Goal: Ask a question: Seek information or help from site administrators or community

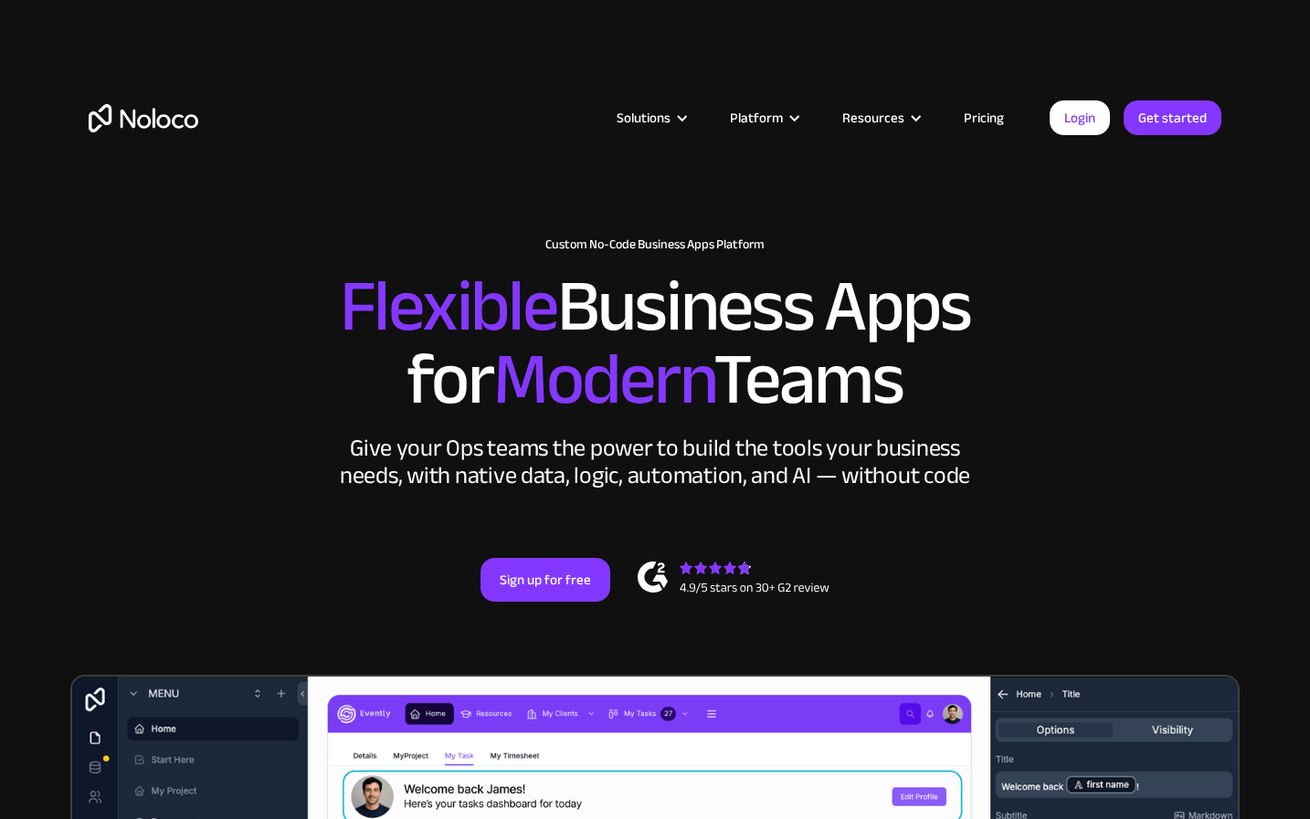
click at [982, 112] on link "Pricing" at bounding box center [984, 118] width 86 height 24
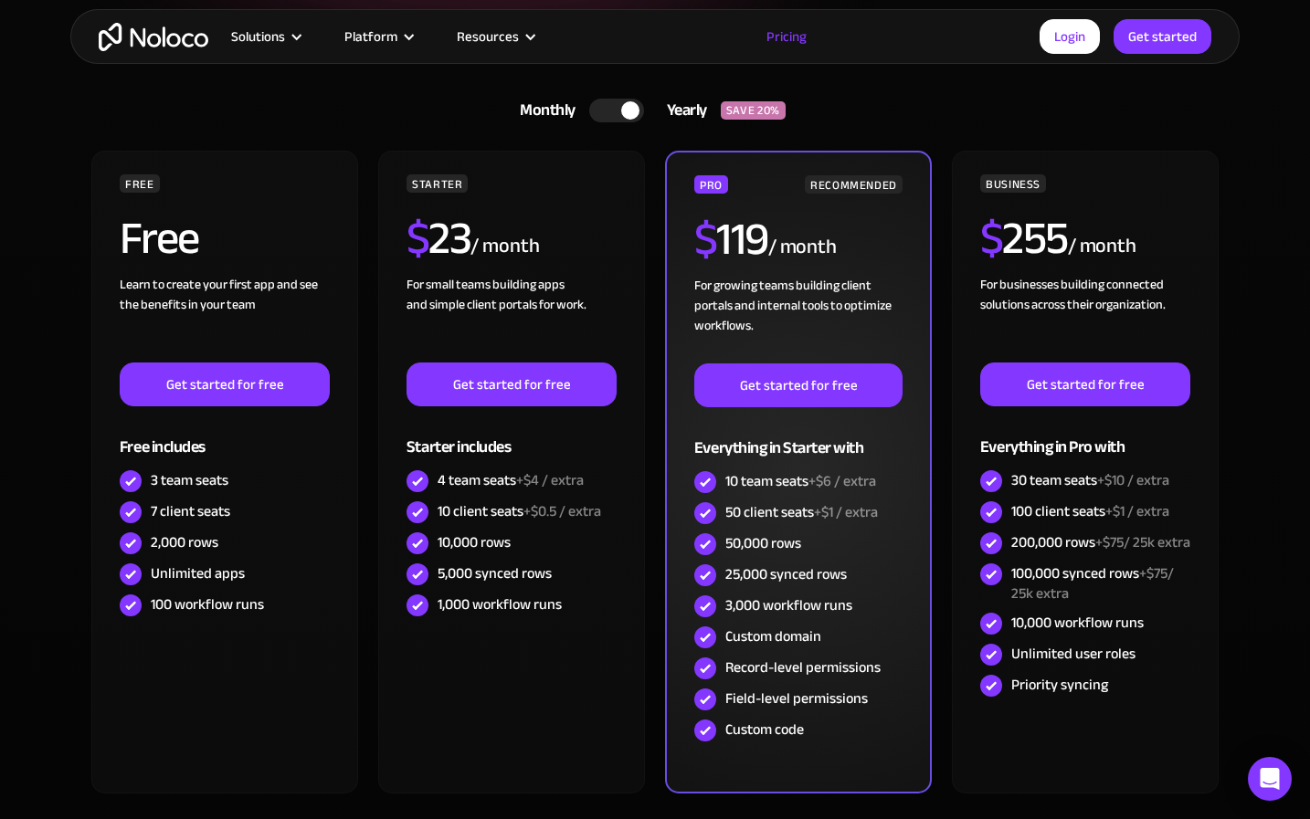
scroll to position [432, 0]
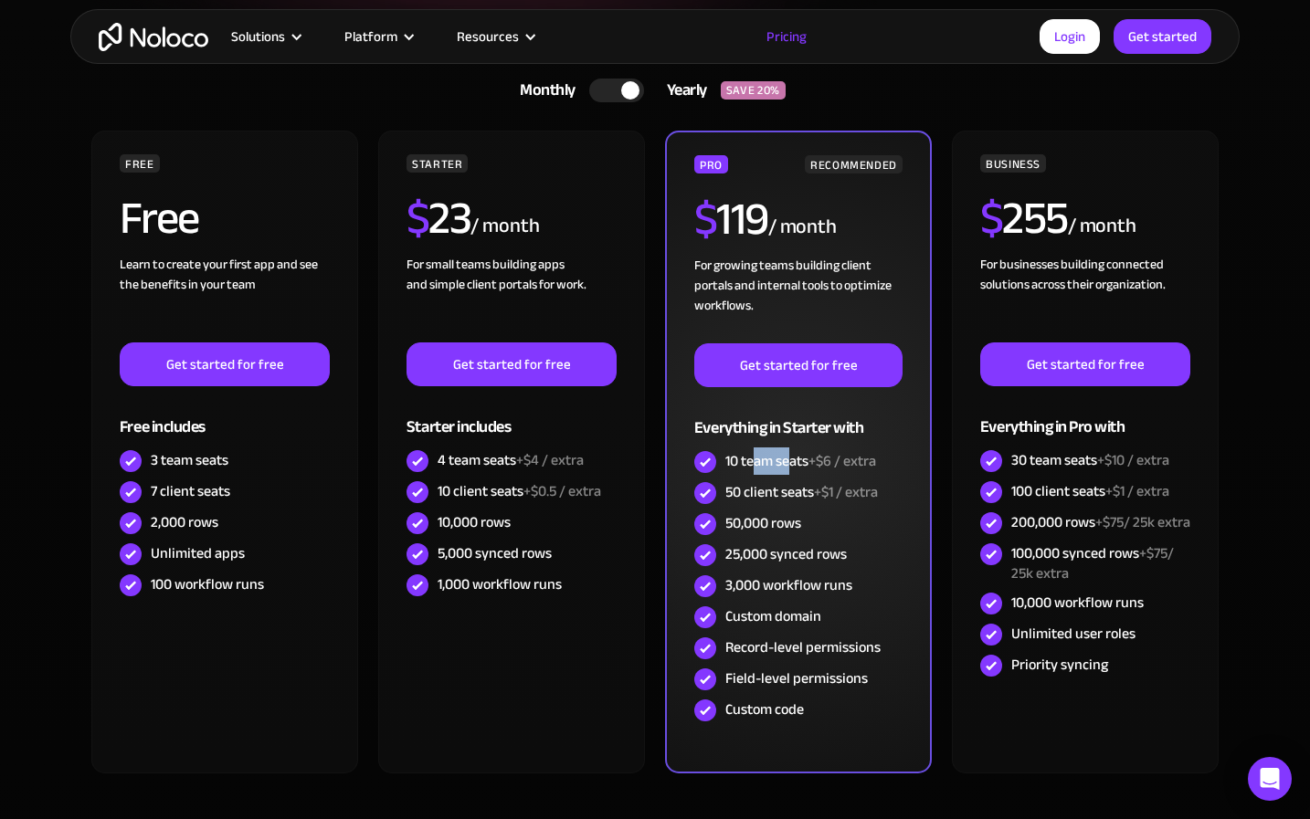
drag, startPoint x: 751, startPoint y: 459, endPoint x: 789, endPoint y: 458, distance: 38.4
click at [789, 458] on div "10 team seats +$6 / extra" at bounding box center [800, 461] width 151 height 20
click at [778, 464] on div "10 team seats +$6 / extra" at bounding box center [800, 461] width 151 height 20
drag, startPoint x: 736, startPoint y: 492, endPoint x: 788, endPoint y: 491, distance: 52.1
click at [788, 491] on div "50 client seats +$1 / extra" at bounding box center [801, 492] width 153 height 20
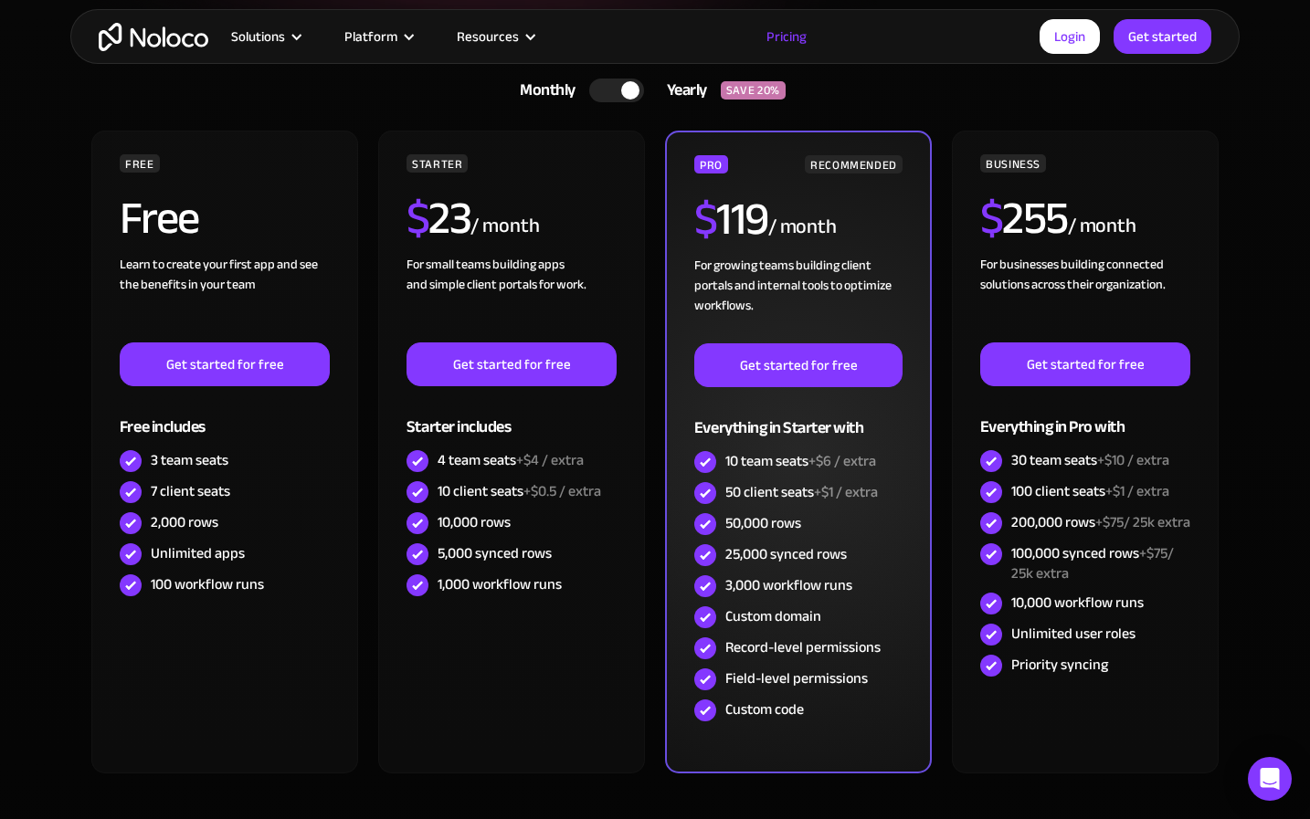
click at [792, 491] on div "50 client seats +$1 / extra" at bounding box center [801, 492] width 153 height 20
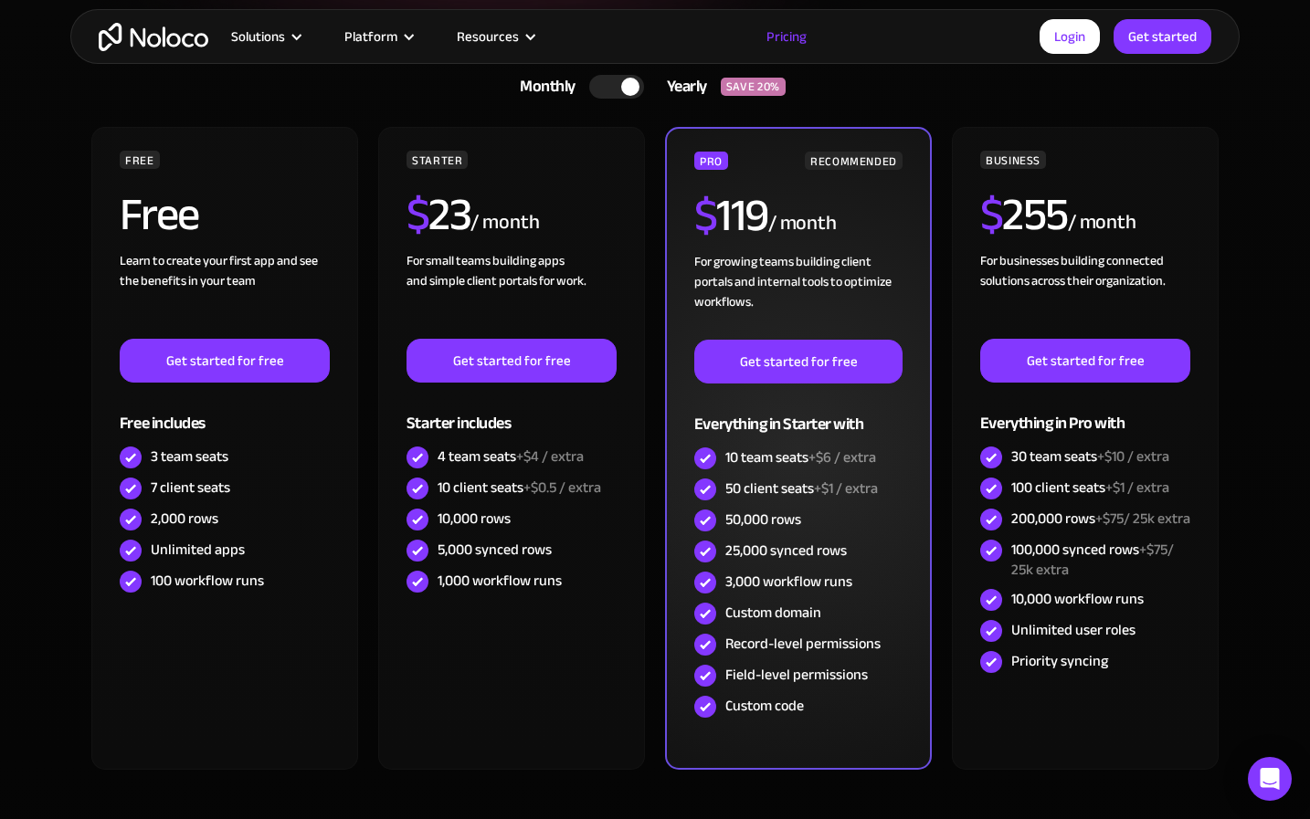
scroll to position [439, 0]
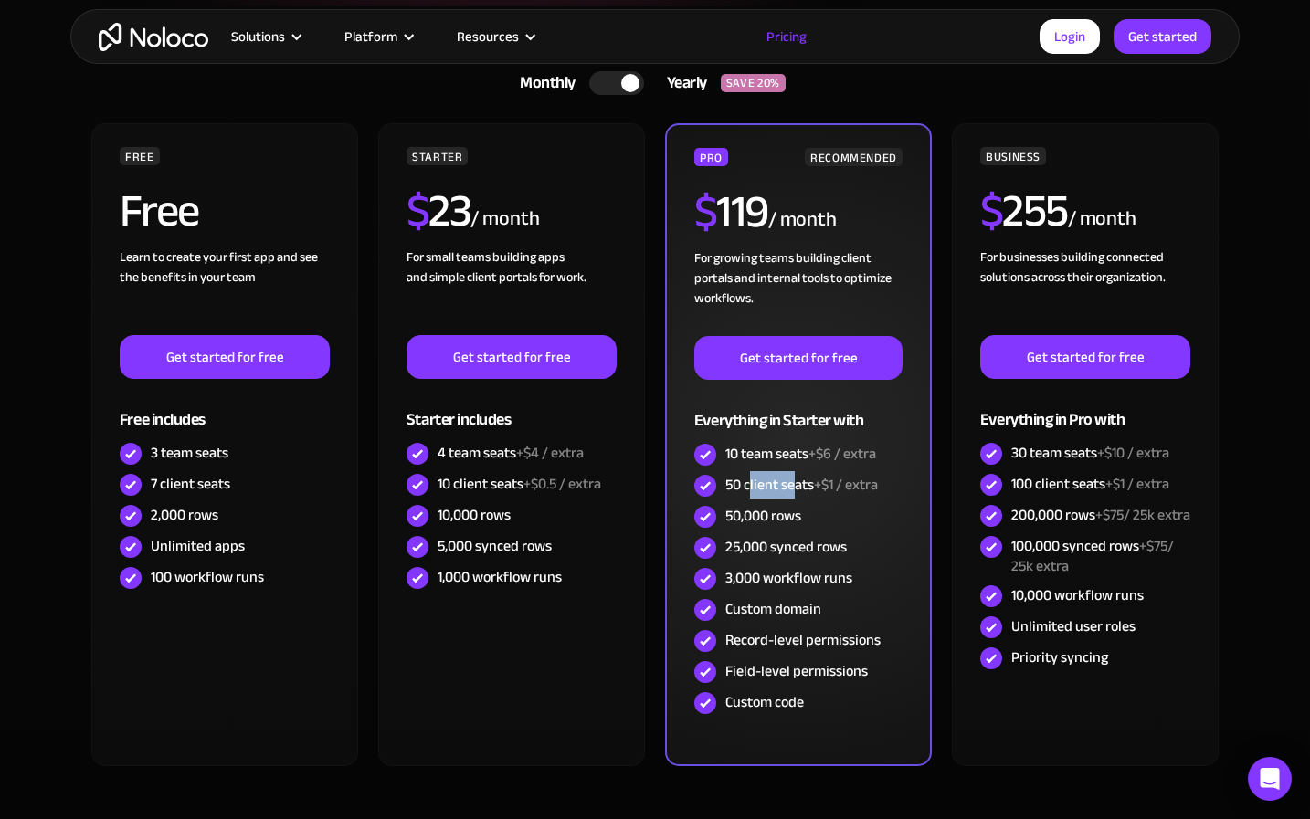
drag, startPoint x: 748, startPoint y: 479, endPoint x: 796, endPoint y: 480, distance: 48.4
click at [796, 480] on div "50 client seats +$1 / extra" at bounding box center [801, 485] width 153 height 20
click at [770, 485] on div "50 client seats +$1 / extra" at bounding box center [801, 485] width 153 height 20
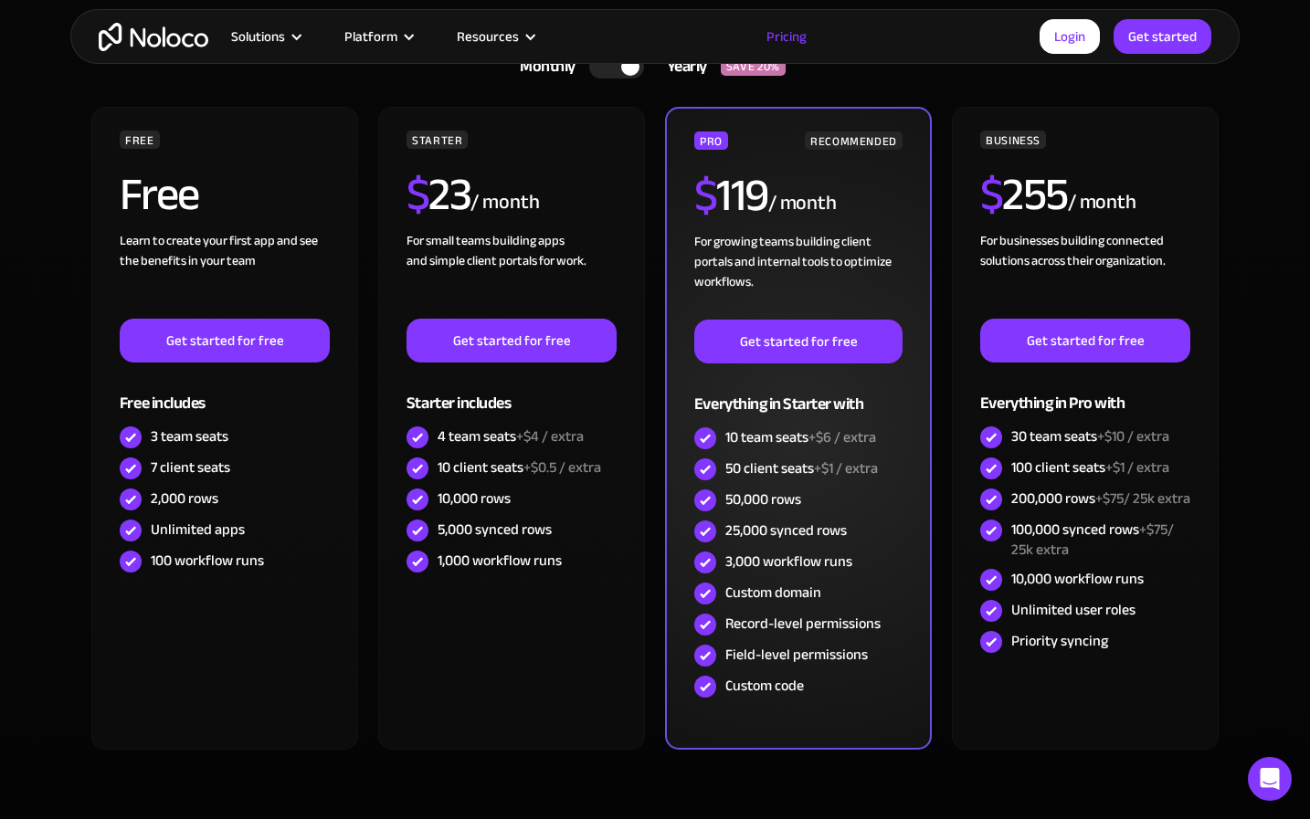
scroll to position [459, 0]
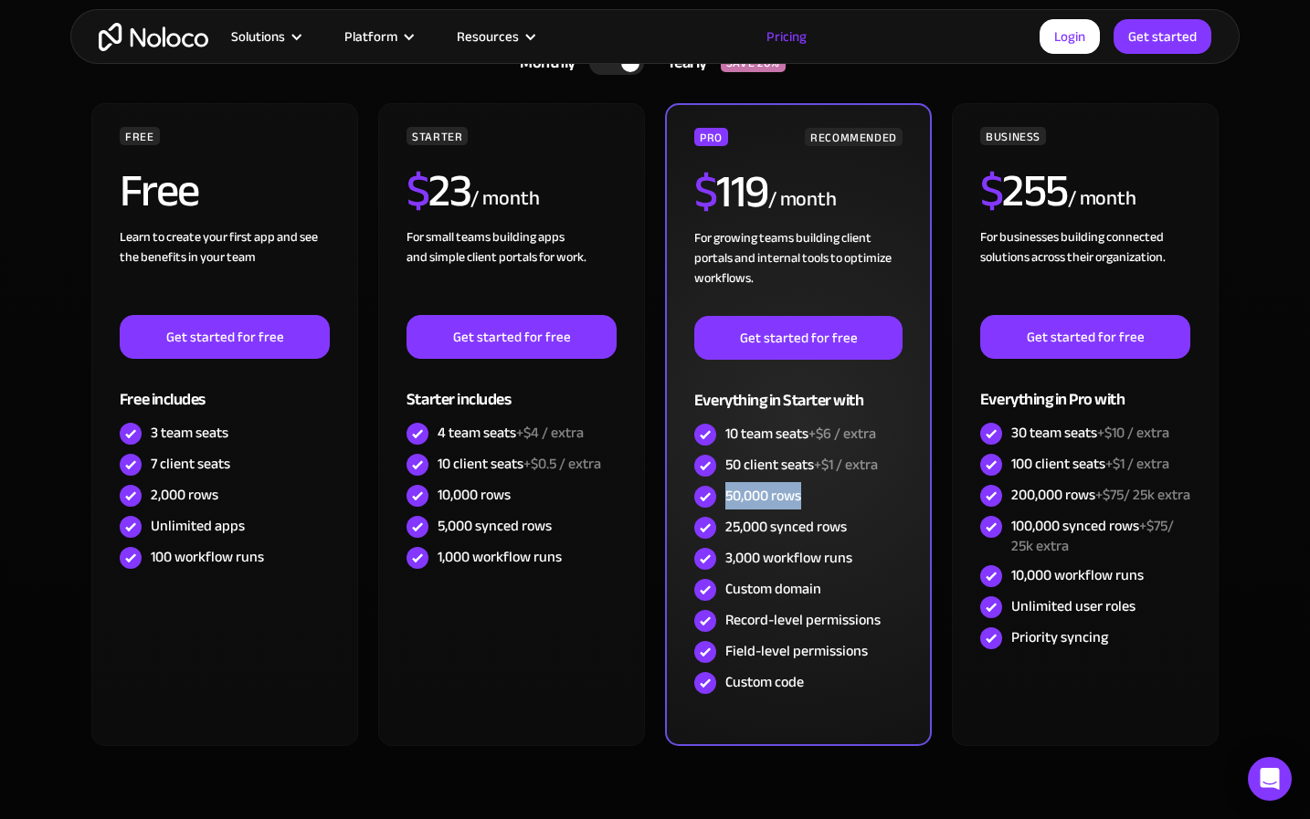
drag, startPoint x: 729, startPoint y: 496, endPoint x: 802, endPoint y: 497, distance: 73.1
click at [801, 497] on div "50,000 rows" at bounding box center [763, 496] width 76 height 20
click at [789, 496] on div "50,000 rows" at bounding box center [763, 496] width 76 height 20
drag, startPoint x: 734, startPoint y: 524, endPoint x: 838, endPoint y: 526, distance: 104.1
click at [838, 526] on div "25,000 synced rows" at bounding box center [785, 527] width 121 height 20
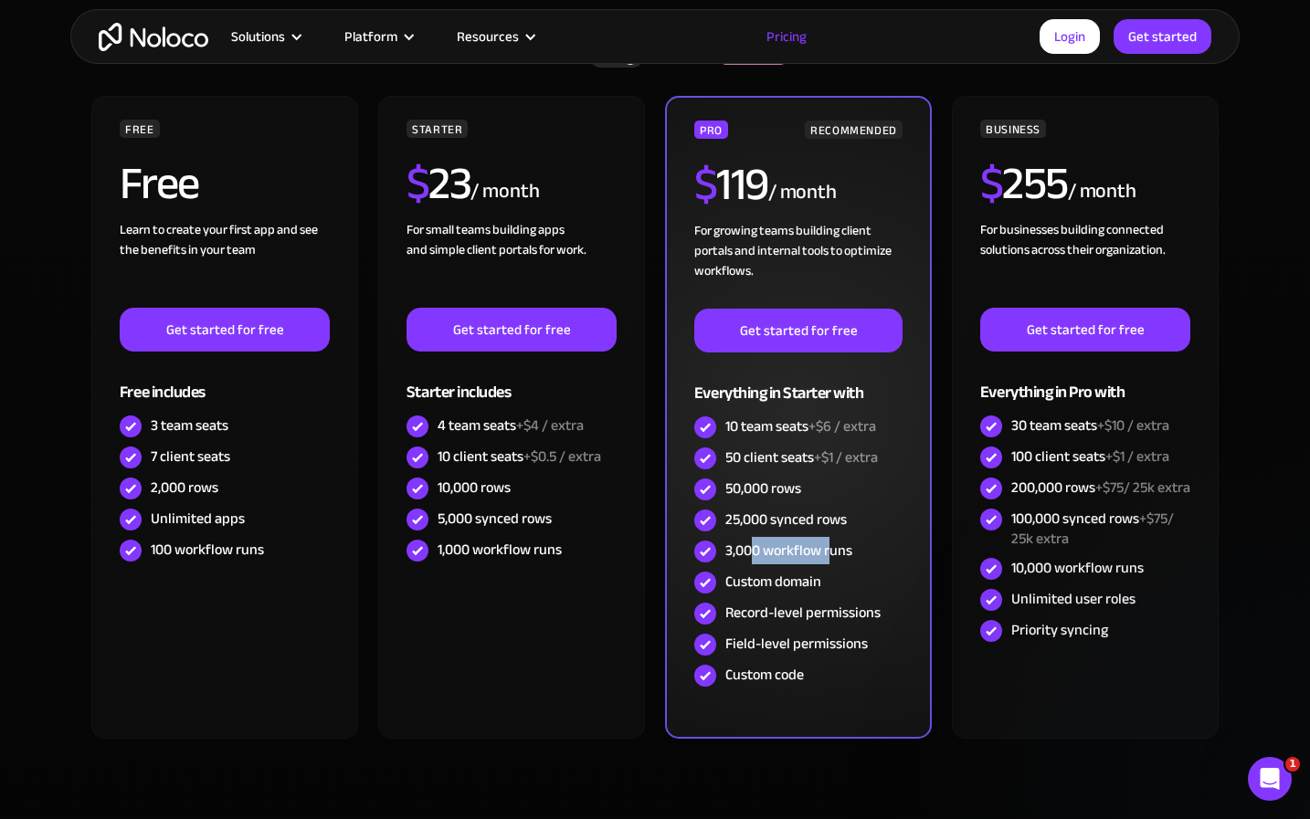
scroll to position [0, 0]
drag, startPoint x: 751, startPoint y: 551, endPoint x: 829, endPoint y: 549, distance: 78.6
click at [829, 549] on div "3,000 workflow runs" at bounding box center [788, 551] width 127 height 20
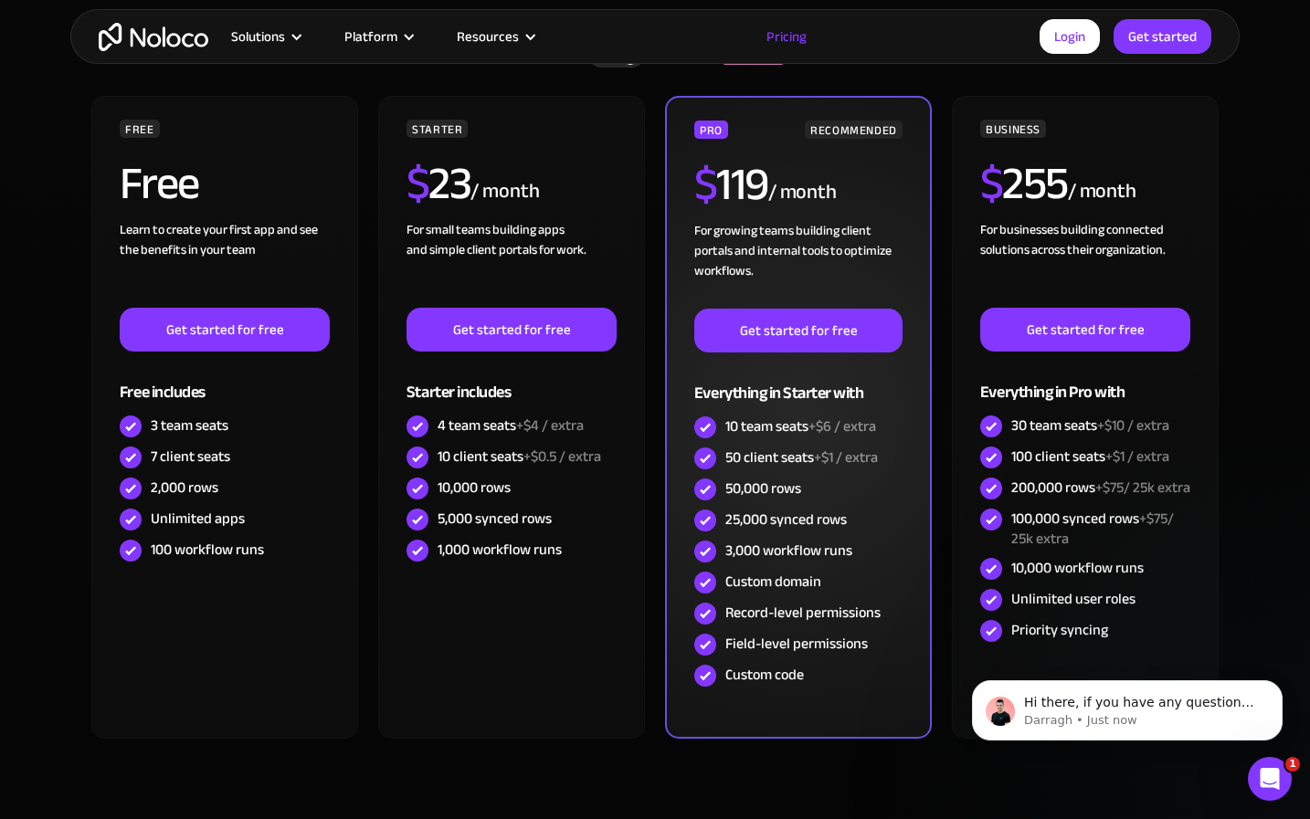
click at [803, 550] on div "3,000 workflow runs" at bounding box center [788, 551] width 127 height 20
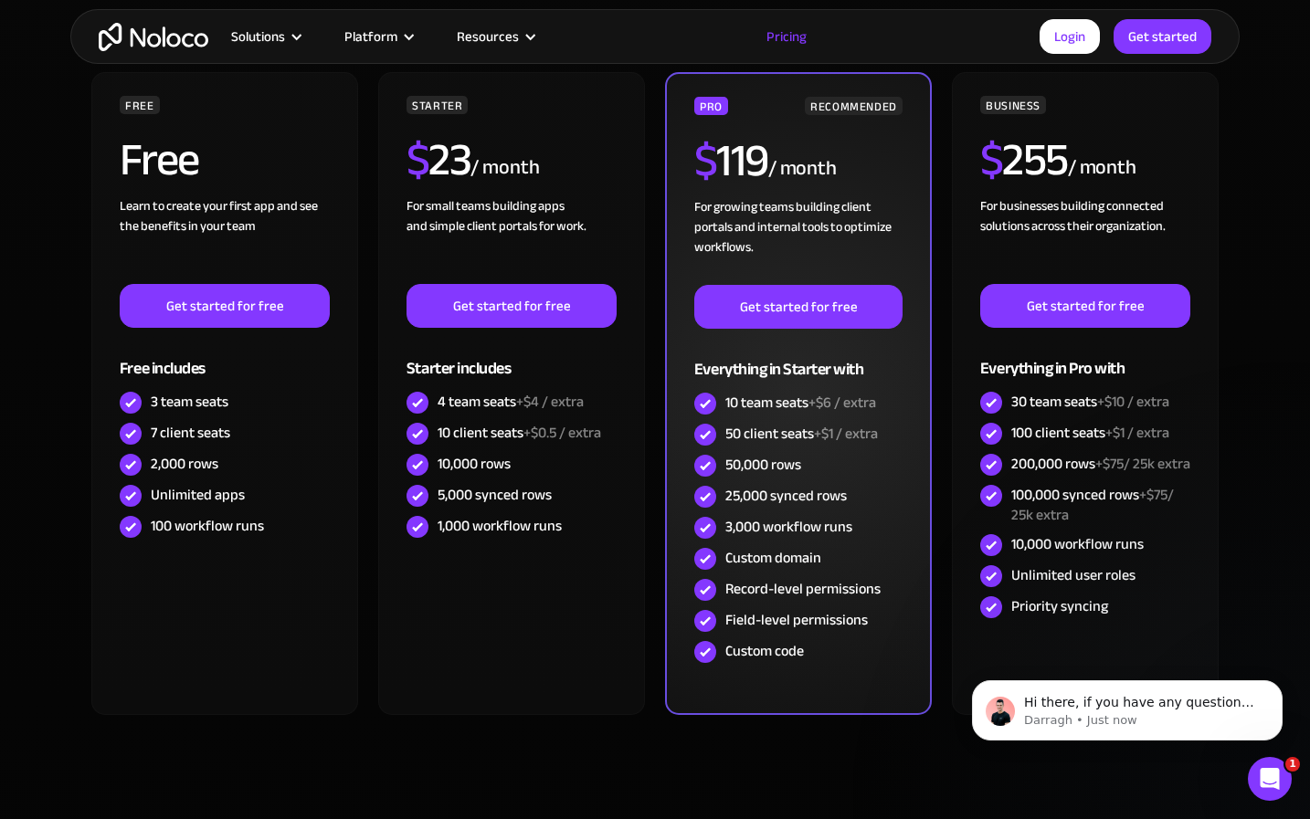
scroll to position [494, 0]
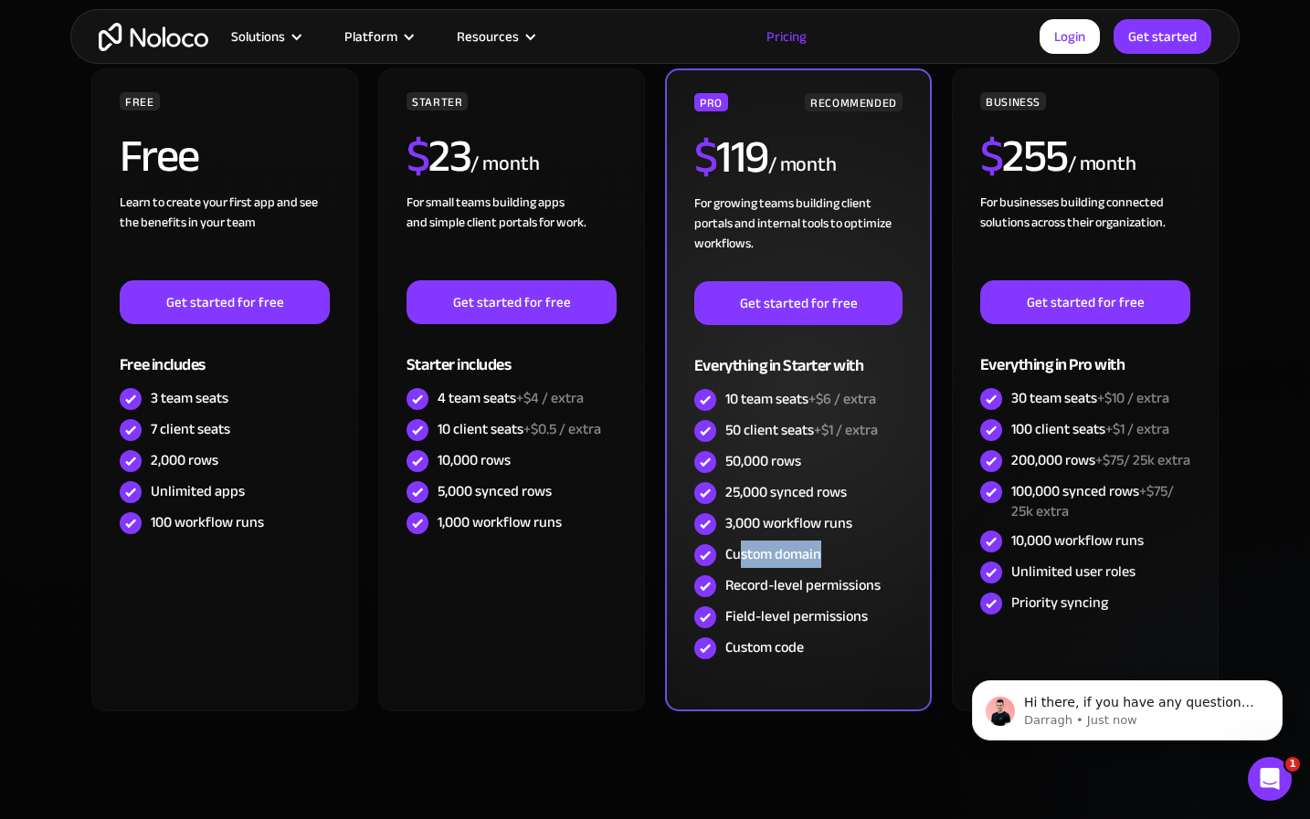
drag, startPoint x: 755, startPoint y: 555, endPoint x: 818, endPoint y: 552, distance: 63.1
click at [818, 552] on div "Custom domain" at bounding box center [773, 554] width 96 height 20
drag, startPoint x: 750, startPoint y: 588, endPoint x: 841, endPoint y: 583, distance: 91.5
click at [841, 583] on div "Record-level permissions" at bounding box center [802, 585] width 155 height 20
click at [763, 586] on div "Record-level permissions" at bounding box center [802, 585] width 155 height 20
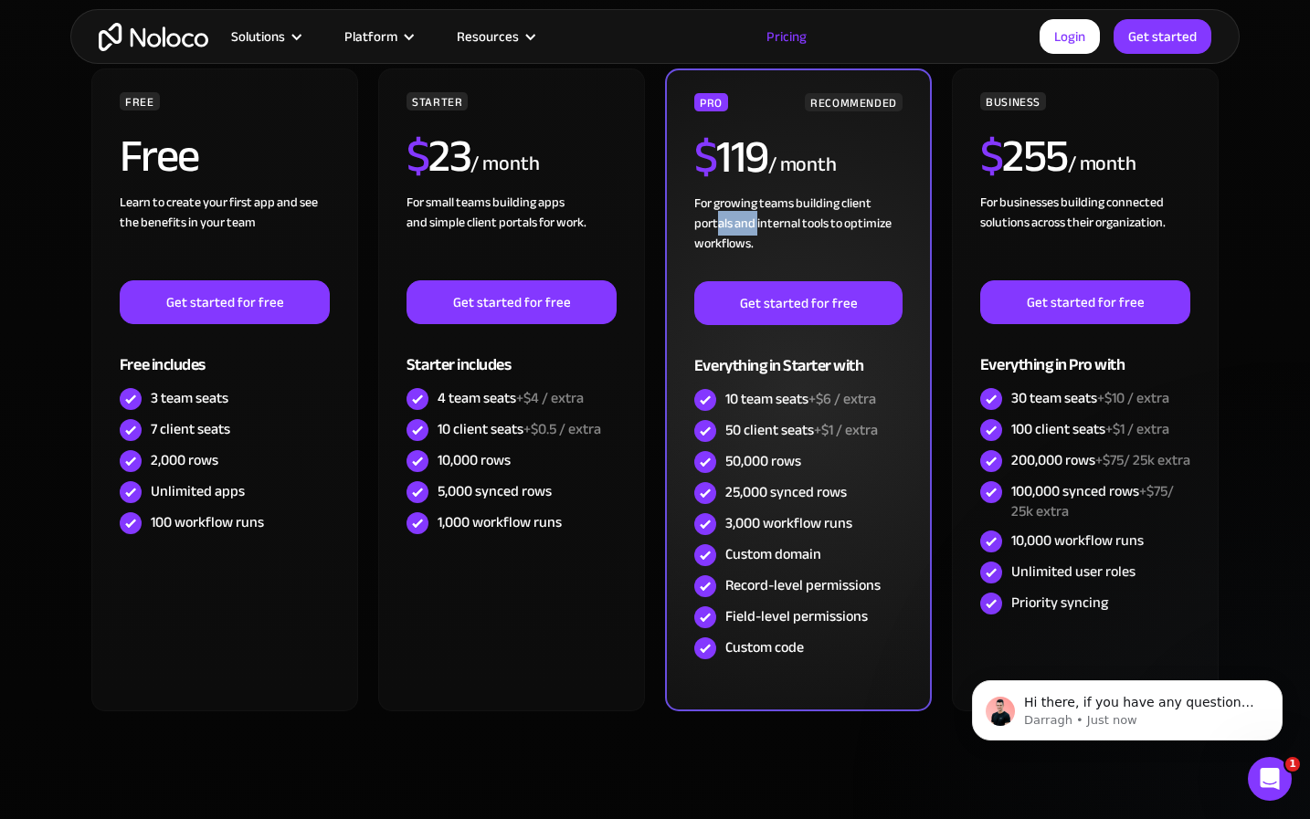
drag, startPoint x: 718, startPoint y: 221, endPoint x: 784, endPoint y: 221, distance: 65.7
click at [759, 223] on div "For growing teams building client portals and internal tools to optimize workfl…" at bounding box center [798, 238] width 208 height 88
click at [821, 214] on div "For growing teams building client portals and internal tools to optimize workfl…" at bounding box center [798, 238] width 208 height 88
drag, startPoint x: 700, startPoint y: 221, endPoint x: 833, endPoint y: 219, distance: 132.4
click at [833, 219] on div "For growing teams building client portals and internal tools to optimize workfl…" at bounding box center [798, 238] width 208 height 88
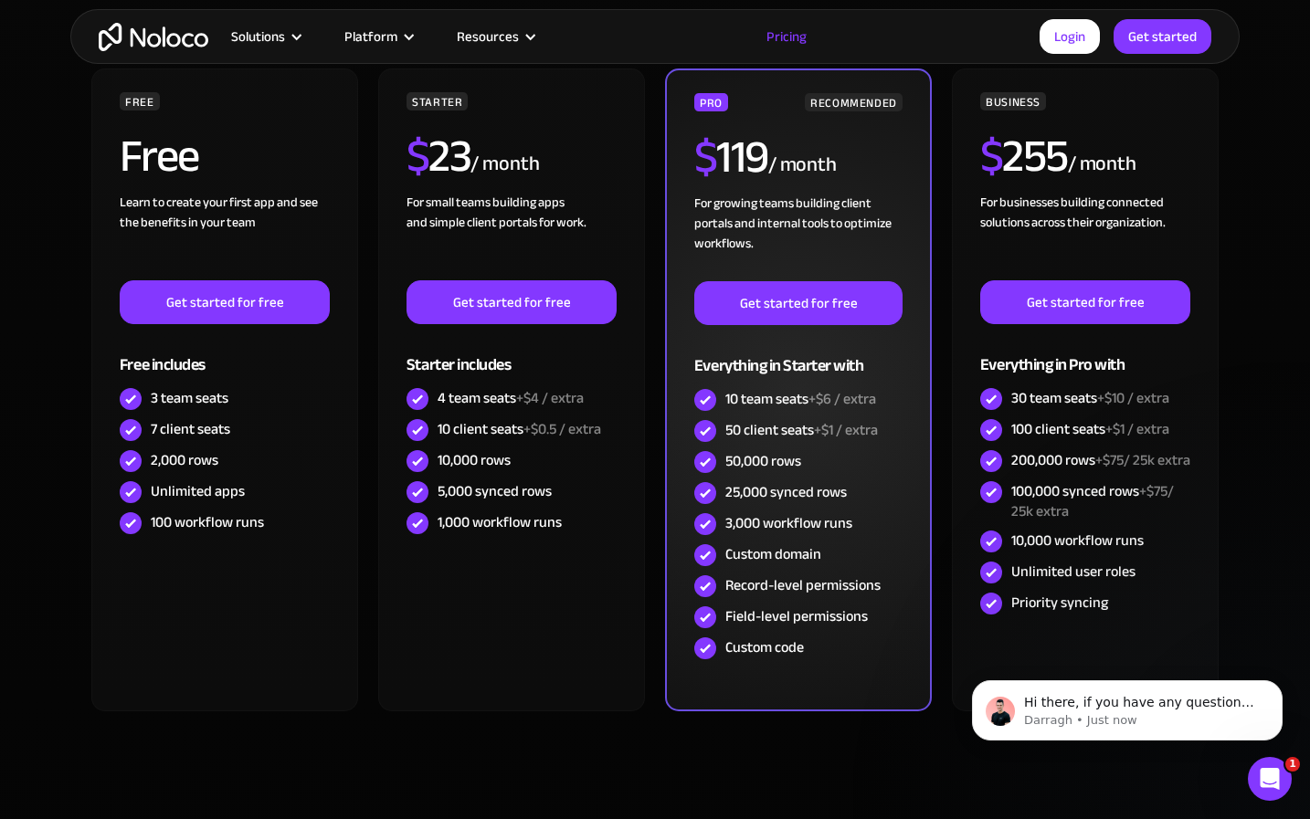
click at [879, 217] on div "For growing teams building client portals and internal tools to optimize workfl…" at bounding box center [798, 238] width 208 height 88
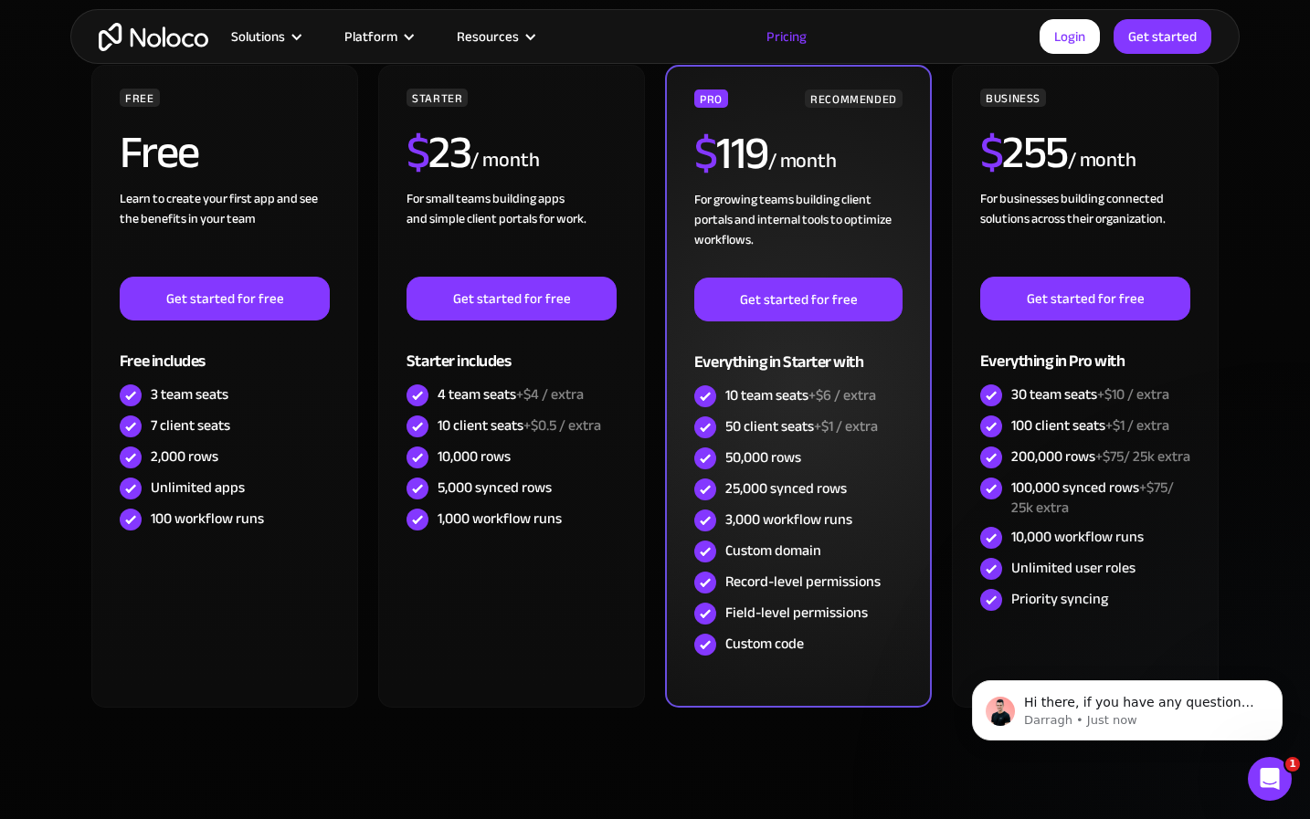
scroll to position [504, 0]
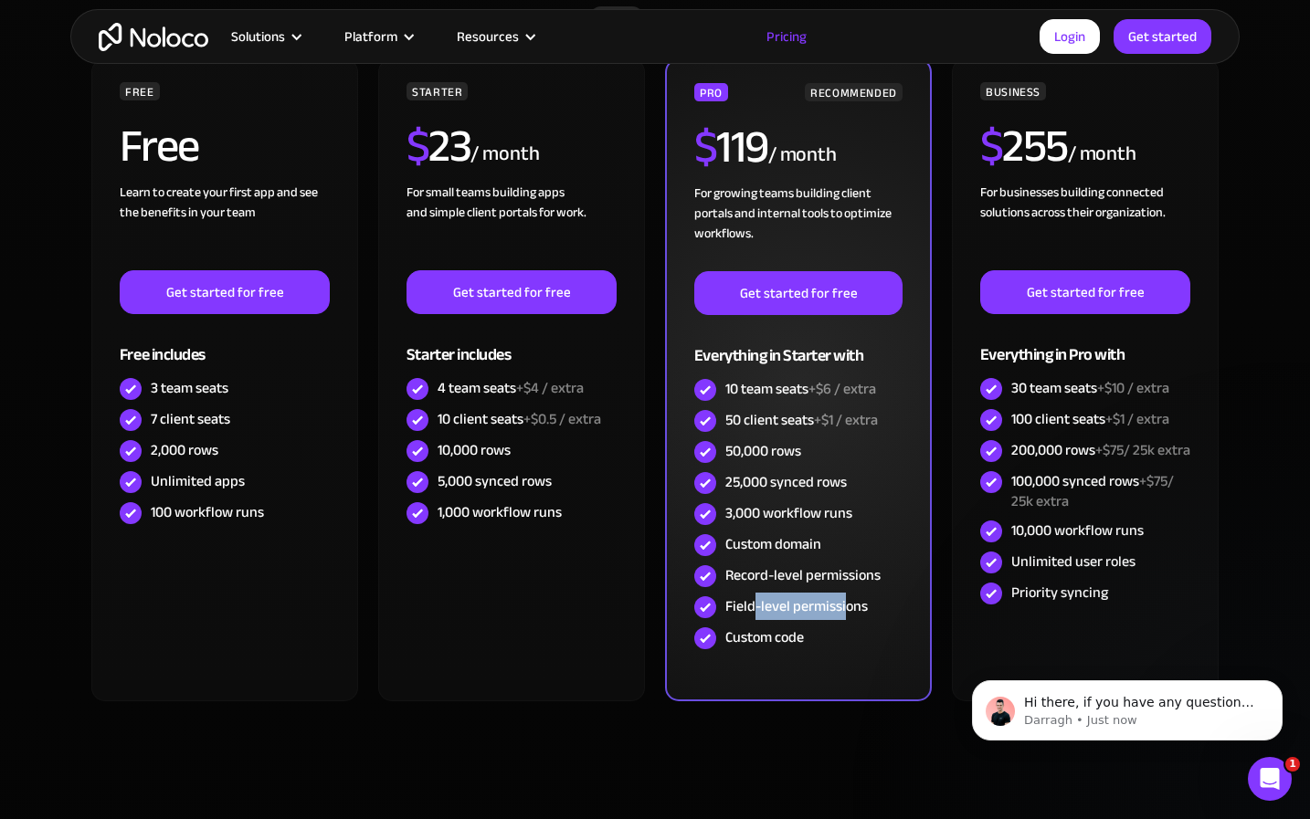
drag, startPoint x: 753, startPoint y: 605, endPoint x: 847, endPoint y: 606, distance: 93.1
click at [847, 606] on div "Field-level permissions" at bounding box center [796, 606] width 142 height 20
click at [760, 610] on div "Field-level permissions" at bounding box center [796, 606] width 142 height 20
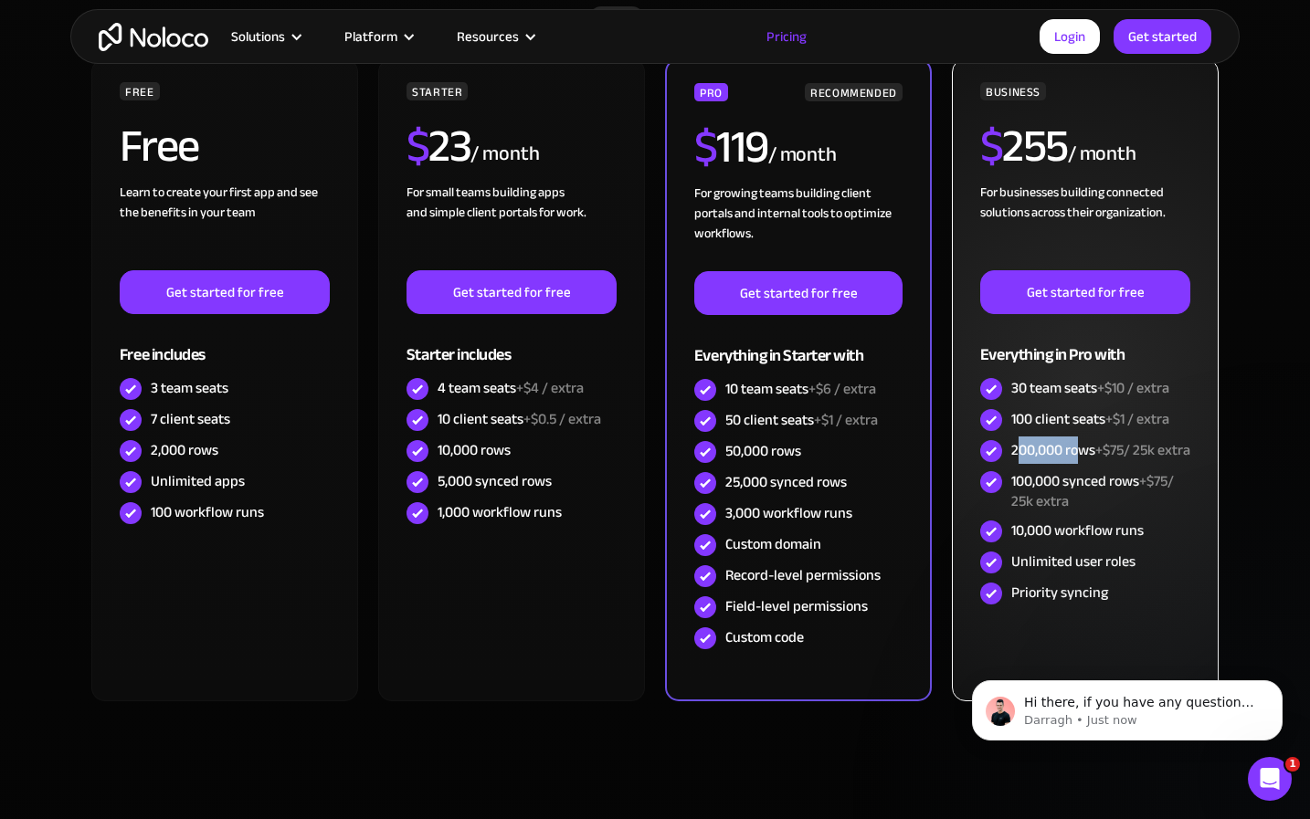
drag, startPoint x: 1016, startPoint y: 451, endPoint x: 1081, endPoint y: 447, distance: 64.9
click at [1081, 447] on div "200,000 rows +$75/ 25k extra" at bounding box center [1100, 450] width 179 height 20
click at [1069, 419] on div "100 client seats +$1 / extra" at bounding box center [1090, 419] width 158 height 20
drag, startPoint x: 1107, startPoint y: 448, endPoint x: 1150, endPoint y: 448, distance: 42.9
click at [1150, 448] on span "+$75/ 25k extra" at bounding box center [1142, 450] width 95 height 27
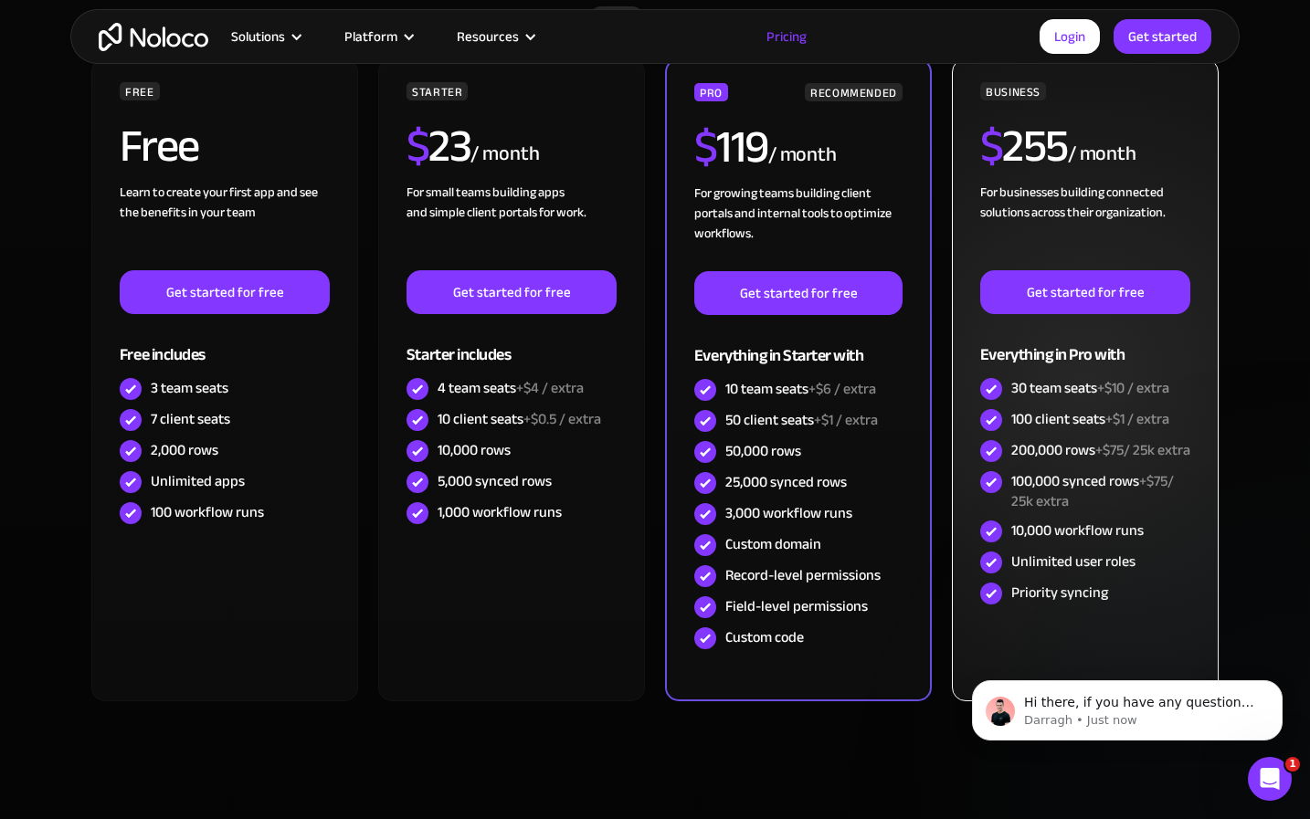
click at [1141, 448] on span "+$75/ 25k extra" at bounding box center [1142, 450] width 95 height 27
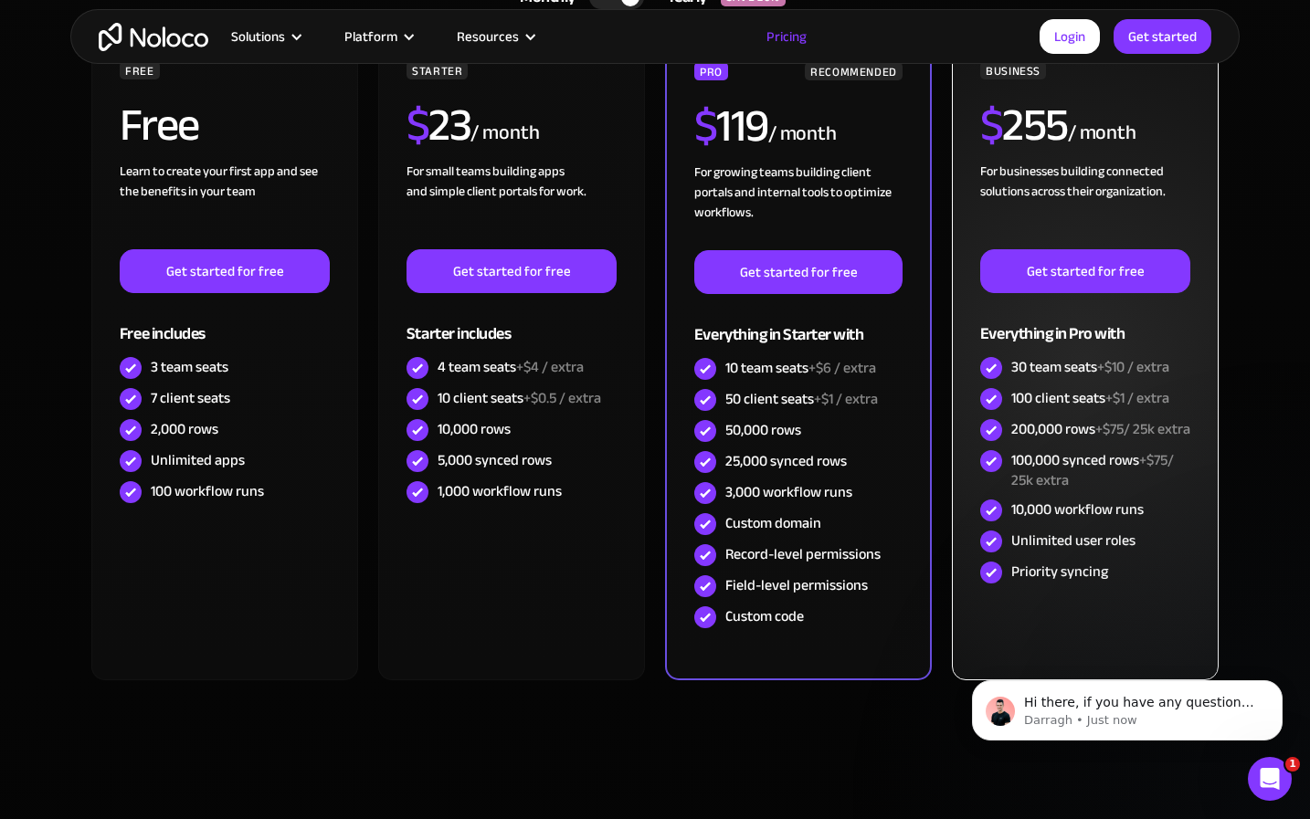
scroll to position [529, 0]
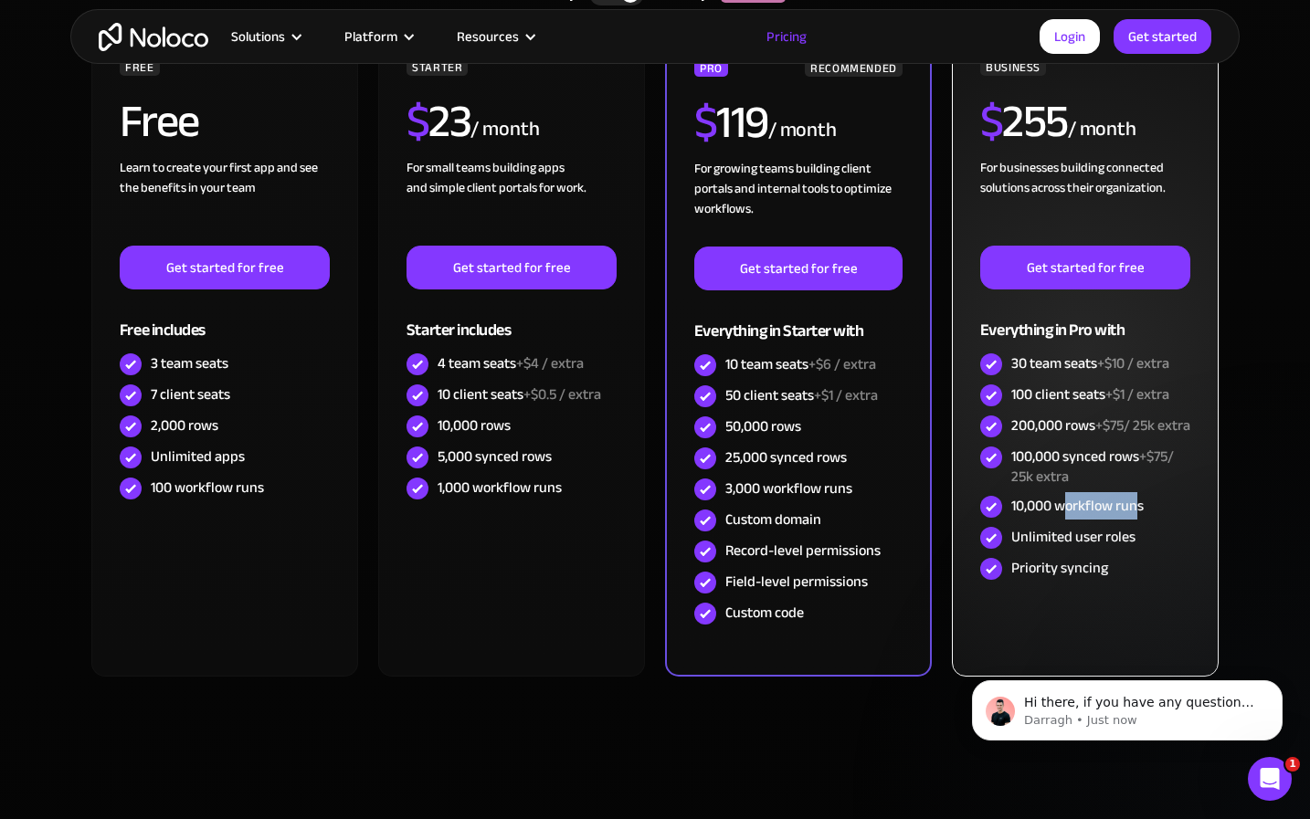
drag, startPoint x: 1067, startPoint y: 531, endPoint x: 1137, endPoint y: 534, distance: 70.4
click at [1137, 516] on div "10,000 workflow runs" at bounding box center [1077, 506] width 132 height 20
click at [1113, 516] on div "10,000 workflow runs" at bounding box center [1077, 506] width 132 height 20
drag, startPoint x: 1013, startPoint y: 526, endPoint x: 1138, endPoint y: 528, distance: 125.1
click at [1138, 516] on div "10,000 workflow runs" at bounding box center [1077, 506] width 132 height 20
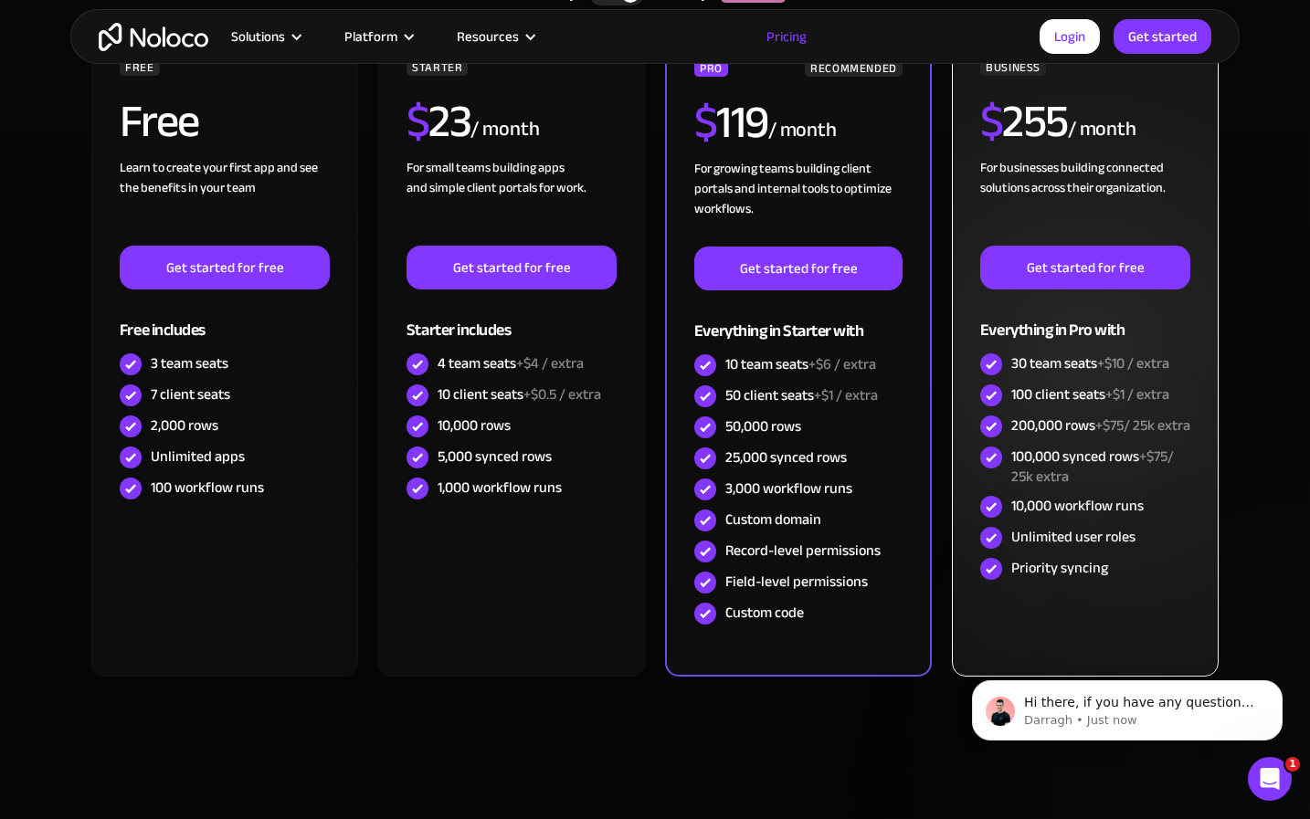
click at [1126, 516] on div "10,000 workflow runs" at bounding box center [1077, 506] width 132 height 20
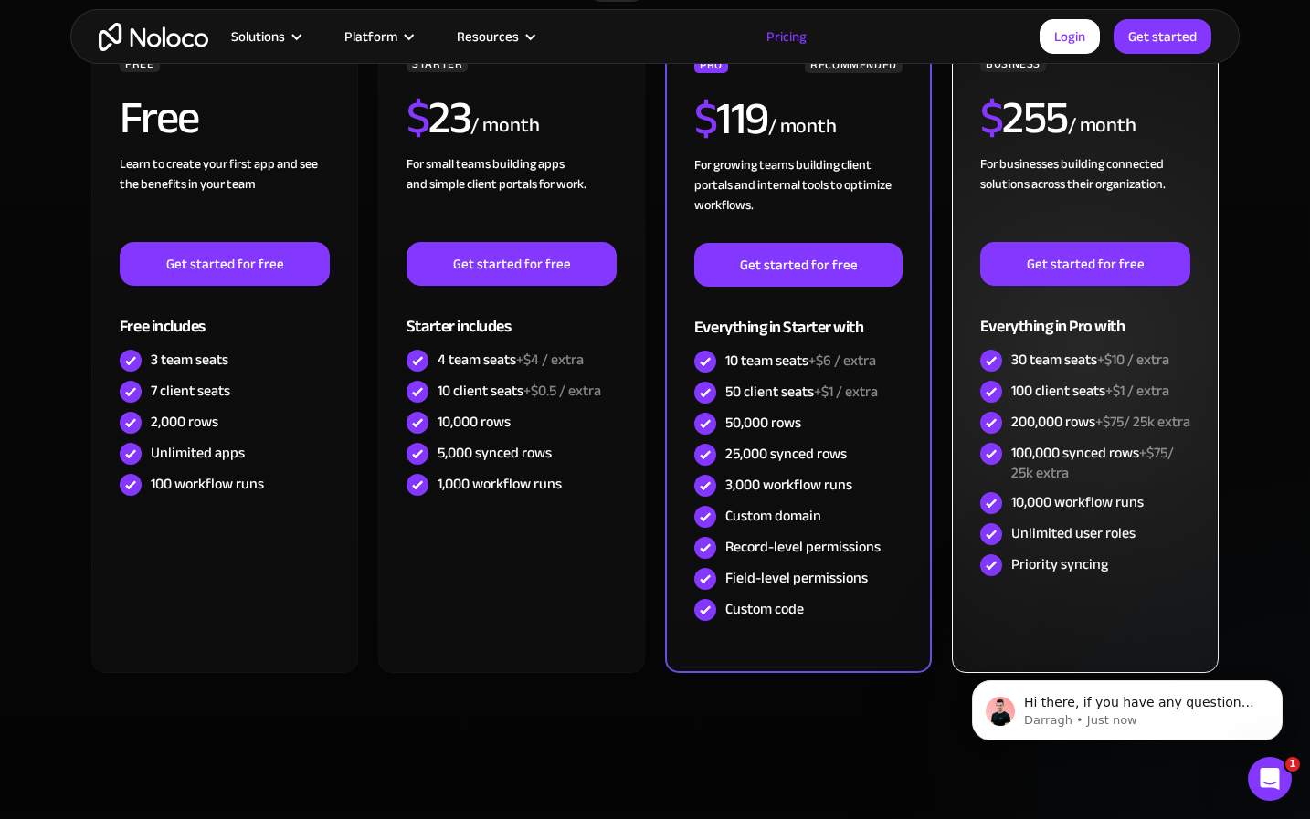
scroll to position [536, 0]
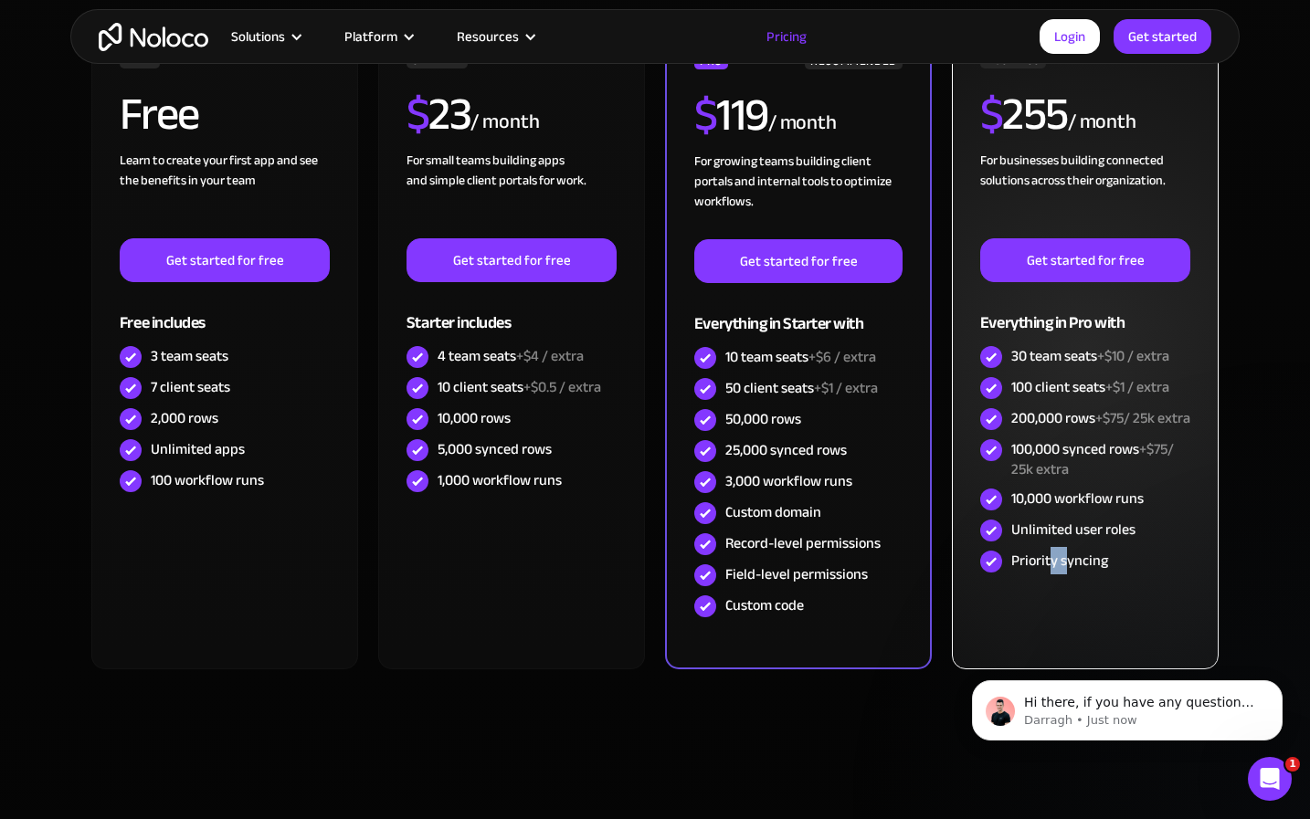
drag, startPoint x: 1052, startPoint y: 580, endPoint x: 1067, endPoint y: 581, distance: 14.6
click at [1067, 571] on div "Priority syncing" at bounding box center [1059, 561] width 97 height 20
click at [1091, 571] on div "Priority syncing" at bounding box center [1059, 561] width 97 height 20
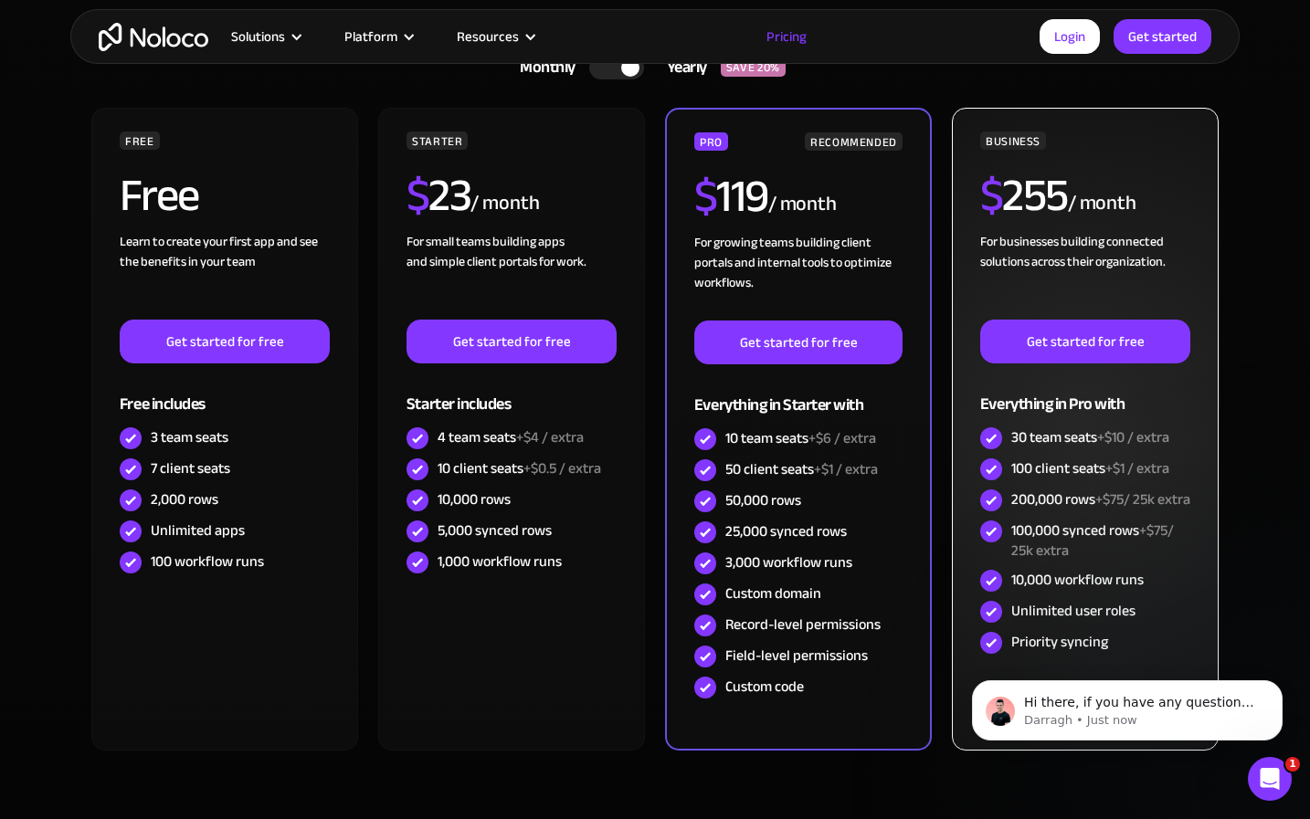
scroll to position [493, 0]
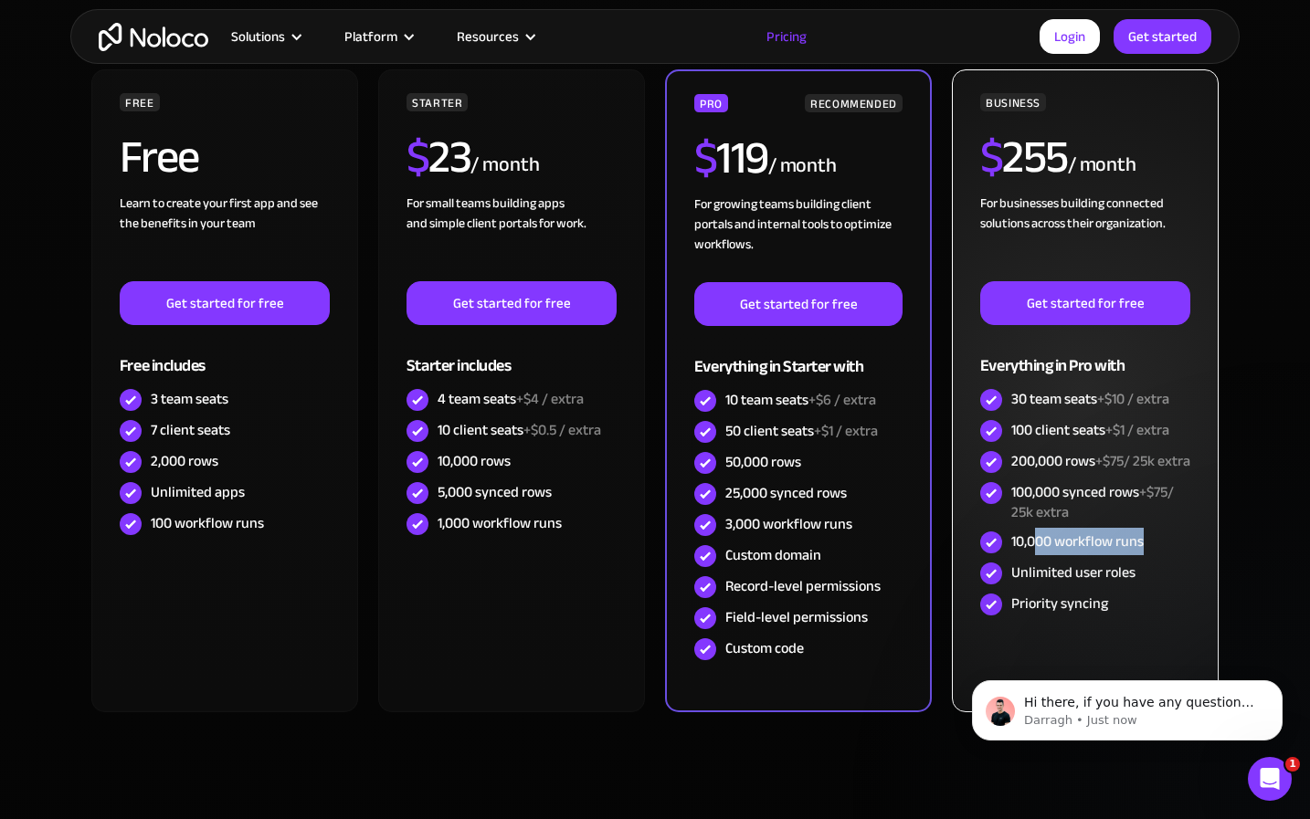
drag, startPoint x: 1035, startPoint y: 561, endPoint x: 1167, endPoint y: 563, distance: 132.4
click at [1167, 558] on div "10,000 workflow runs" at bounding box center [1085, 542] width 210 height 31
click at [1103, 552] on div "10,000 workflow runs" at bounding box center [1077, 541] width 132 height 20
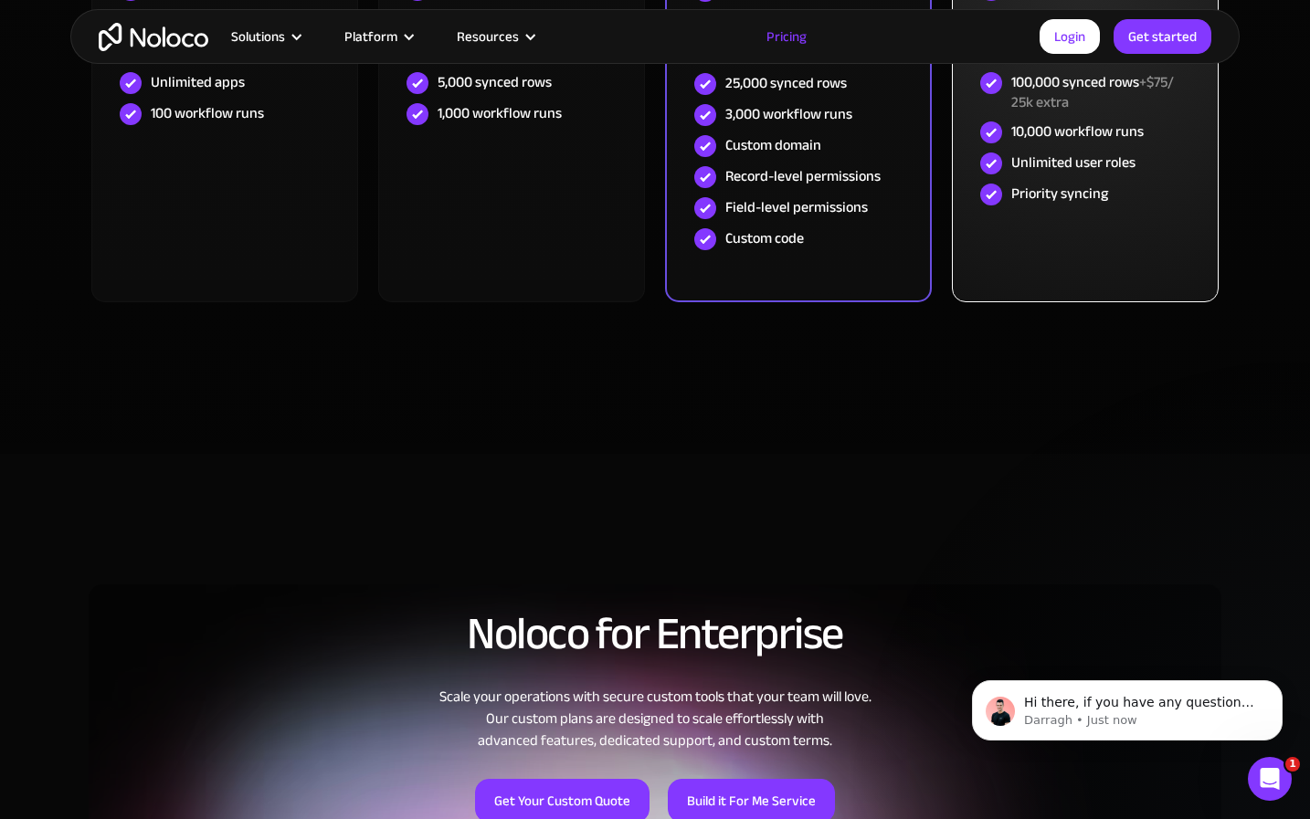
scroll to position [523, 0]
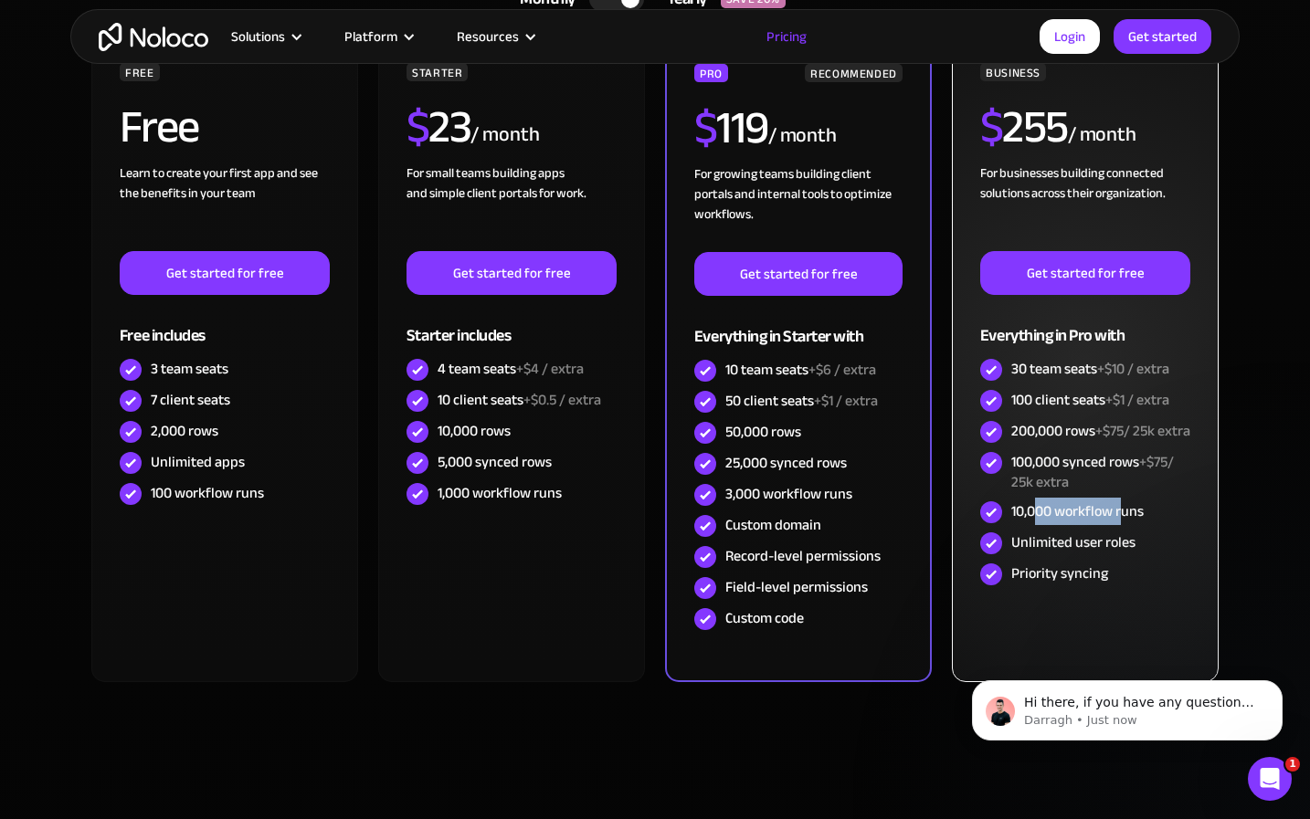
drag, startPoint x: 1032, startPoint y: 532, endPoint x: 1120, endPoint y: 531, distance: 87.7
click at [1120, 521] on div "10,000 workflow runs" at bounding box center [1077, 511] width 132 height 20
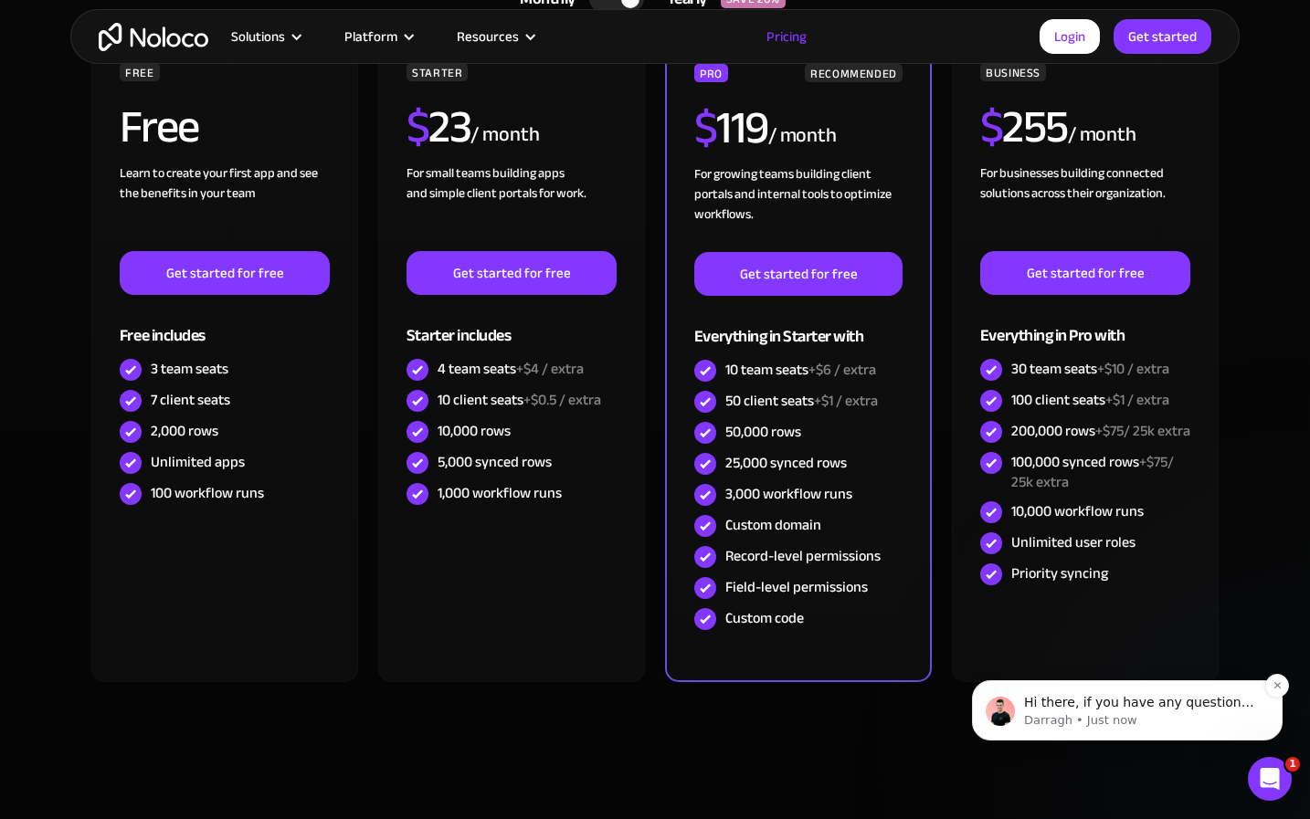
click at [1100, 708] on span "Hi there, if you have any questions about our pricing, just let us know! Darragh" at bounding box center [1139, 720] width 230 height 51
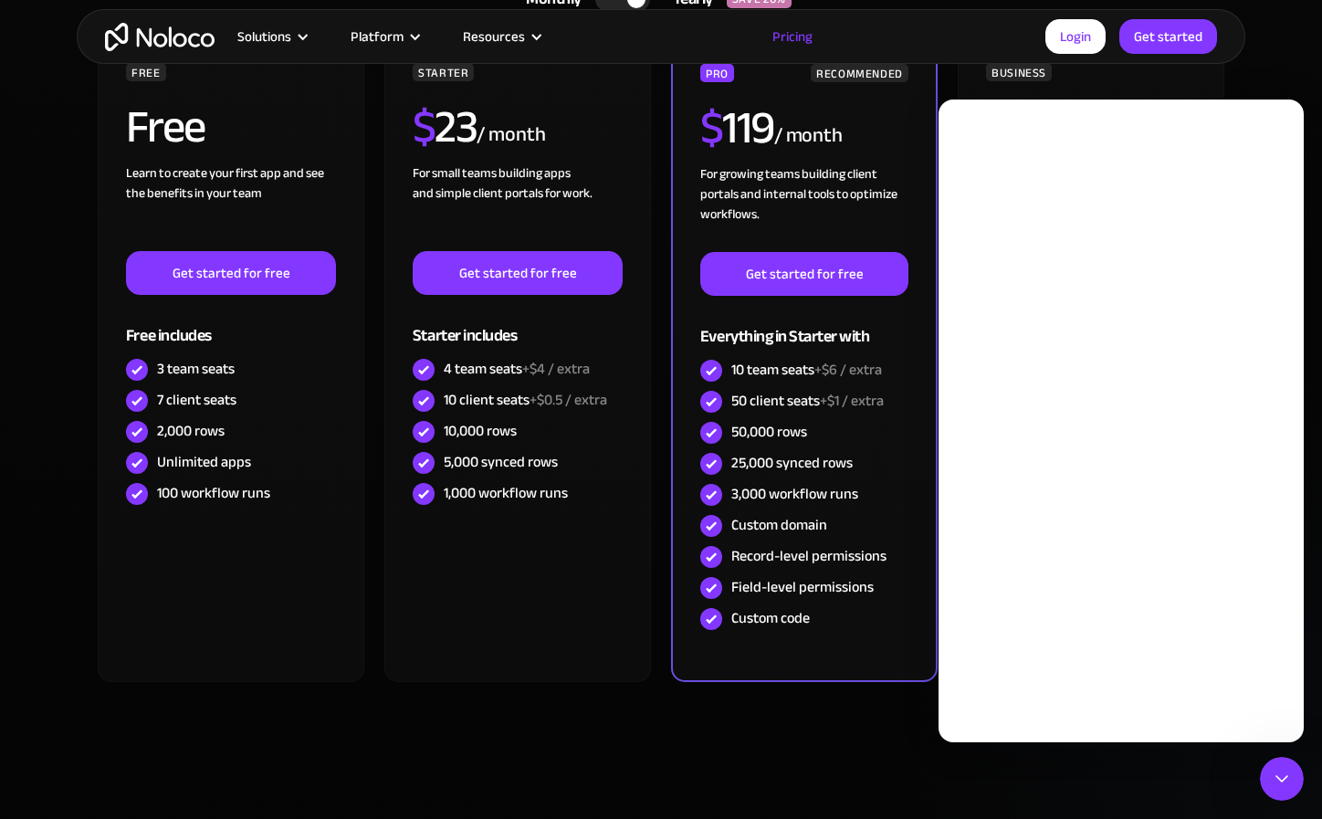
scroll to position [0, 0]
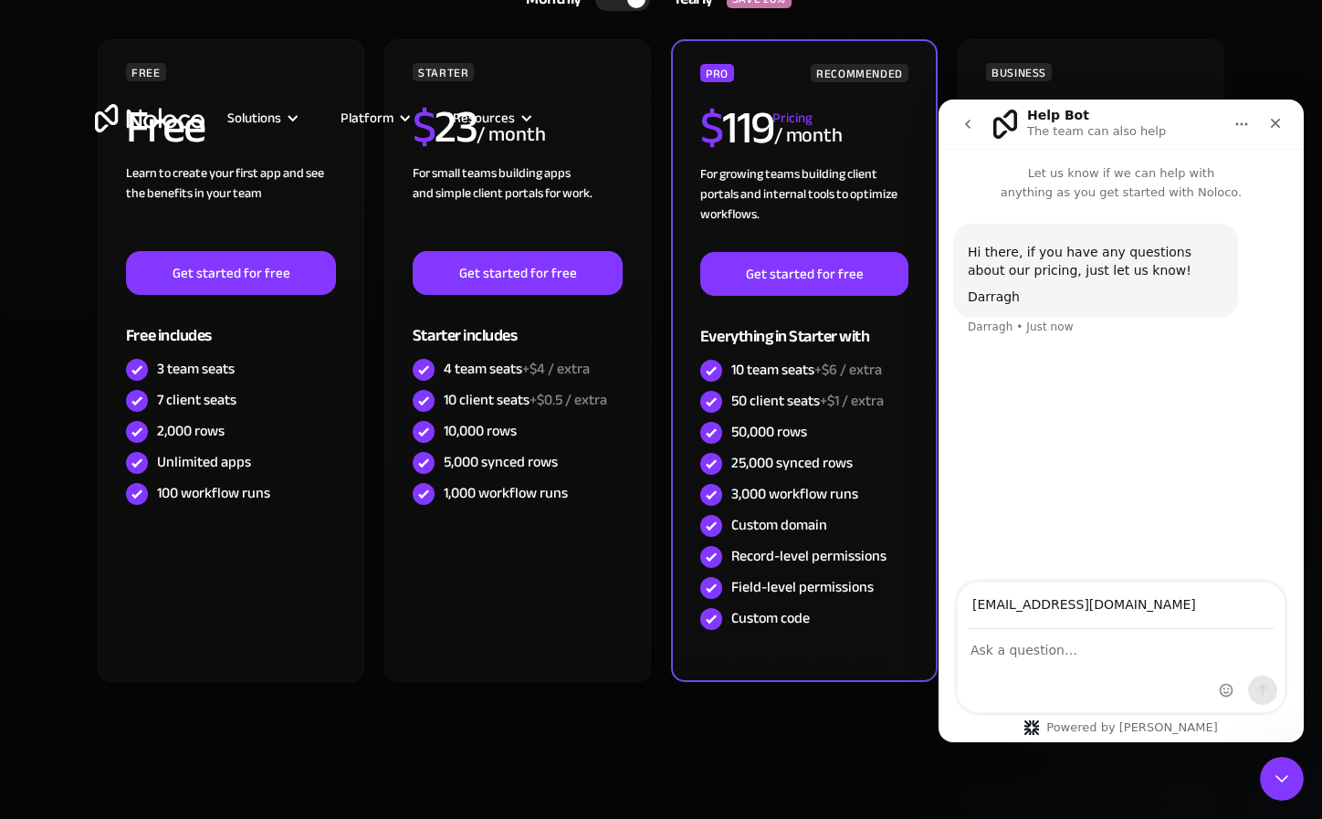
type input "fleetinginbox@gmail.com"
click at [1059, 654] on textarea "Ask a question…" at bounding box center [1121, 645] width 327 height 31
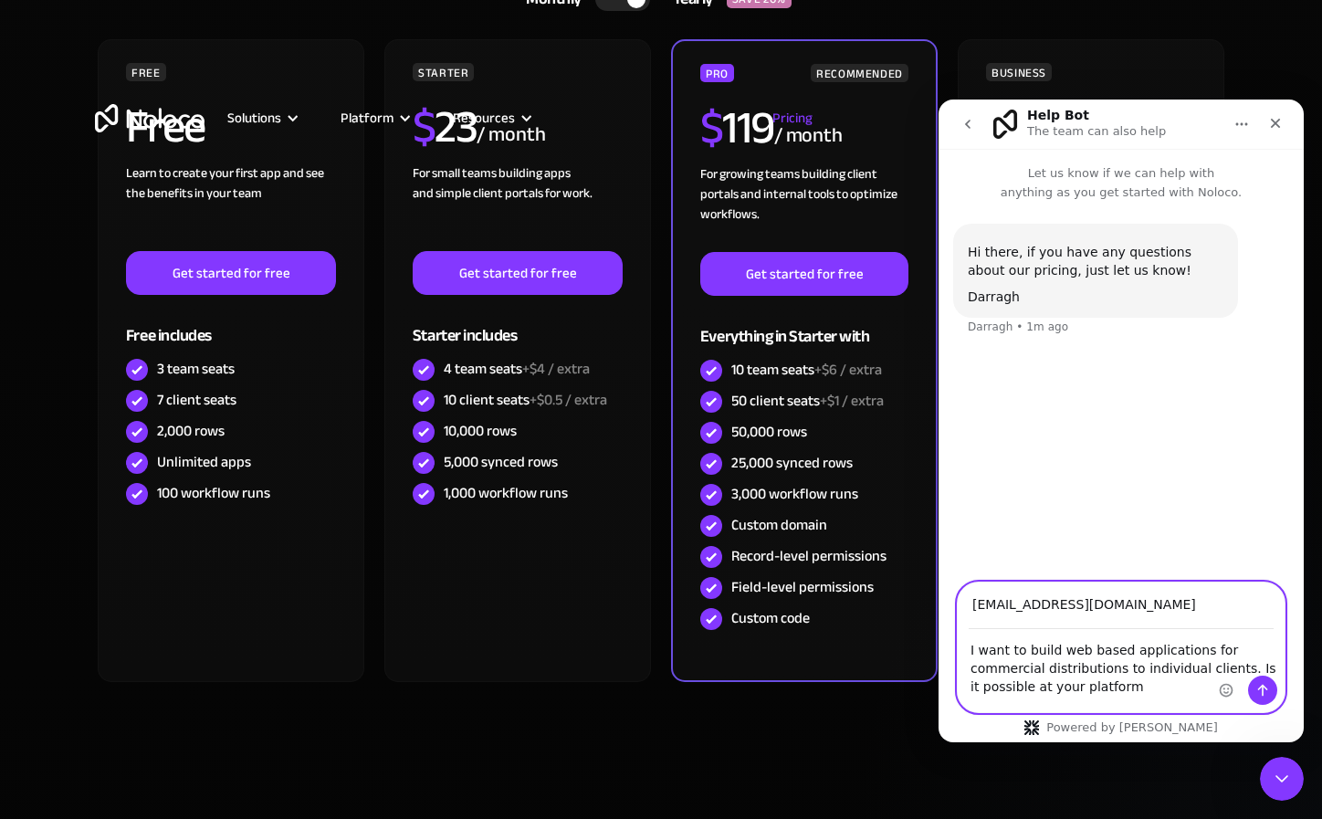
type textarea "I want to build web based applications for commercial distributions to individu…"
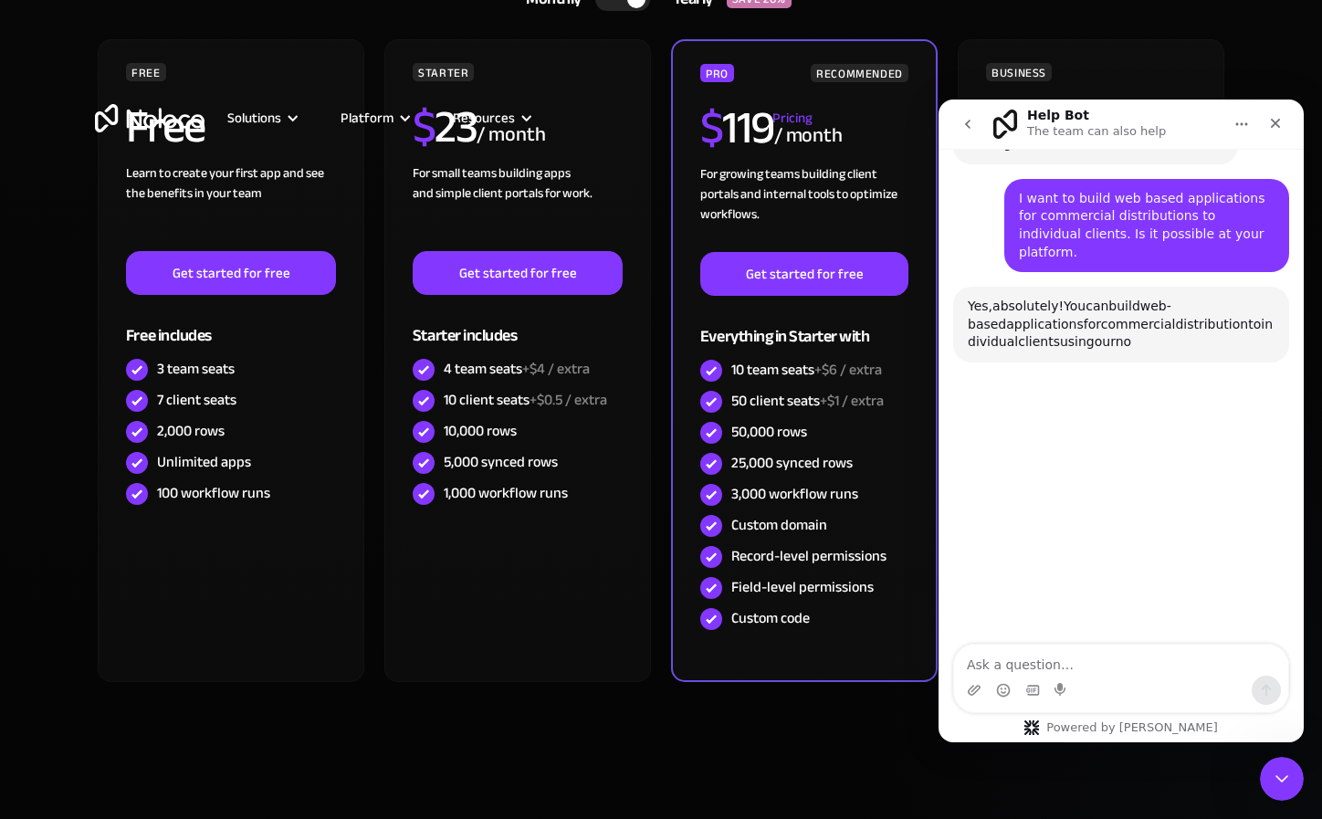
scroll to position [186, 0]
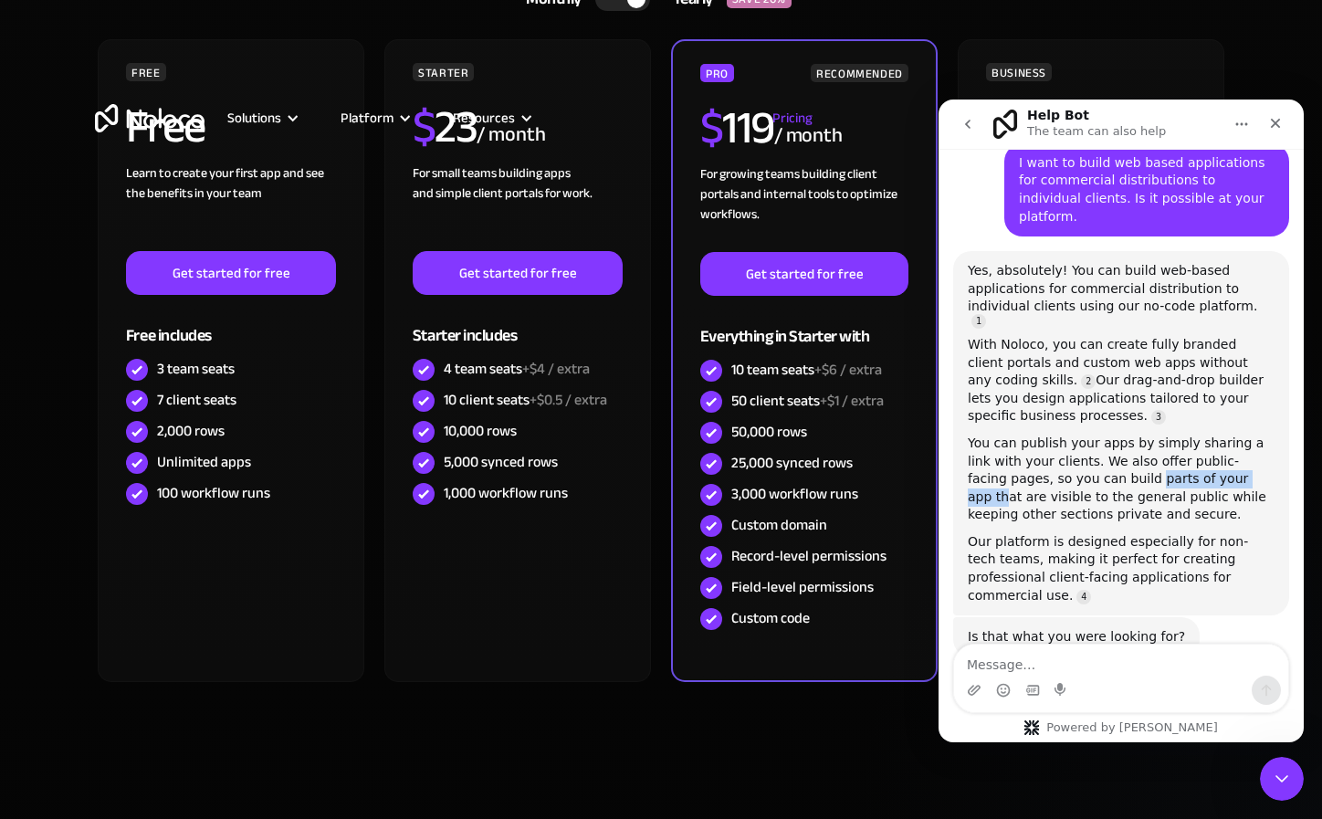
drag, startPoint x: 1109, startPoint y: 440, endPoint x: 1224, endPoint y: 440, distance: 115.1
click at [1224, 440] on div "You can publish your apps by simply sharing a link with your clients. We also o…" at bounding box center [1121, 479] width 307 height 89
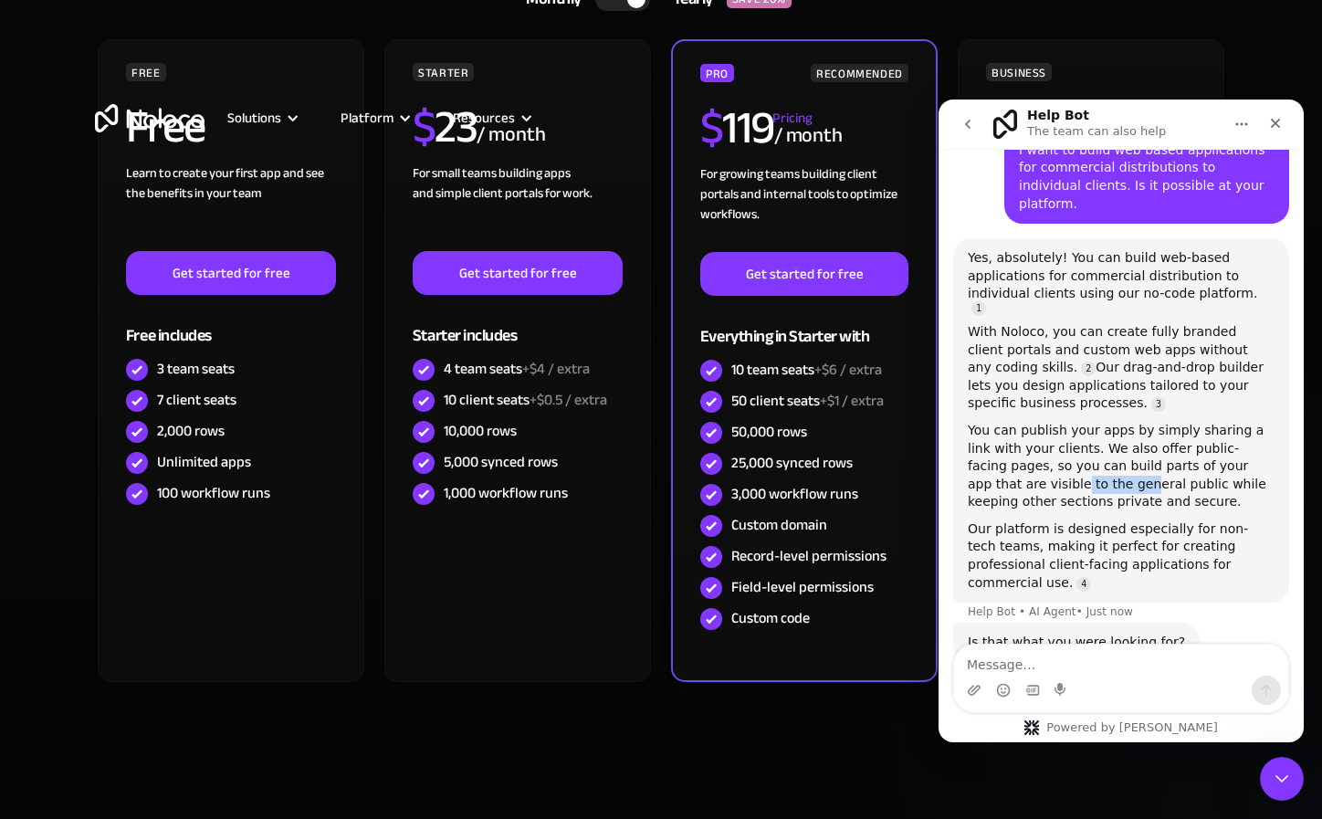
drag, startPoint x: 1004, startPoint y: 449, endPoint x: 1070, endPoint y: 448, distance: 66.7
click at [1070, 448] on div "You can publish your apps by simply sharing a link with your clients. We also o…" at bounding box center [1121, 466] width 307 height 89
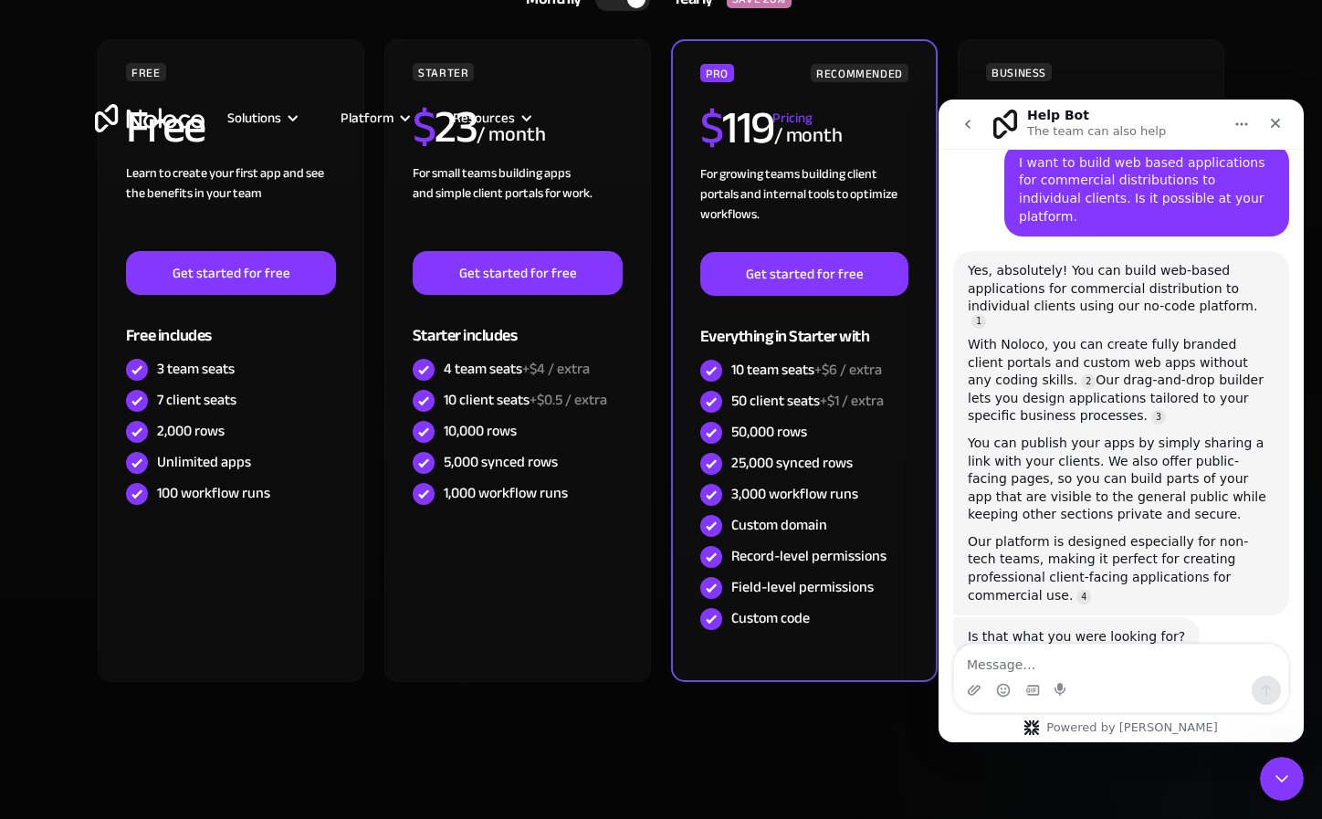
click at [1128, 443] on div "You can publish your apps by simply sharing a link with your clients. We also o…" at bounding box center [1121, 479] width 307 height 89
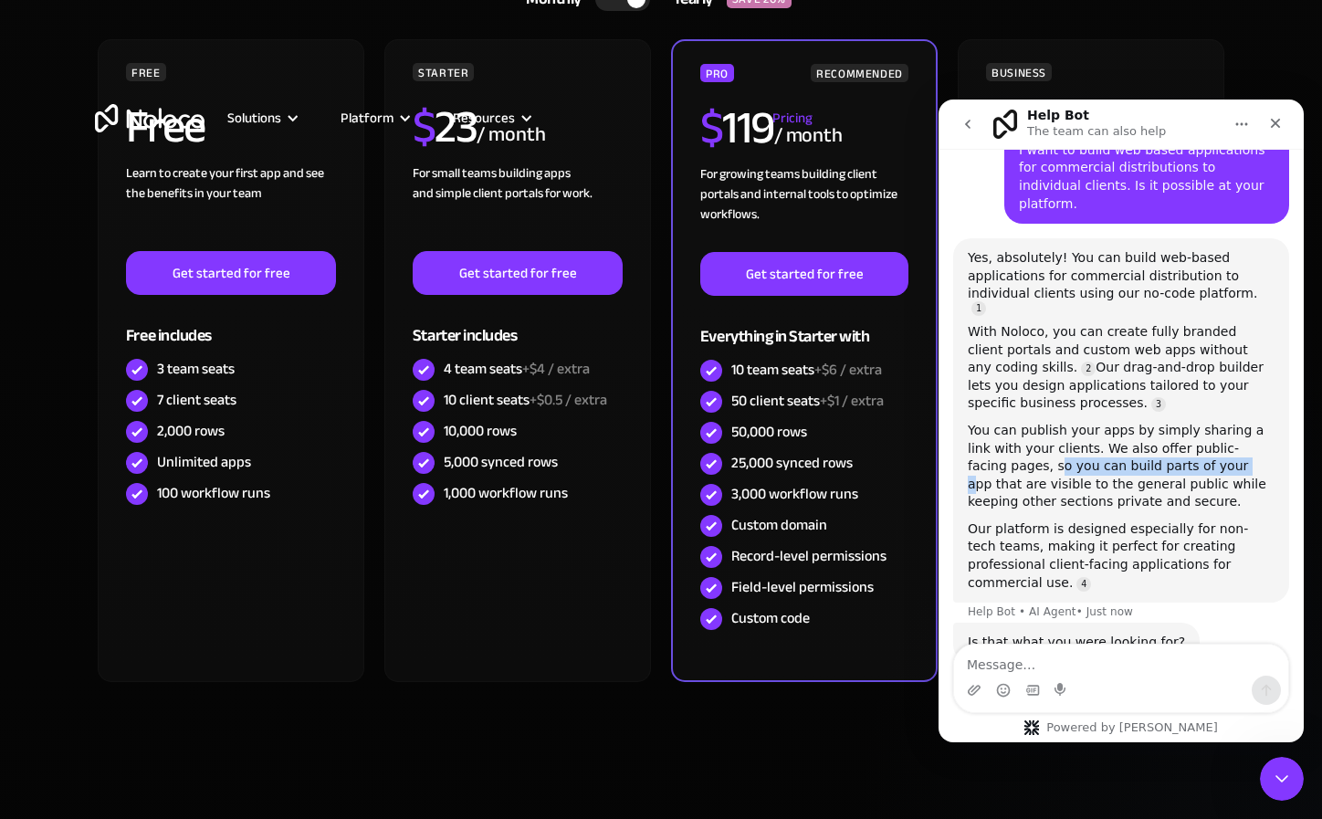
drag, startPoint x: 1016, startPoint y: 433, endPoint x: 1195, endPoint y: 435, distance: 179.0
click at [1195, 435] on div "You can publish your apps by simply sharing a link with your clients. We also o…" at bounding box center [1121, 466] width 307 height 89
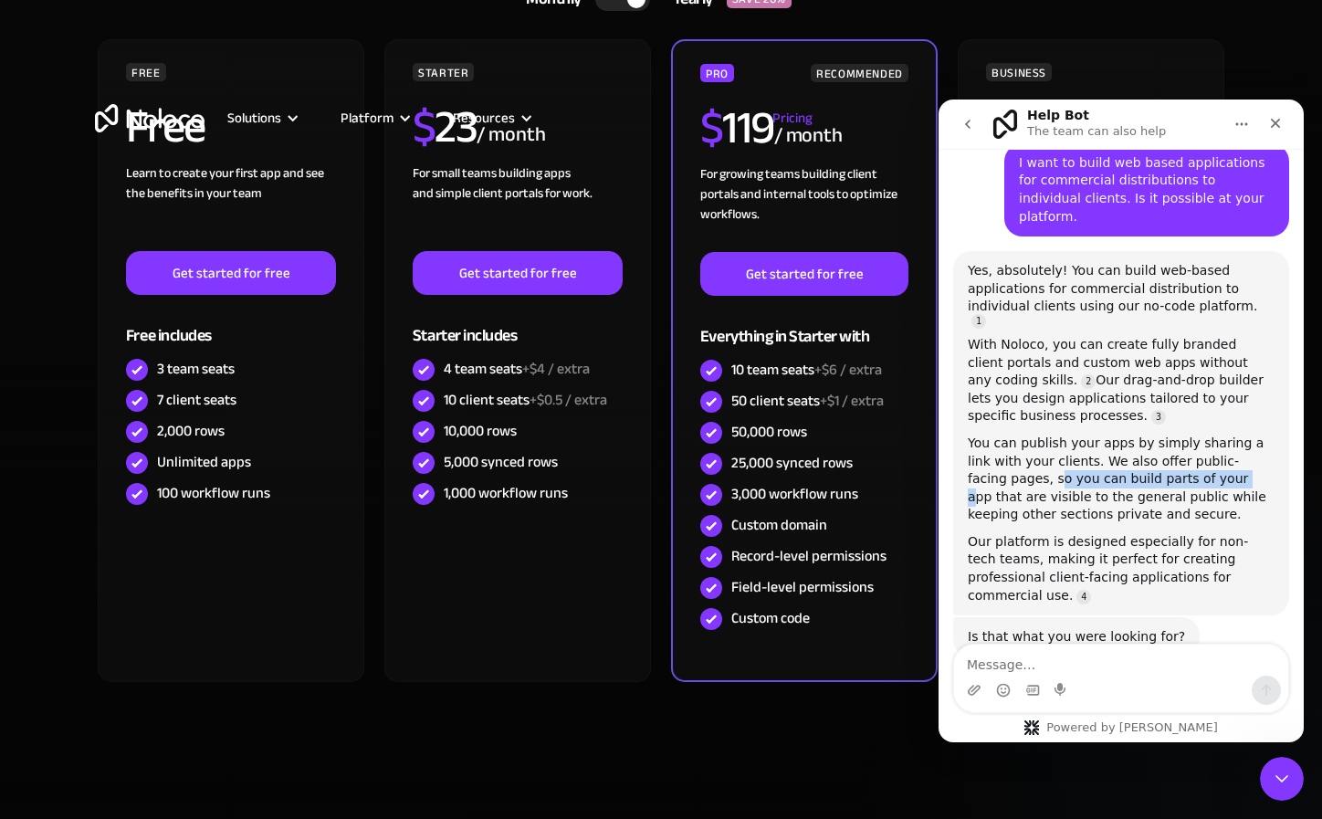
scroll to position [186, 0]
drag, startPoint x: 989, startPoint y: 461, endPoint x: 1093, endPoint y: 458, distance: 104.2
click at [1093, 458] on div "You can publish your apps by simply sharing a link with your clients. We also o…" at bounding box center [1121, 479] width 307 height 89
click at [1154, 457] on div "You can publish your apps by simply sharing a link with your clients. We also o…" at bounding box center [1121, 479] width 307 height 89
drag, startPoint x: 990, startPoint y: 482, endPoint x: 1147, endPoint y: 466, distance: 157.9
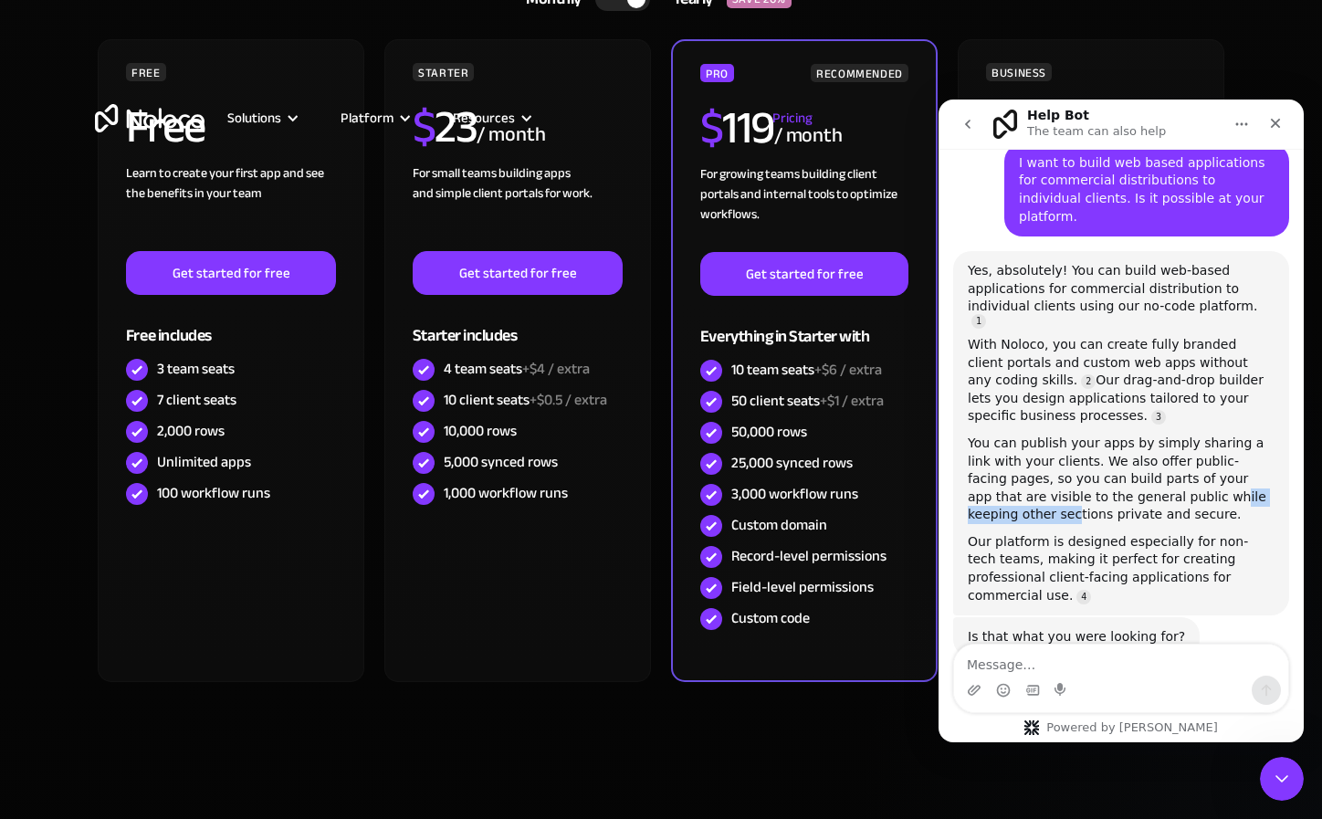
click at [1147, 466] on div "You can publish your apps by simply sharing a link with your clients. We also o…" at bounding box center [1121, 479] width 307 height 89
click at [1061, 454] on div "You can publish your apps by simply sharing a link with your clients. We also o…" at bounding box center [1121, 479] width 307 height 89
click at [1021, 666] on textarea "Message…" at bounding box center [1121, 660] width 334 height 31
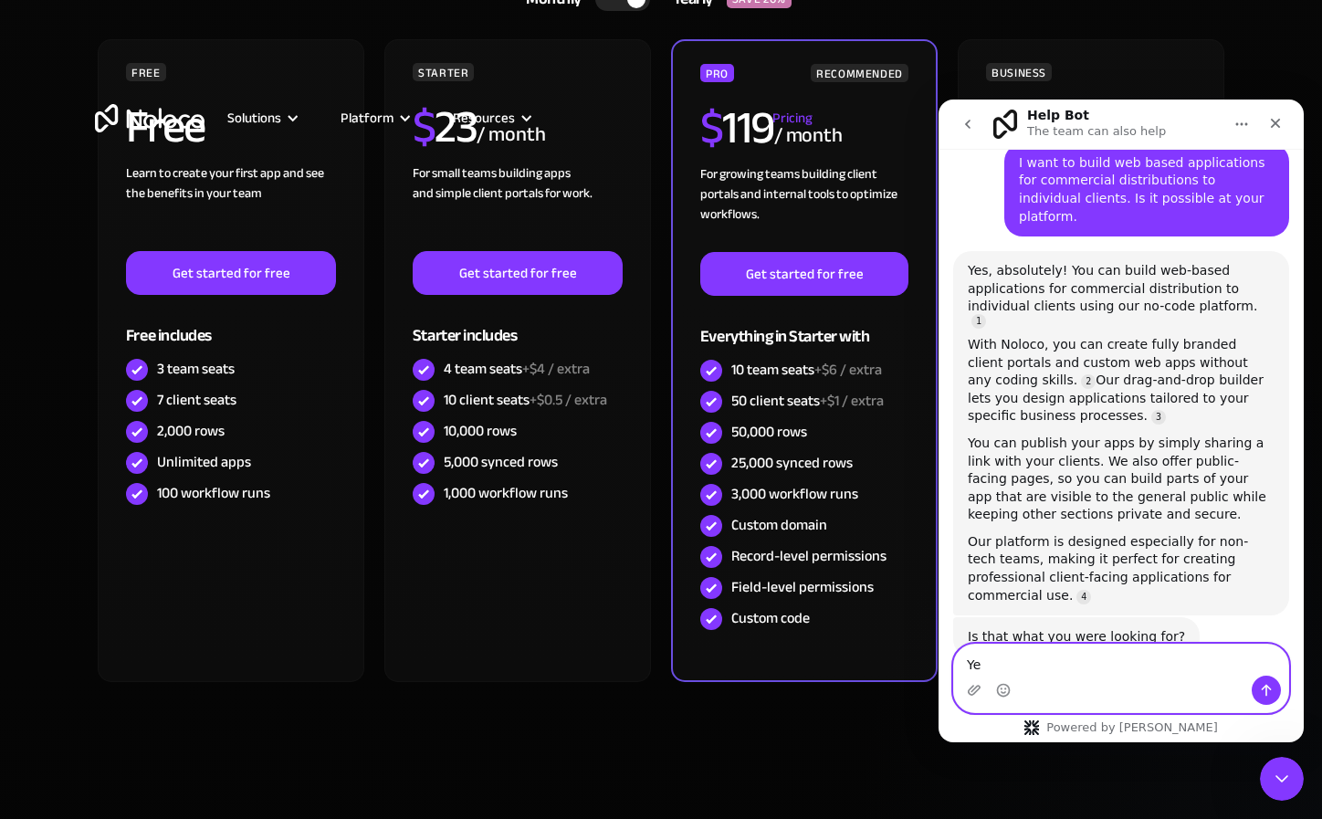
type textarea "Yes"
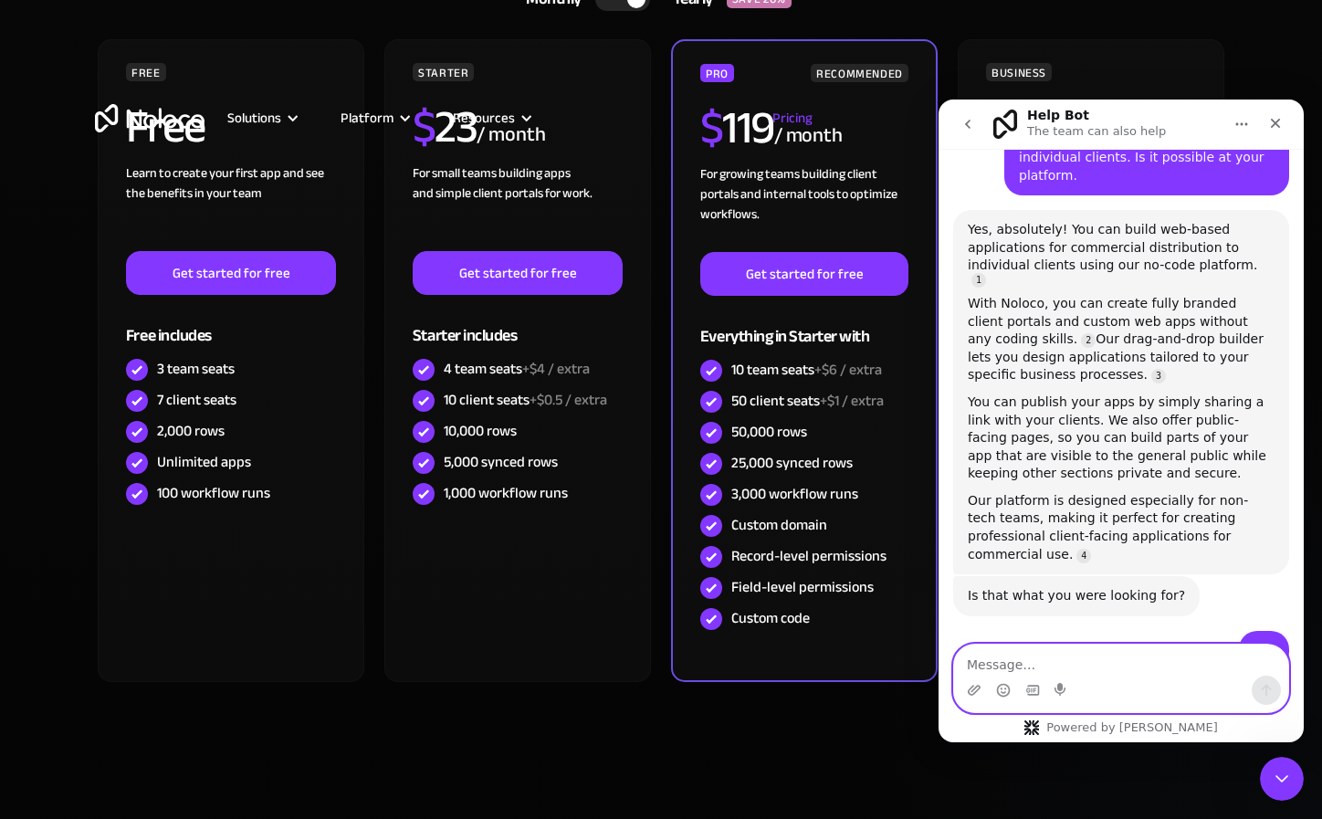
scroll to position [306, 0]
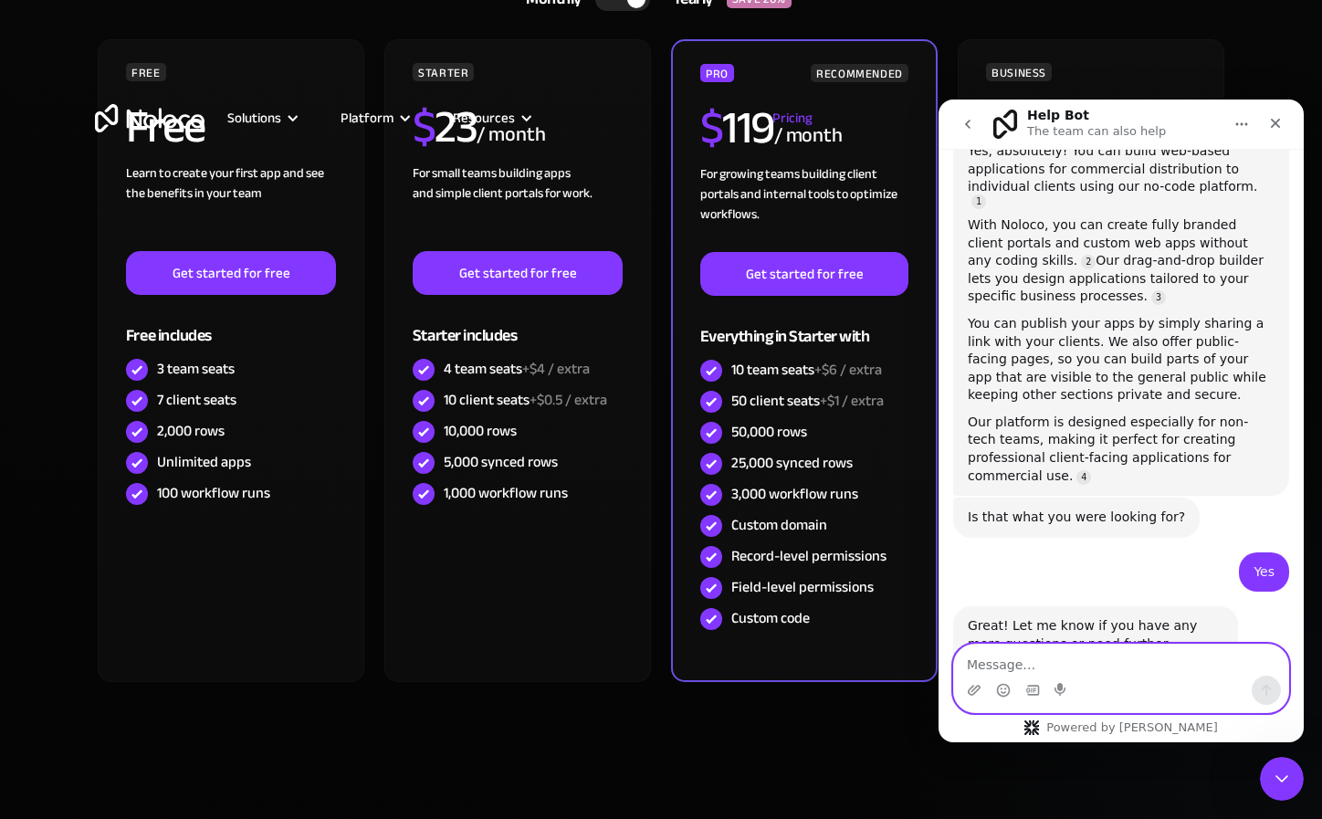
type textarea "D"
type textarea "What does mean by rows?"
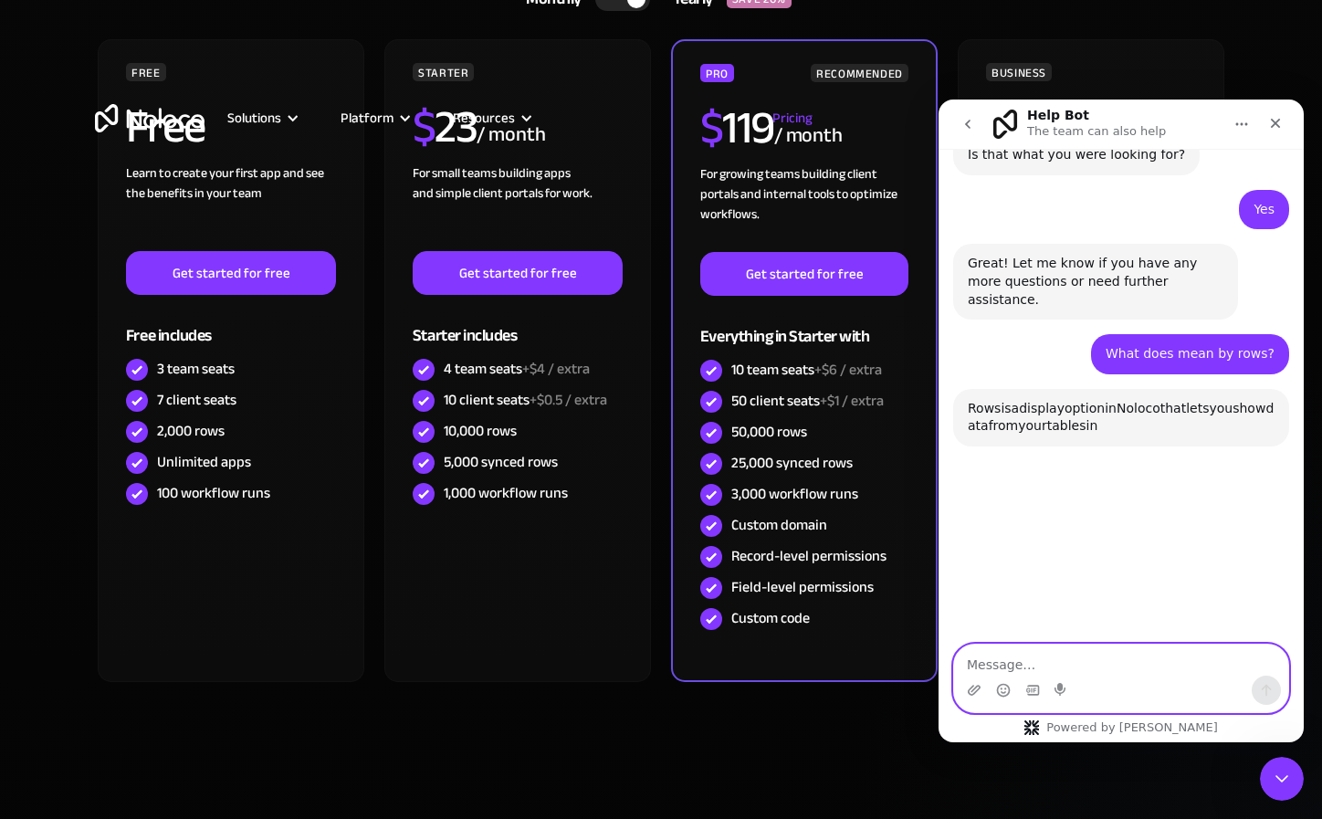
scroll to position [783, 0]
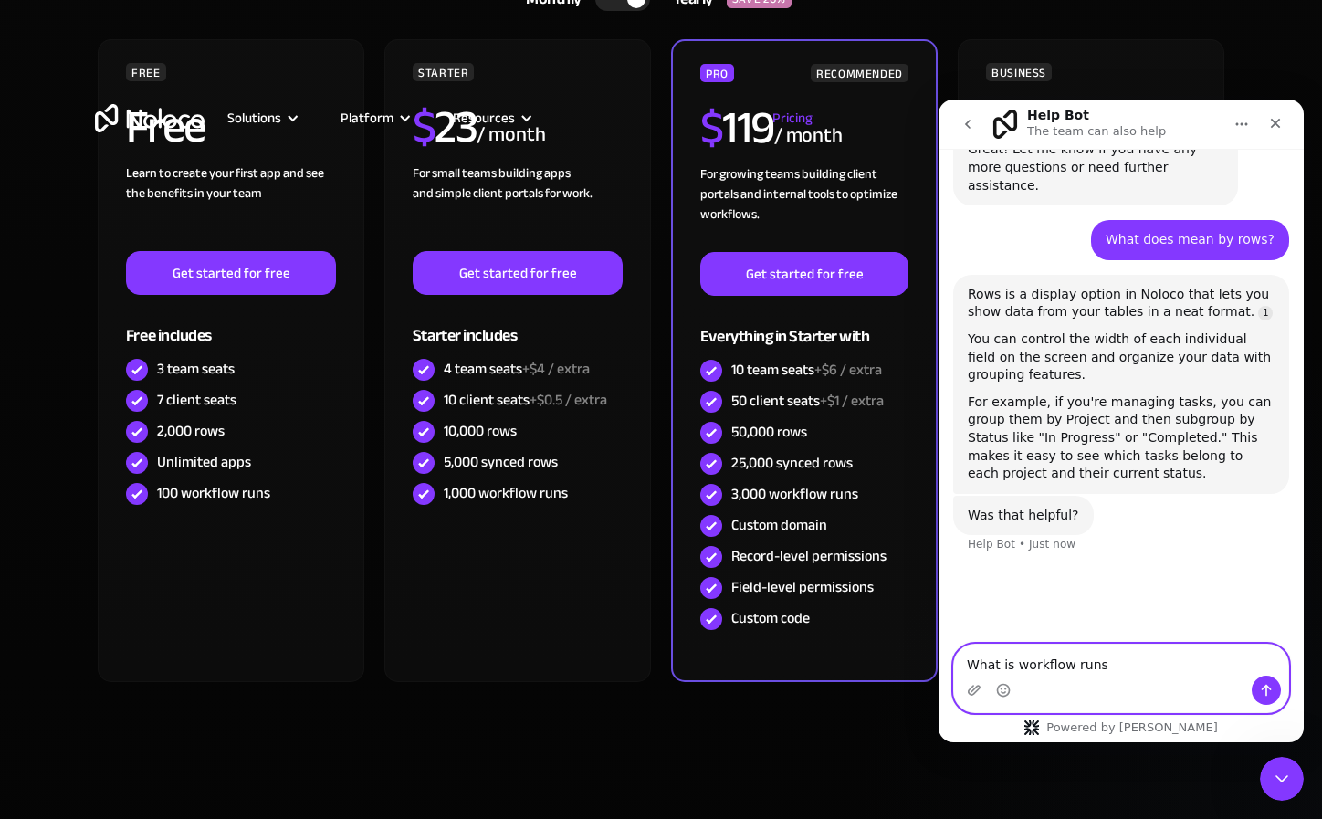
type textarea "What is workflow runs?"
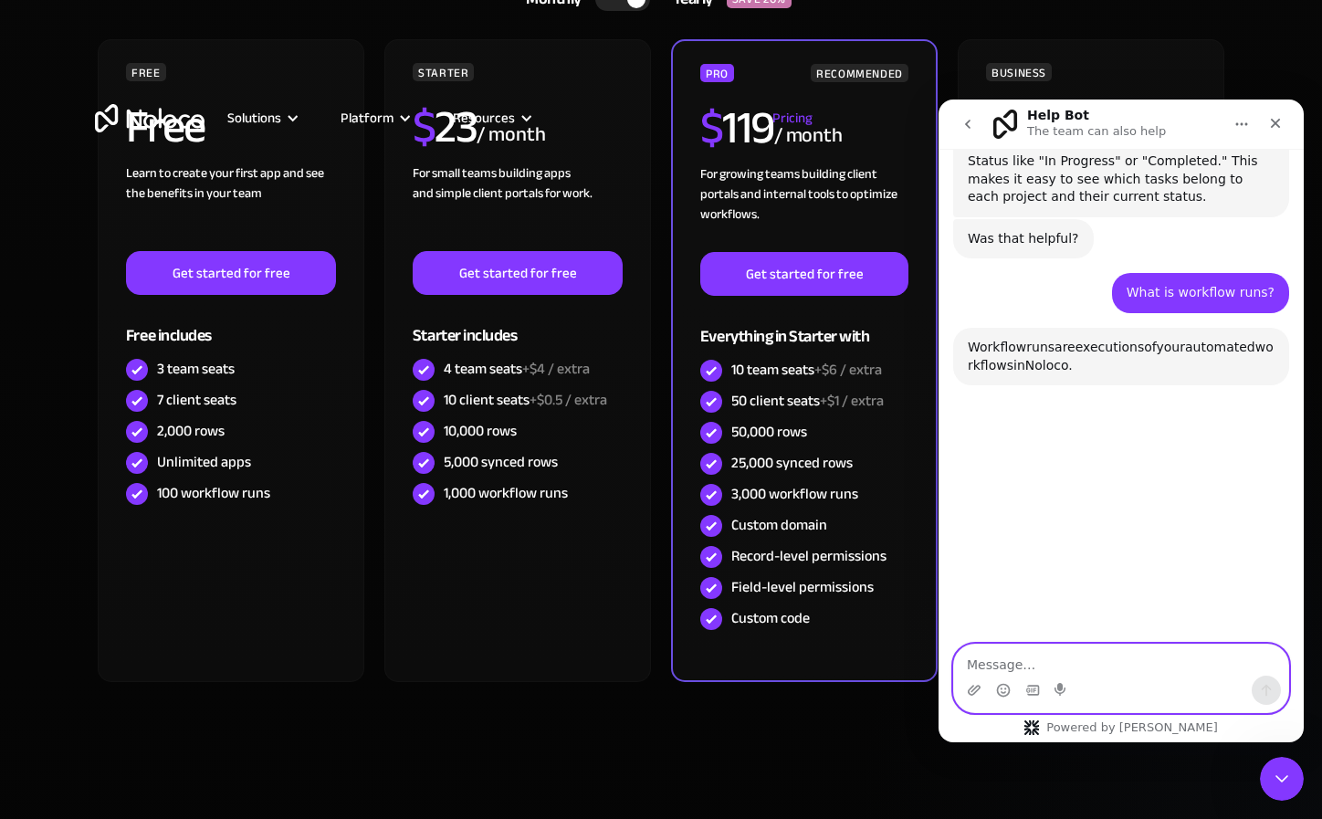
scroll to position [1106, 0]
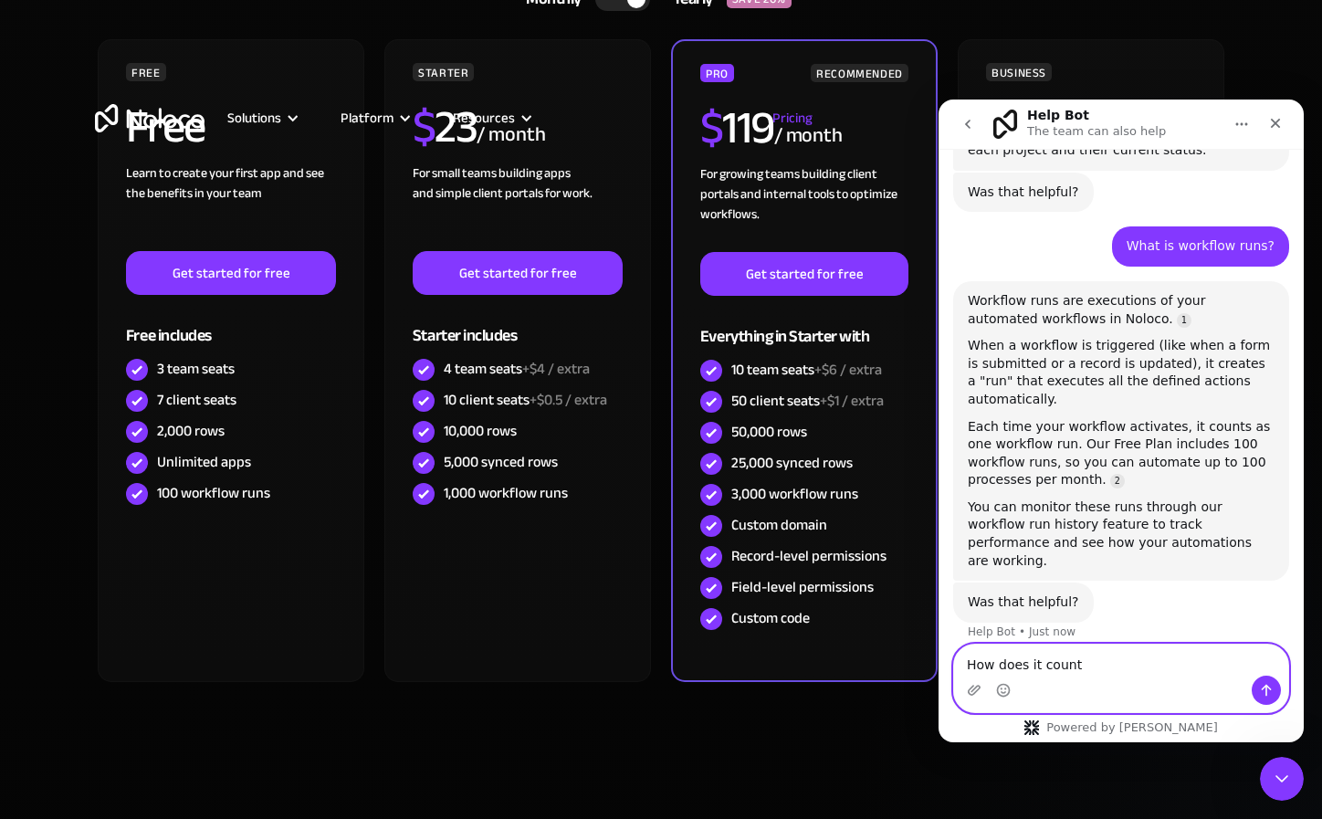
type textarea "How does it count?"
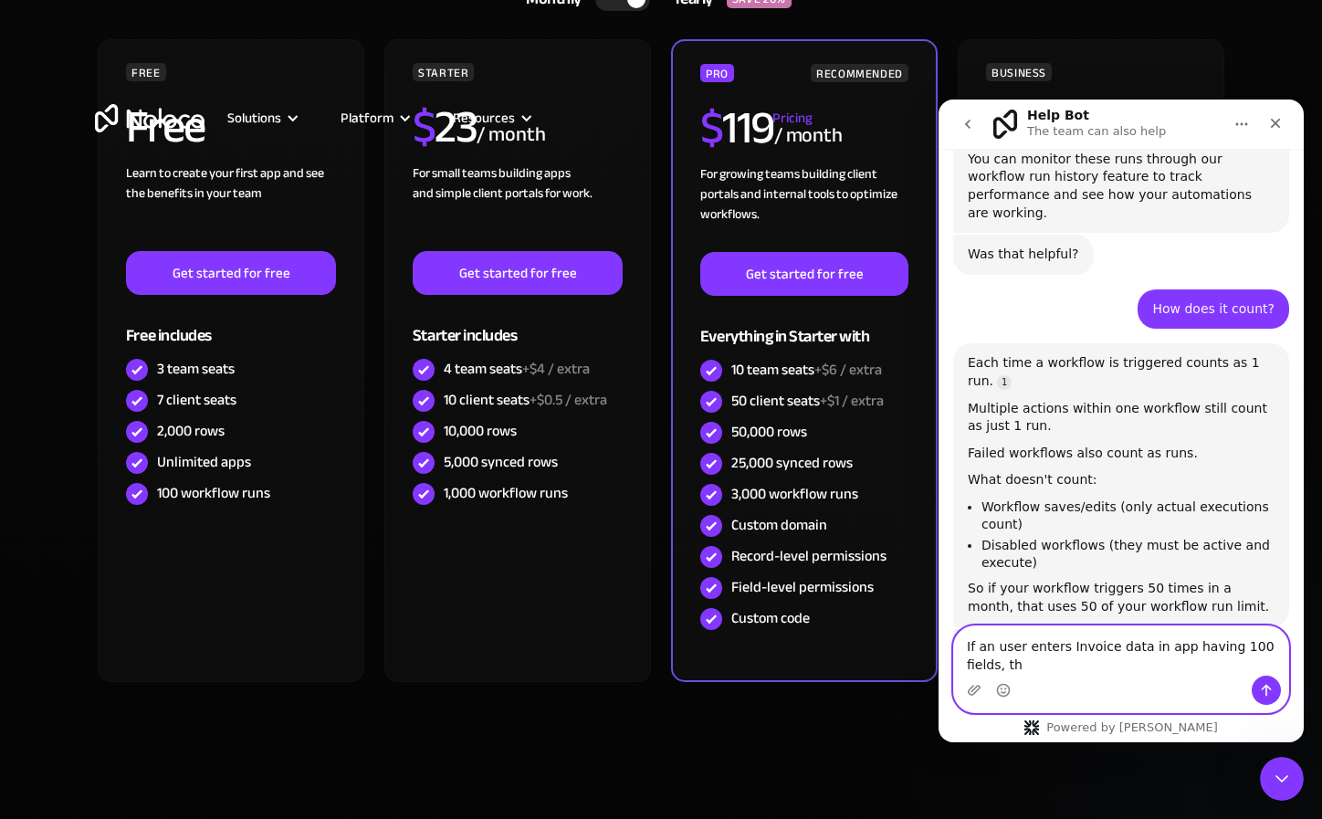
scroll to position [1472, 0]
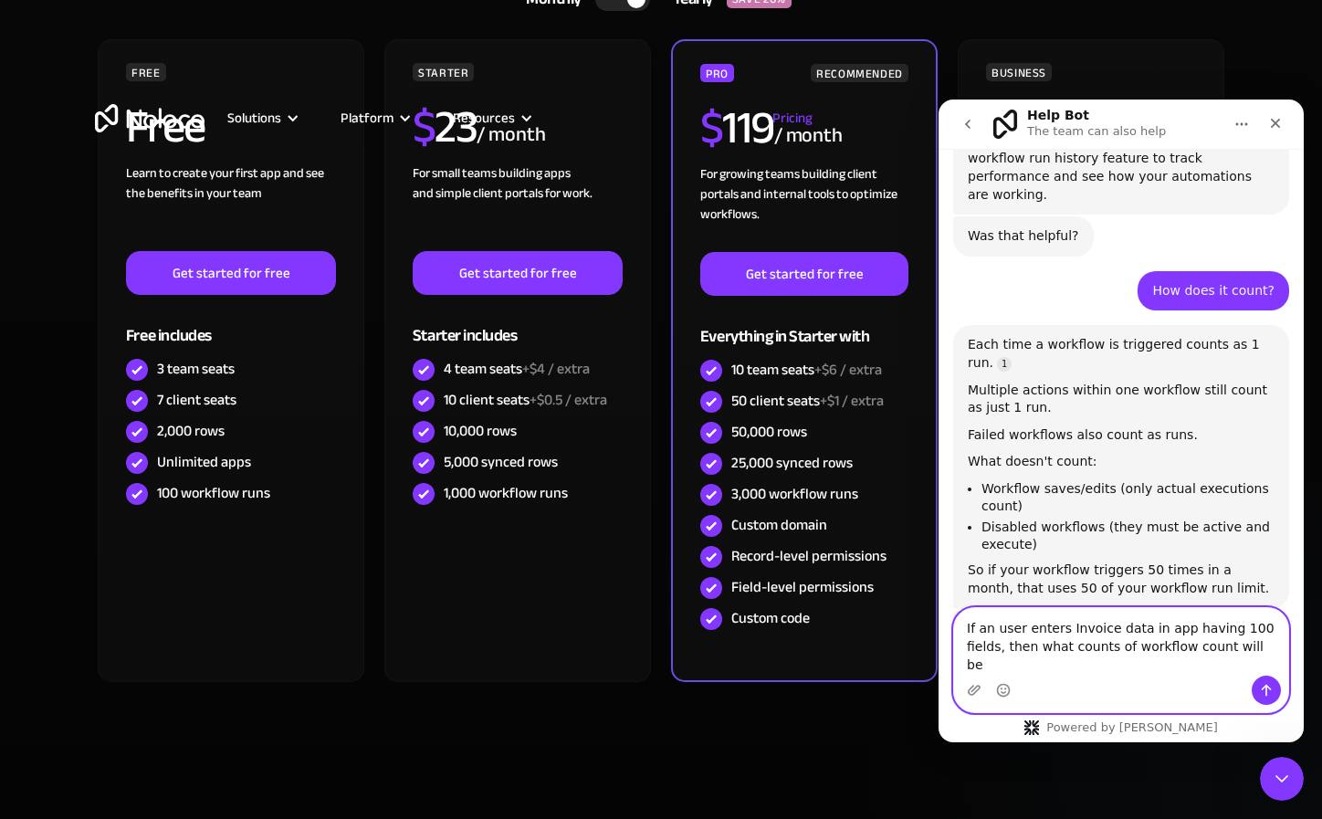
type textarea "If an user enters Invoice data in app having 100 fields, then what counts of wo…"
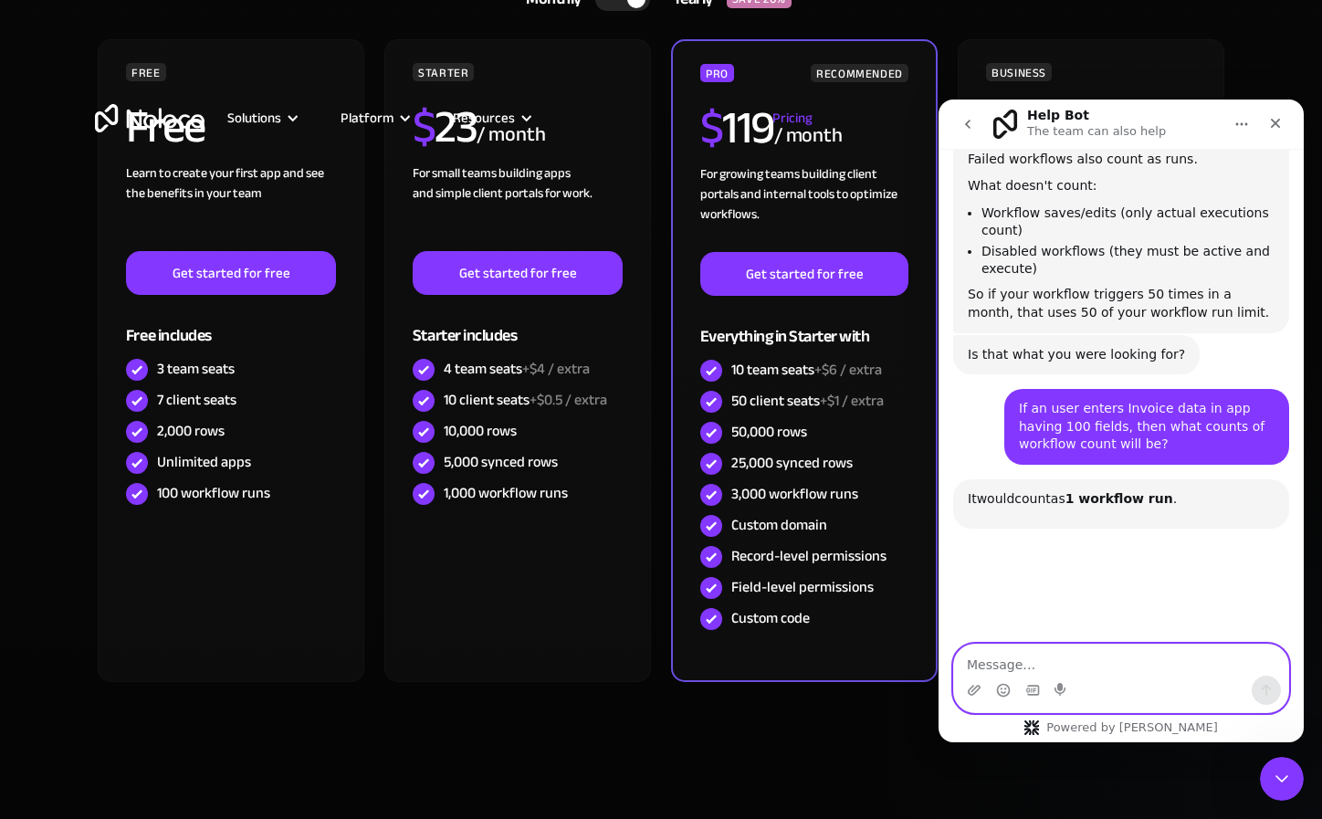
scroll to position [1870, 0]
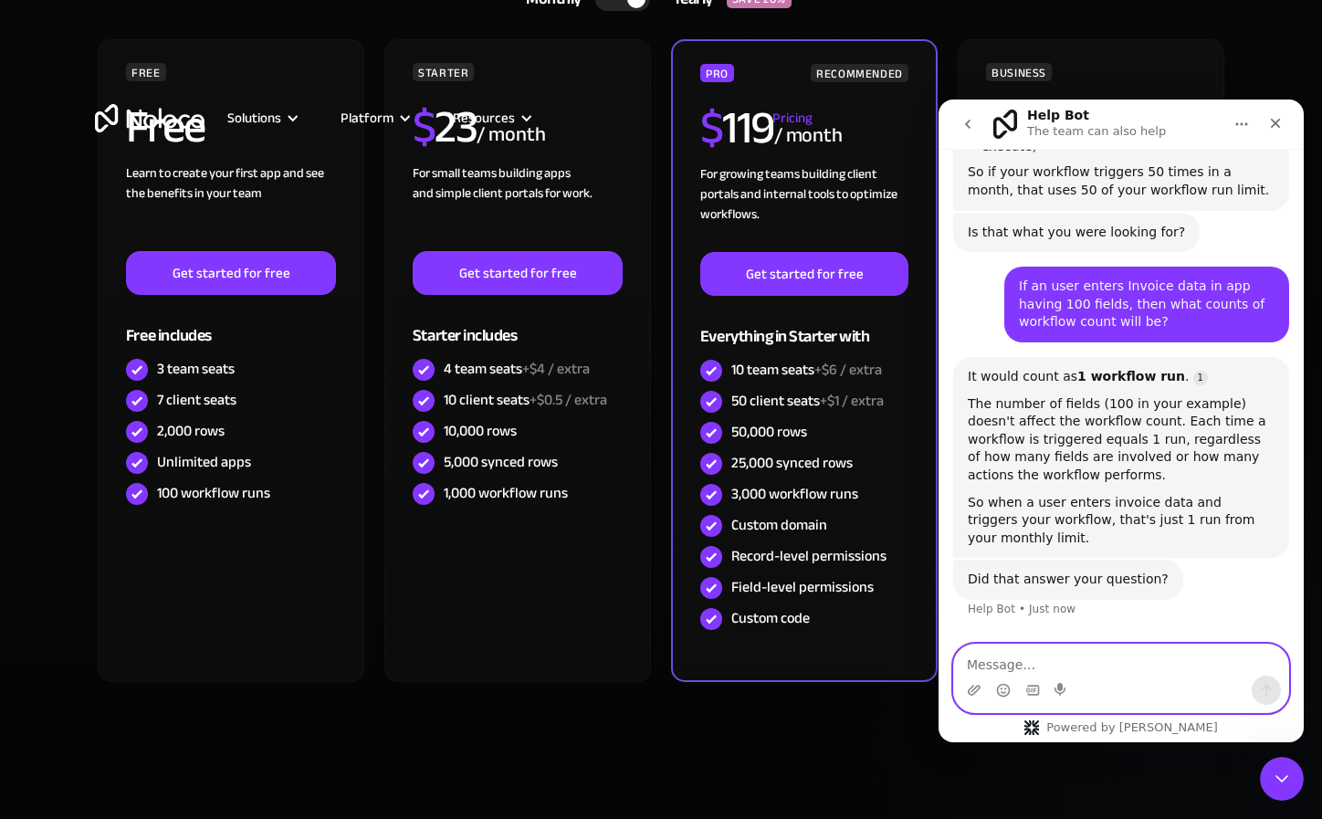
type textarea "O"
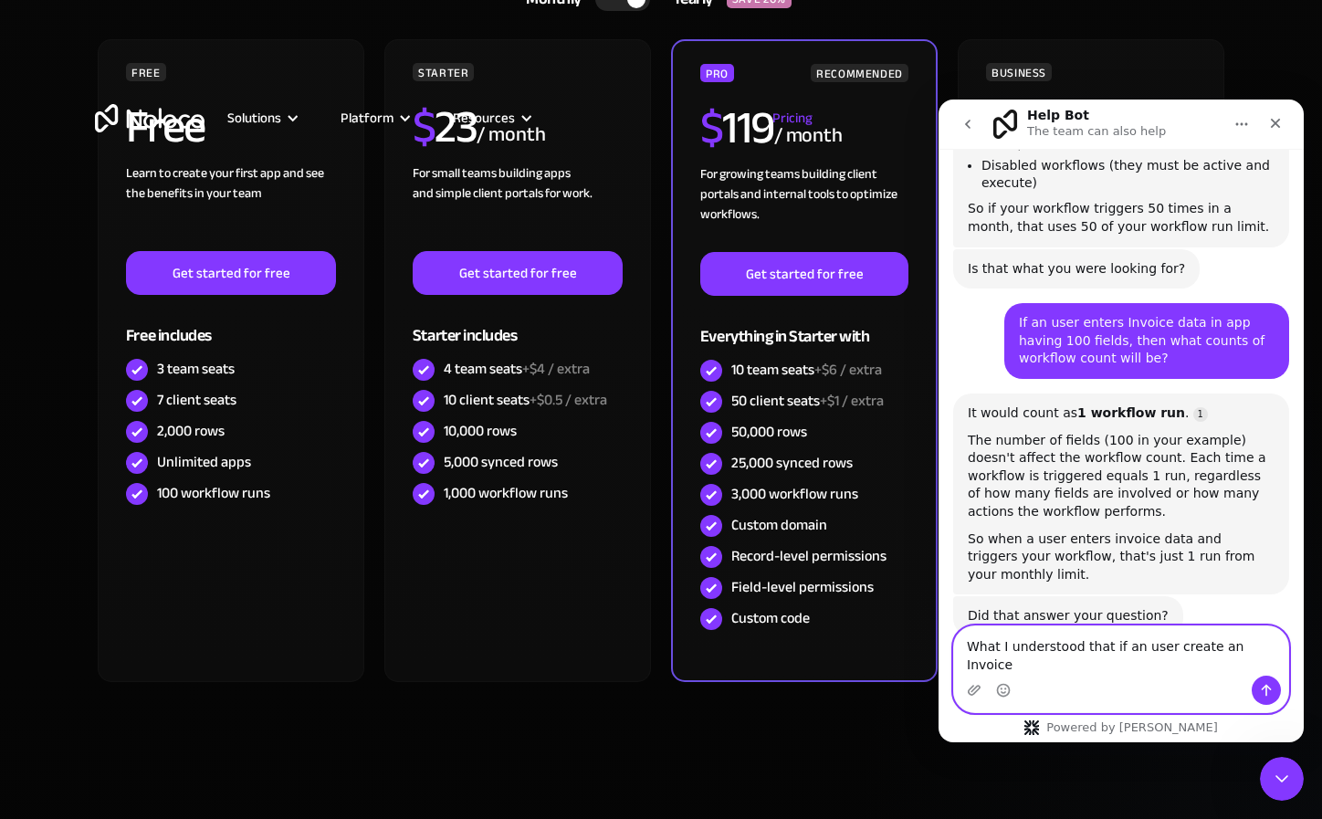
scroll to position [1852, 0]
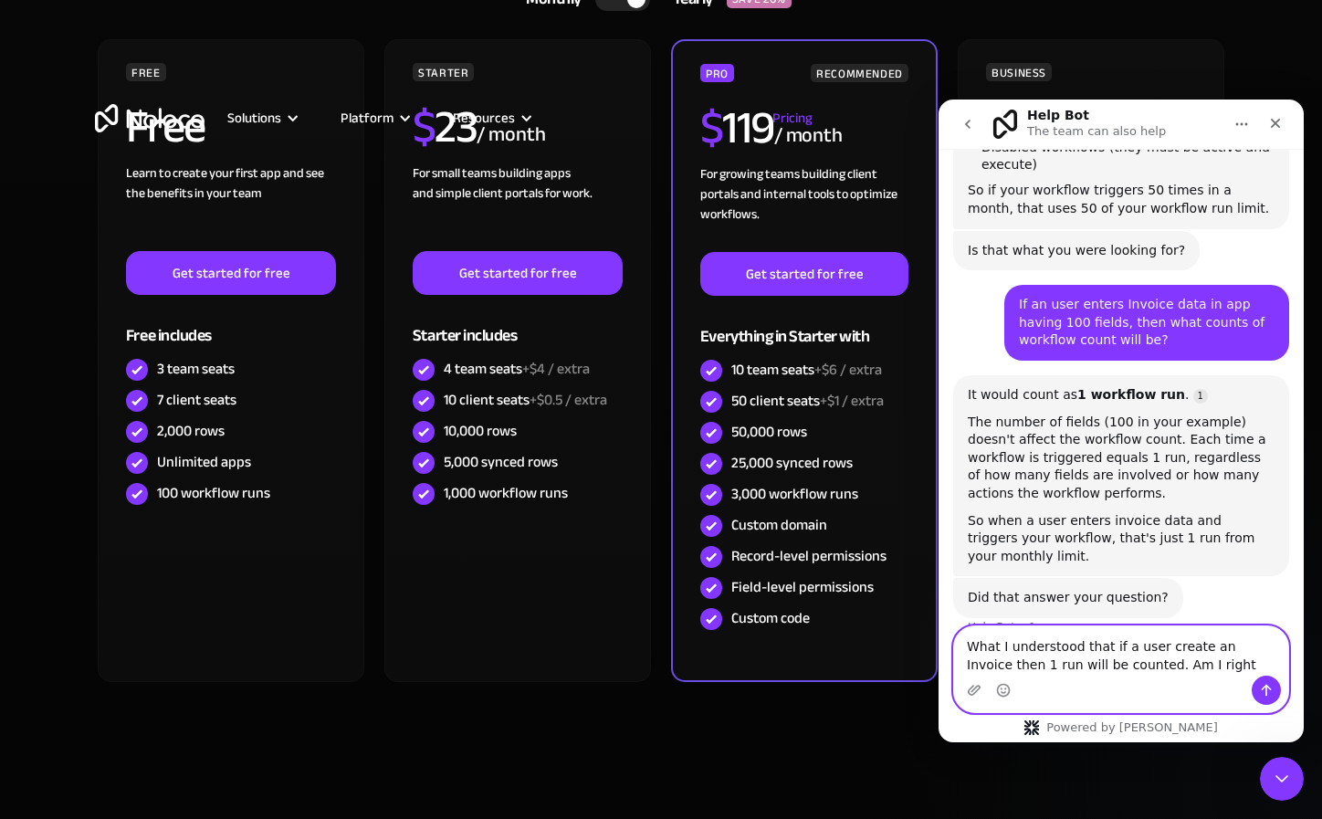
type textarea "What I understood that if a user create an Invoice then 1 run will be counted. …"
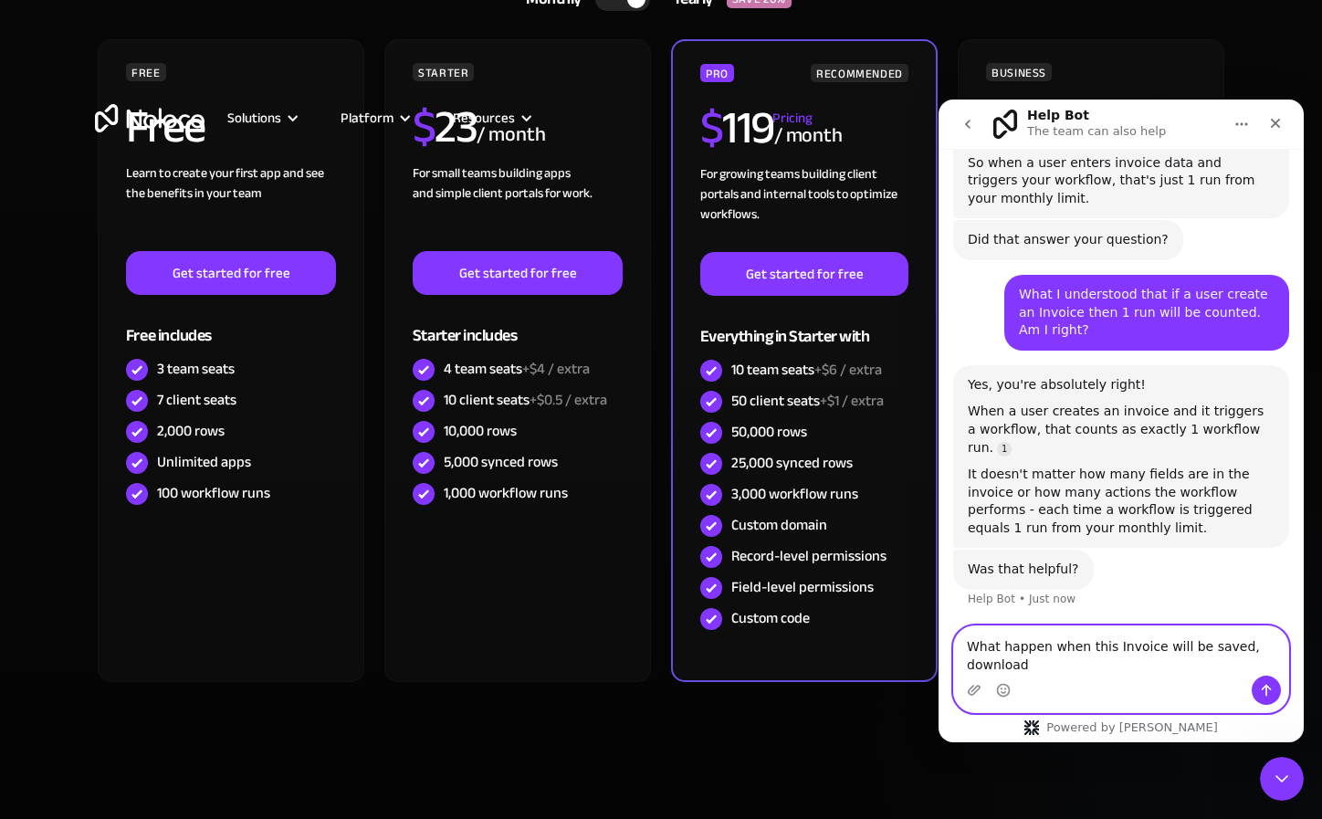
scroll to position [2193, 0]
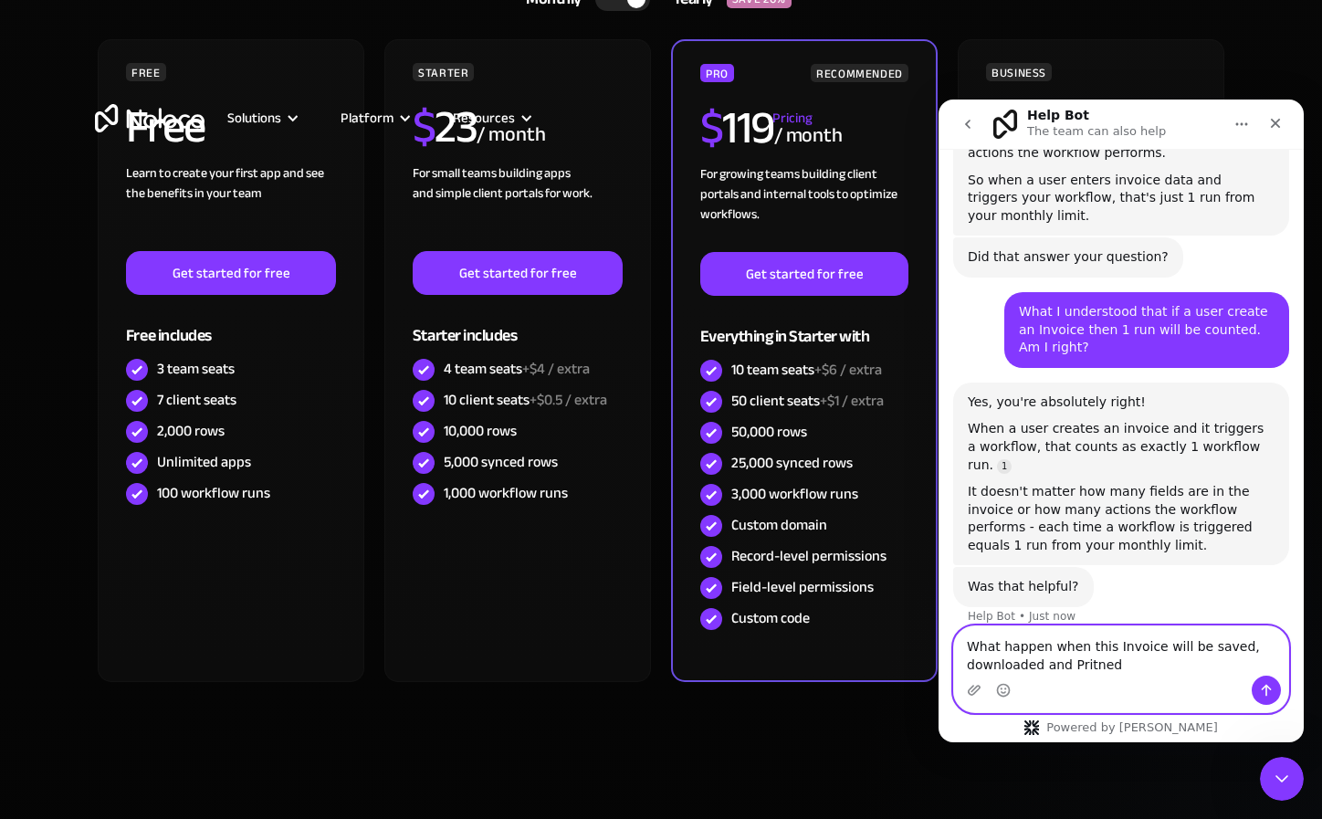
type textarea "What happen when this Invoice will be saved, downloaded and Pritned?"
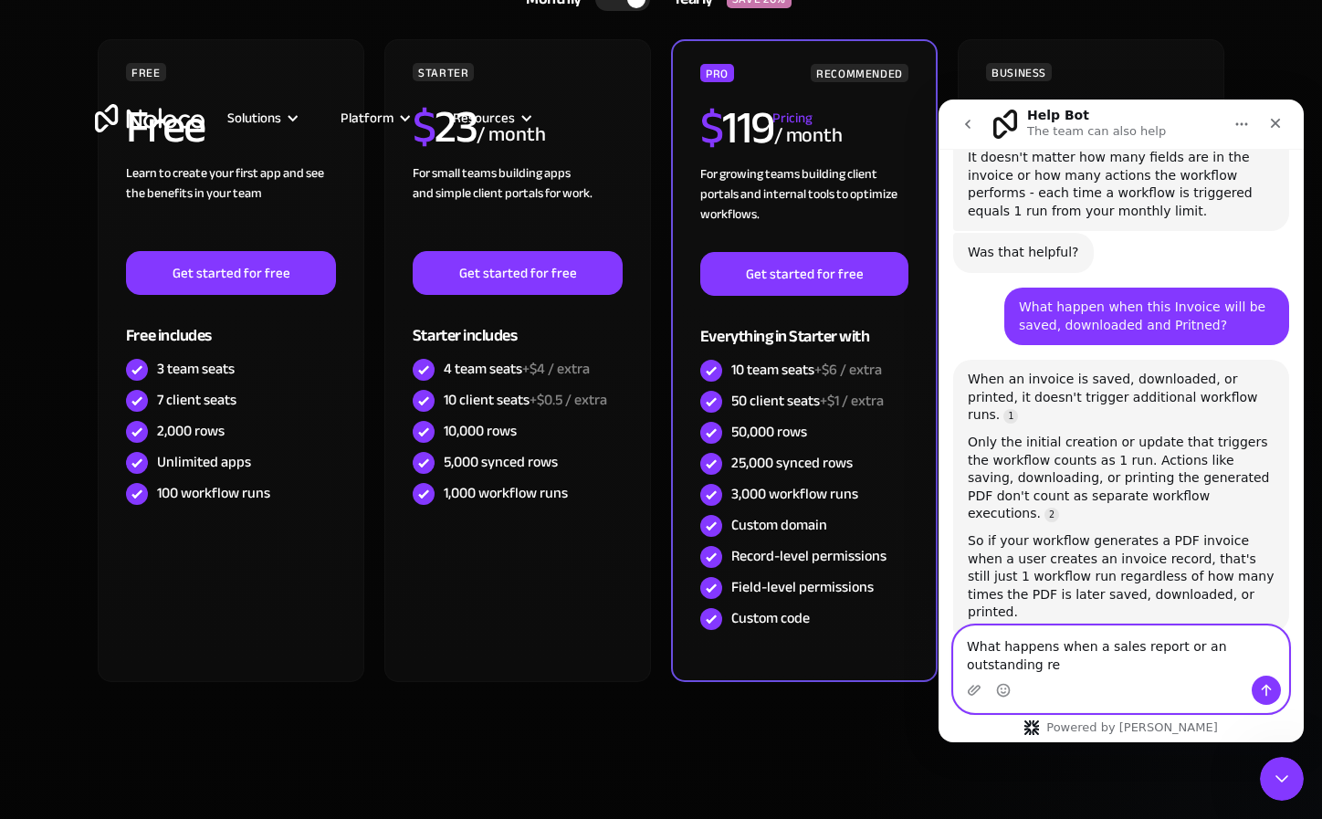
scroll to position [2509, 0]
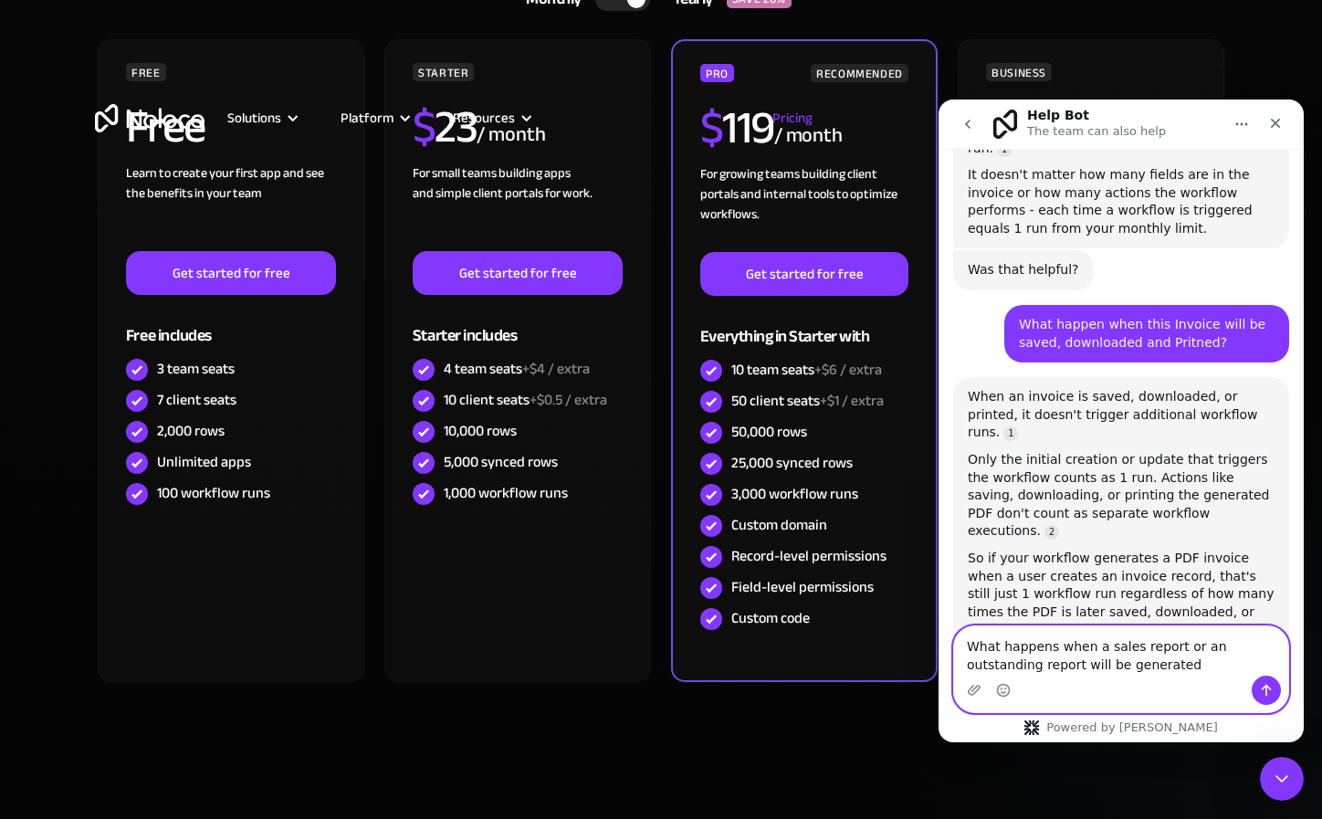
type textarea "What happens when a sales report or an outstanding report will be generated?"
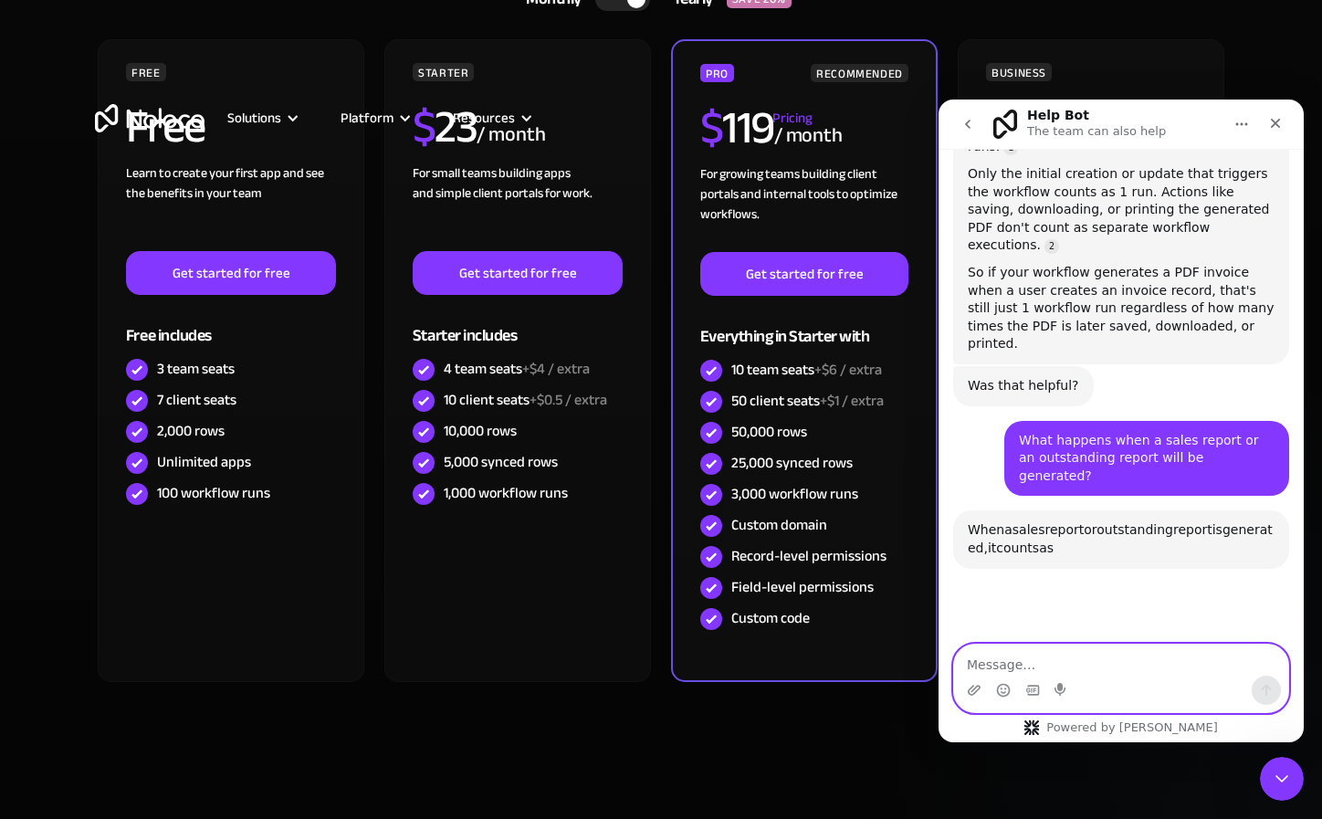
scroll to position [2867, 0]
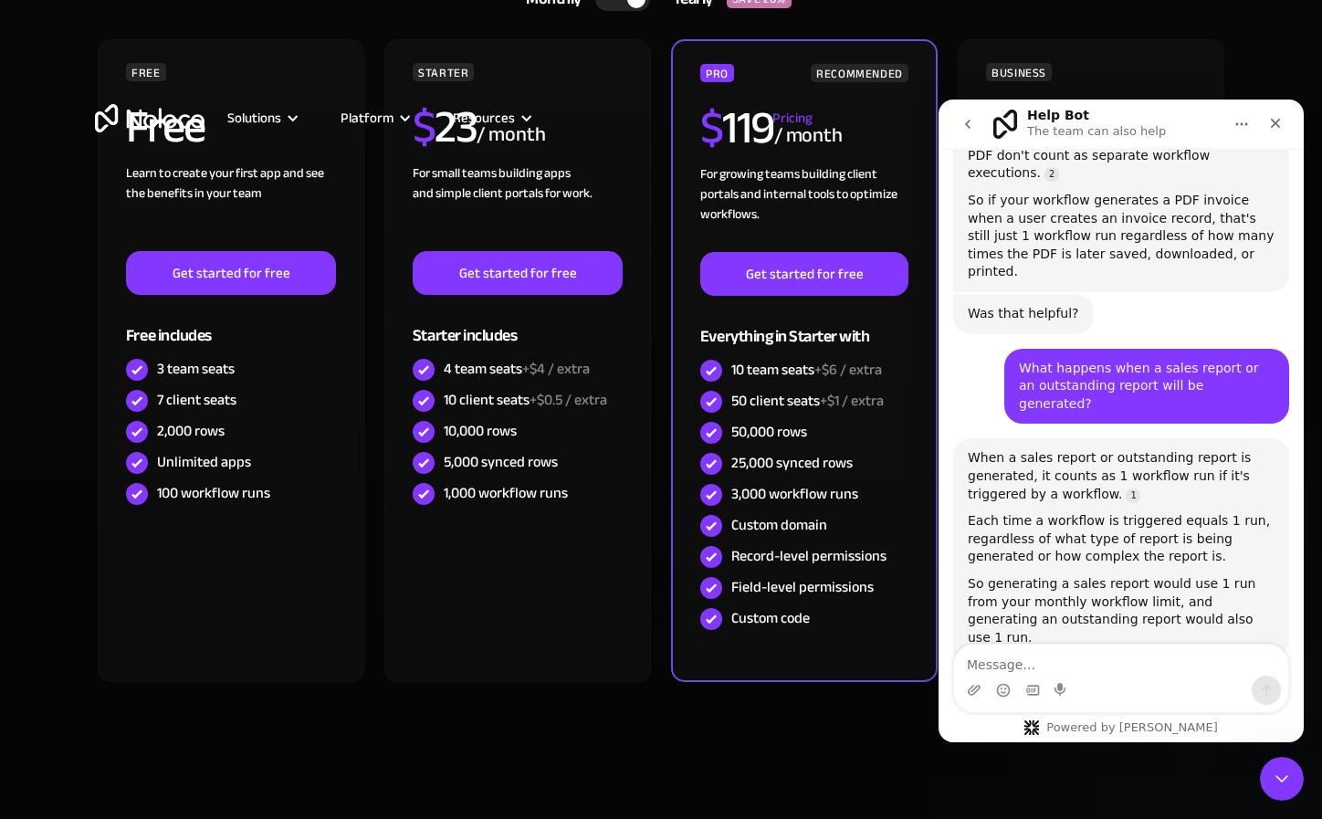
click at [1126, 81] on div "Solutions Use Cases Business Types Project Management Keep track of customers, …" at bounding box center [661, 118] width 1169 height 144
click at [1248, 122] on icon "Home" at bounding box center [1242, 124] width 15 height 15
click at [1159, 58] on div "Solutions Use Cases Business Types Project Management Keep track of customers, …" at bounding box center [661, 118] width 1169 height 144
click at [1047, 71] on div "Solutions Use Cases Business Types Project Management Keep track of customers, …" at bounding box center [661, 118] width 1169 height 144
click at [1120, 66] on div "Solutions Use Cases Business Types Project Management Keep track of customers, …" at bounding box center [661, 118] width 1169 height 144
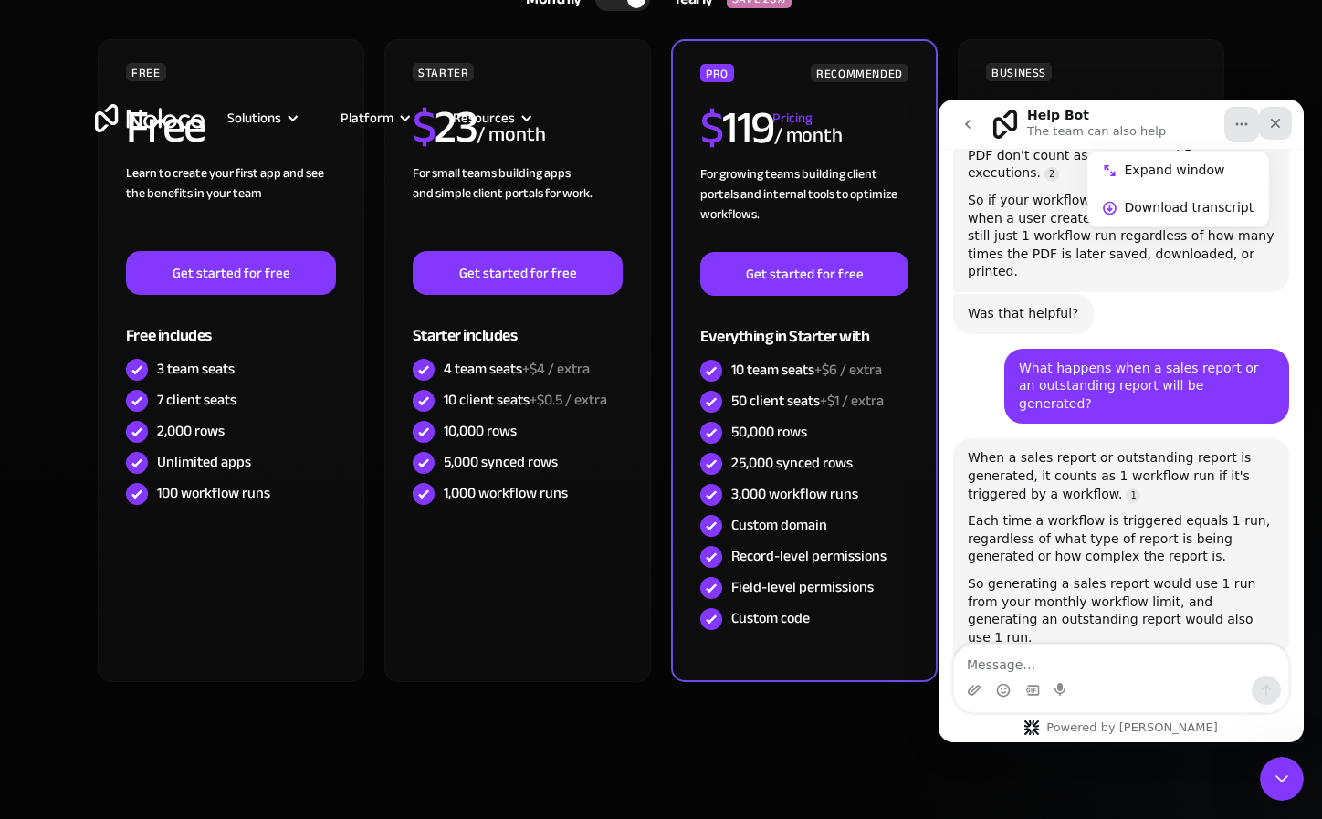
click at [1282, 121] on icon "Close" at bounding box center [1275, 123] width 15 height 15
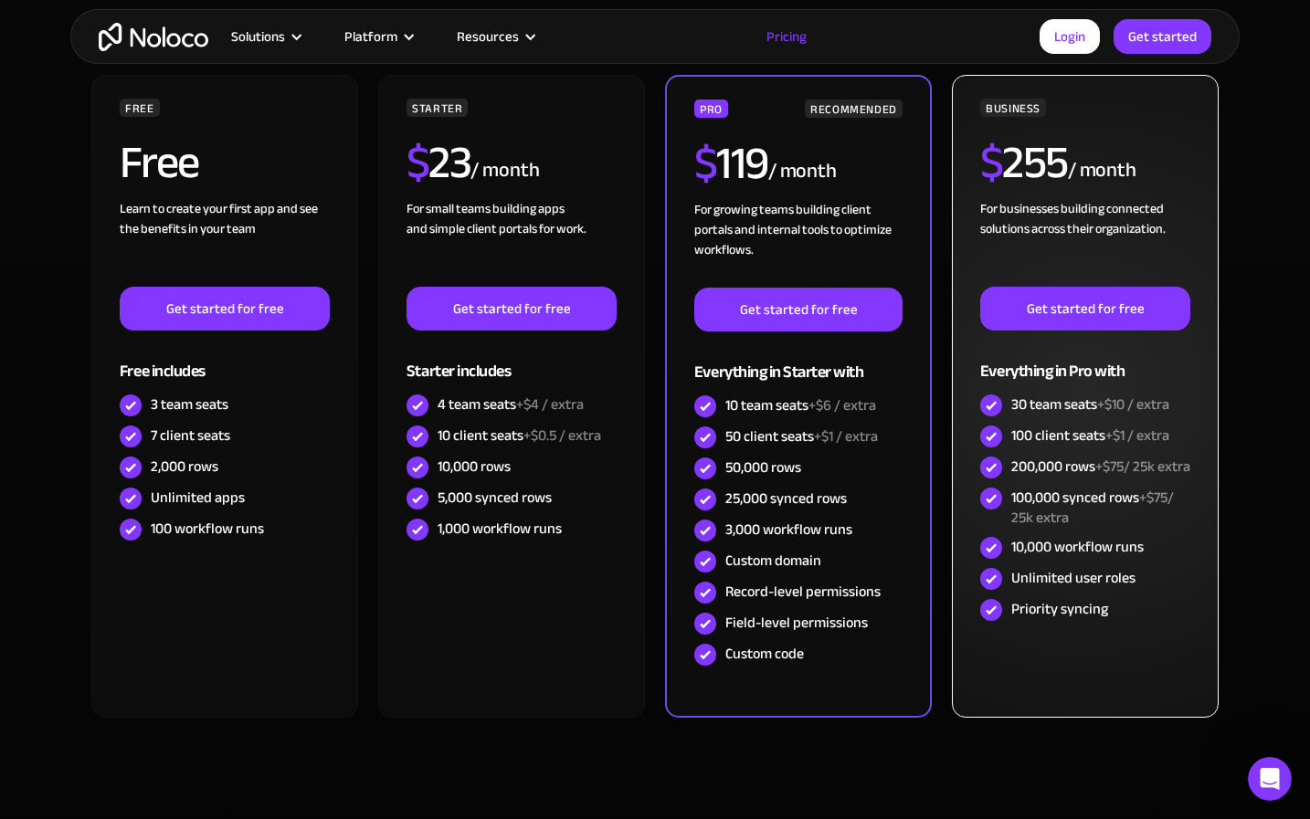
scroll to position [491, 0]
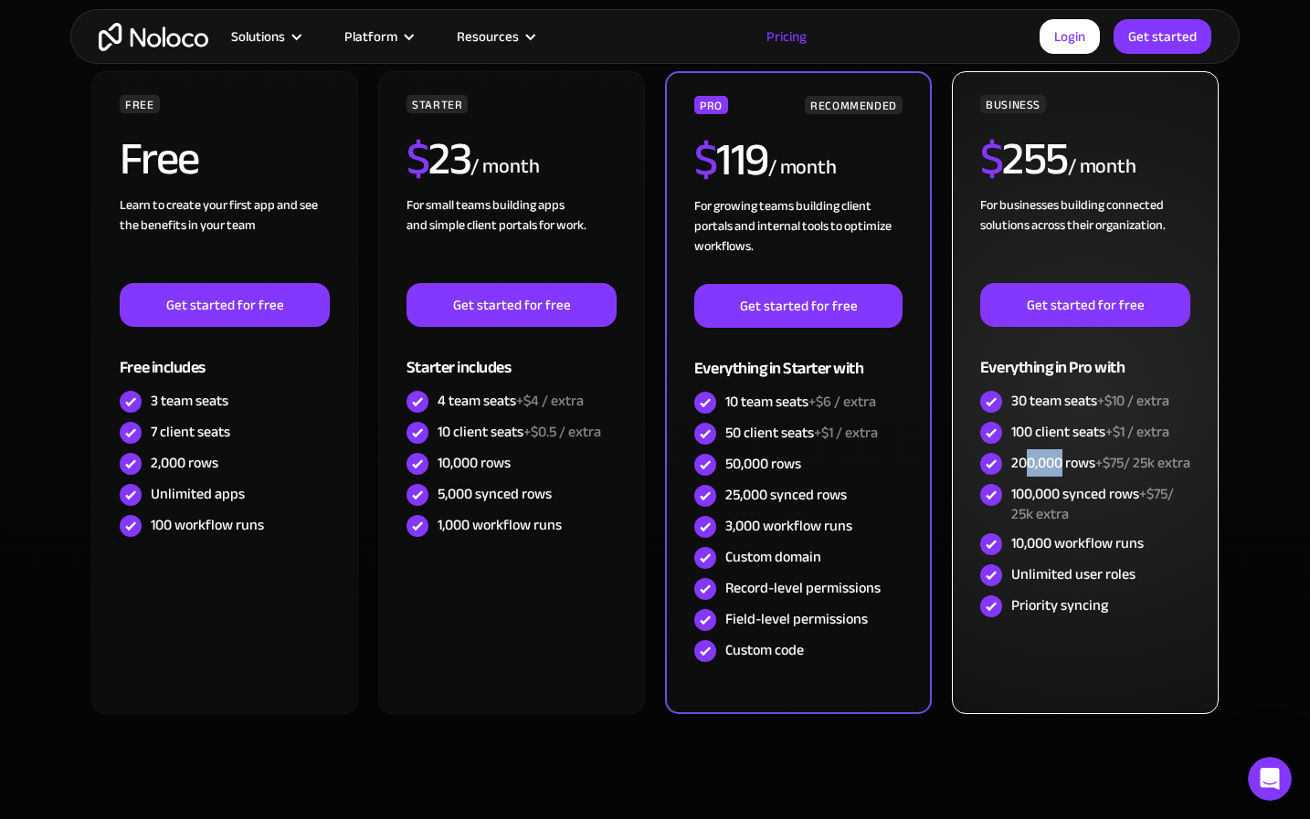
drag, startPoint x: 1024, startPoint y: 462, endPoint x: 1058, endPoint y: 463, distance: 34.7
click at [1058, 463] on div "200,000 rows +$75/ 25k extra" at bounding box center [1100, 463] width 179 height 20
click at [1067, 466] on div "200,000 rows +$75/ 25k extra" at bounding box center [1100, 463] width 179 height 20
drag, startPoint x: 1000, startPoint y: 208, endPoint x: 1170, endPoint y: 217, distance: 170.1
click at [1170, 217] on div "For businesses building connected solutions across their organization. ‍" at bounding box center [1085, 239] width 210 height 88
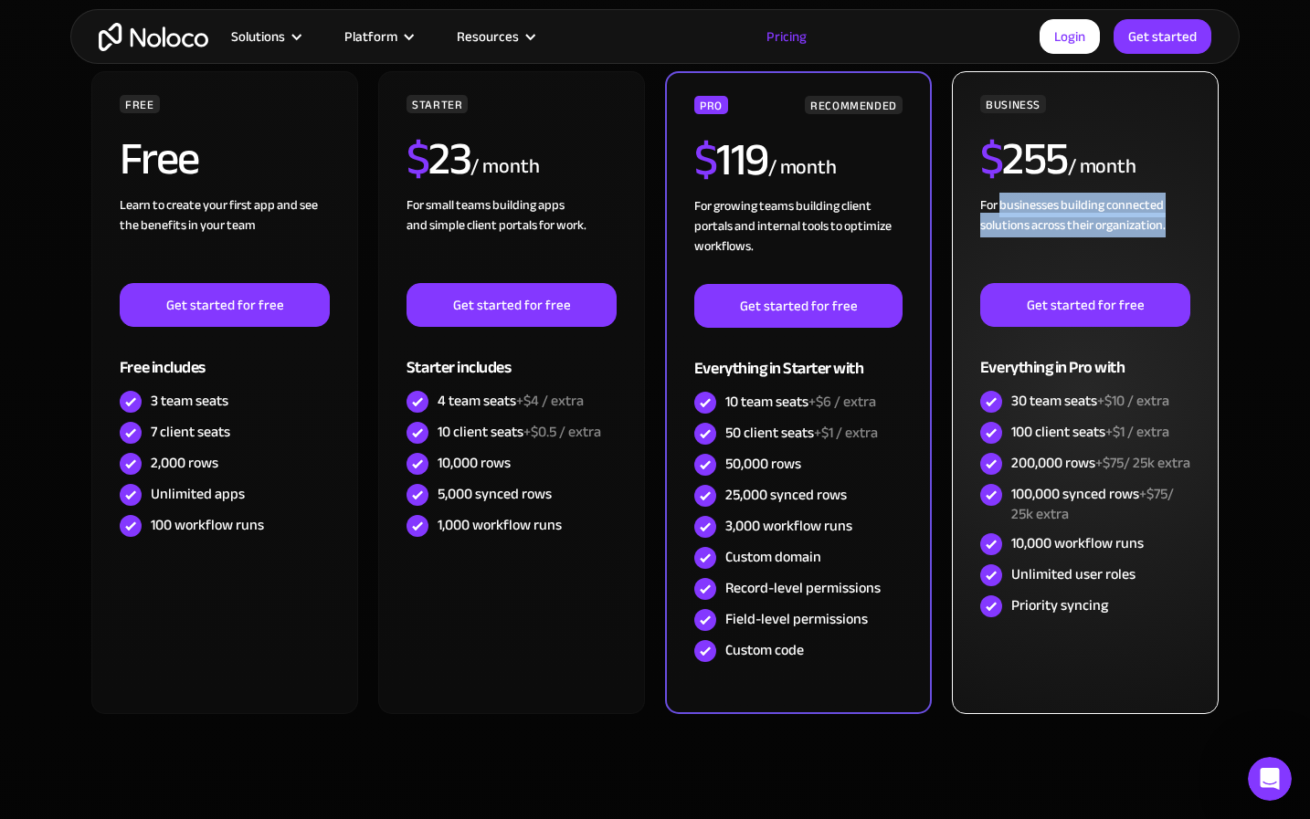
click at [1029, 216] on div "For businesses building connected solutions across their organization. ‍" at bounding box center [1085, 239] width 210 height 88
drag, startPoint x: 990, startPoint y: 223, endPoint x: 1161, endPoint y: 225, distance: 170.8
click at [1161, 225] on div "For businesses building connected solutions across their organization. ‍" at bounding box center [1085, 239] width 210 height 88
click at [1084, 216] on div "For businesses building connected solutions across their organization. ‍" at bounding box center [1085, 239] width 210 height 88
drag, startPoint x: 986, startPoint y: 226, endPoint x: 1149, endPoint y: 227, distance: 162.6
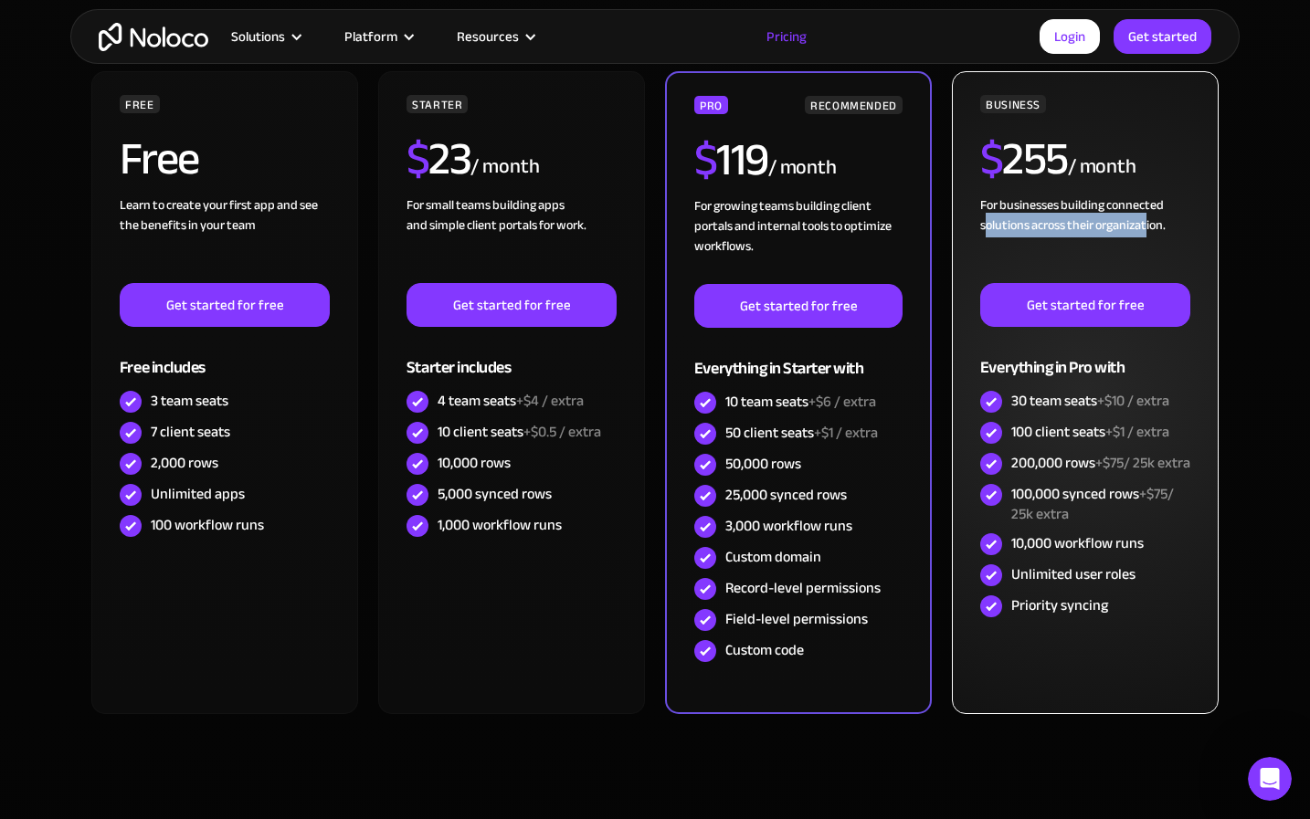
click at [1149, 227] on div "For businesses building connected solutions across their organization. ‍" at bounding box center [1085, 239] width 210 height 88
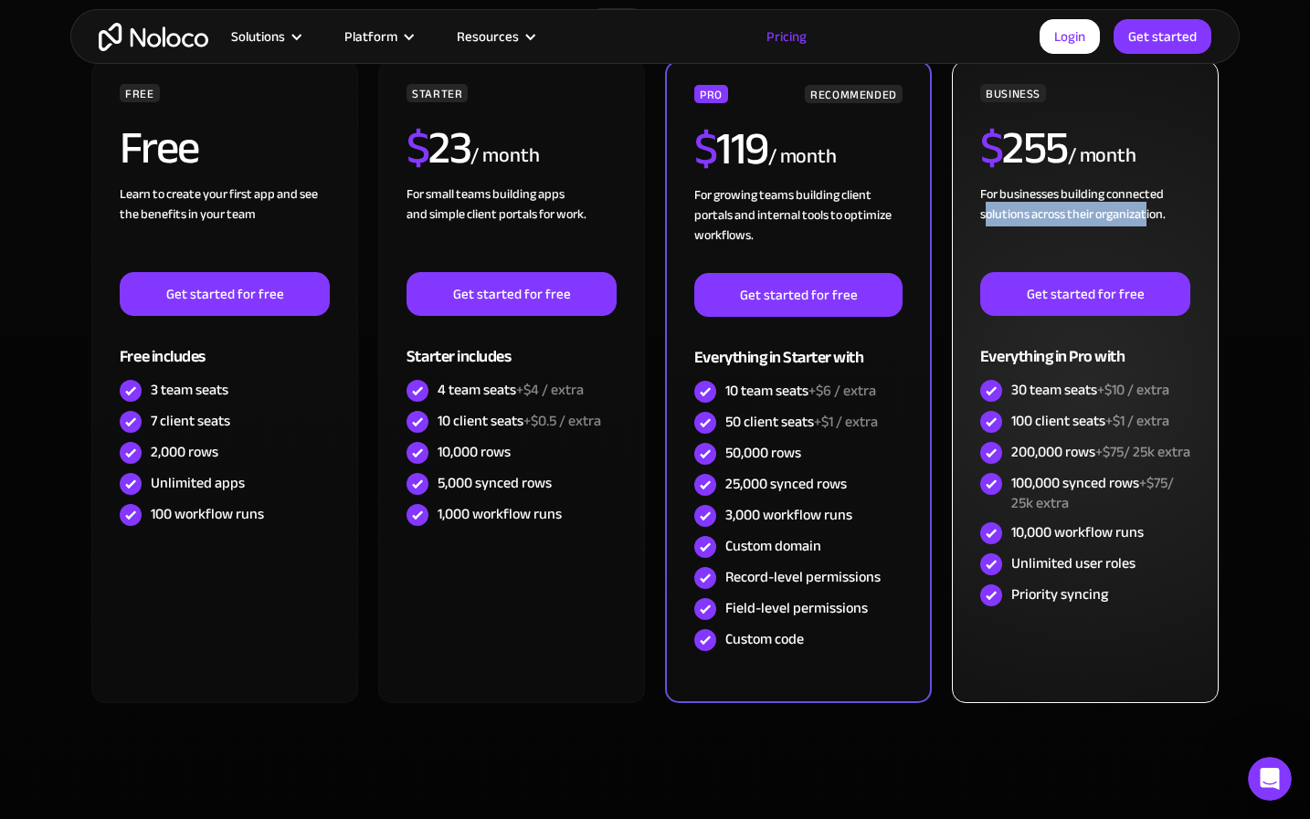
scroll to position [507, 0]
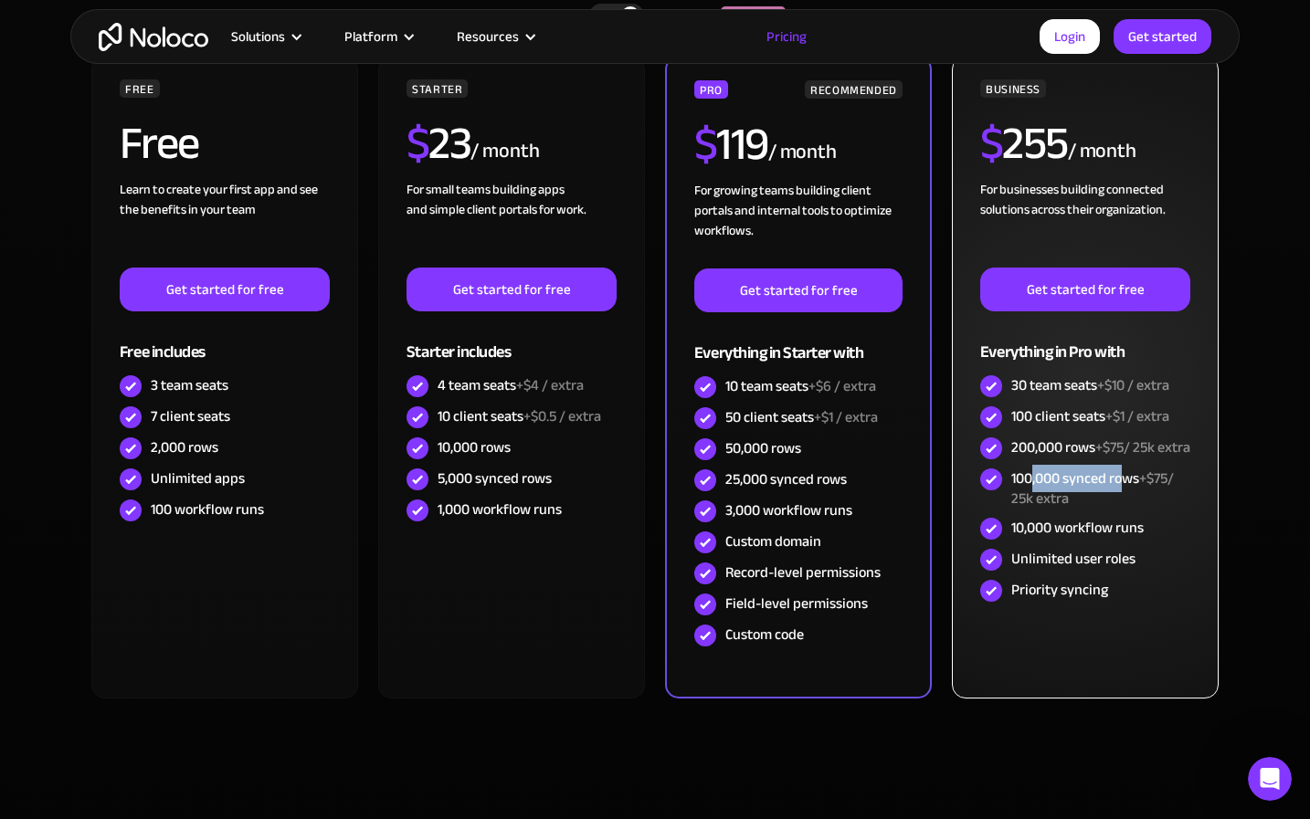
drag, startPoint x: 1029, startPoint y: 492, endPoint x: 1125, endPoint y: 493, distance: 95.9
click at [1125, 493] on div "100,000 synced rows +$75/ 25k extra" at bounding box center [1100, 488] width 179 height 40
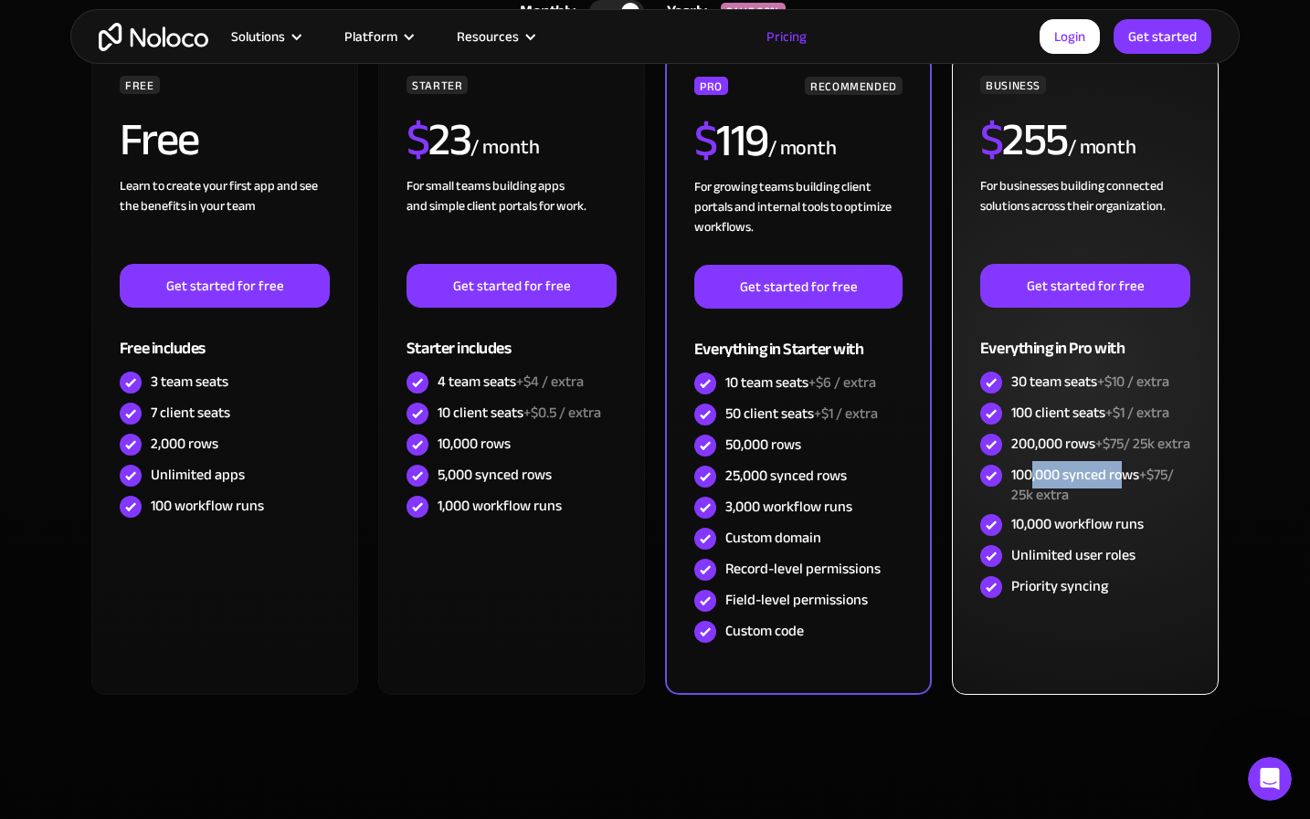
scroll to position [527, 0]
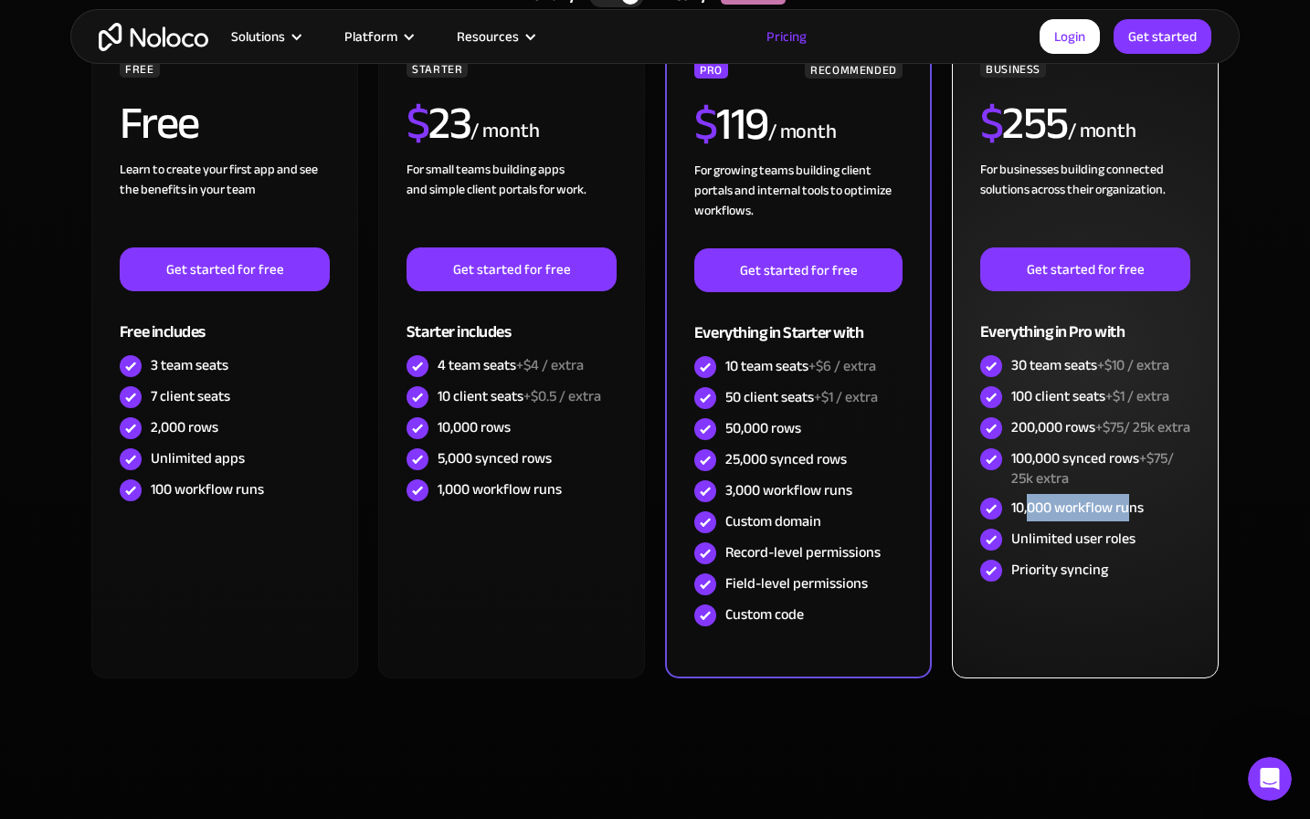
drag, startPoint x: 1026, startPoint y: 531, endPoint x: 1130, endPoint y: 526, distance: 103.3
click at [1130, 518] on div "10,000 workflow runs" at bounding box center [1077, 508] width 132 height 20
click at [1092, 518] on div "10,000 workflow runs" at bounding box center [1077, 508] width 132 height 20
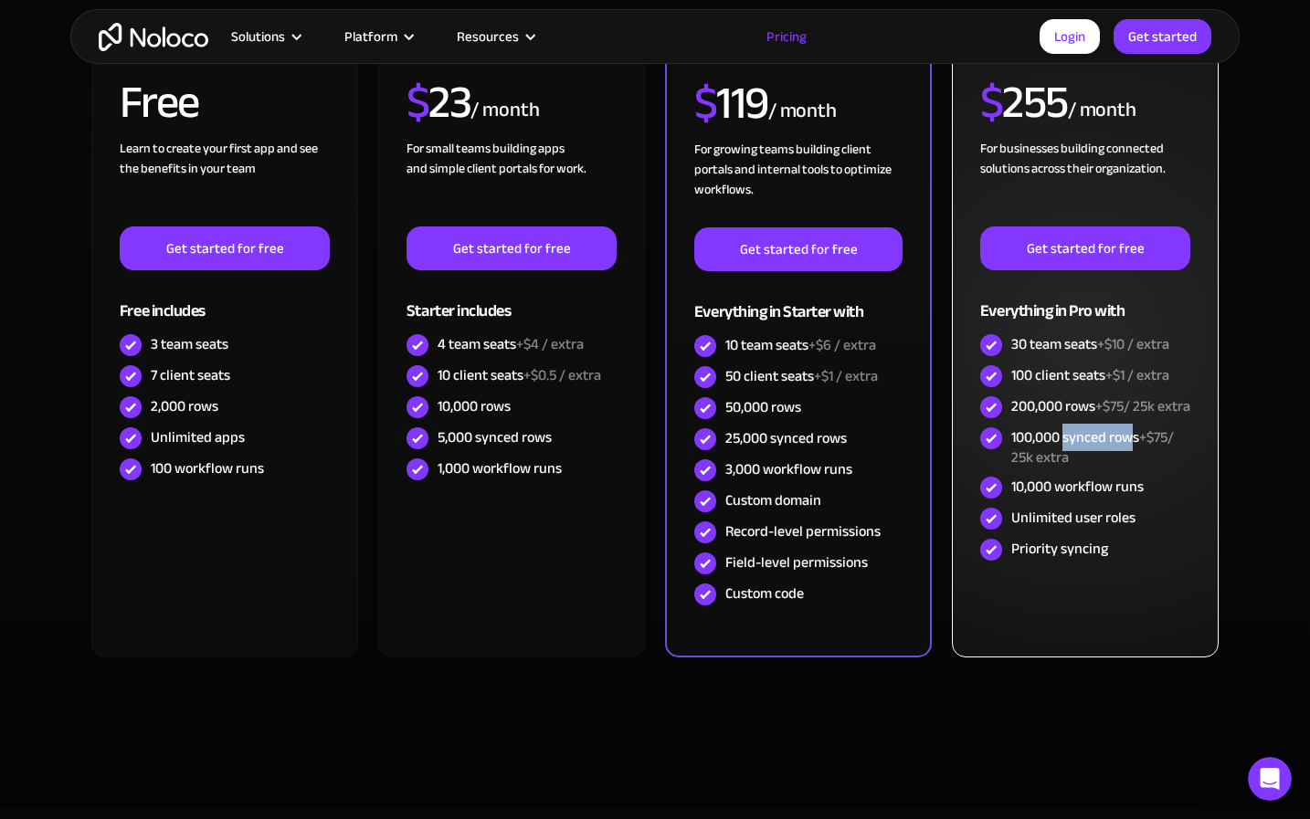
drag, startPoint x: 1065, startPoint y: 456, endPoint x: 1130, endPoint y: 455, distance: 64.8
click at [1130, 455] on div "100,000 synced rows +$75/ 25k extra" at bounding box center [1100, 447] width 179 height 40
drag, startPoint x: 1026, startPoint y: 503, endPoint x: 1145, endPoint y: 501, distance: 119.6
click at [1145, 501] on div "10,000 workflow runs" at bounding box center [1085, 487] width 210 height 31
click at [1060, 497] on div "10,000 workflow runs" at bounding box center [1077, 487] width 132 height 20
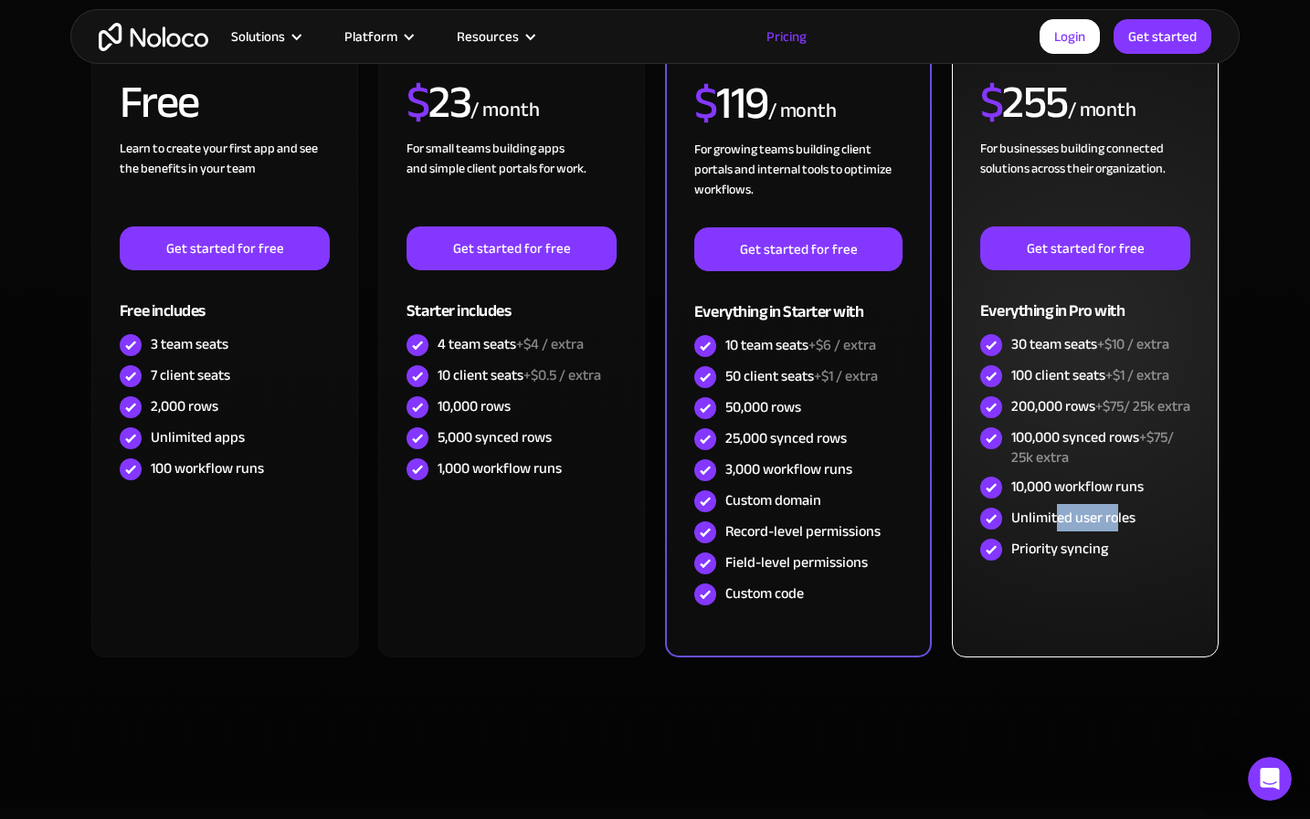
drag, startPoint x: 1053, startPoint y: 540, endPoint x: 1115, endPoint y: 538, distance: 62.1
click at [1115, 528] on div "Unlimited user roles" at bounding box center [1073, 518] width 124 height 20
click at [1099, 552] on div "Priority syncing" at bounding box center [1085, 549] width 210 height 31
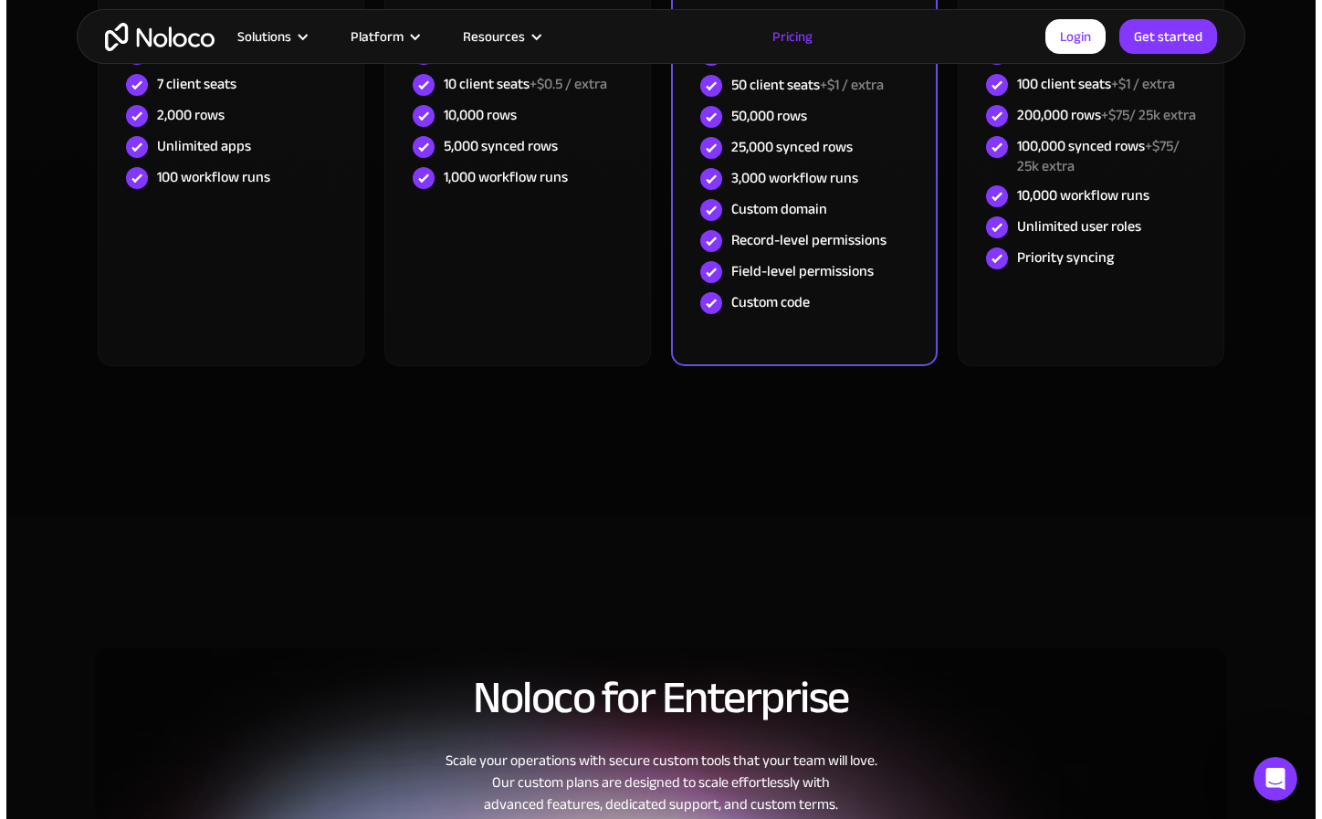
scroll to position [0, 0]
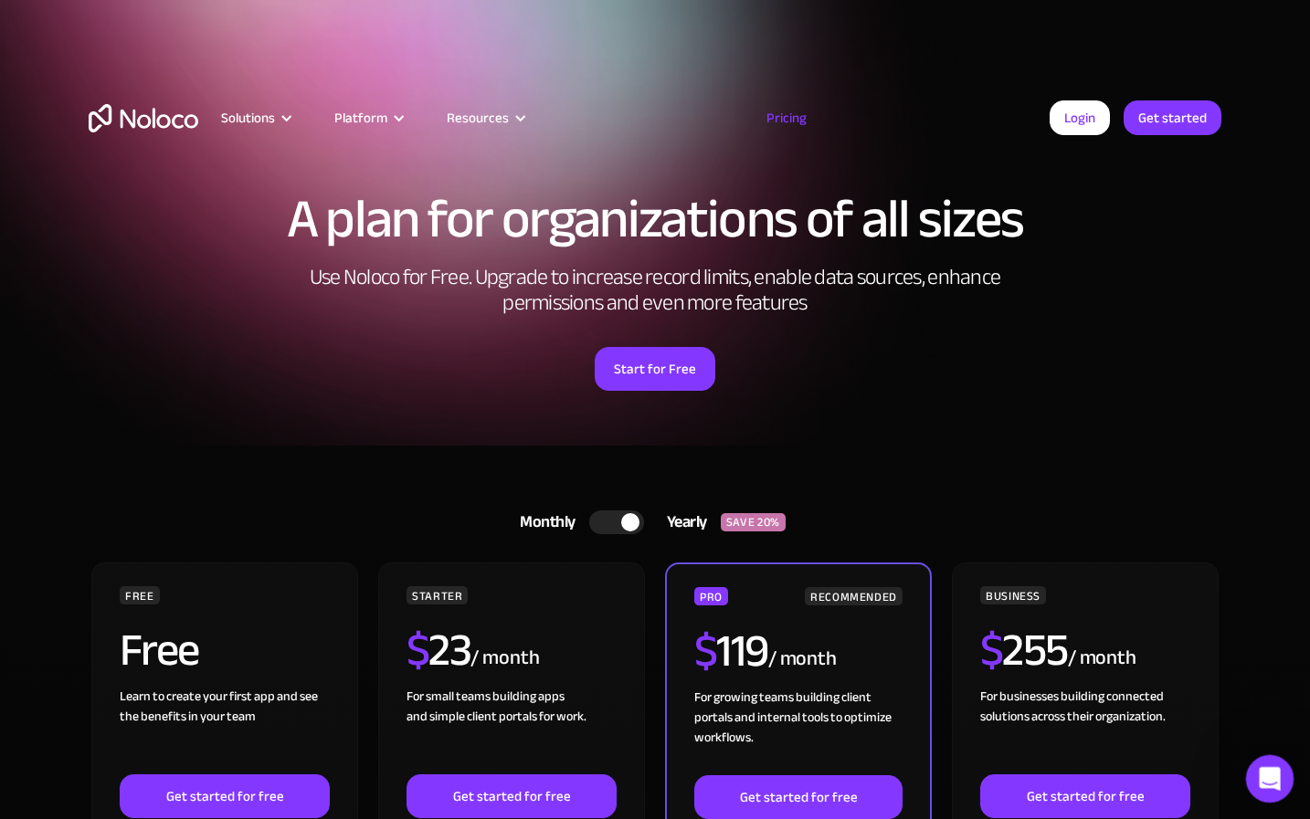
click at [1263, 777] on icon "Open Intercom Messenger" at bounding box center [1267, 777] width 30 height 30
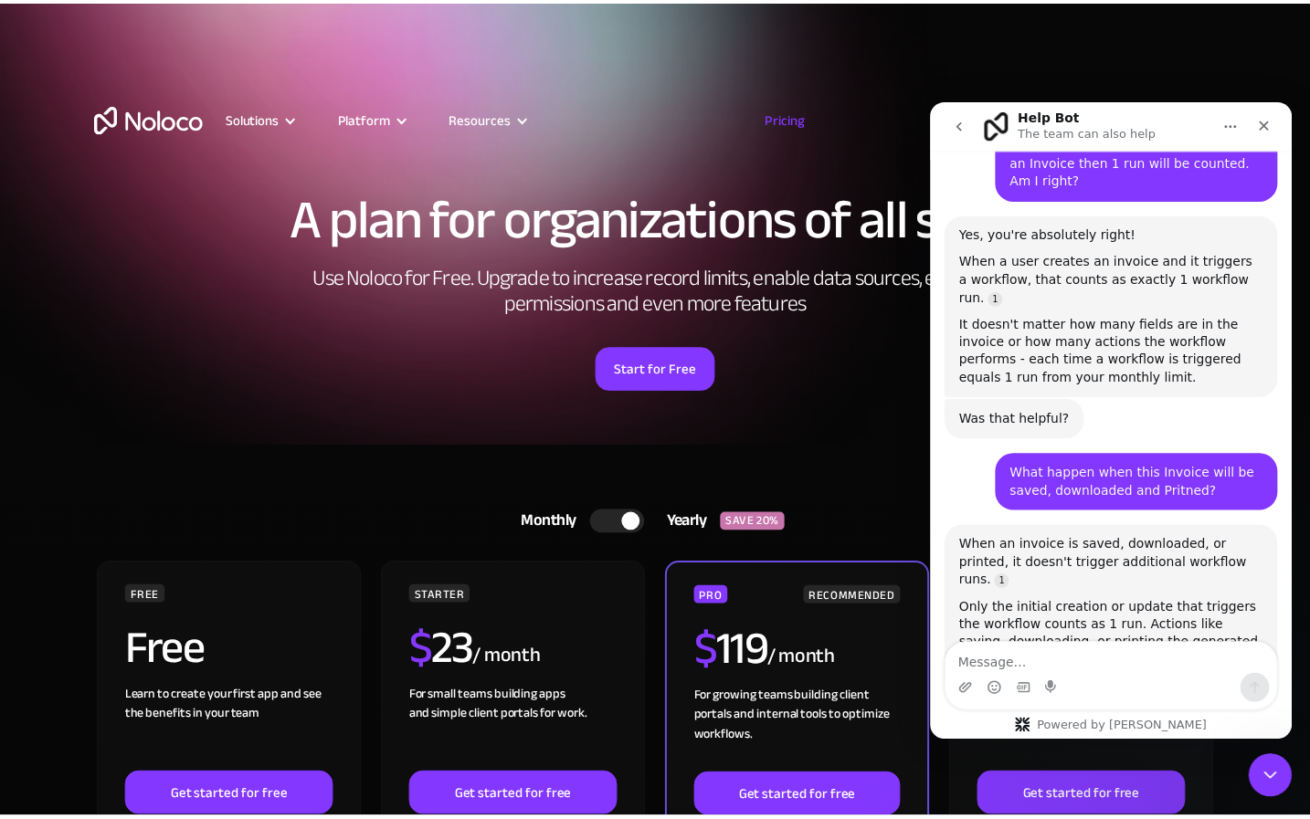
scroll to position [2715, 0]
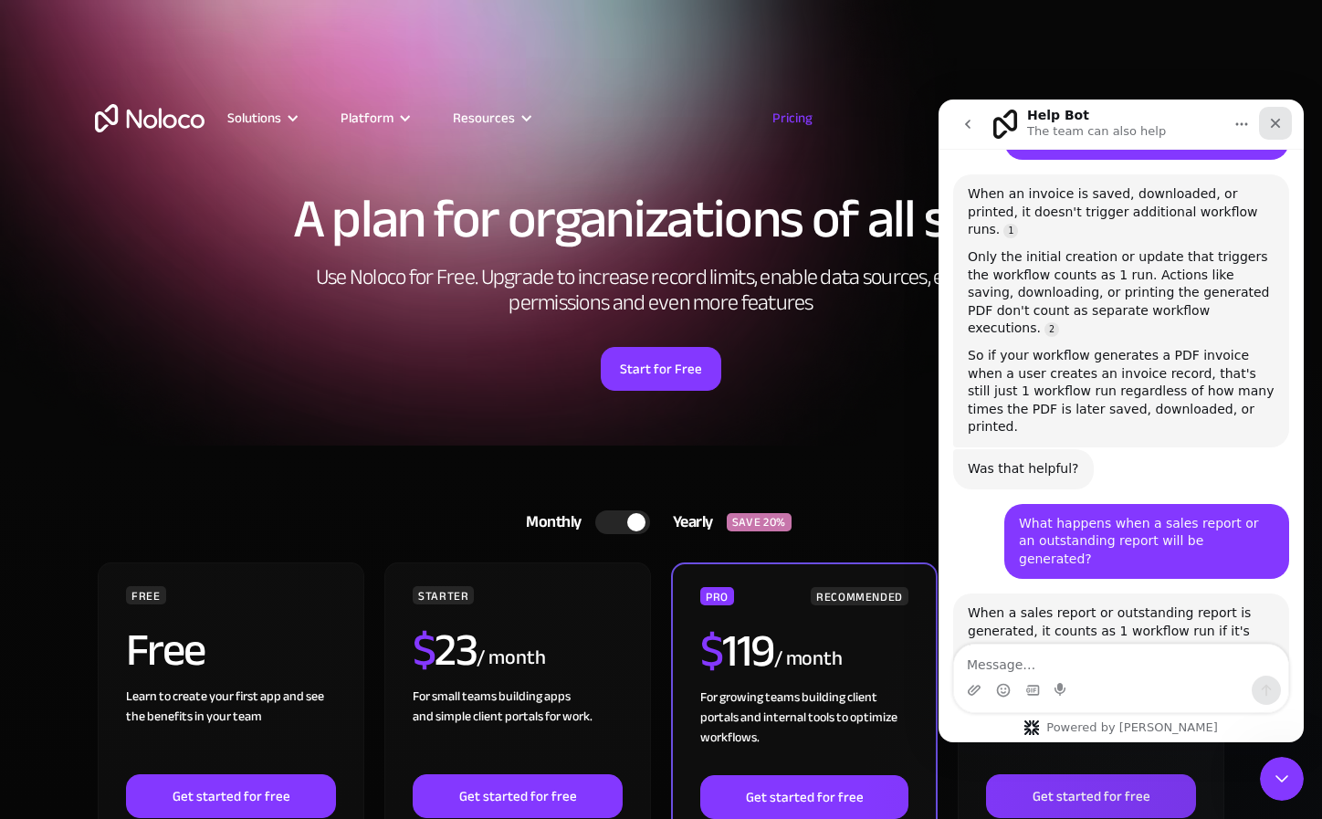
click at [1270, 124] on icon "Close" at bounding box center [1275, 123] width 15 height 15
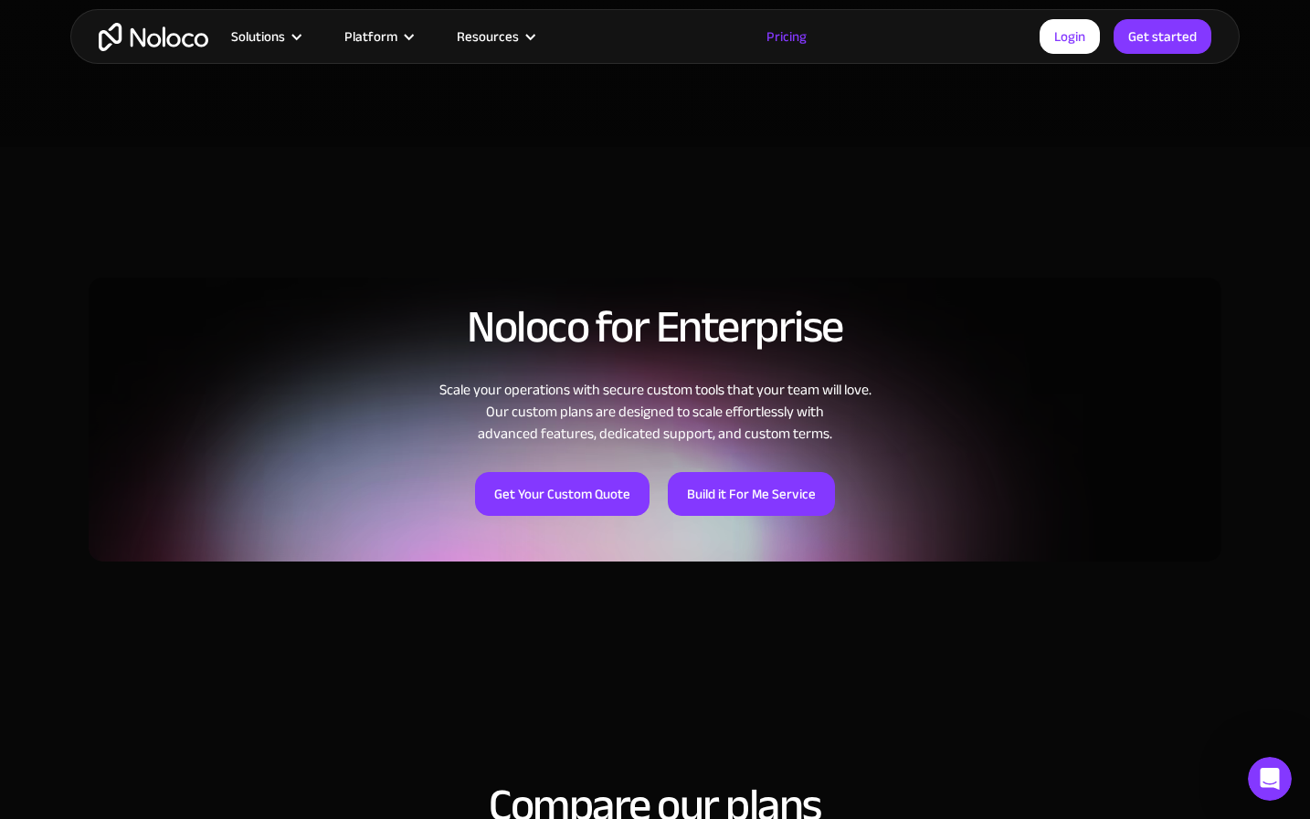
scroll to position [1230, 0]
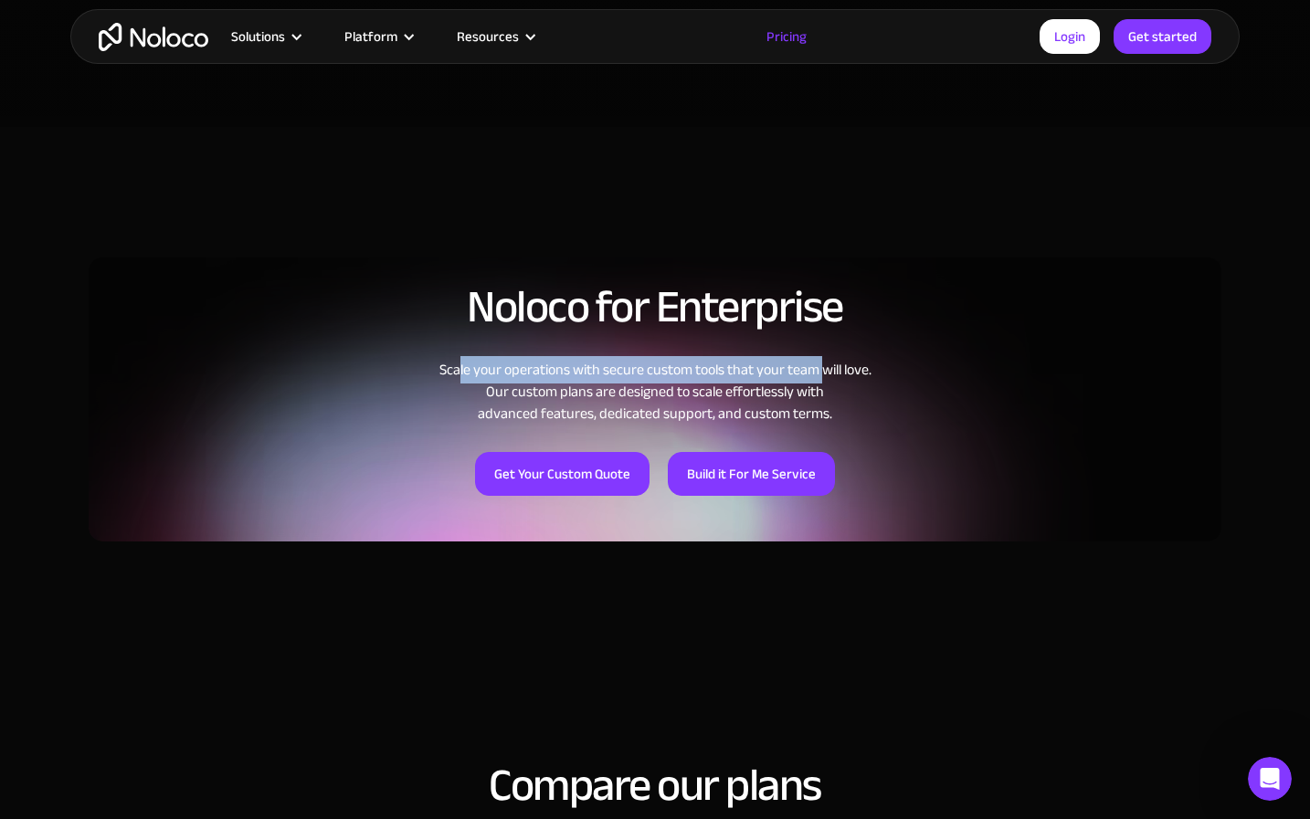
drag, startPoint x: 459, startPoint y: 368, endPoint x: 820, endPoint y: 370, distance: 360.7
click at [820, 370] on div "Scale your operations with secure custom tools that your team will love. Our cu…" at bounding box center [655, 392] width 1132 height 66
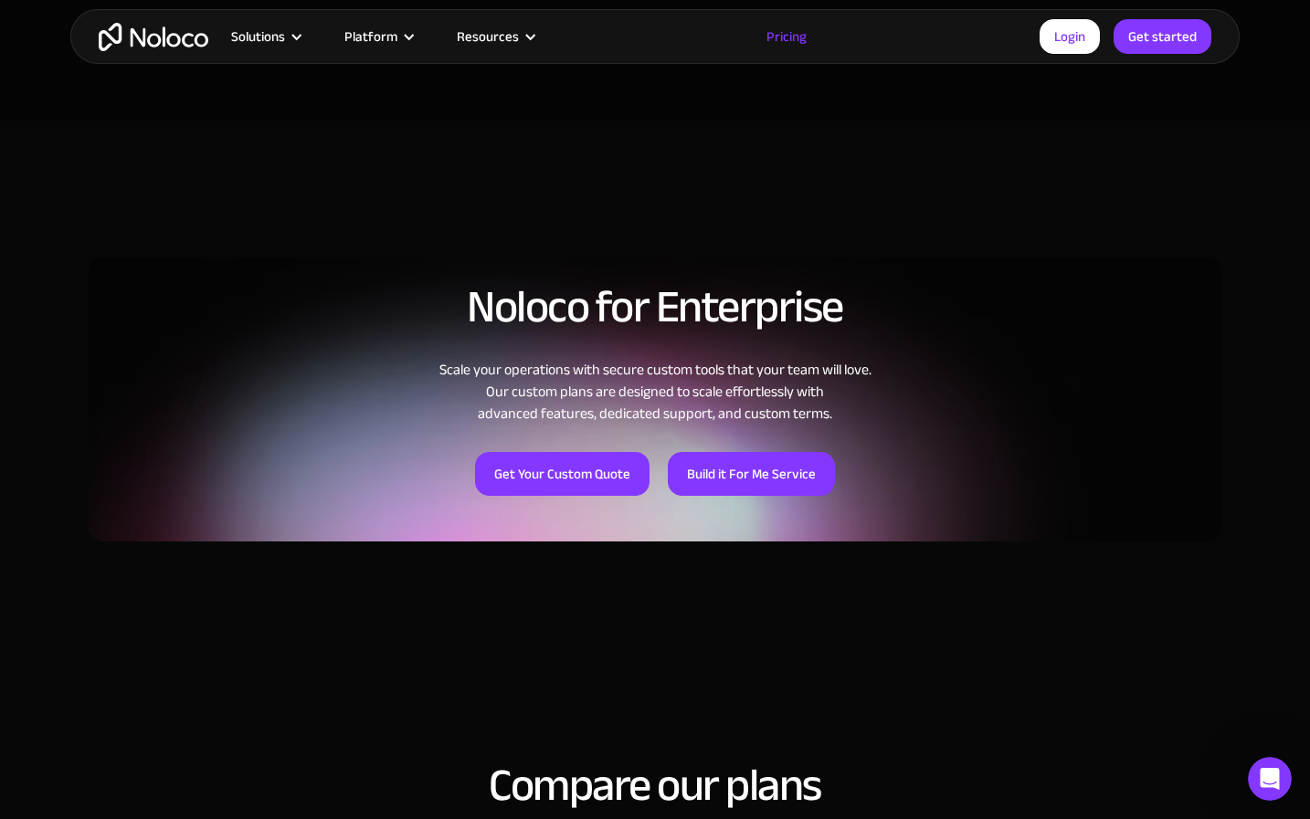
click at [793, 370] on div "Scale your operations with secure custom tools that your team will love. Our cu…" at bounding box center [655, 392] width 1132 height 66
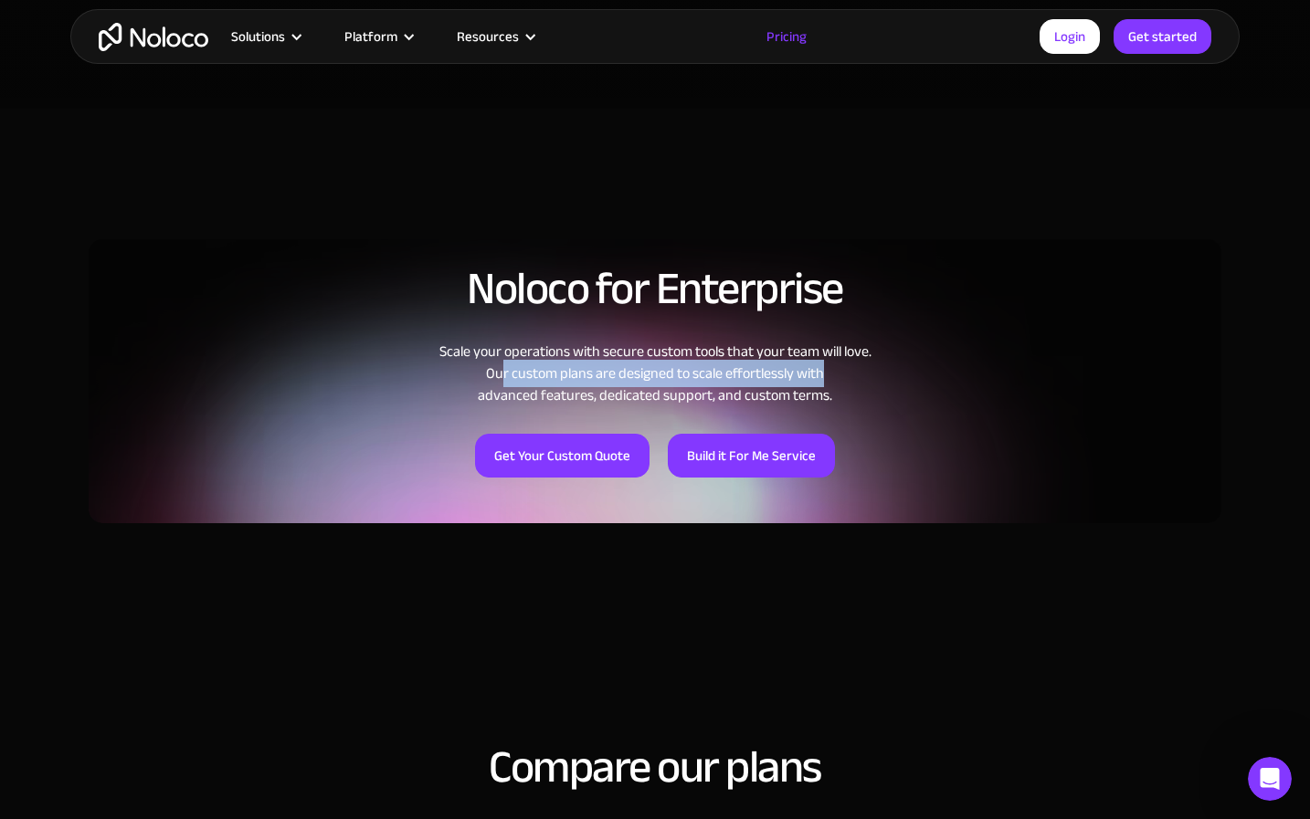
drag, startPoint x: 497, startPoint y: 377, endPoint x: 818, endPoint y: 377, distance: 321.4
click at [818, 377] on div "Scale your operations with secure custom tools that your team will love. Our cu…" at bounding box center [655, 374] width 1132 height 66
click at [762, 369] on div "Scale your operations with secure custom tools that your team will love. Our cu…" at bounding box center [655, 374] width 1132 height 66
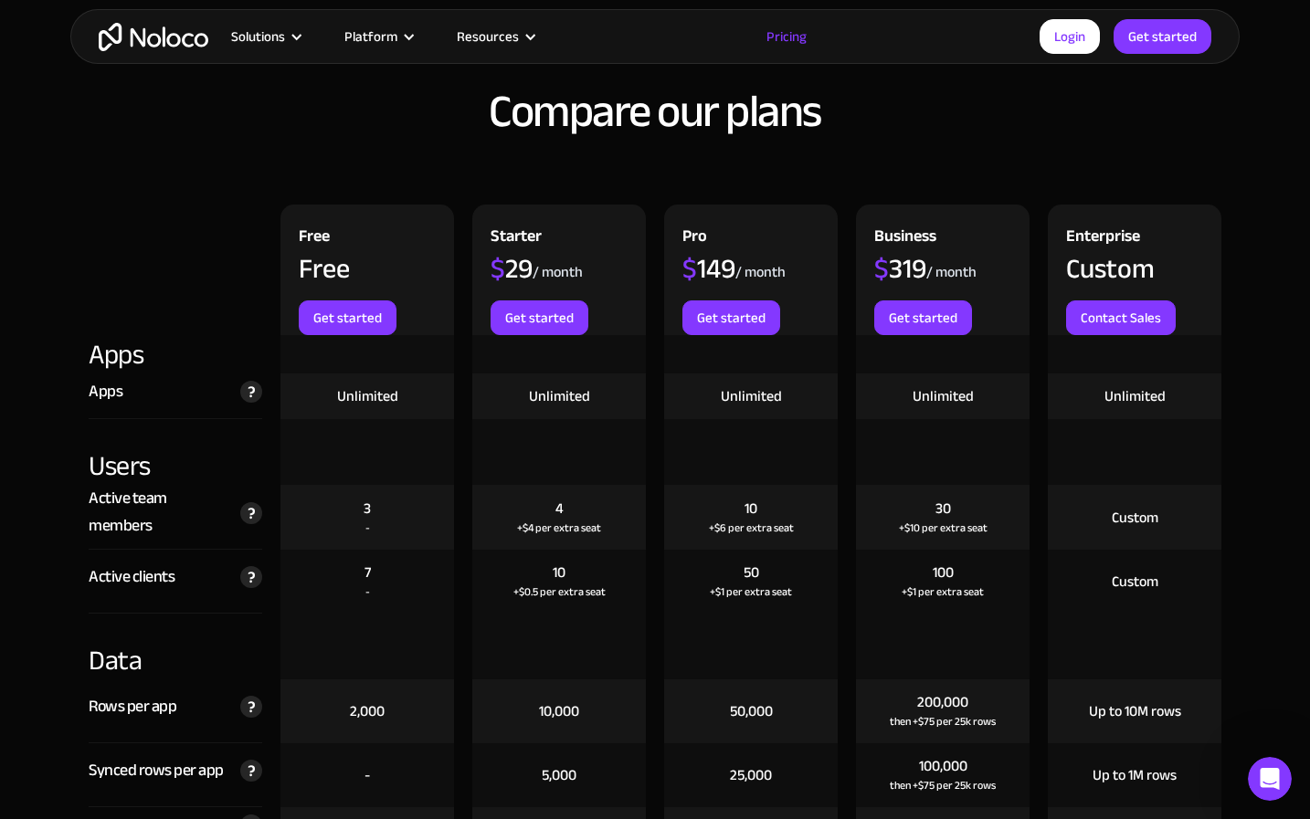
scroll to position [1962, 0]
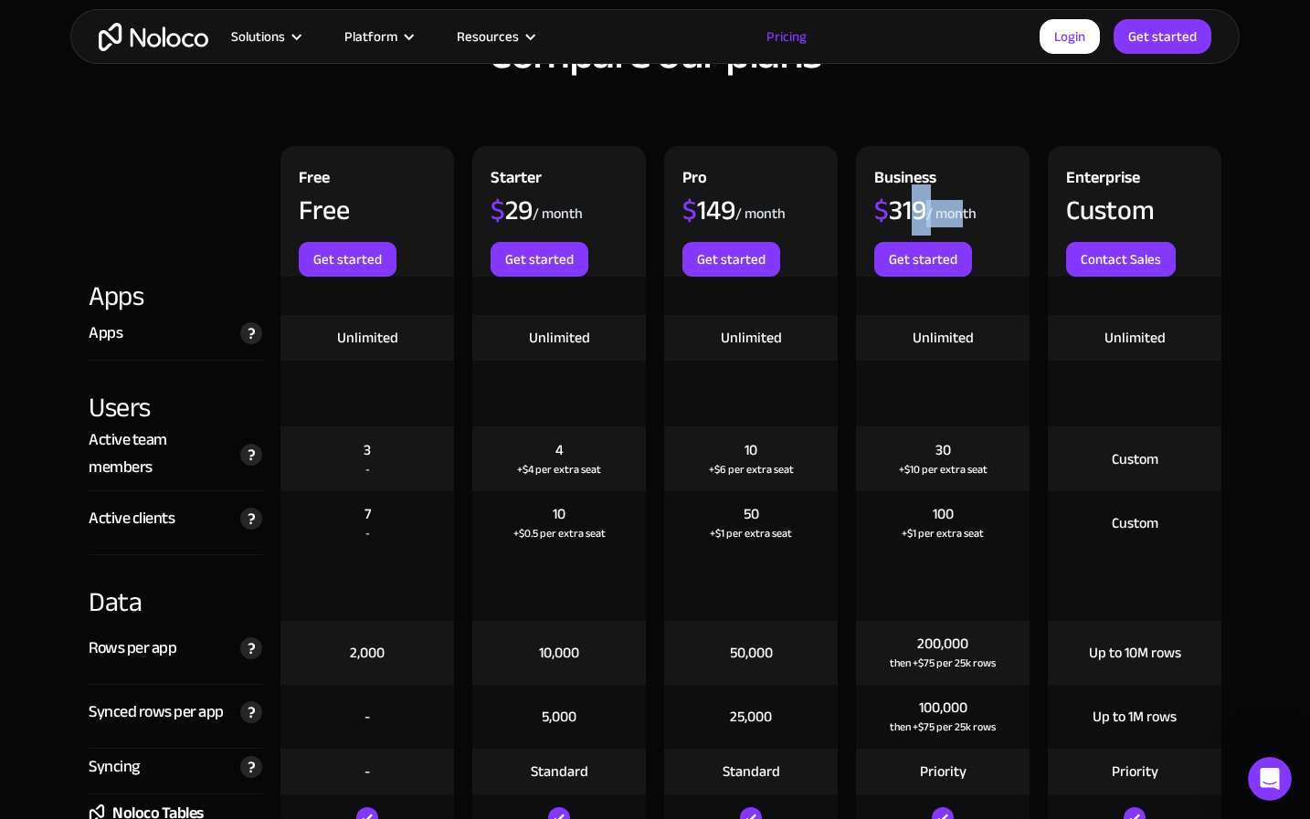
drag, startPoint x: 918, startPoint y: 210, endPoint x: 963, endPoint y: 211, distance: 45.7
click at [963, 211] on div "$ 319 / month" at bounding box center [925, 219] width 102 height 46
click at [961, 210] on div "/ month" at bounding box center [951, 214] width 50 height 20
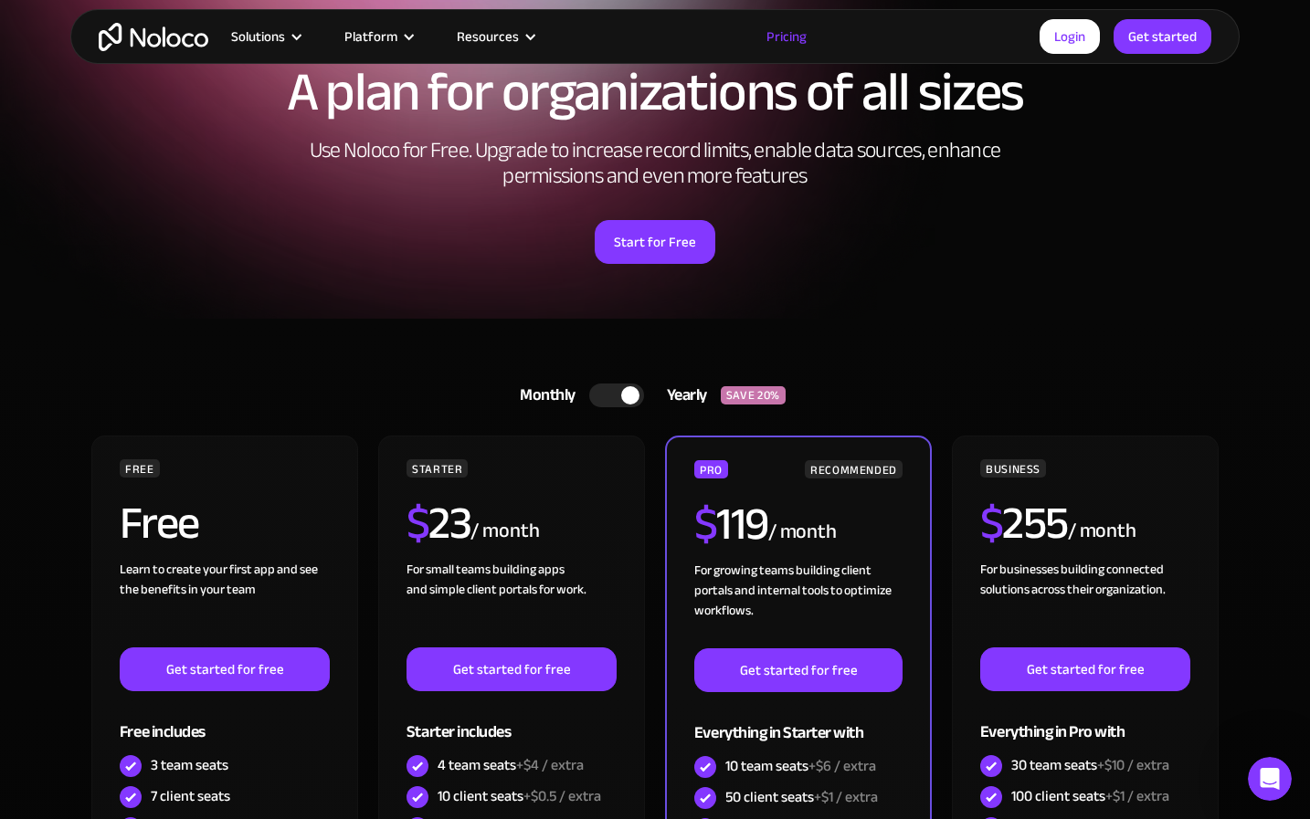
scroll to position [131, 0]
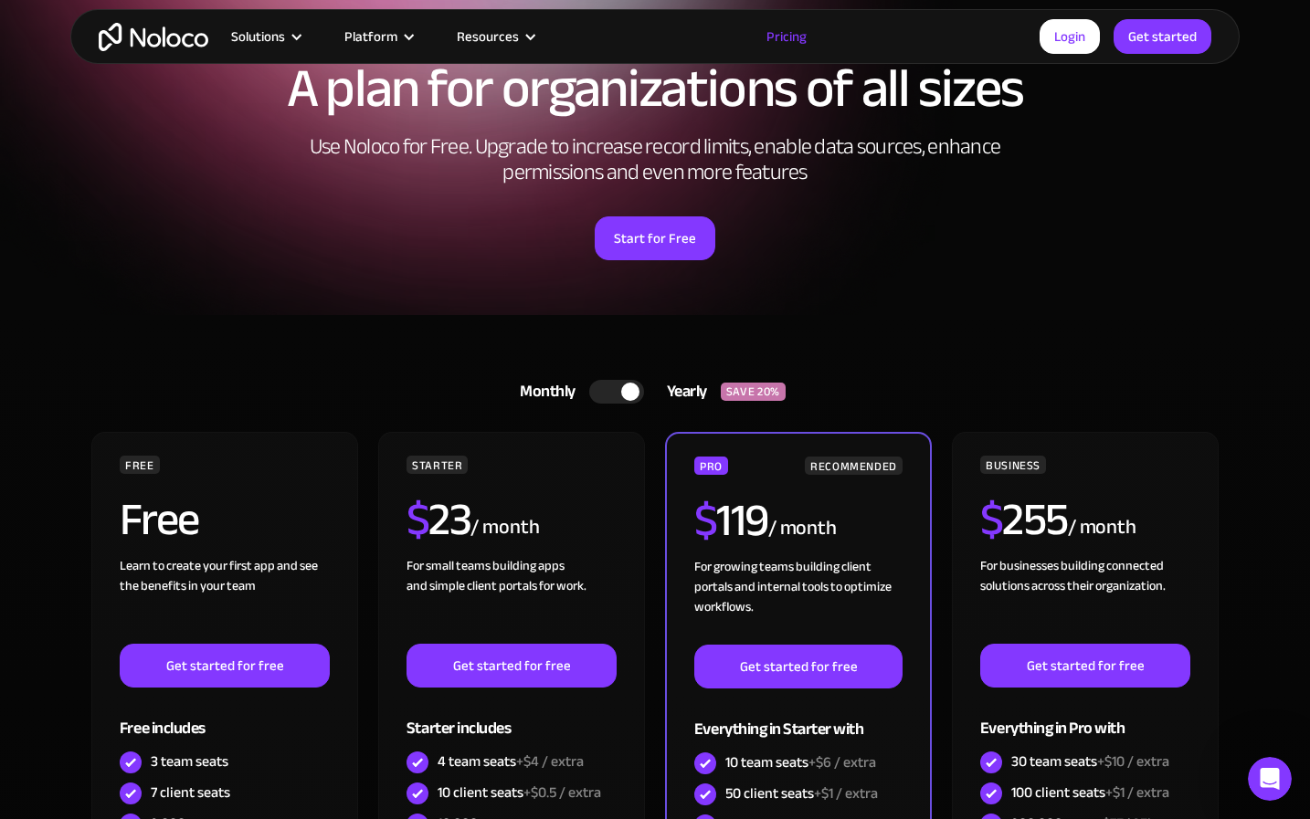
click at [631, 391] on div at bounding box center [630, 392] width 18 height 18
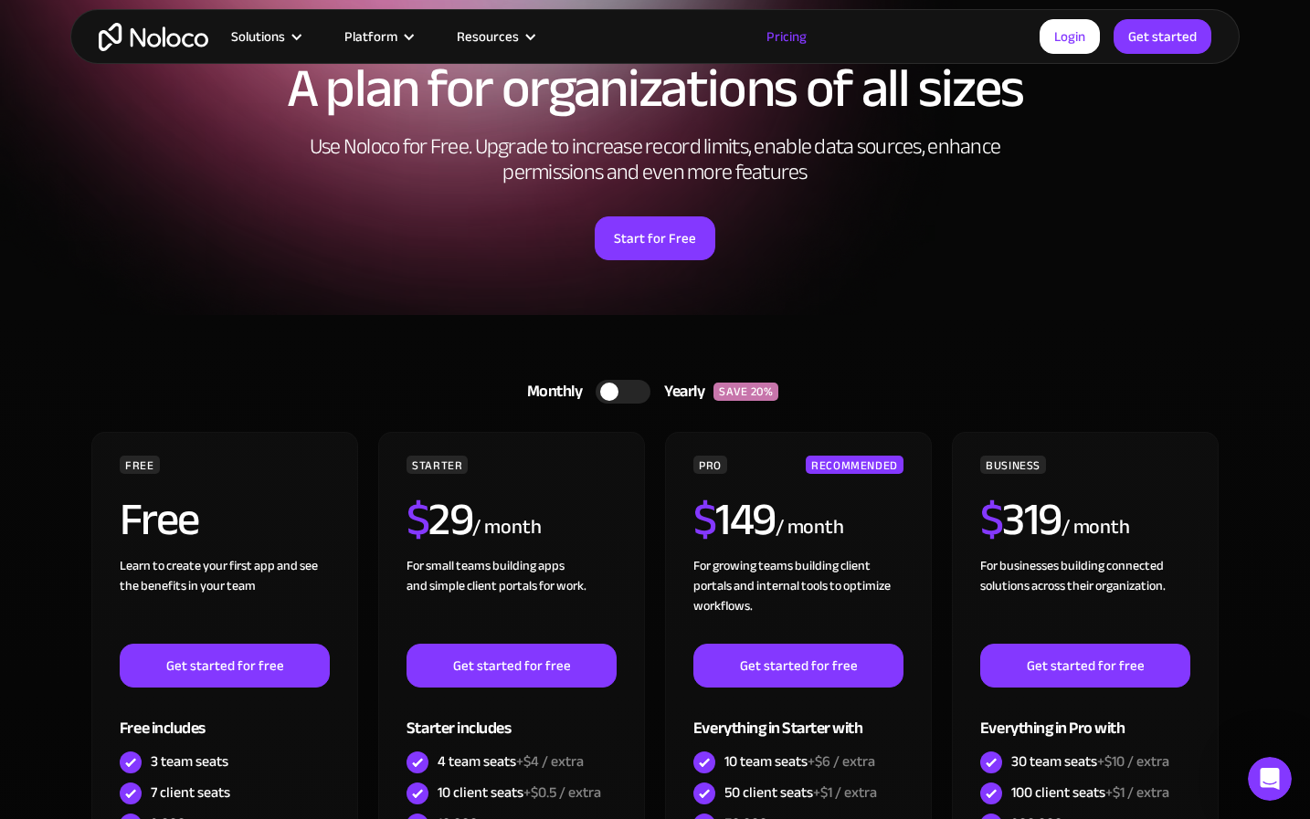
click at [612, 390] on div at bounding box center [609, 392] width 18 height 18
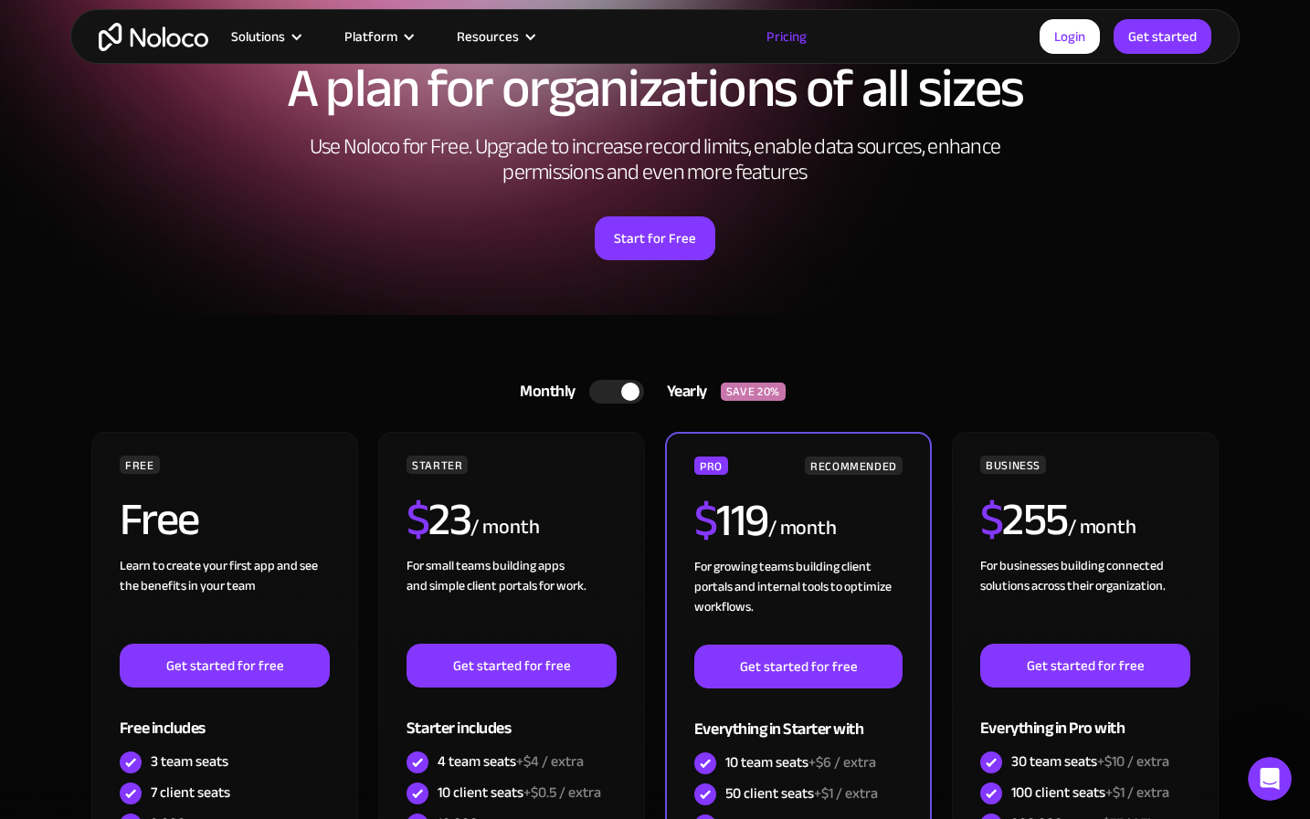
click at [627, 390] on div at bounding box center [630, 392] width 18 height 18
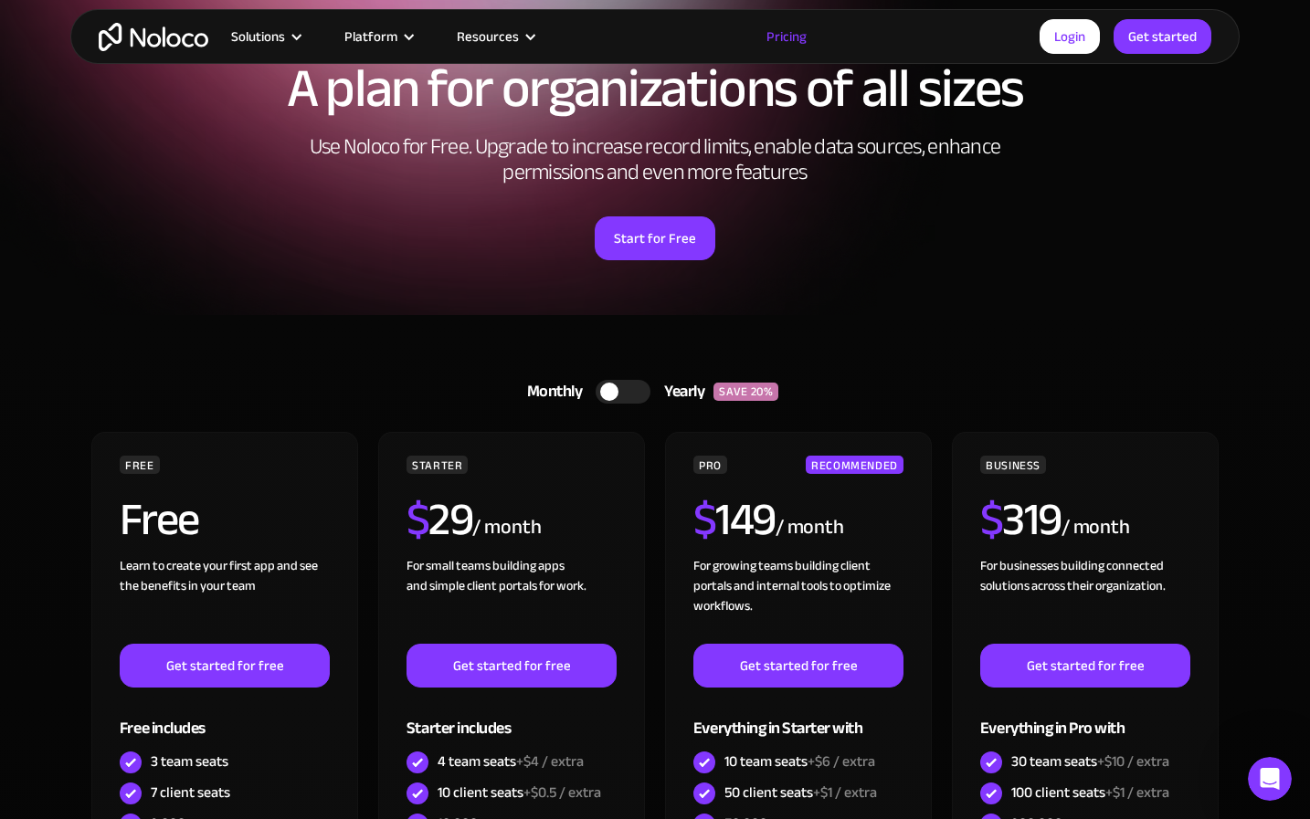
click at [611, 390] on div at bounding box center [609, 392] width 18 height 18
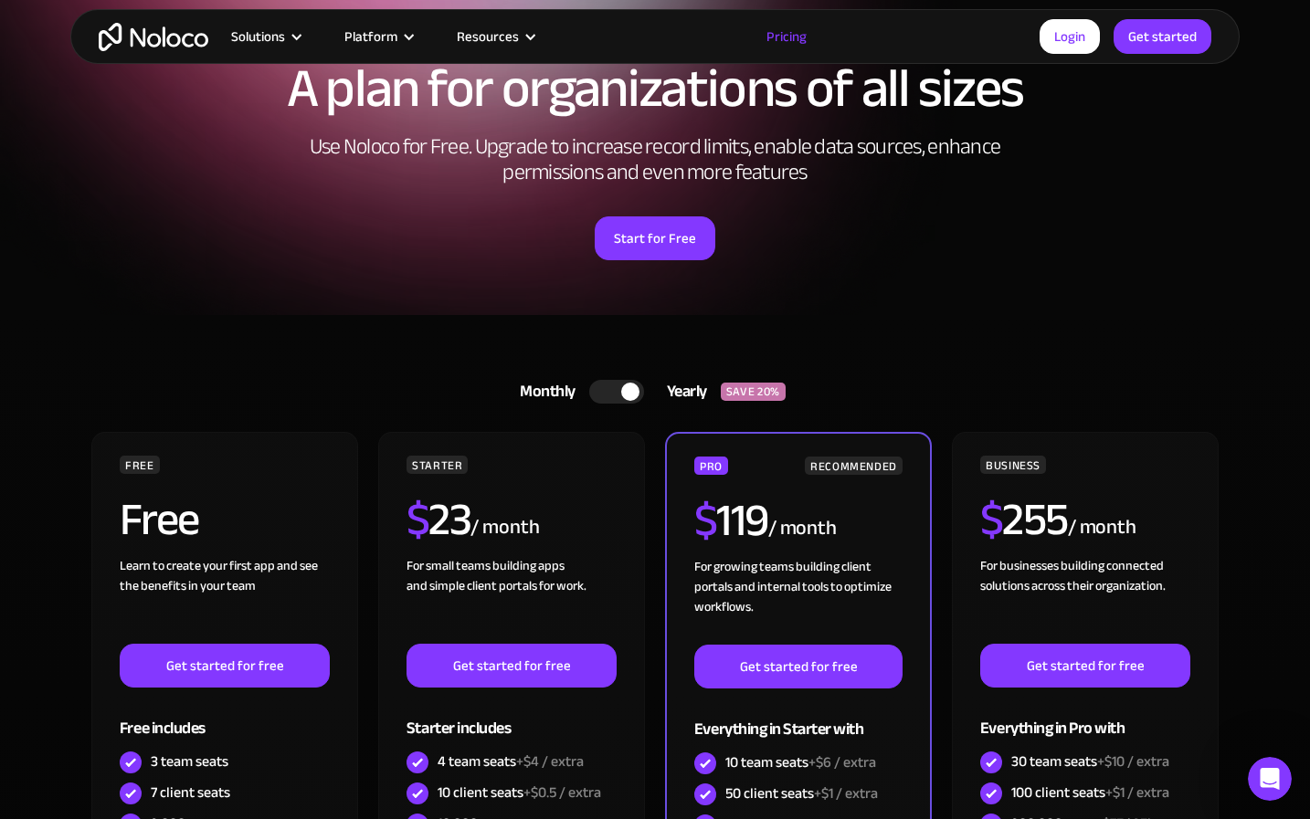
click at [623, 391] on div at bounding box center [630, 392] width 18 height 18
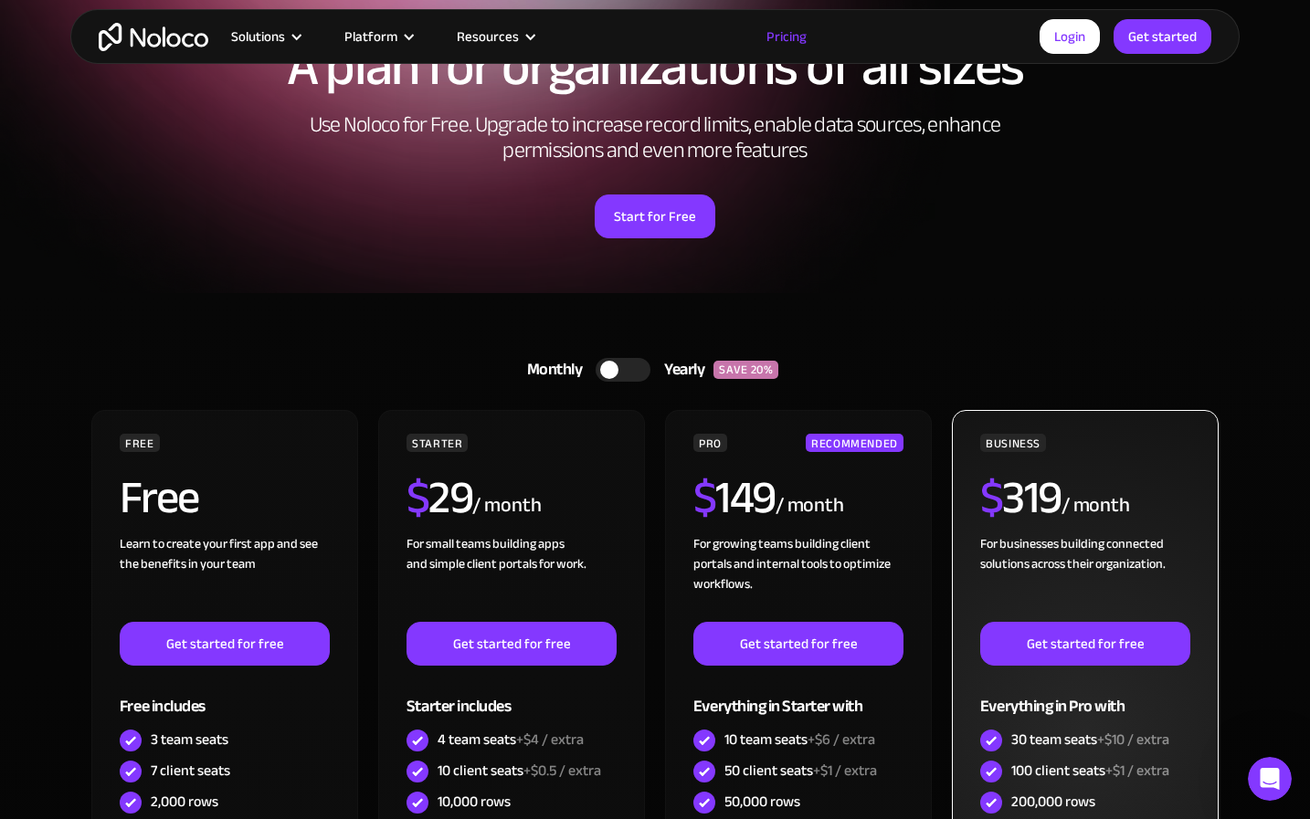
scroll to position [173, 0]
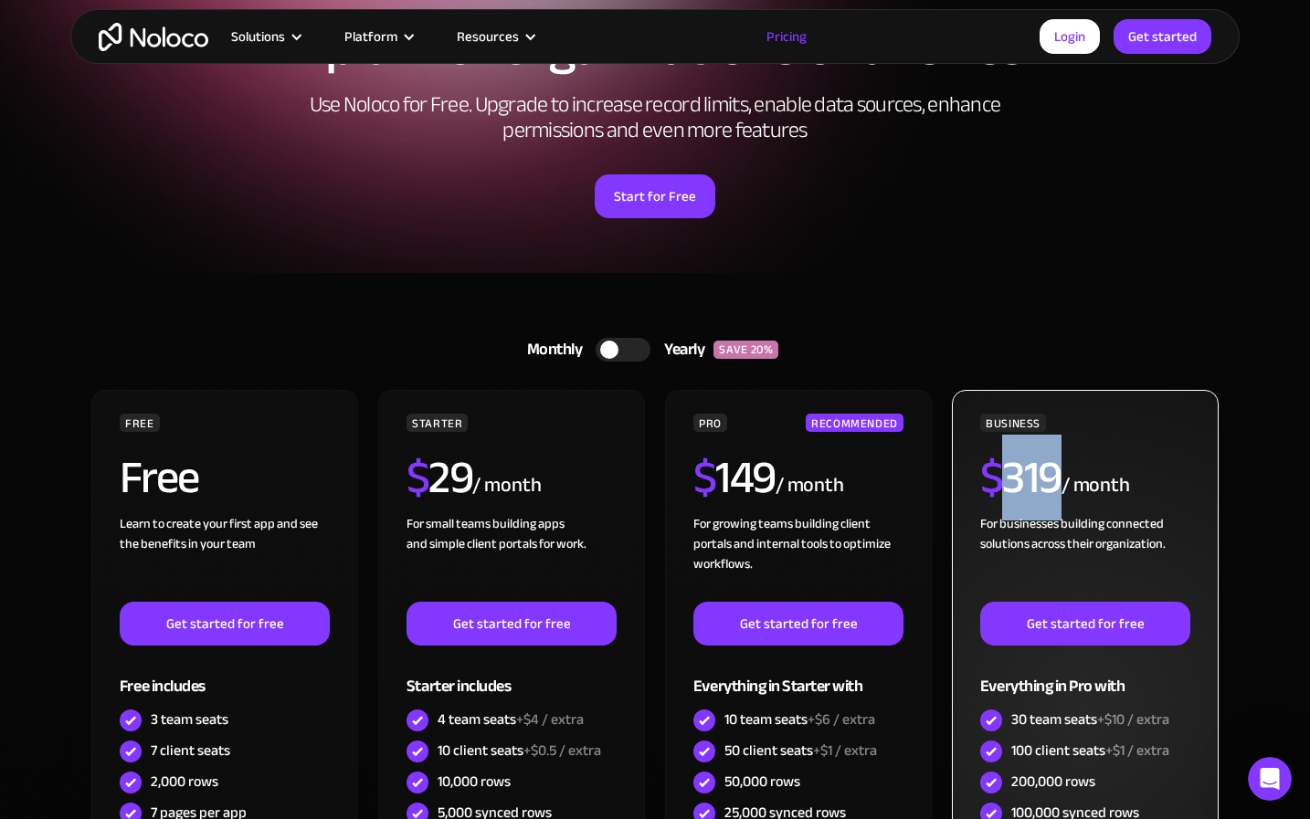
drag, startPoint x: 1008, startPoint y: 477, endPoint x: 1053, endPoint y: 477, distance: 44.7
click at [1053, 477] on h2 "$ 319" at bounding box center [1020, 478] width 81 height 46
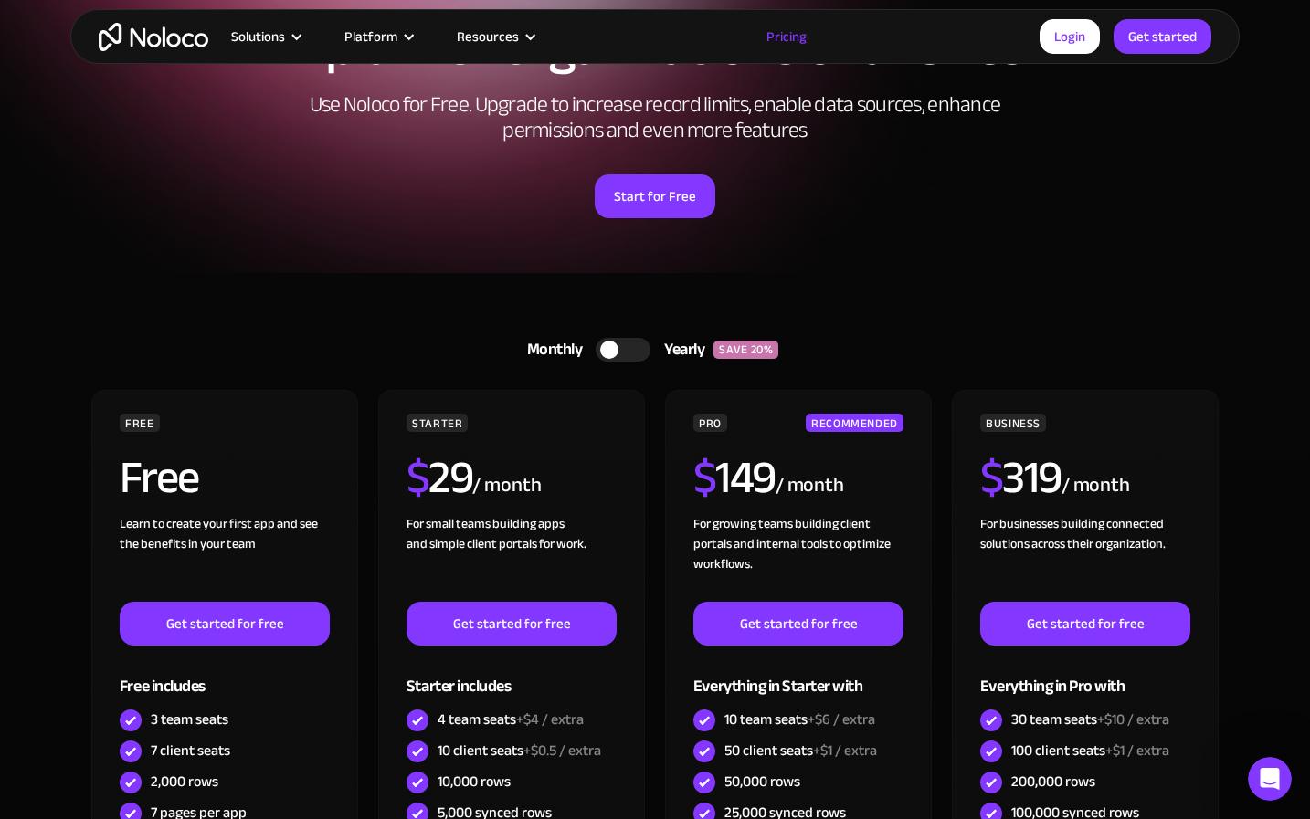
click at [1066, 240] on div "A plan for organizations of all sizes Use Noloco for Free. Upgrade to increase …" at bounding box center [654, 118] width 1169 height 309
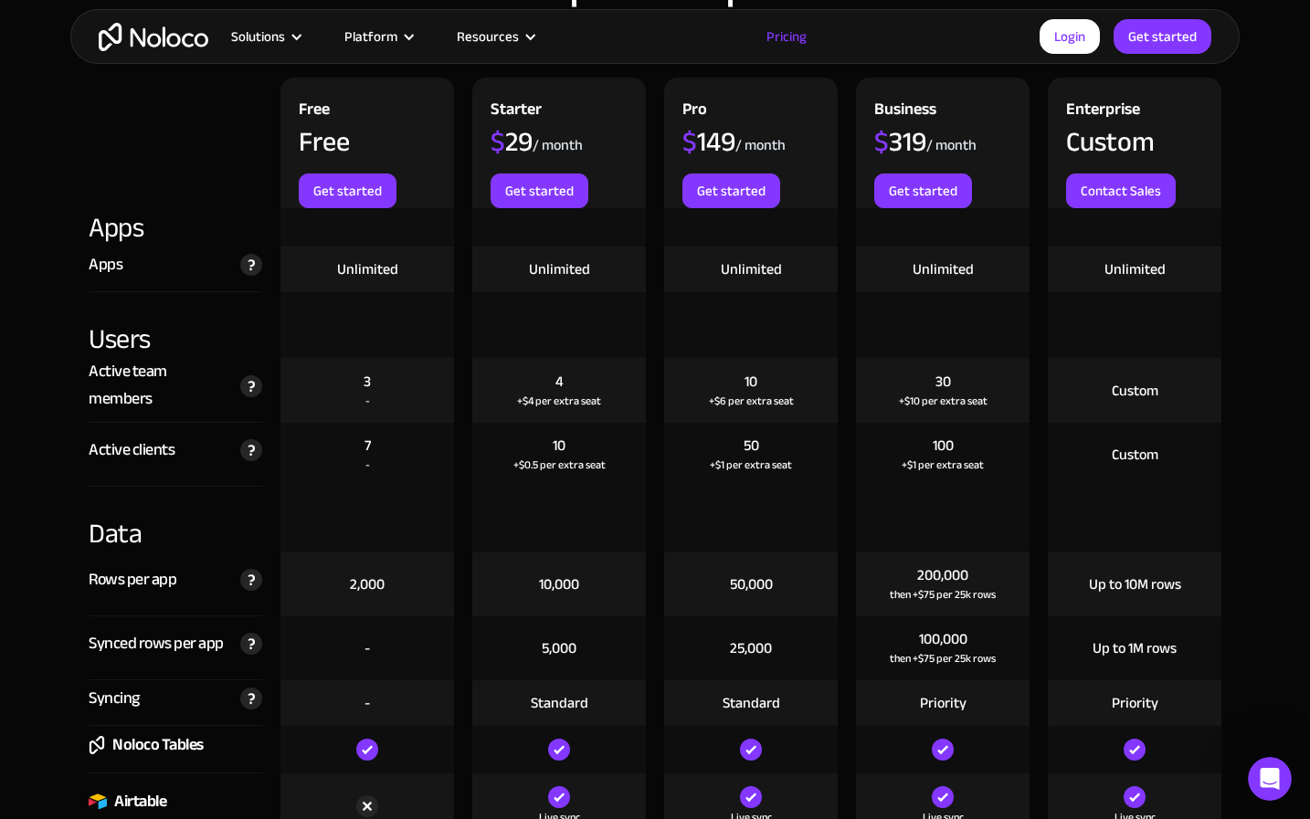
scroll to position [2033, 0]
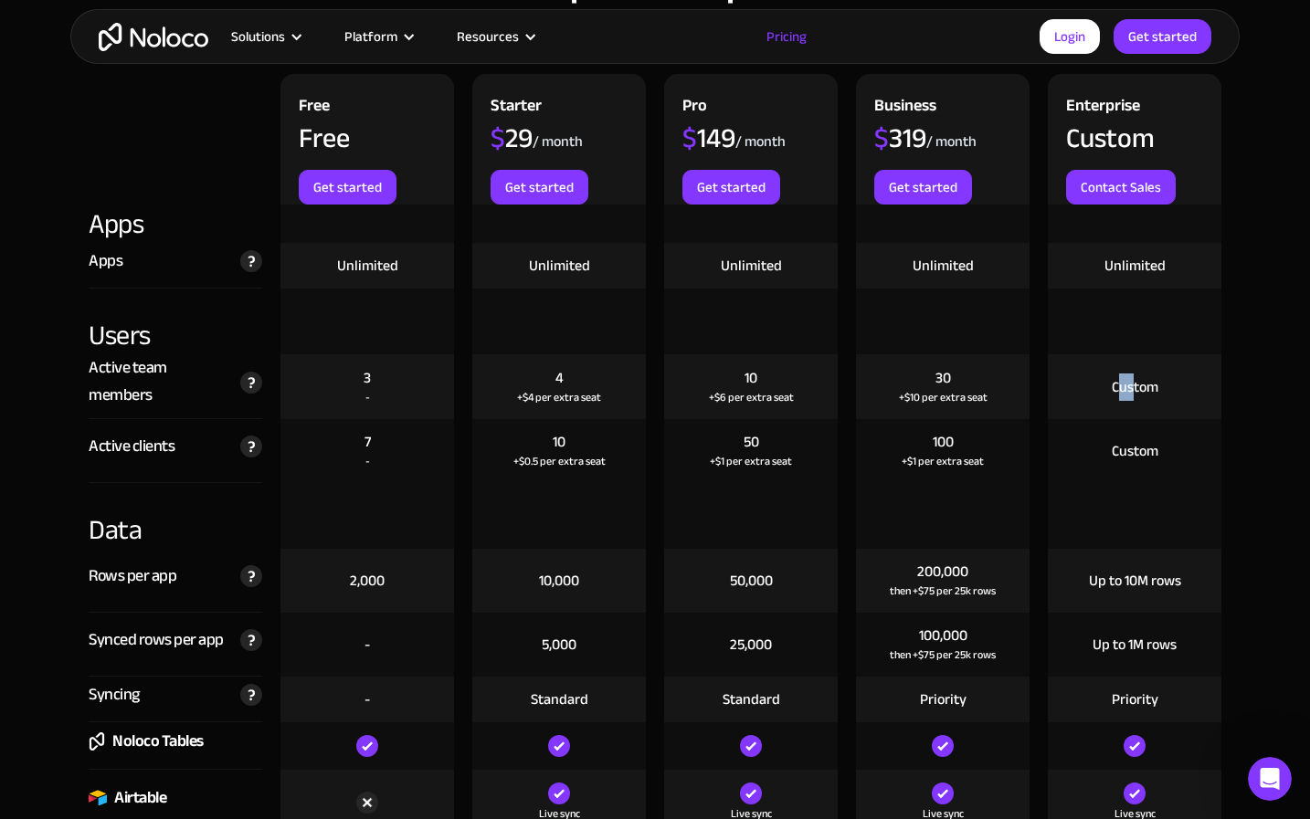
drag, startPoint x: 1119, startPoint y: 386, endPoint x: 1132, endPoint y: 385, distance: 13.7
click at [1132, 385] on div "Custom" at bounding box center [1134, 387] width 47 height 20
click at [1133, 385] on div "Custom" at bounding box center [1134, 387] width 47 height 20
drag, startPoint x: 899, startPoint y: 397, endPoint x: 991, endPoint y: 394, distance: 91.4
click at [991, 394] on div "30 +$10 per extra seat" at bounding box center [943, 386] width 174 height 65
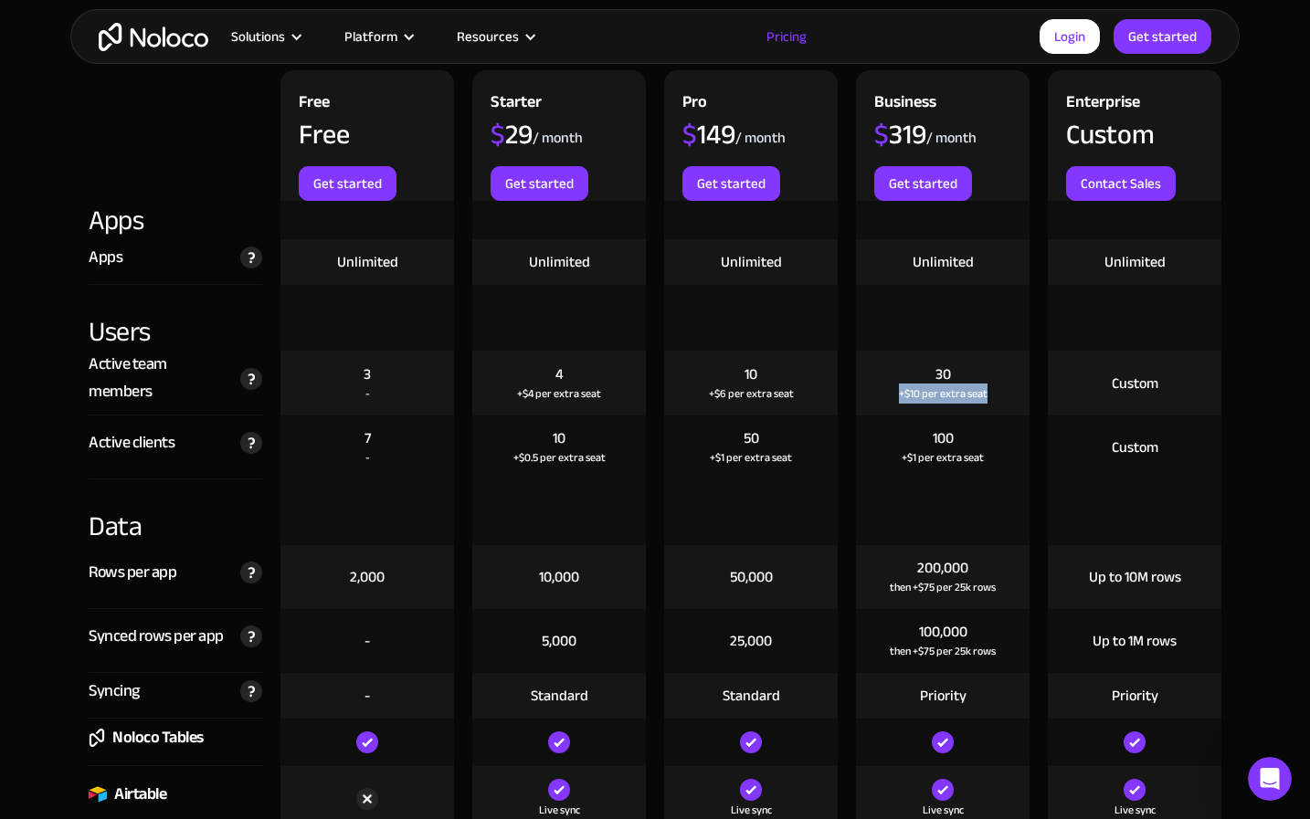
scroll to position [2040, 0]
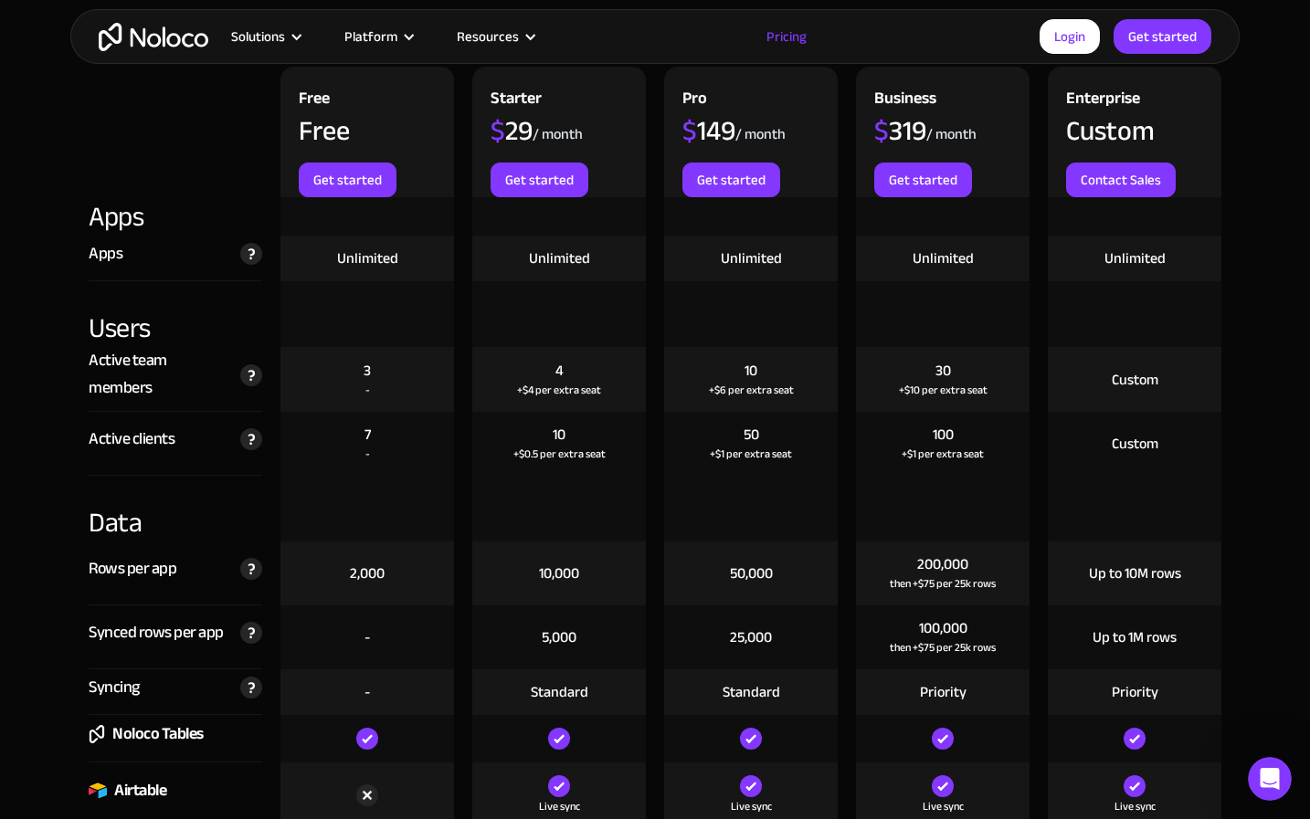
click at [913, 445] on div "+$1 per extra seat" at bounding box center [942, 454] width 82 height 18
drag, startPoint x: 907, startPoint y: 456, endPoint x: 989, endPoint y: 458, distance: 82.2
click at [989, 458] on div "100 +$1 per extra seat" at bounding box center [943, 444] width 174 height 64
click at [987, 460] on div "100 +$1 per extra seat" at bounding box center [943, 444] width 174 height 64
click at [763, 452] on div "+$1 per extra seat" at bounding box center [751, 454] width 82 height 18
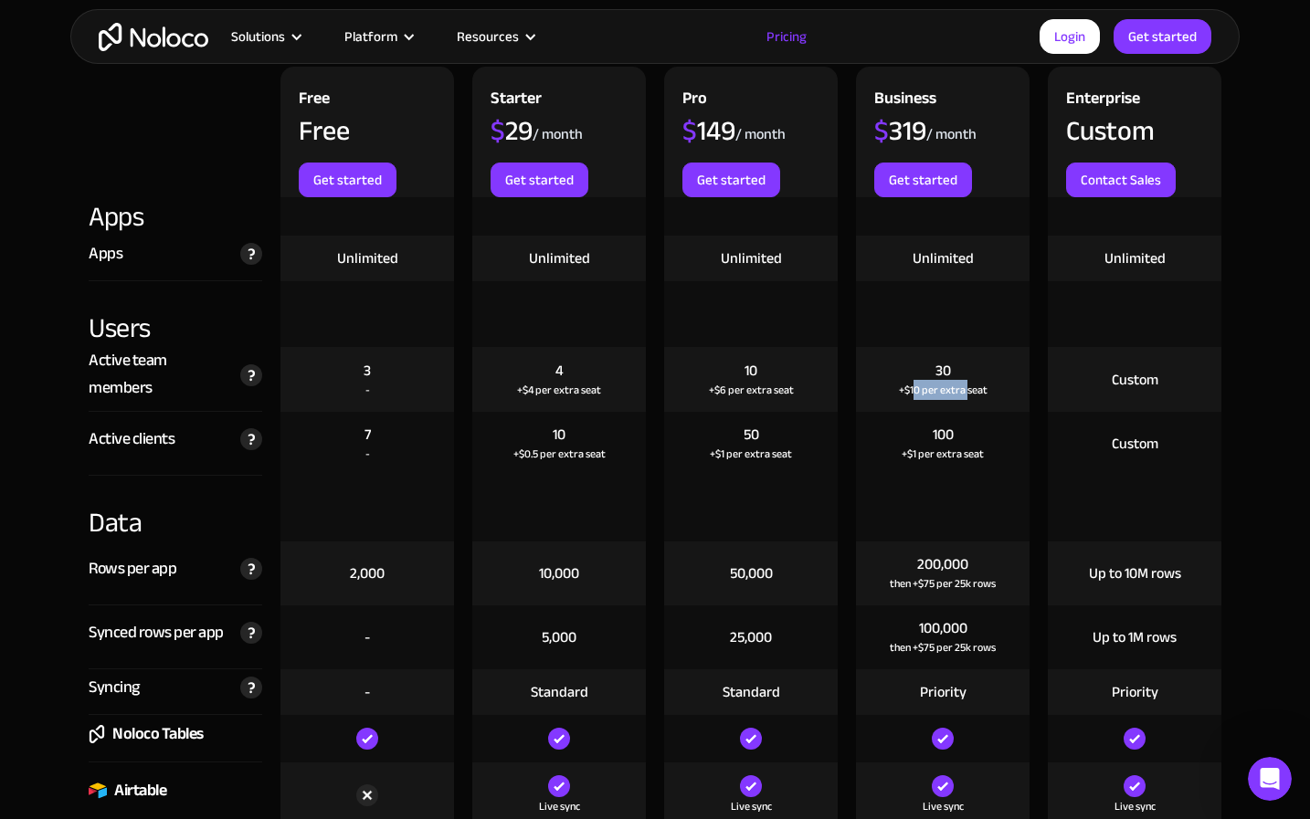
drag, startPoint x: 914, startPoint y: 388, endPoint x: 966, endPoint y: 390, distance: 52.1
click at [966, 390] on div "+$10 per extra seat" at bounding box center [943, 390] width 89 height 18
drag, startPoint x: 736, startPoint y: 450, endPoint x: 773, endPoint y: 451, distance: 37.5
click at [773, 451] on div "+$1 per extra seat" at bounding box center [751, 454] width 82 height 18
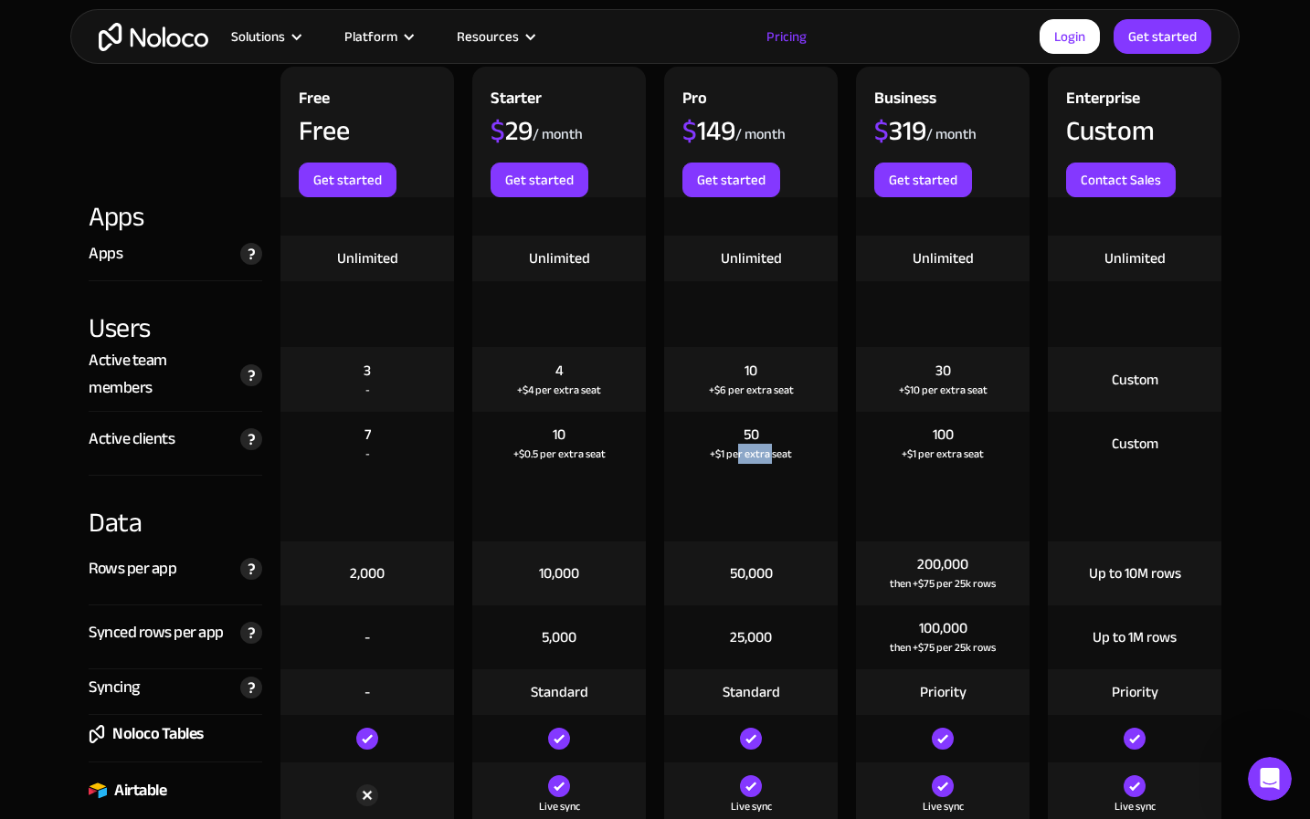
click at [771, 458] on div "+$1 per extra seat" at bounding box center [751, 454] width 82 height 18
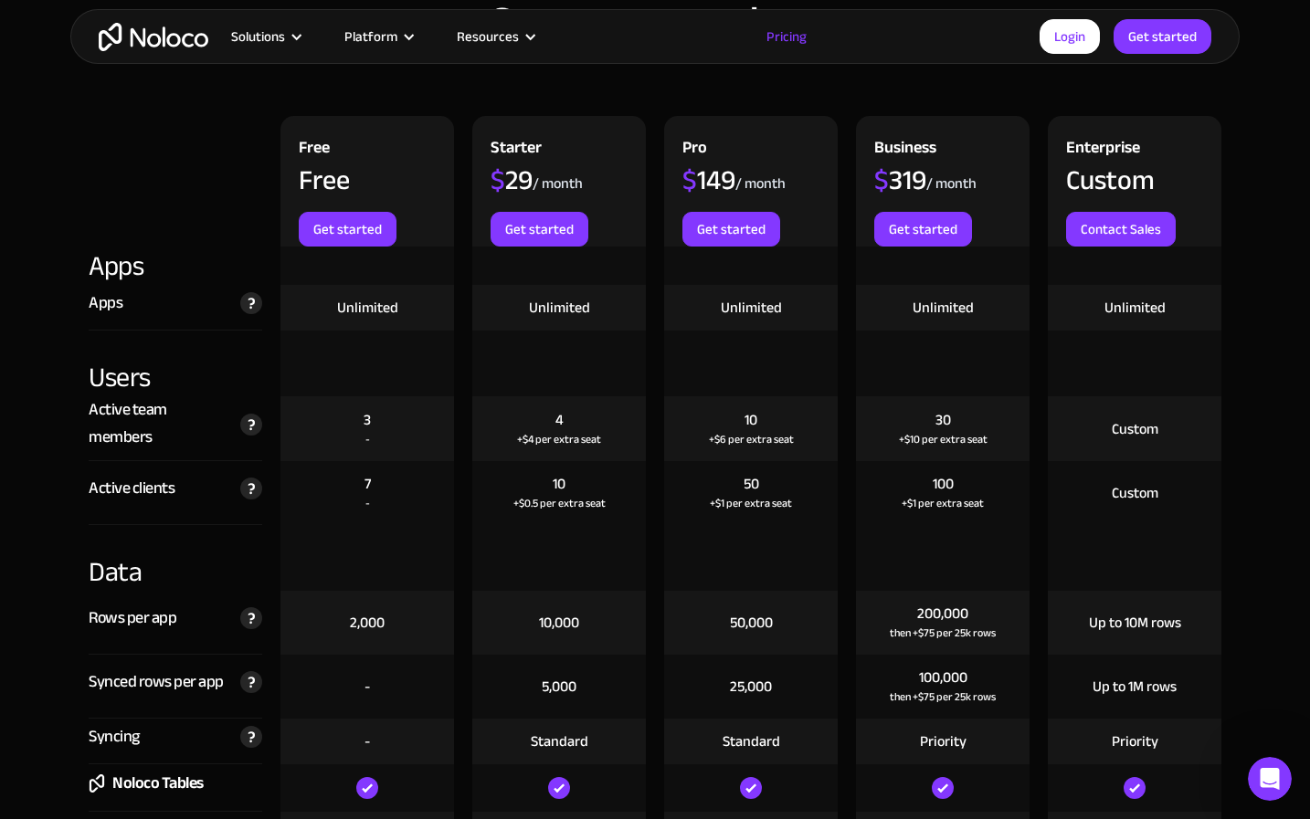
scroll to position [2148, 0]
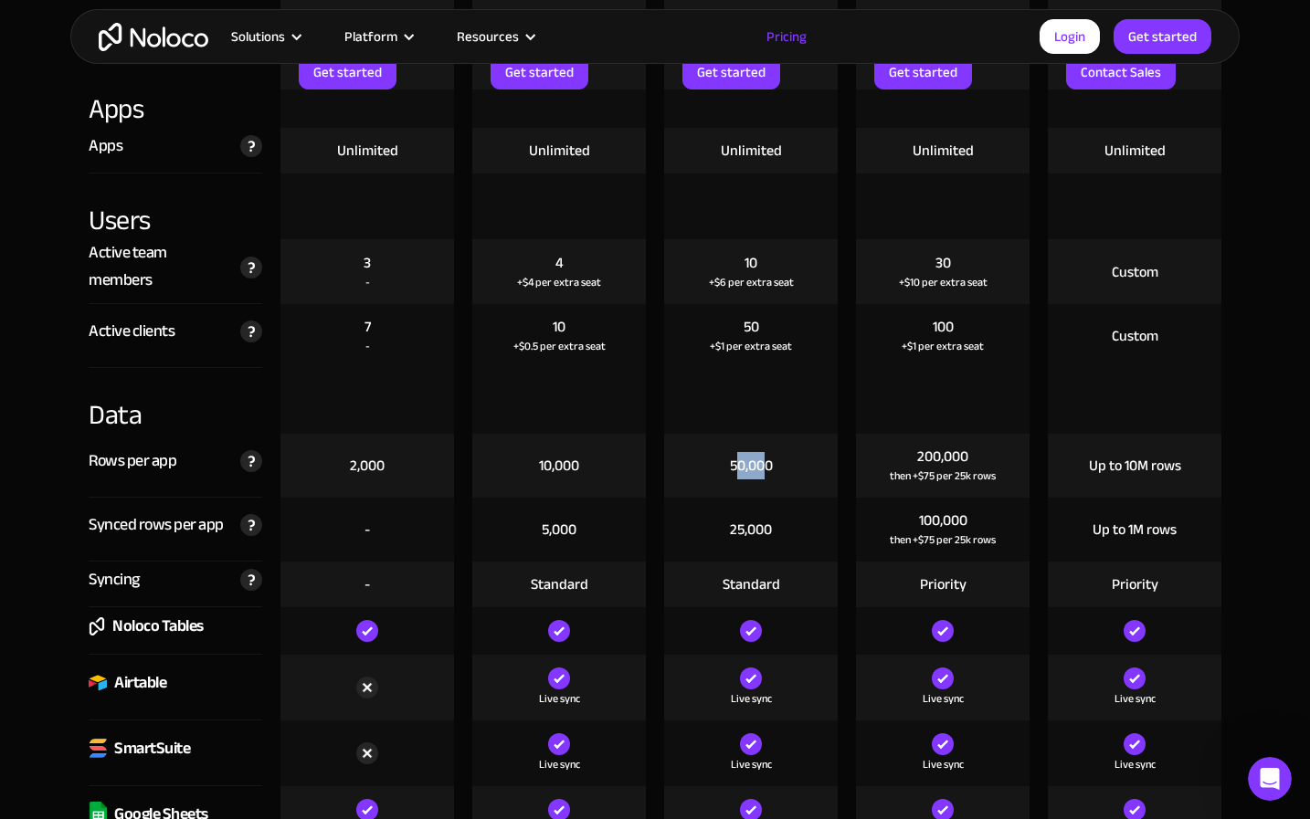
drag, startPoint x: 736, startPoint y: 467, endPoint x: 766, endPoint y: 467, distance: 30.1
click at [766, 467] on div "50,000" at bounding box center [751, 466] width 43 height 20
click at [759, 470] on div "50,000" at bounding box center [751, 466] width 43 height 20
click at [559, 468] on div "10,000" at bounding box center [559, 466] width 40 height 20
drag, startPoint x: 550, startPoint y: 533, endPoint x: 568, endPoint y: 533, distance: 18.3
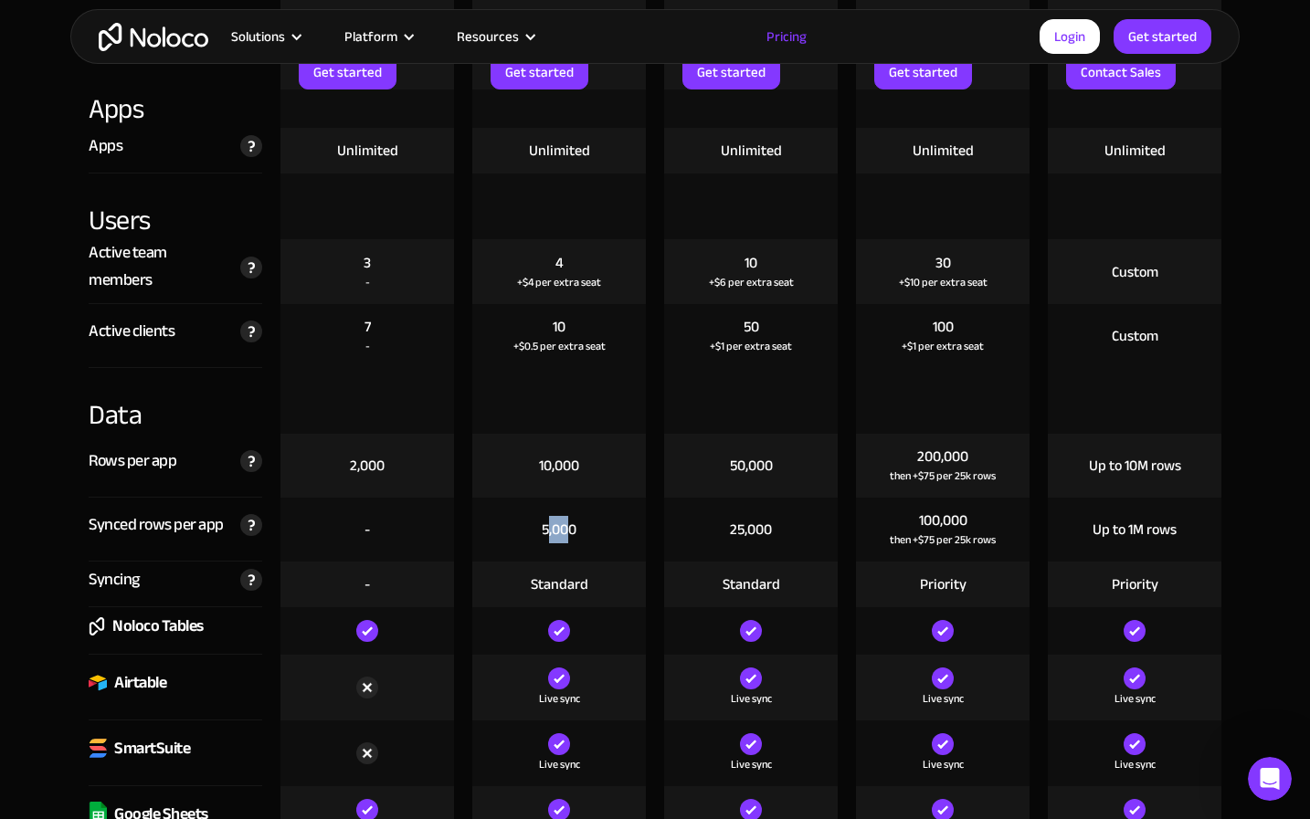
click at [568, 533] on div "5,000" at bounding box center [559, 530] width 35 height 20
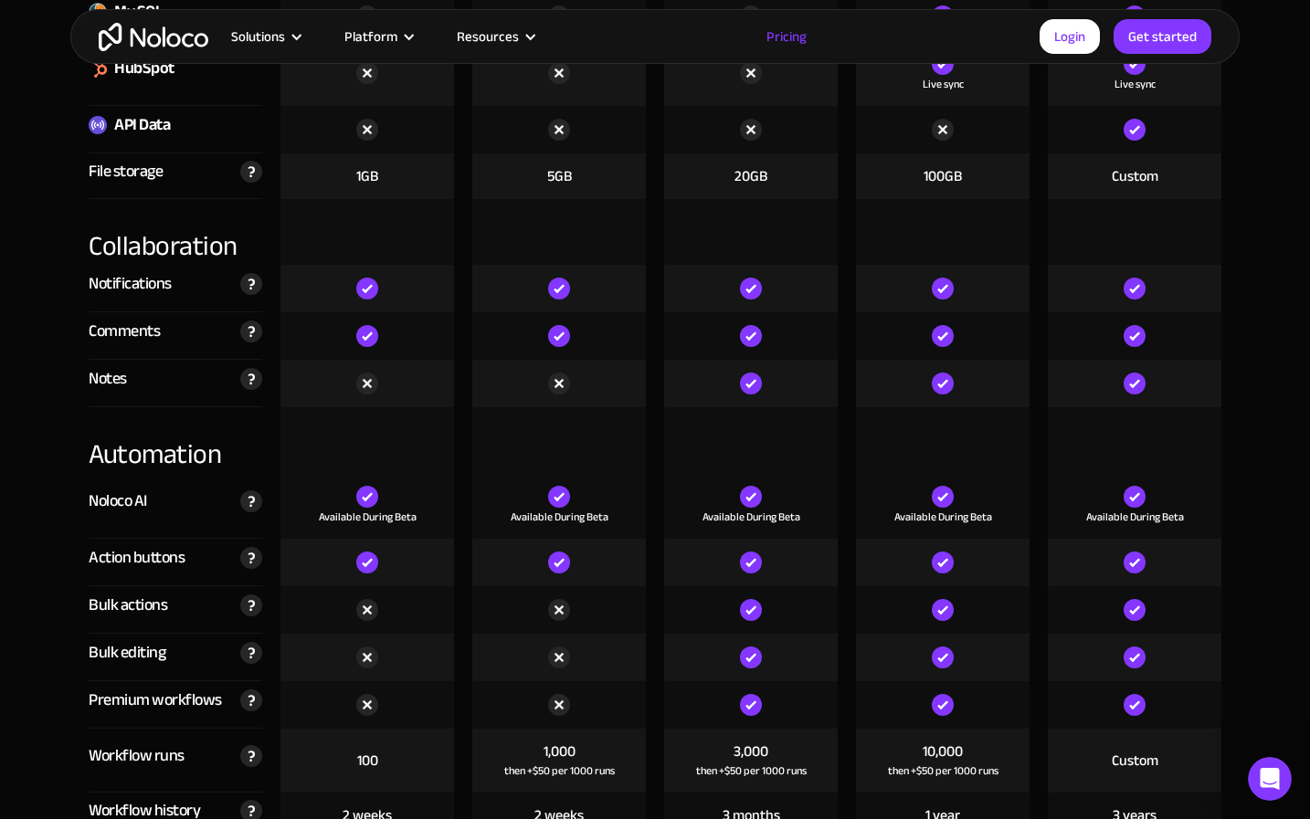
scroll to position [3370, 0]
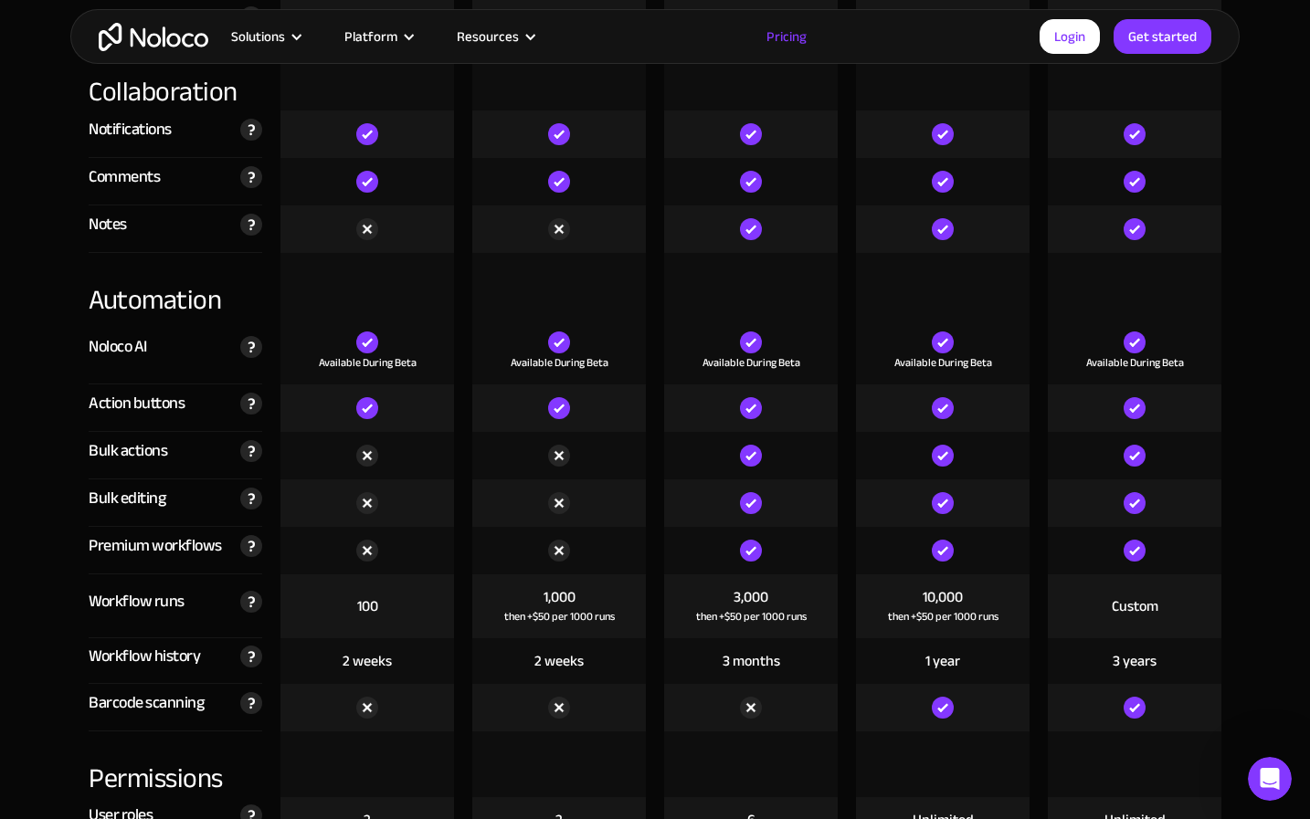
drag, startPoint x: 534, startPoint y: 601, endPoint x: 603, endPoint y: 601, distance: 68.5
click at [603, 601] on div "1,000 then +$50 per 1000 runs" at bounding box center [559, 606] width 174 height 64
click at [583, 612] on div "then +$50 per 1000 runs" at bounding box center [559, 616] width 110 height 18
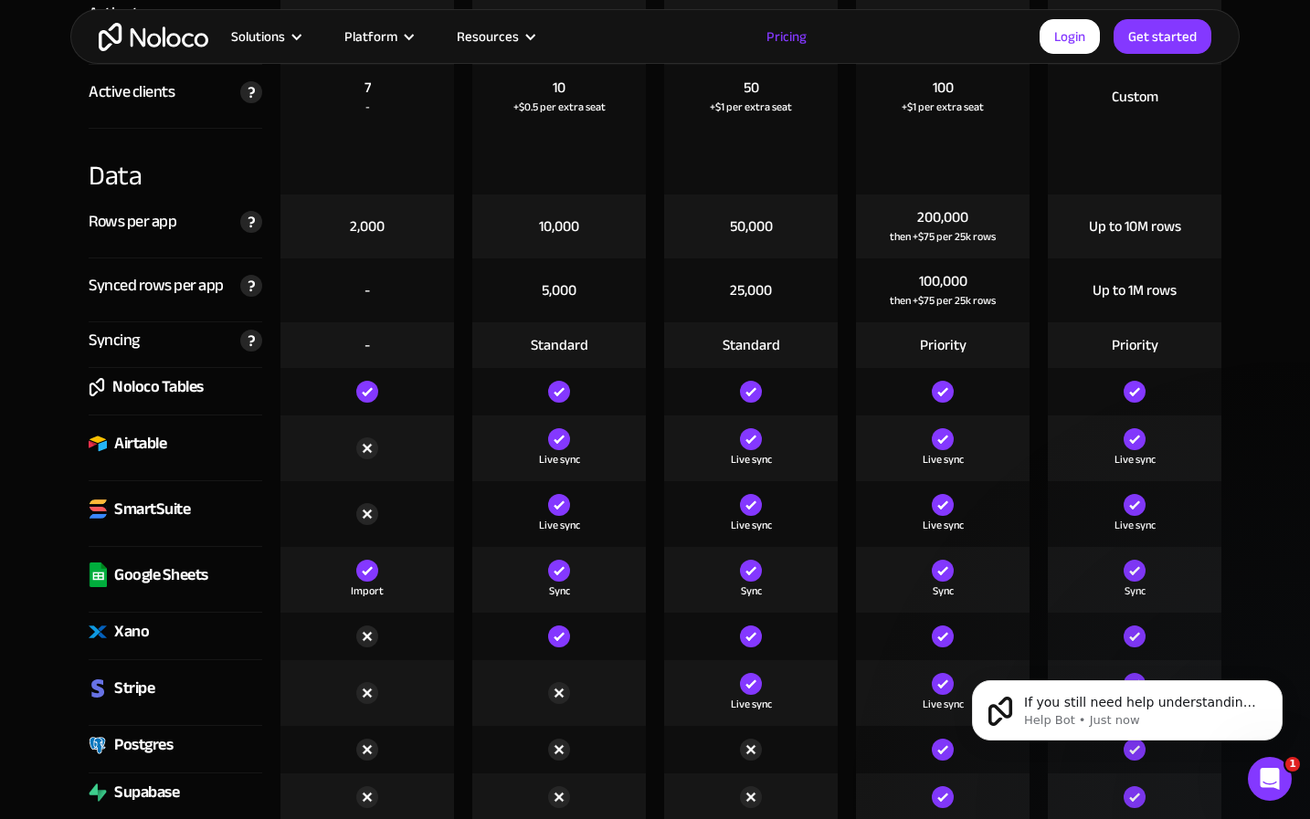
scroll to position [1776, 0]
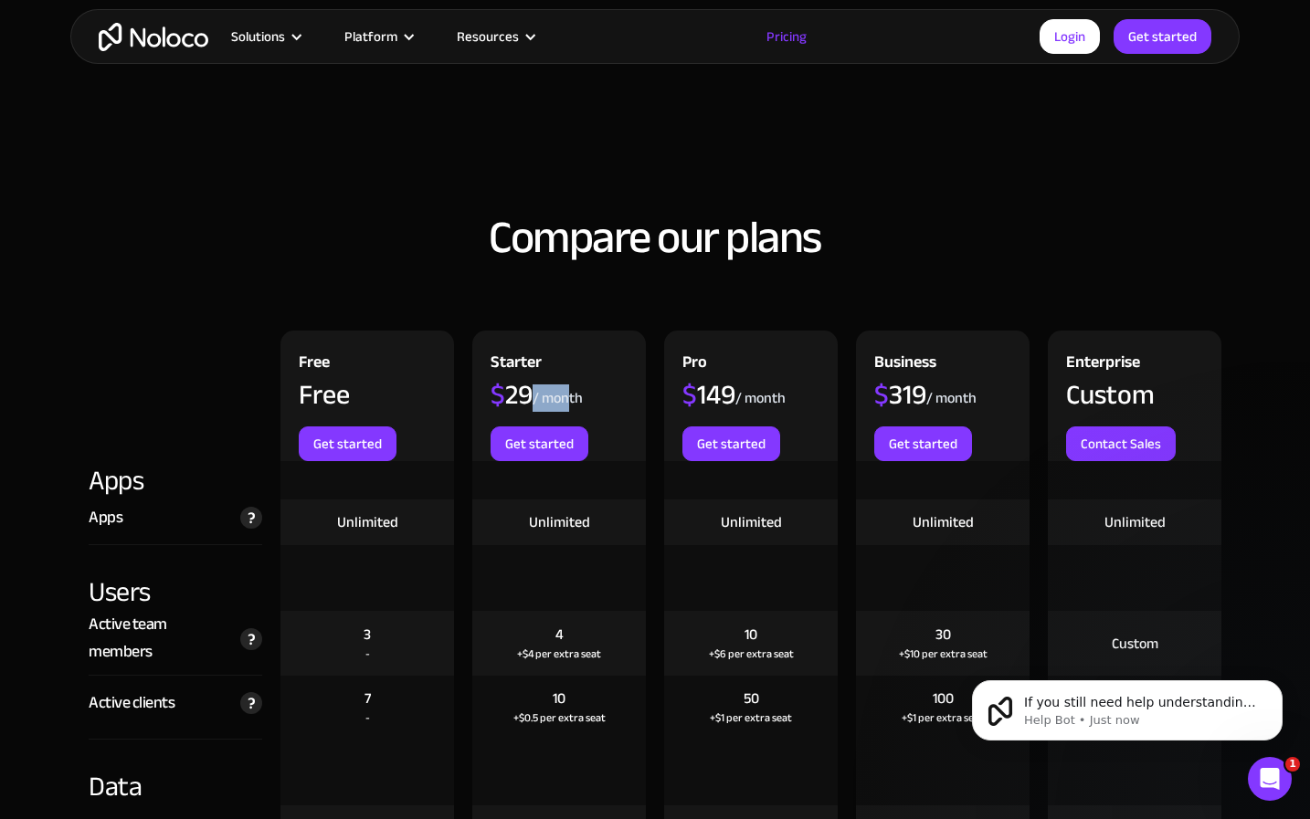
drag, startPoint x: 534, startPoint y: 399, endPoint x: 572, endPoint y: 401, distance: 37.5
click at [572, 401] on div "/ month" at bounding box center [557, 398] width 50 height 20
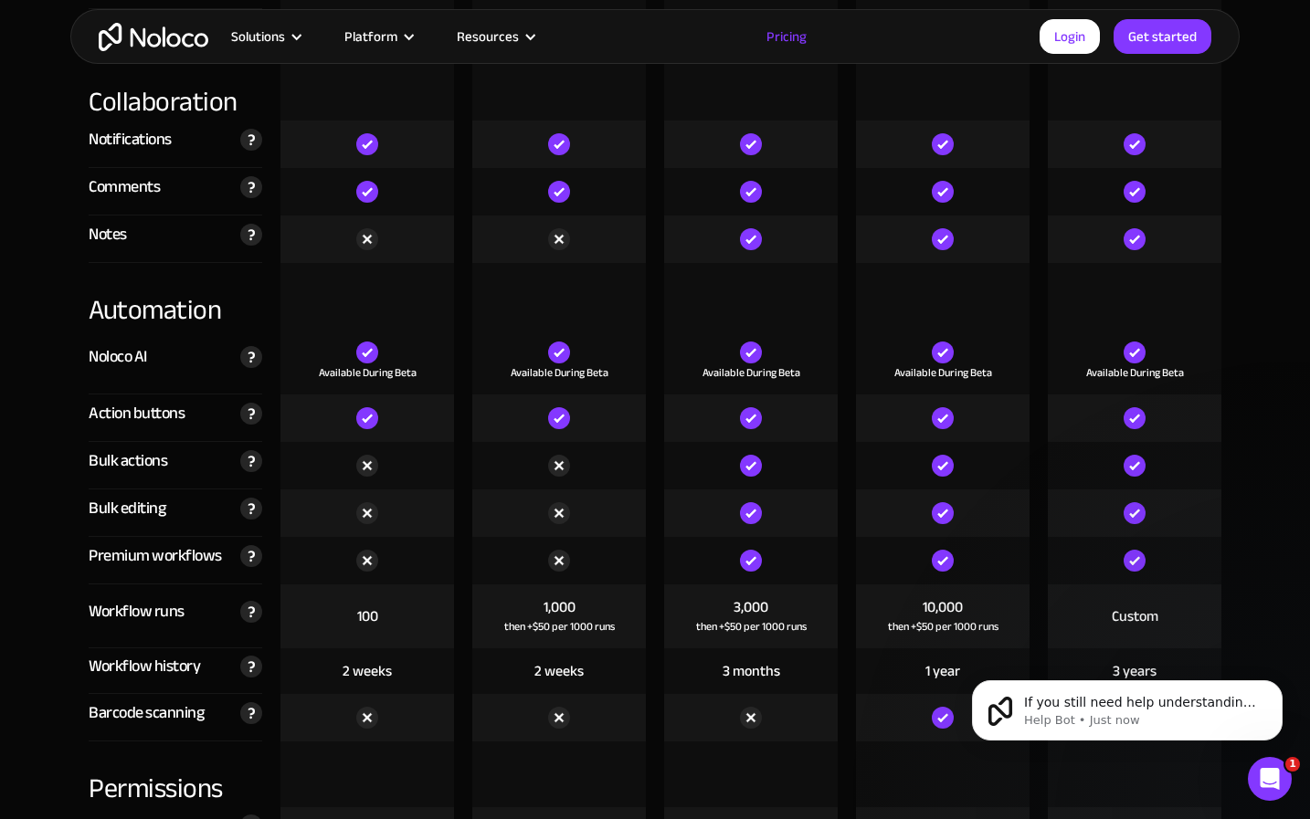
scroll to position [3525, 0]
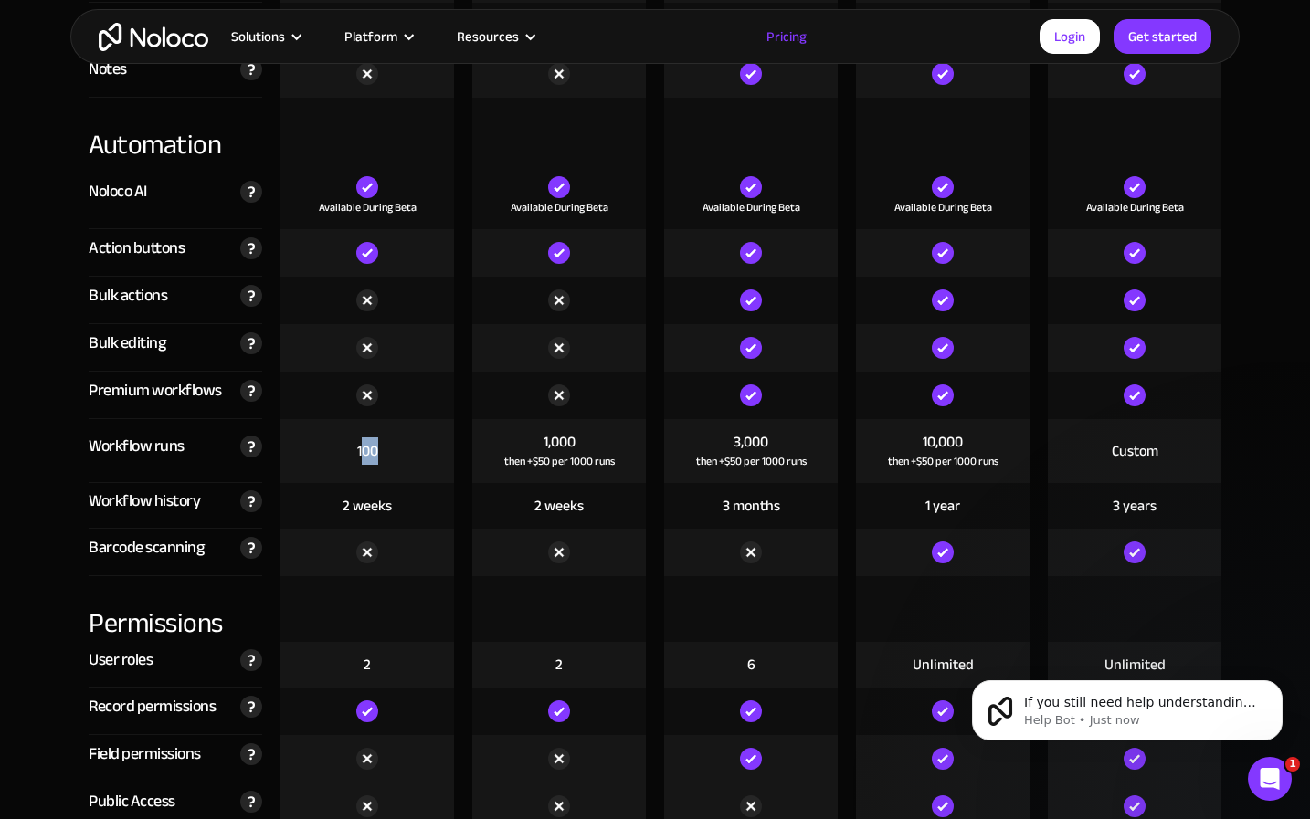
drag, startPoint x: 363, startPoint y: 449, endPoint x: 378, endPoint y: 449, distance: 15.5
click at [378, 449] on div "100" at bounding box center [367, 451] width 174 height 64
click at [373, 450] on div "100" at bounding box center [367, 451] width 21 height 20
drag, startPoint x: 350, startPoint y: 510, endPoint x: 372, endPoint y: 509, distance: 21.9
click at [372, 509] on div "2 weeks" at bounding box center [366, 506] width 49 height 20
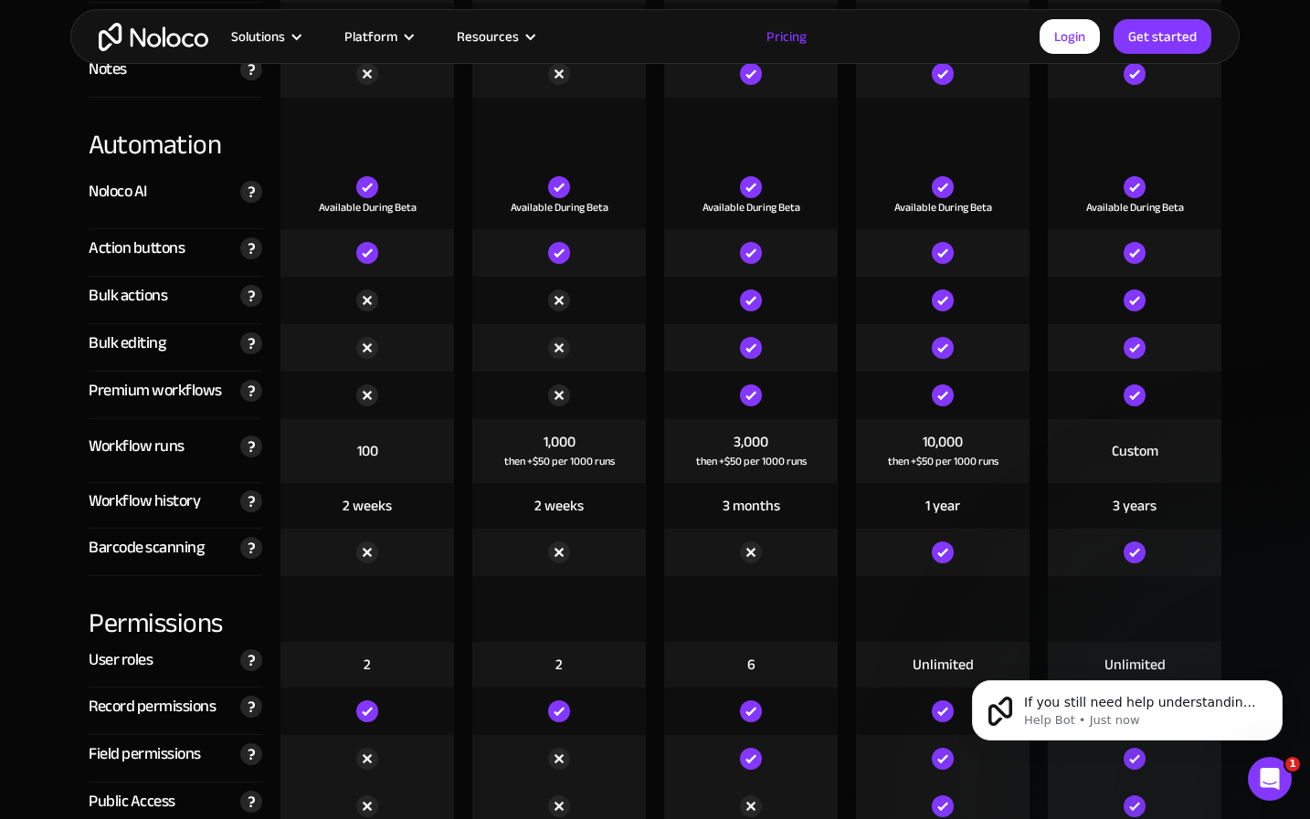
click at [375, 509] on div "2 weeks" at bounding box center [366, 506] width 49 height 20
drag, startPoint x: 725, startPoint y: 508, endPoint x: 769, endPoint y: 508, distance: 43.8
click at [769, 508] on div "3 months" at bounding box center [751, 506] width 58 height 20
drag, startPoint x: 925, startPoint y: 503, endPoint x: 956, endPoint y: 501, distance: 31.1
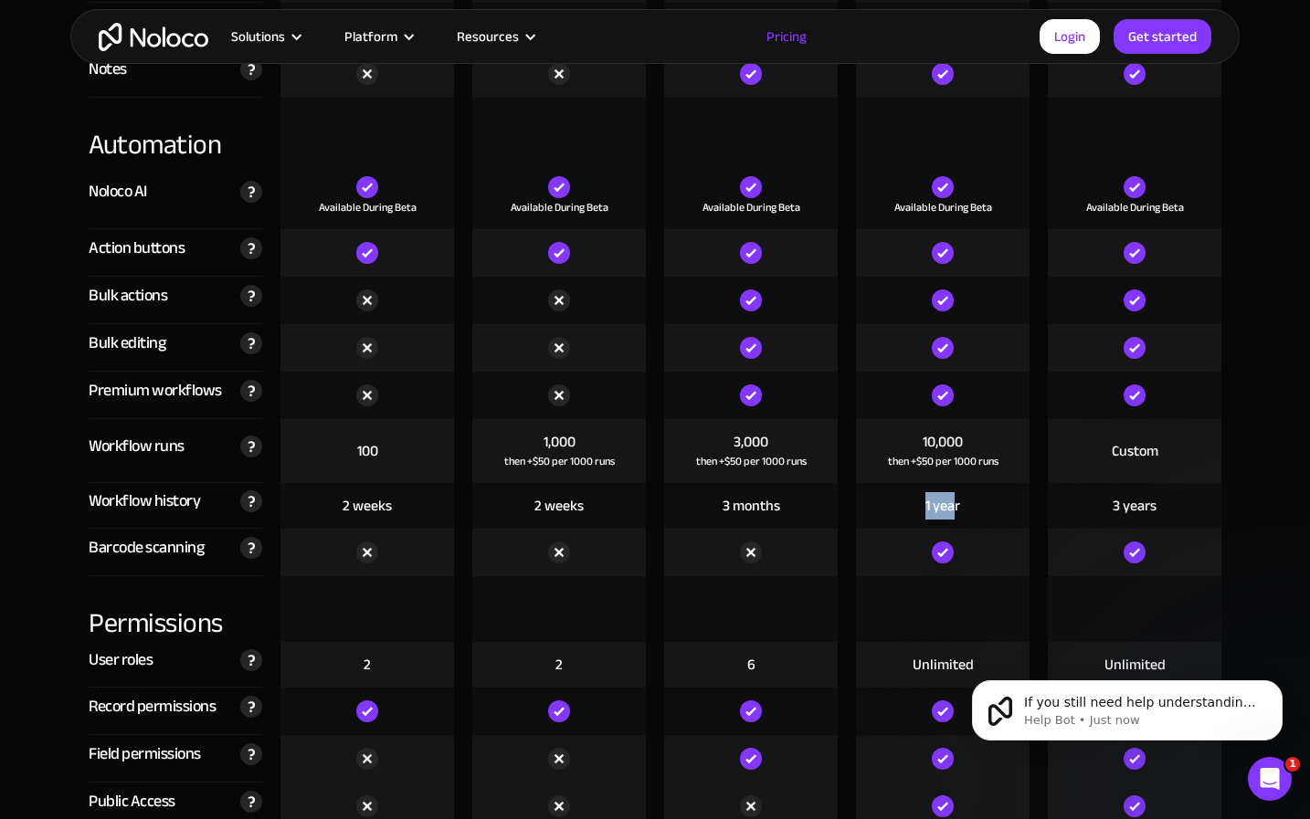
click at [956, 501] on div "1 year" at bounding box center [942, 506] width 35 height 20
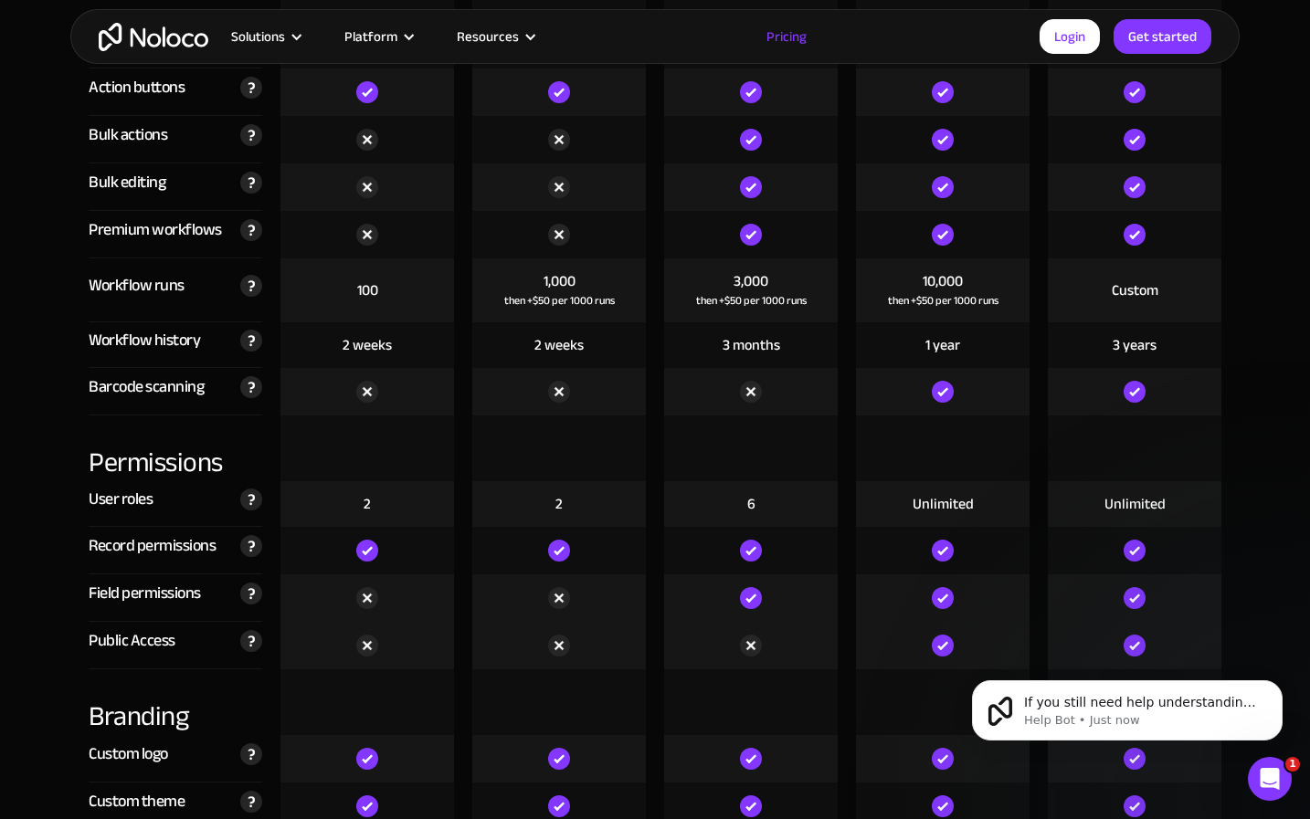
scroll to position [3754, 0]
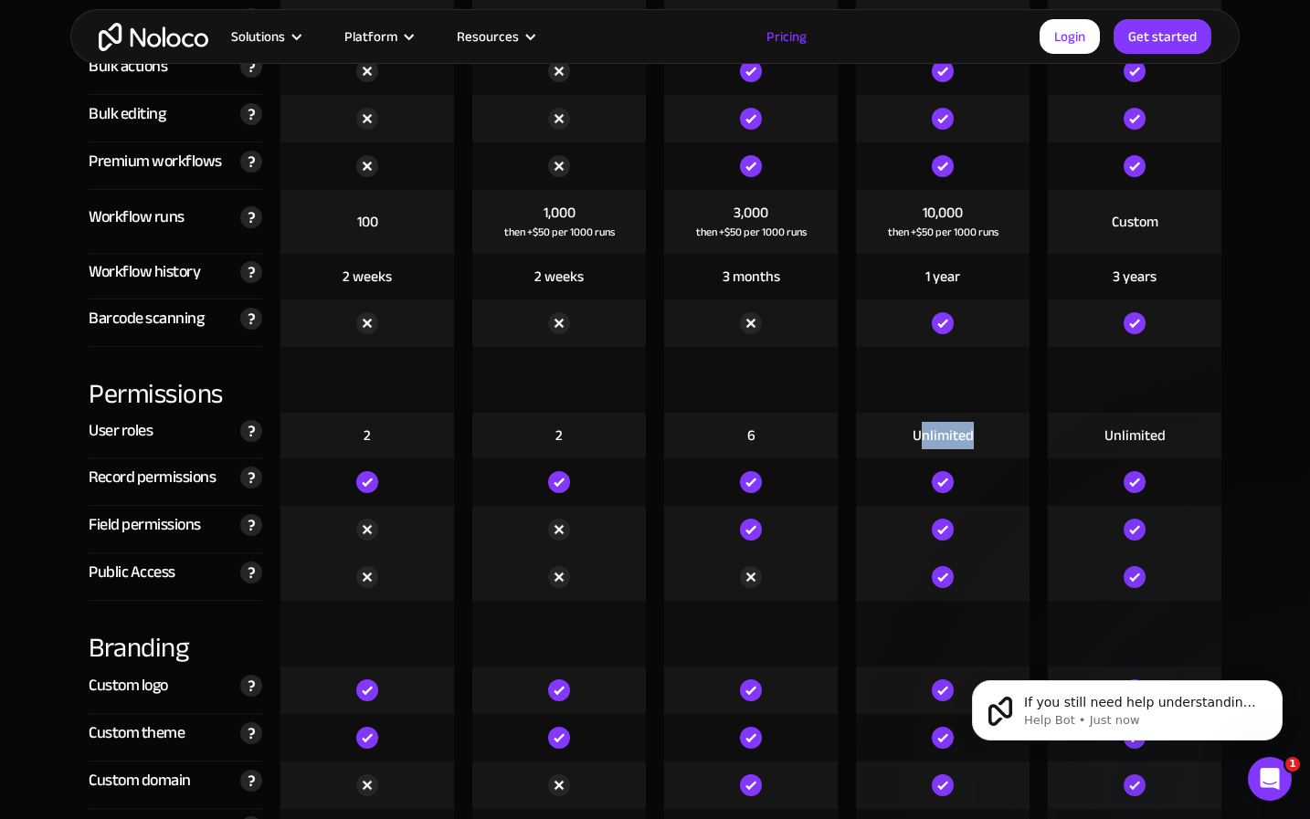
drag, startPoint x: 918, startPoint y: 442, endPoint x: 985, endPoint y: 435, distance: 68.0
click at [985, 435] on div "Unlimited" at bounding box center [943, 436] width 174 height 46
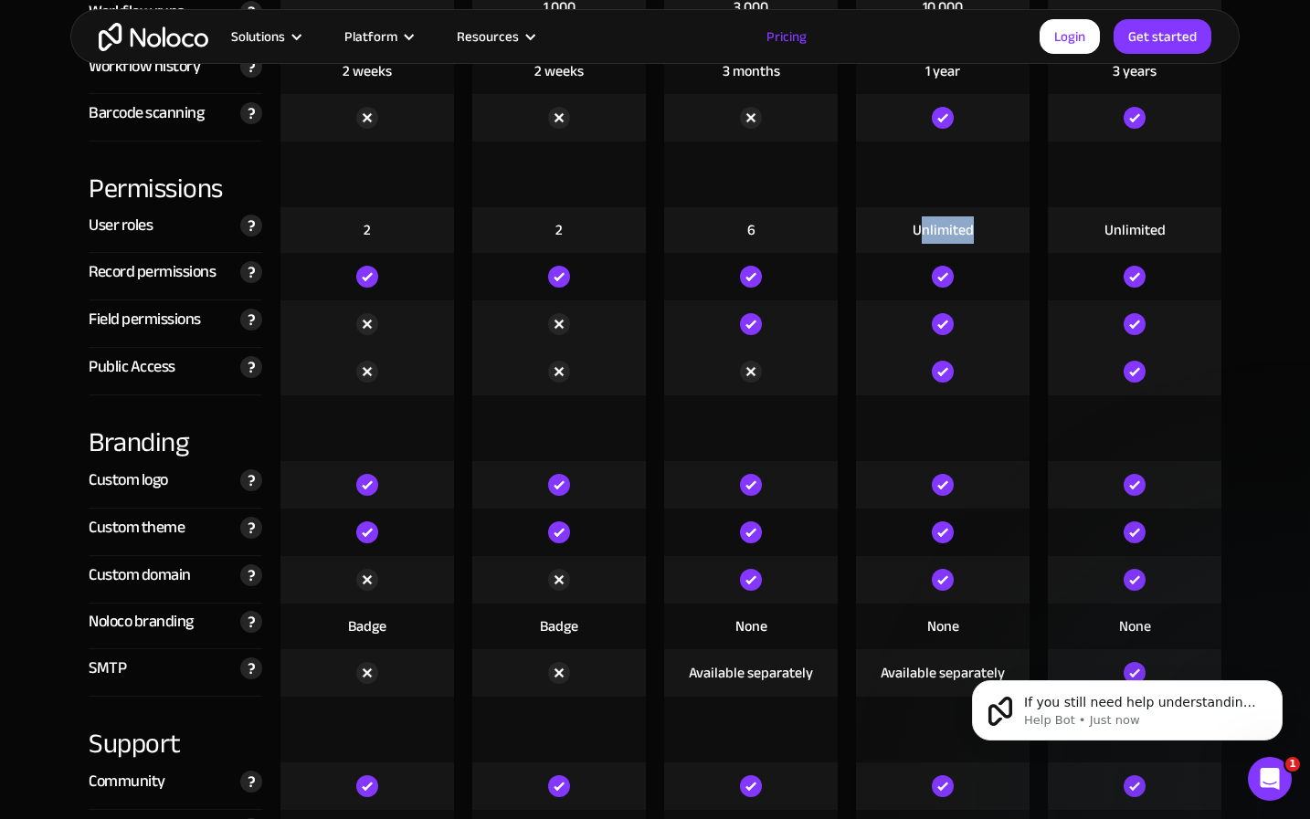
scroll to position [4034, 0]
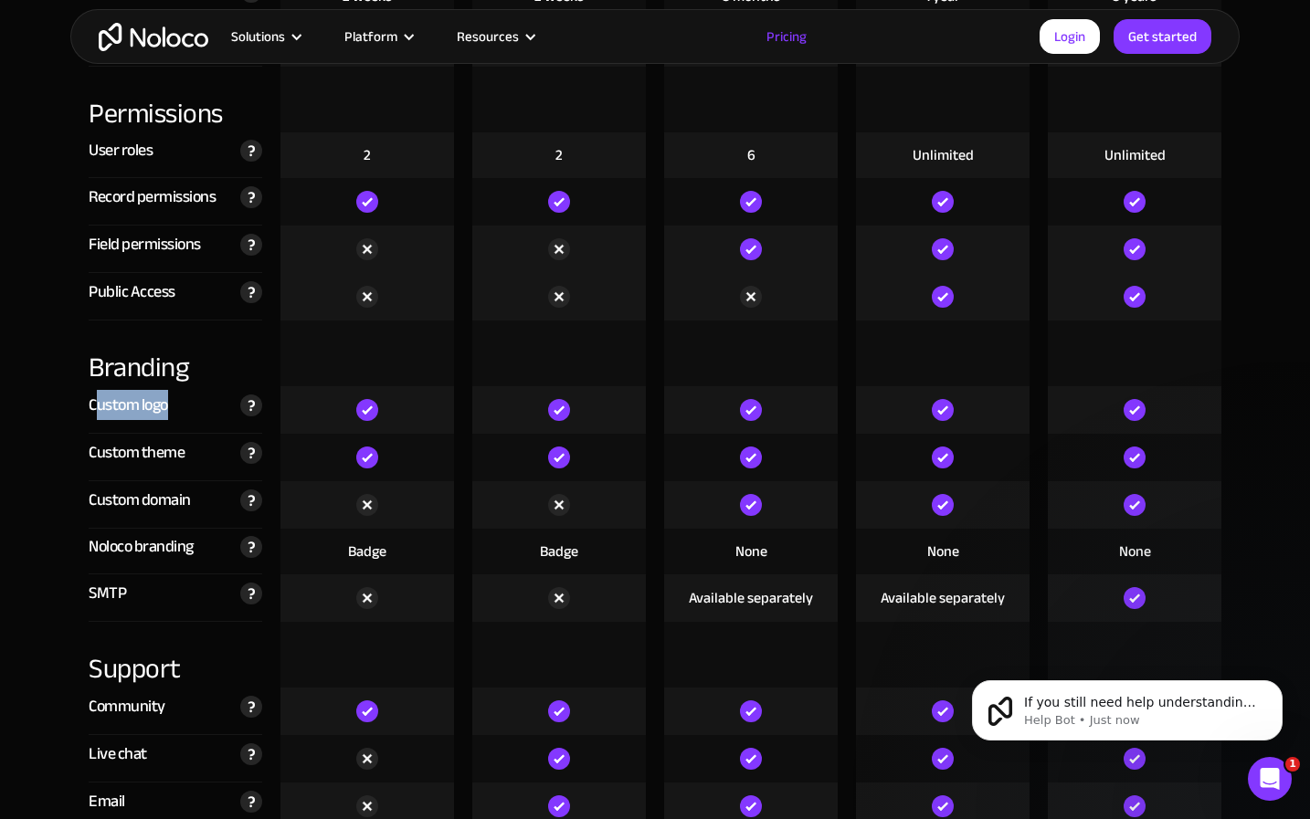
drag, startPoint x: 93, startPoint y: 405, endPoint x: 174, endPoint y: 405, distance: 80.4
click at [174, 405] on div "Custom logo Customize your app with your team's logo." at bounding box center [176, 409] width 174 height 47
drag, startPoint x: 97, startPoint y: 454, endPoint x: 160, endPoint y: 454, distance: 63.0
click at [160, 454] on div "Custom theme" at bounding box center [137, 452] width 96 height 27
drag, startPoint x: 102, startPoint y: 497, endPoint x: 174, endPoint y: 500, distance: 71.3
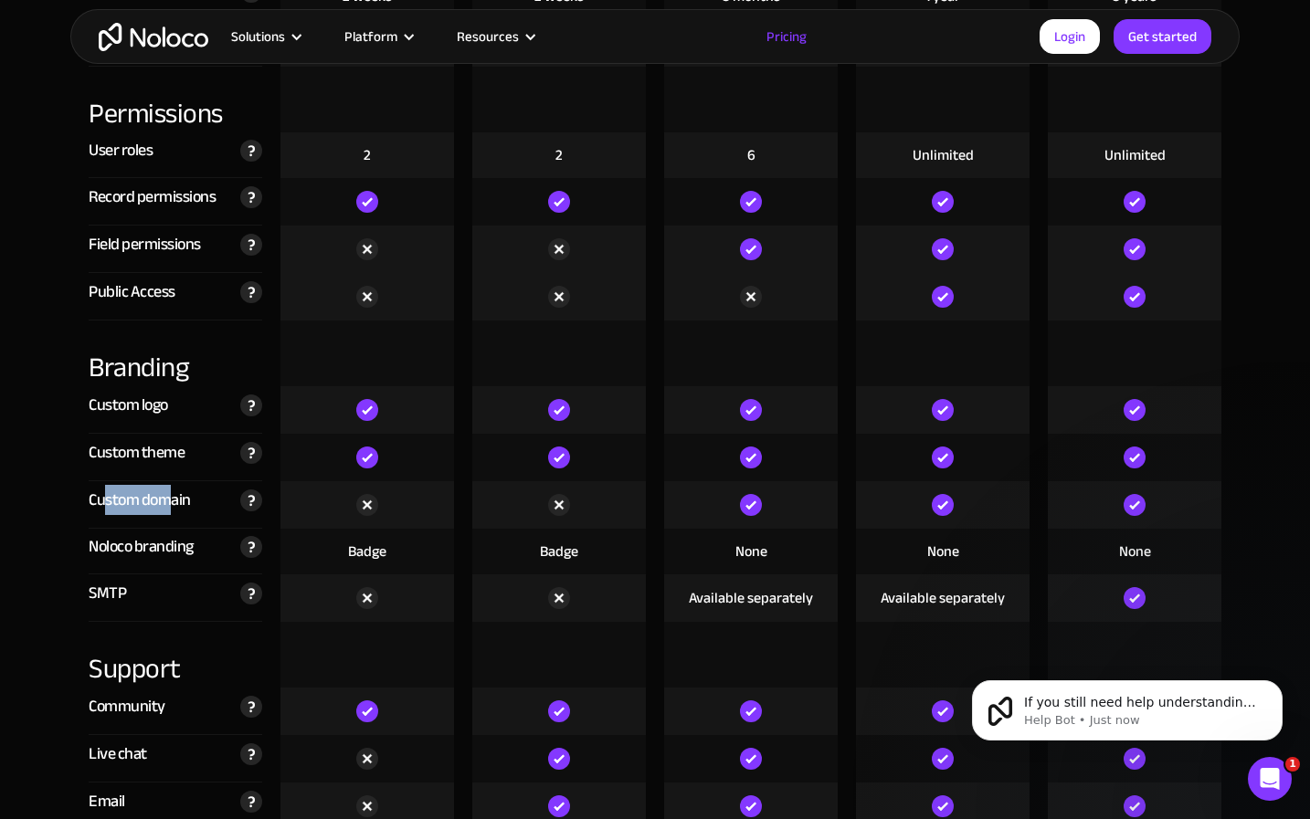
click at [174, 500] on div "Custom domain" at bounding box center [140, 500] width 102 height 27
click at [174, 504] on div "Custom domain" at bounding box center [140, 500] width 102 height 27
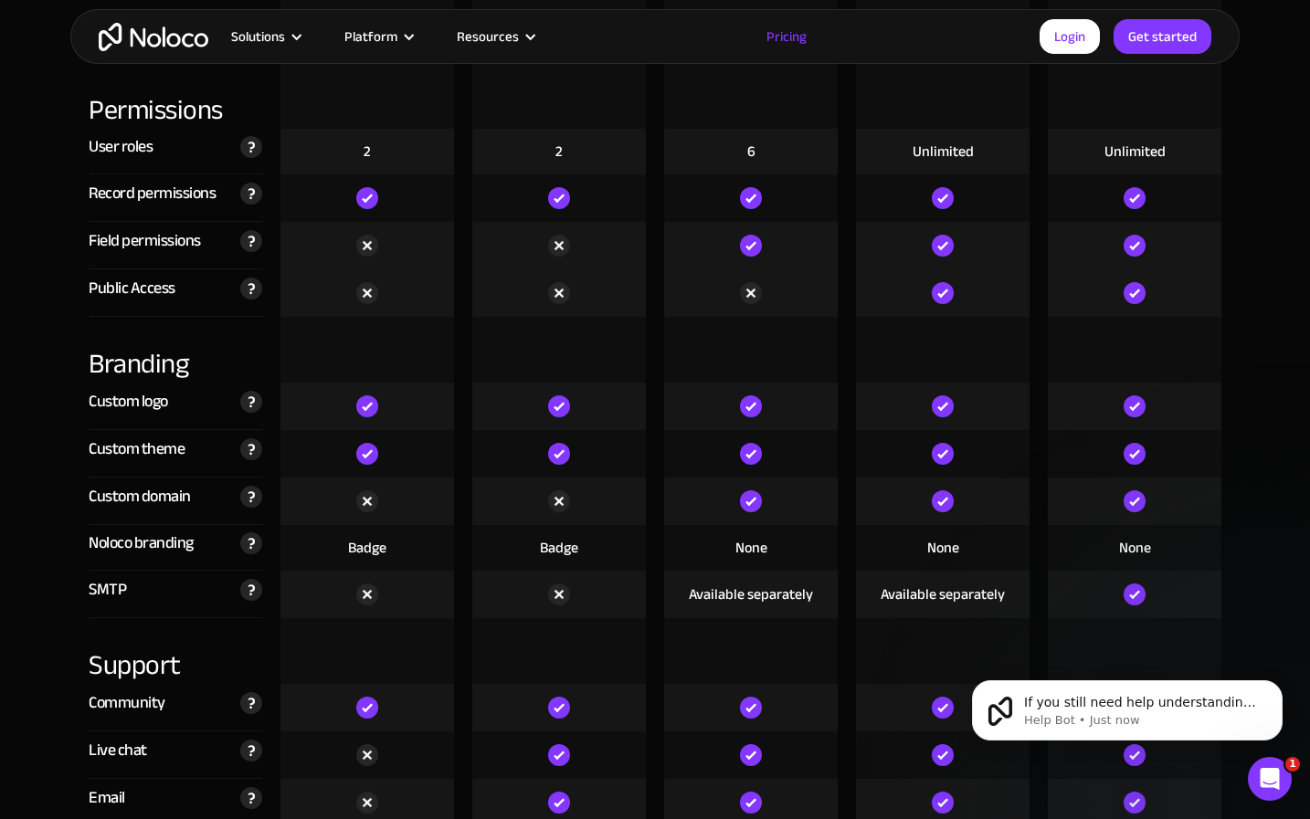
scroll to position [4043, 0]
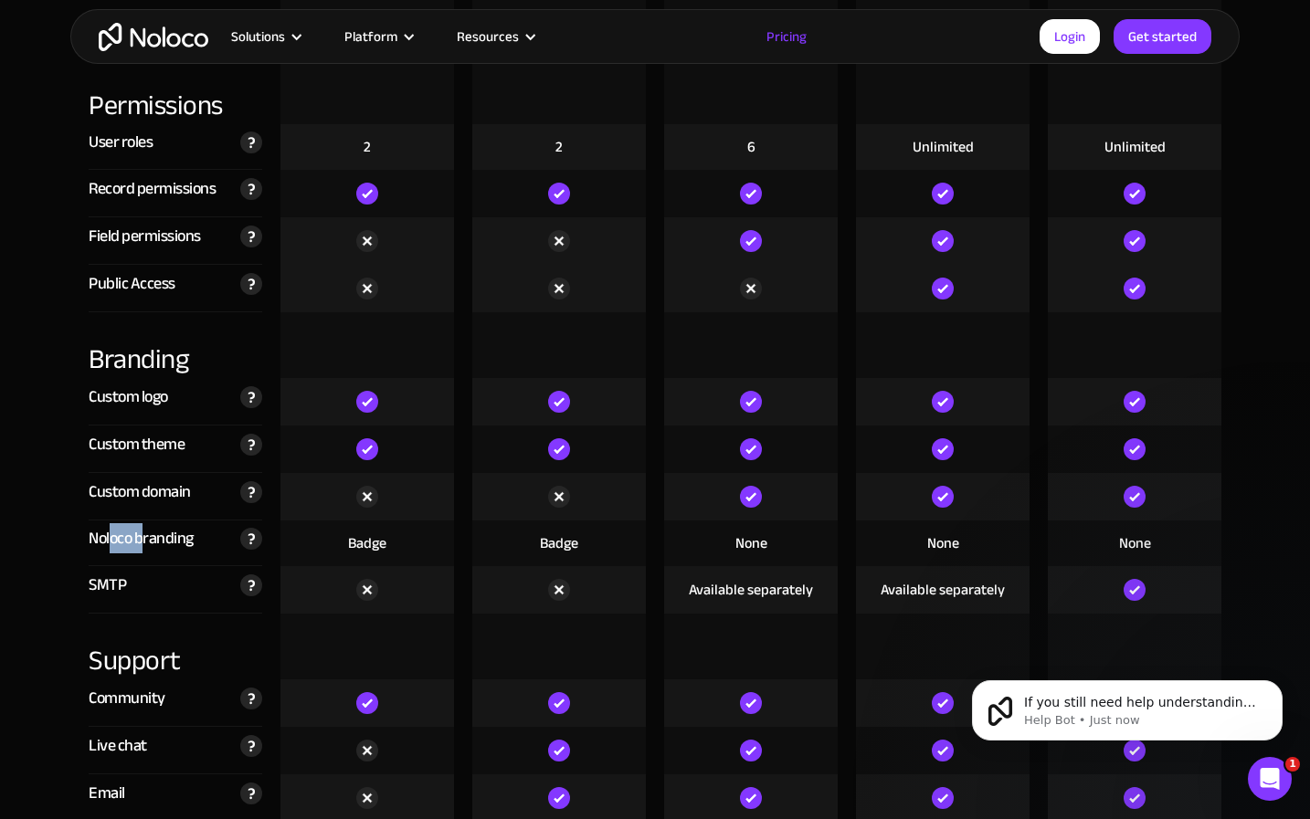
drag, startPoint x: 111, startPoint y: 542, endPoint x: 141, endPoint y: 541, distance: 29.2
click at [141, 541] on div "Noloco branding" at bounding box center [141, 538] width 105 height 27
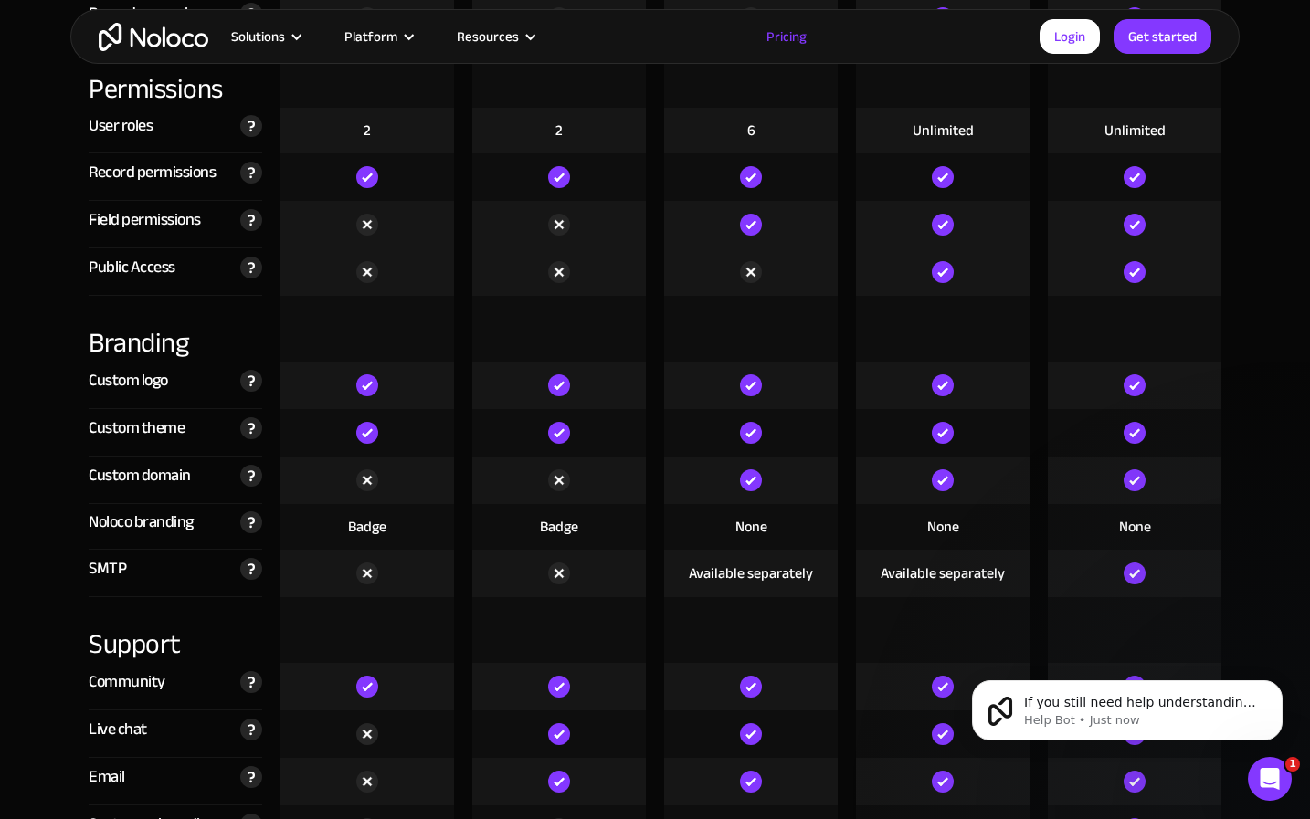
click at [94, 563] on div "SMTP" at bounding box center [107, 568] width 37 height 27
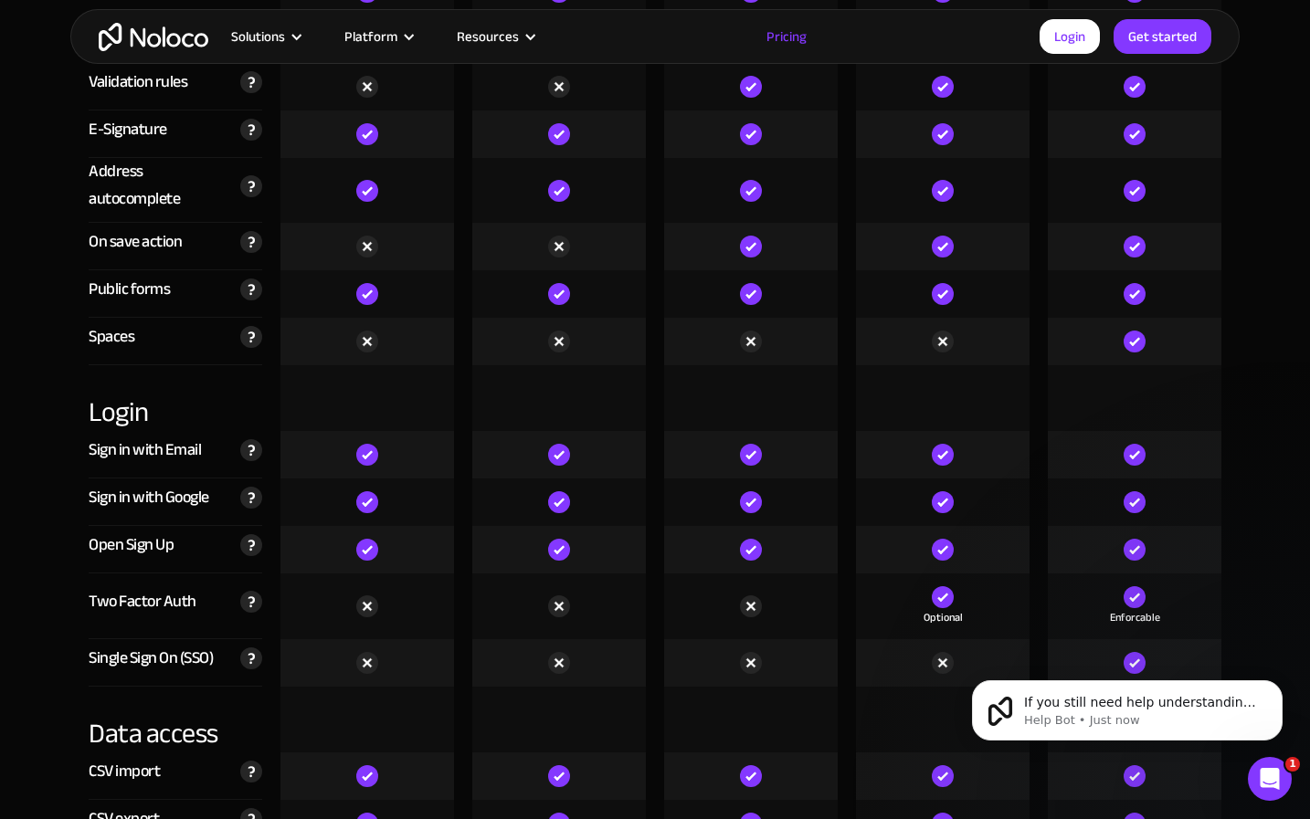
scroll to position [6105, 0]
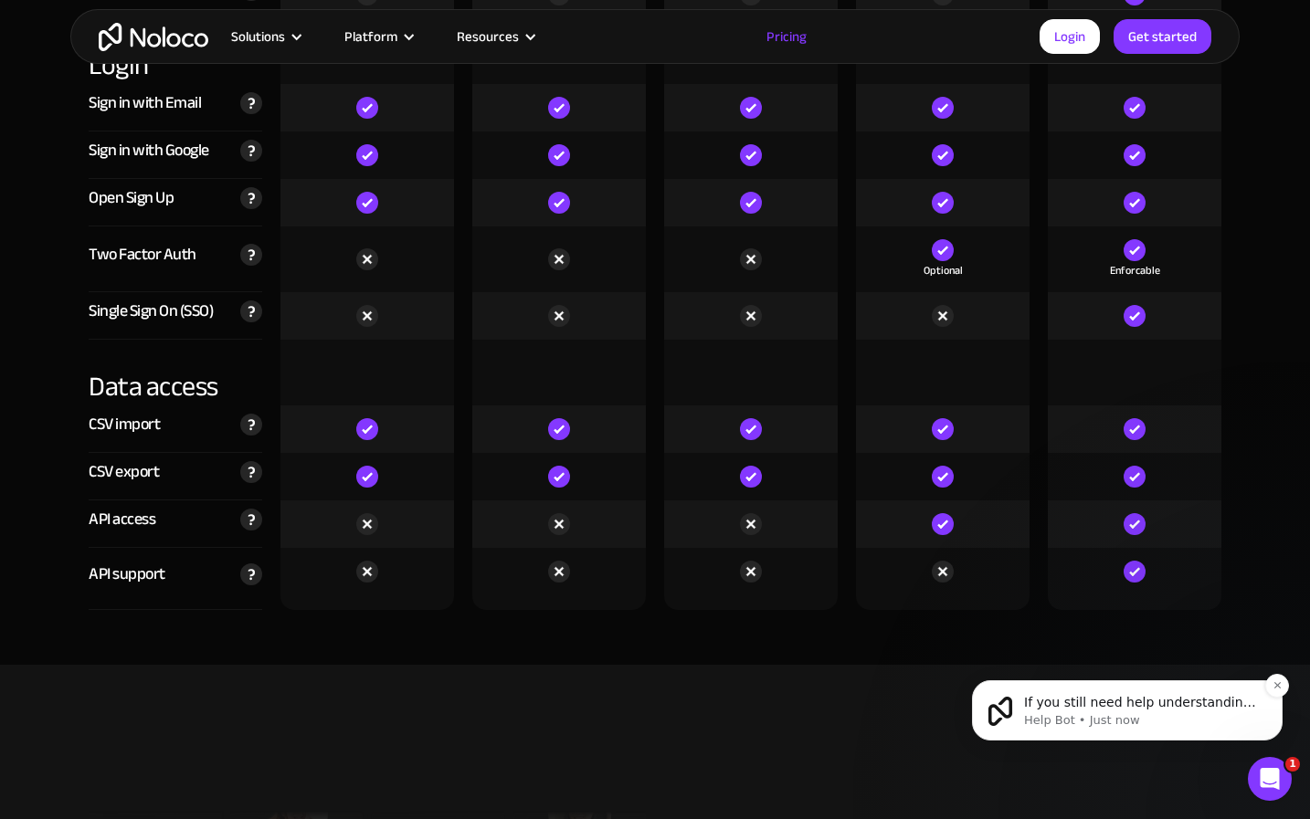
click at [1075, 709] on span "If you still need help understanding workflow runs or anything else, I’m here t…" at bounding box center [1142, 739] width 236 height 88
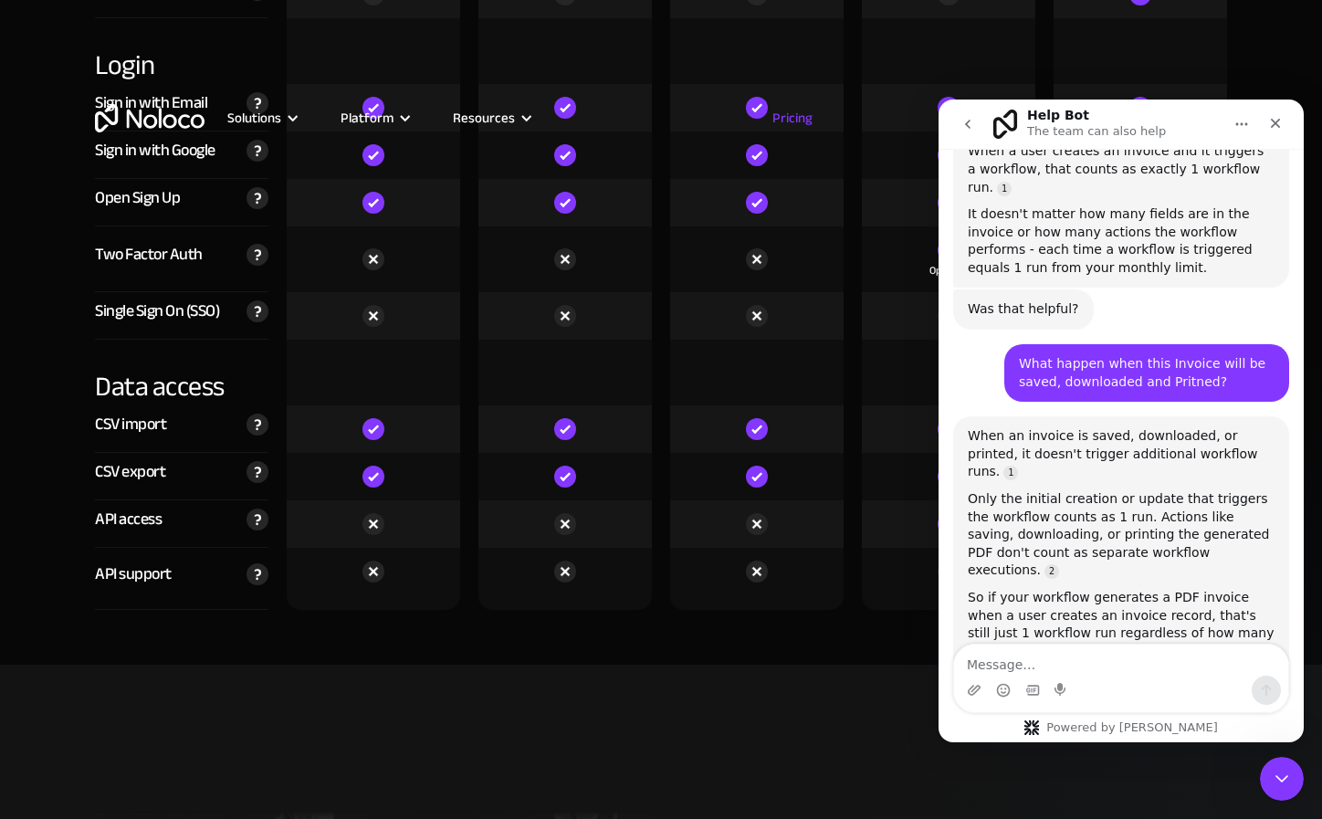
scroll to position [2856, 0]
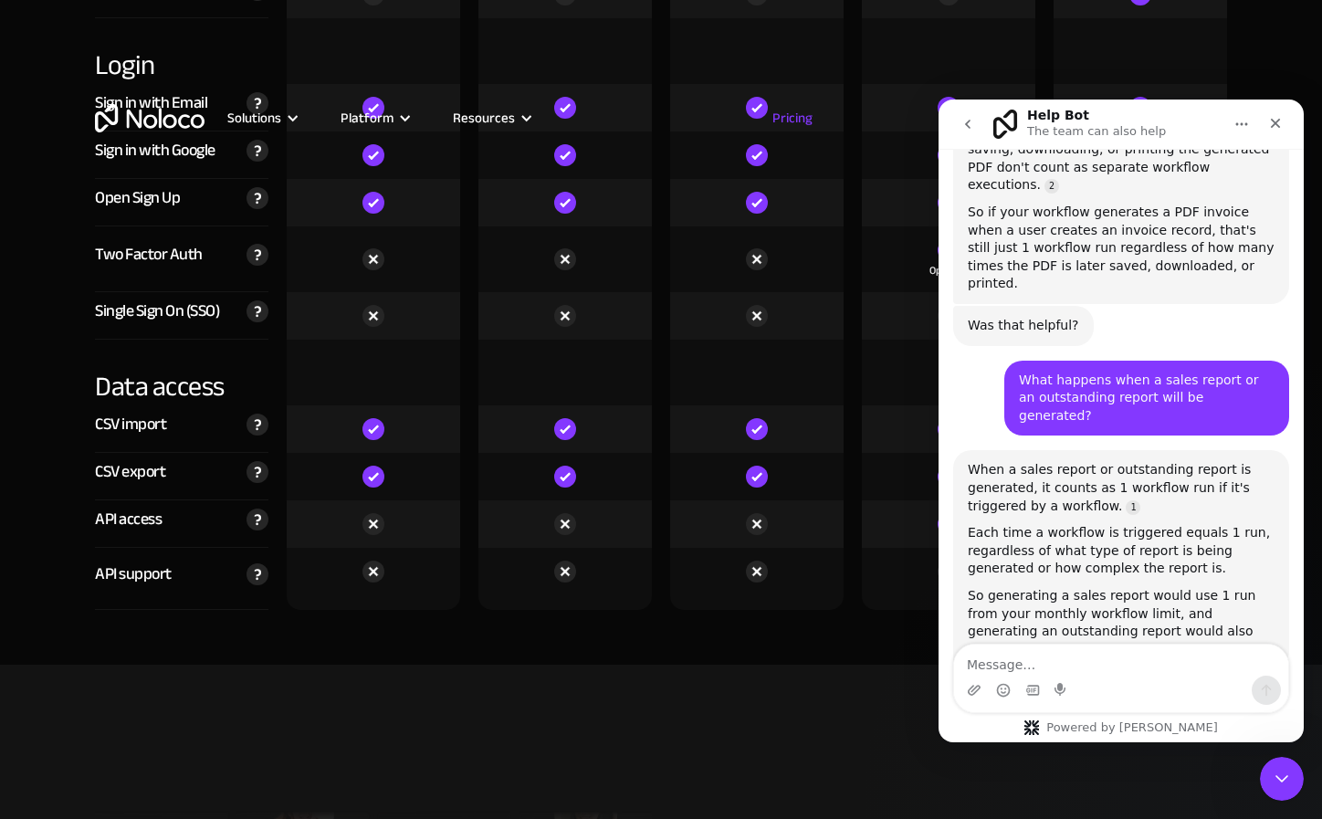
click at [1014, 656] on textarea "Message…" at bounding box center [1121, 660] width 334 height 31
type textarea "I need to talk to a real pers"
click at [1125, 666] on textarea "How can I build a software for distribution to" at bounding box center [1121, 660] width 334 height 31
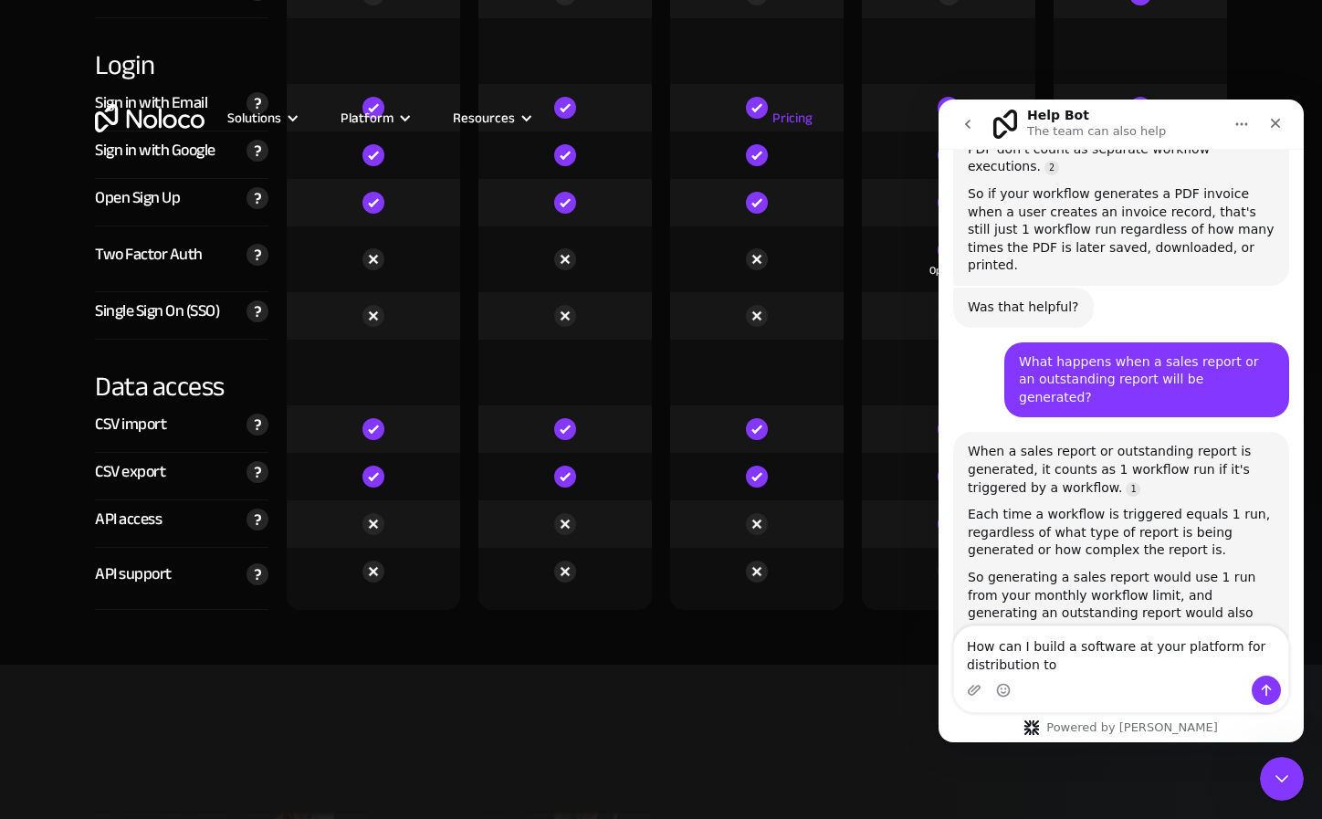
click at [1071, 668] on textarea "How can I build a software at your platform for distribution to" at bounding box center [1121, 650] width 334 height 49
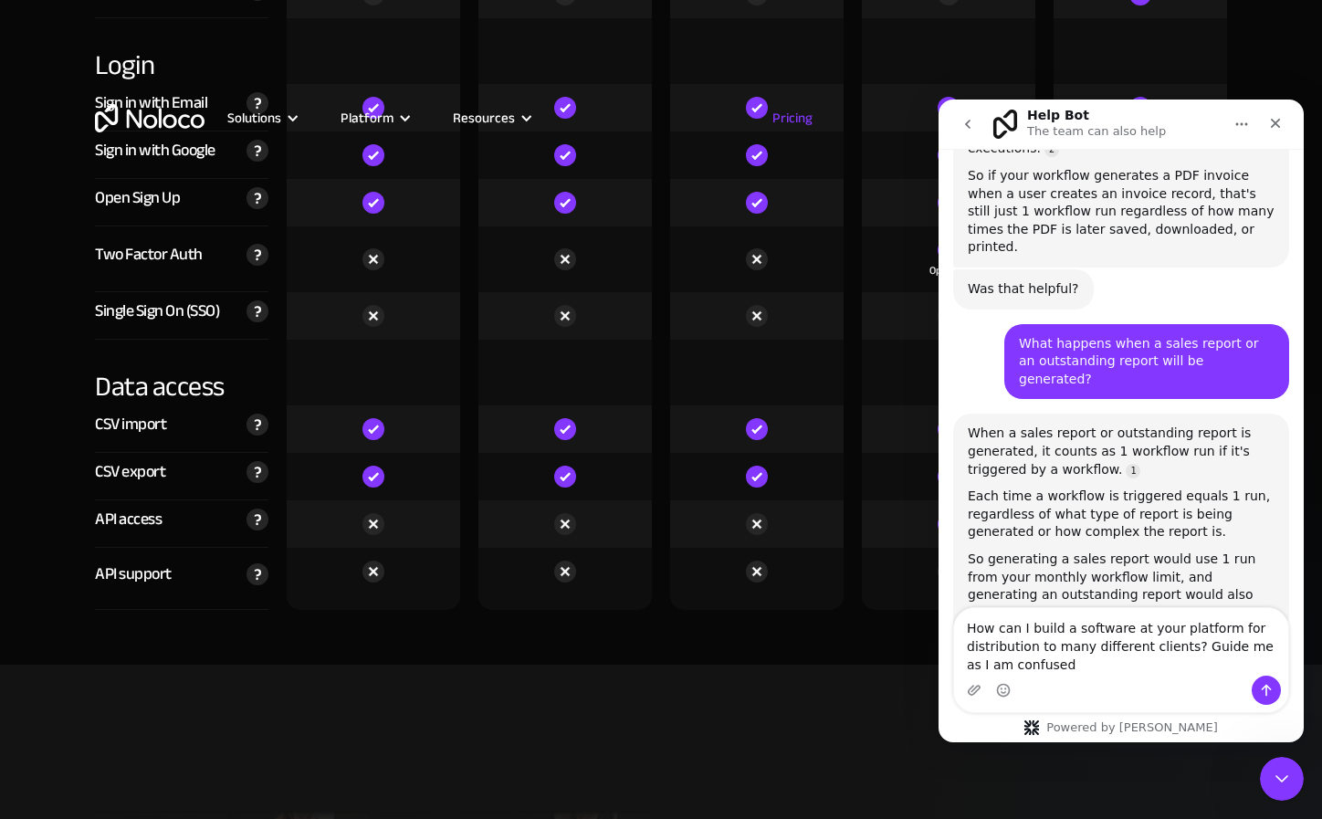
type textarea "How can I build a software at your platform for distribution to many different …"
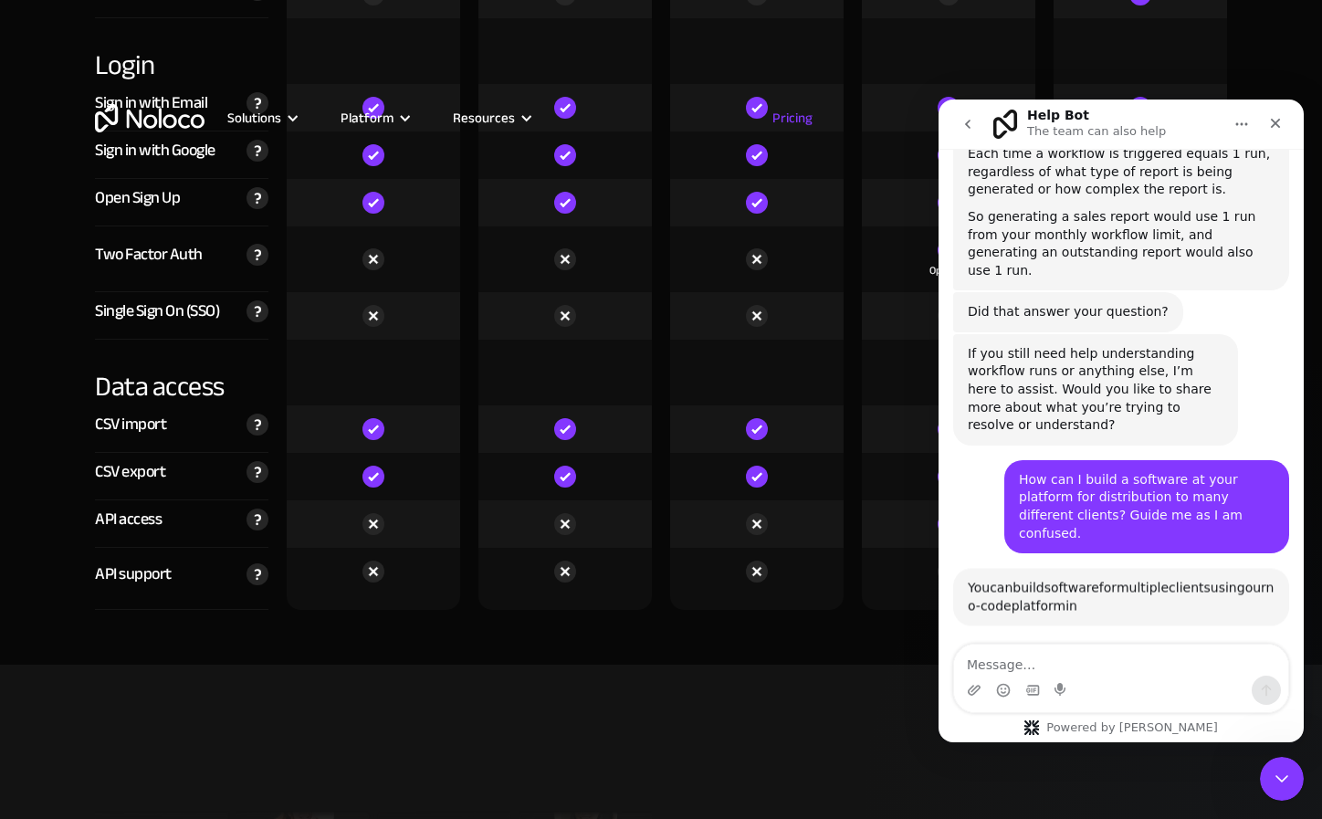
scroll to position [3301, 0]
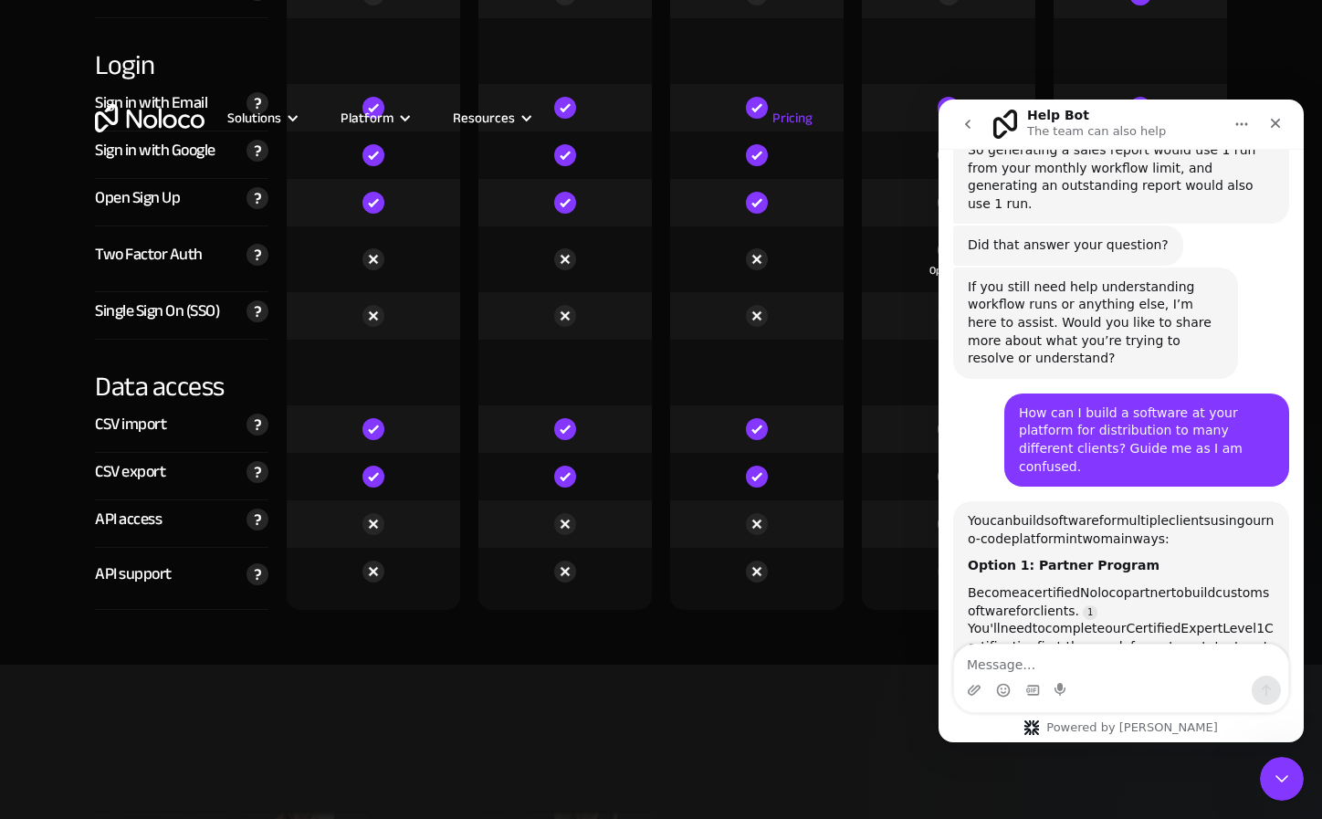
drag, startPoint x: 990, startPoint y: 268, endPoint x: 1185, endPoint y: 268, distance: 195.4
click at [1185, 512] on div "You can build software for multiple clients using our no-code platform in two m…" at bounding box center [1121, 530] width 307 height 36
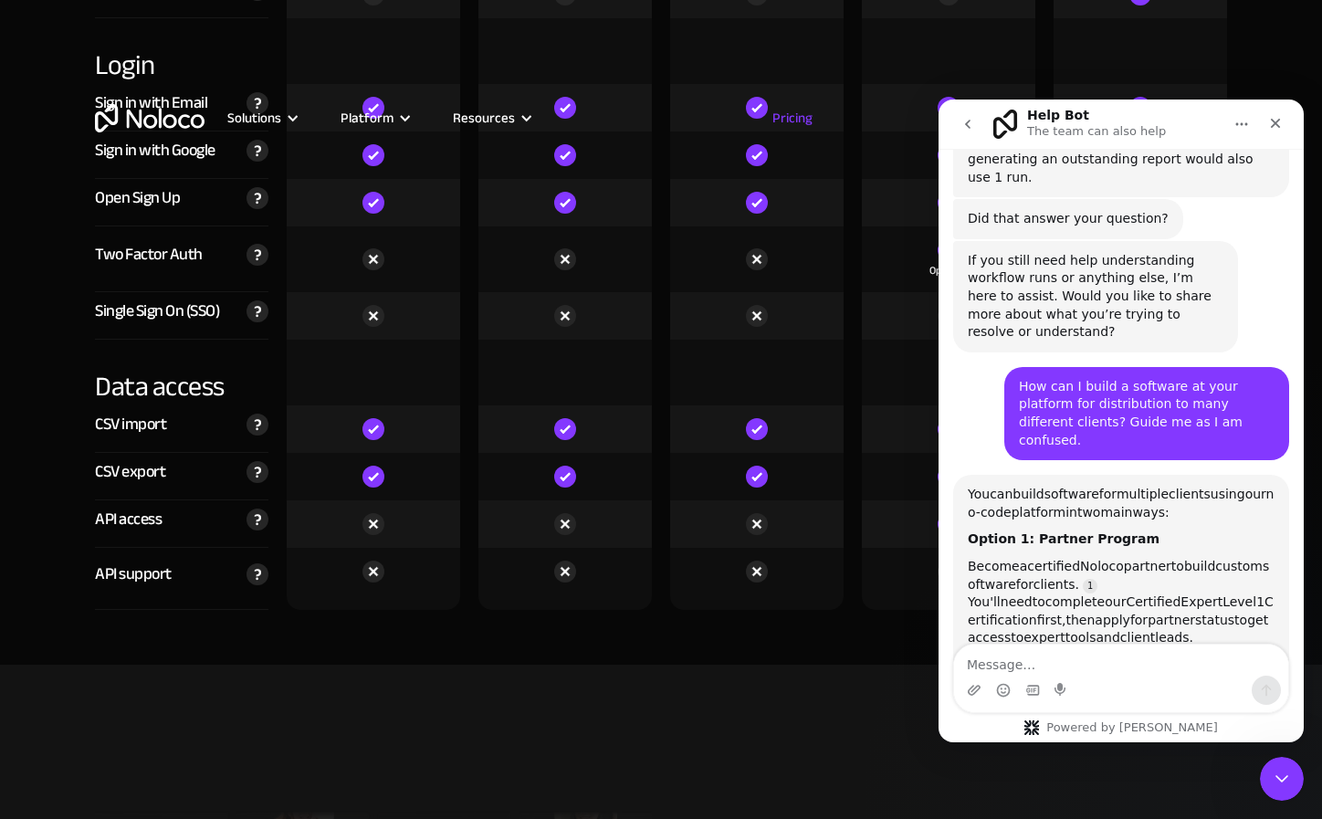
scroll to position [3345, 0]
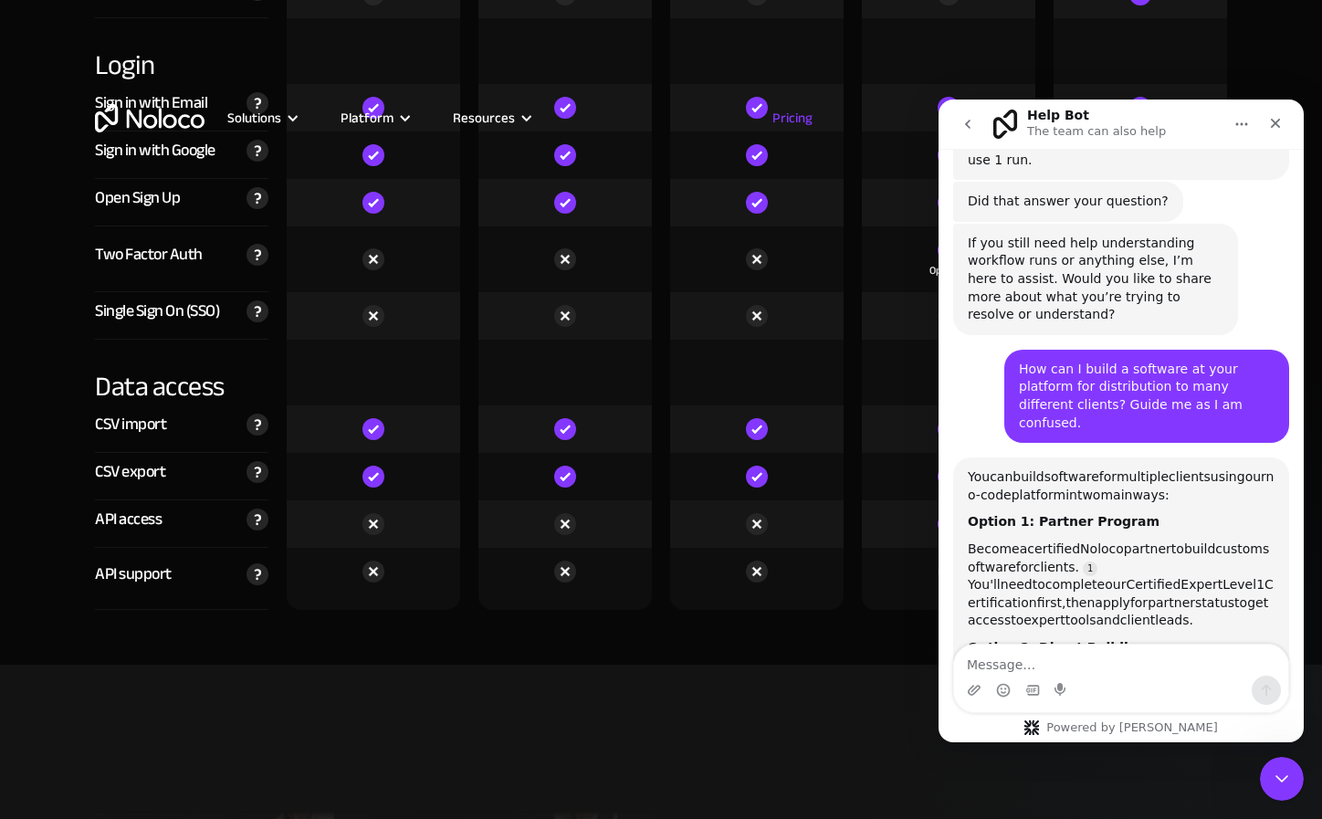
drag, startPoint x: 994, startPoint y: 277, endPoint x: 1186, endPoint y: 278, distance: 191.8
click at [1186, 541] on div "Become a certified Noloco partner to build custom software for clients. You'll …" at bounding box center [1121, 585] width 307 height 89
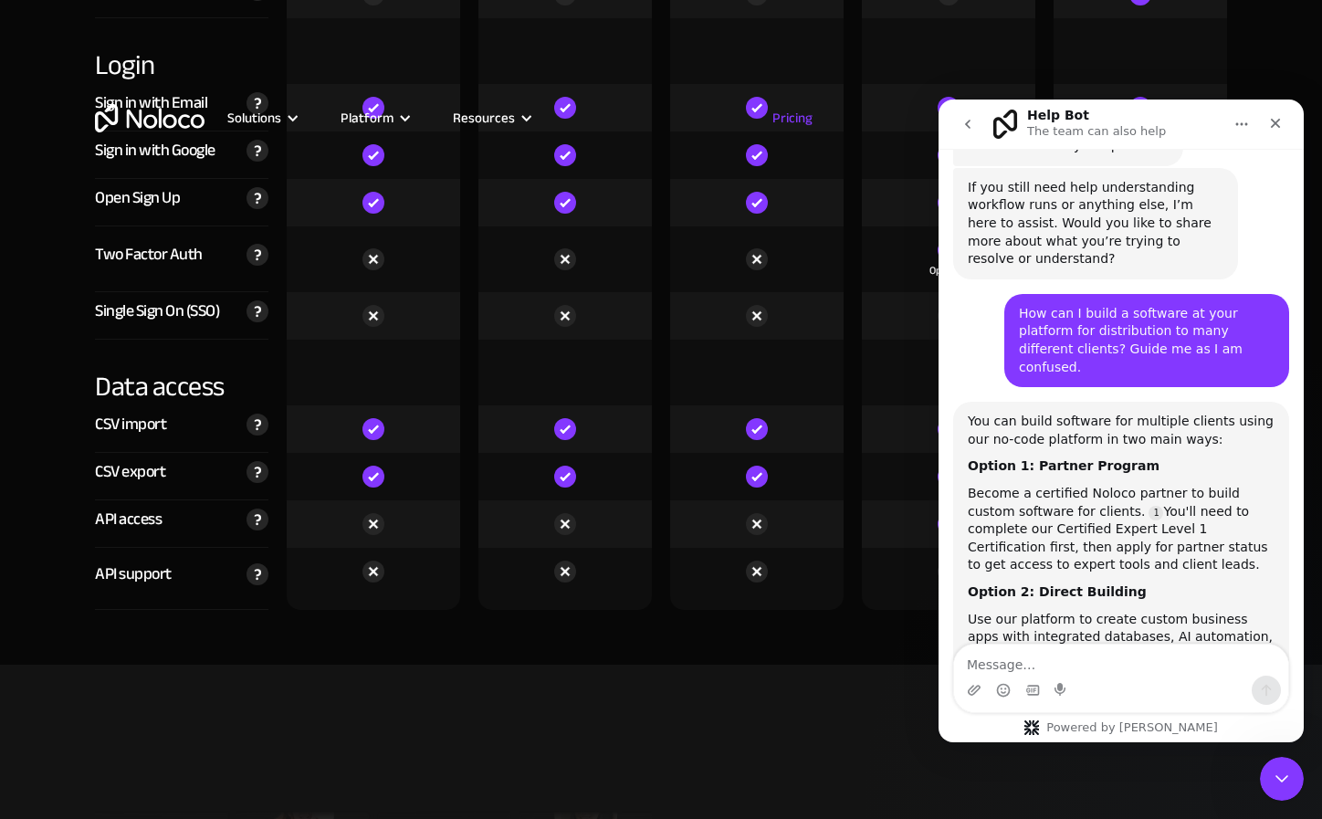
scroll to position [3404, 0]
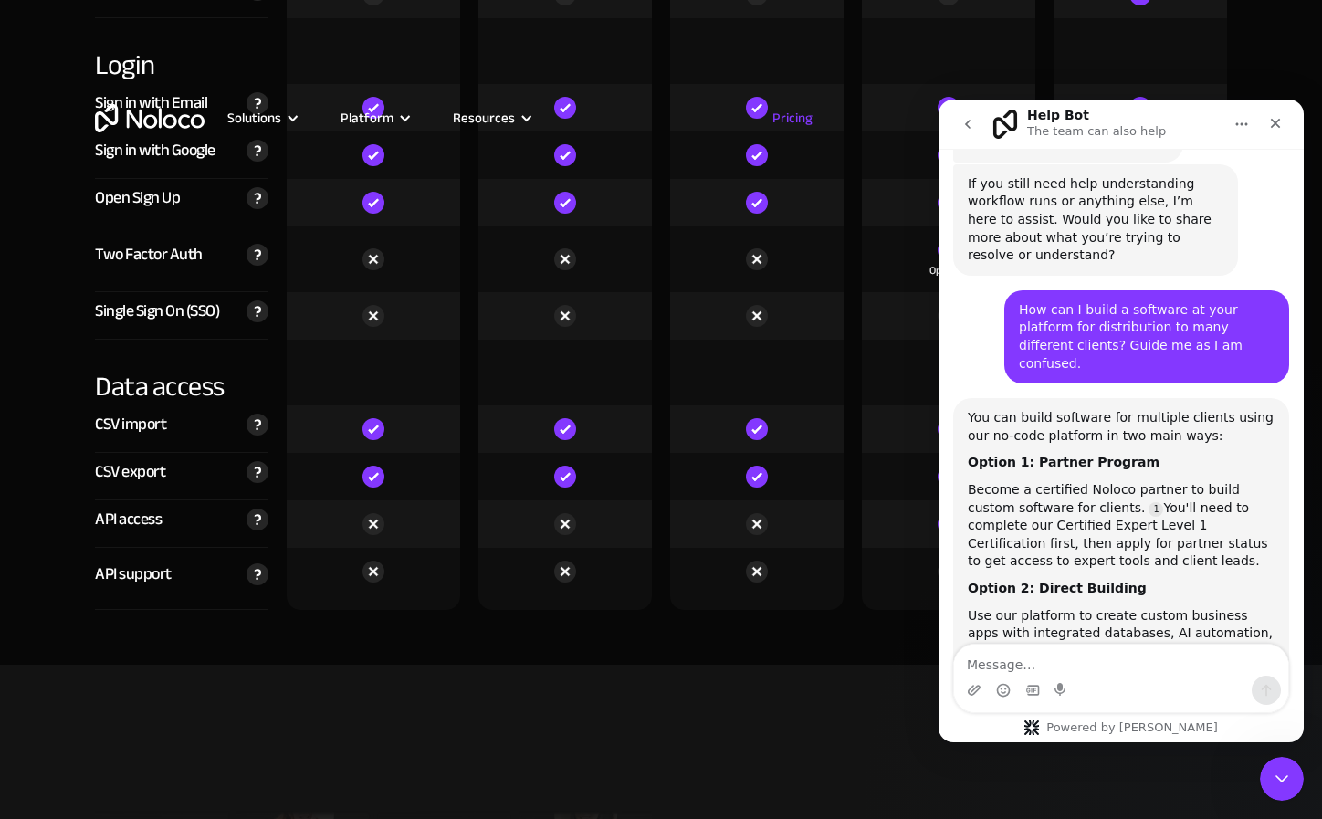
click at [1005, 481] on div "Become a certified Noloco partner to build custom software for clients. You'll …" at bounding box center [1121, 525] width 307 height 89
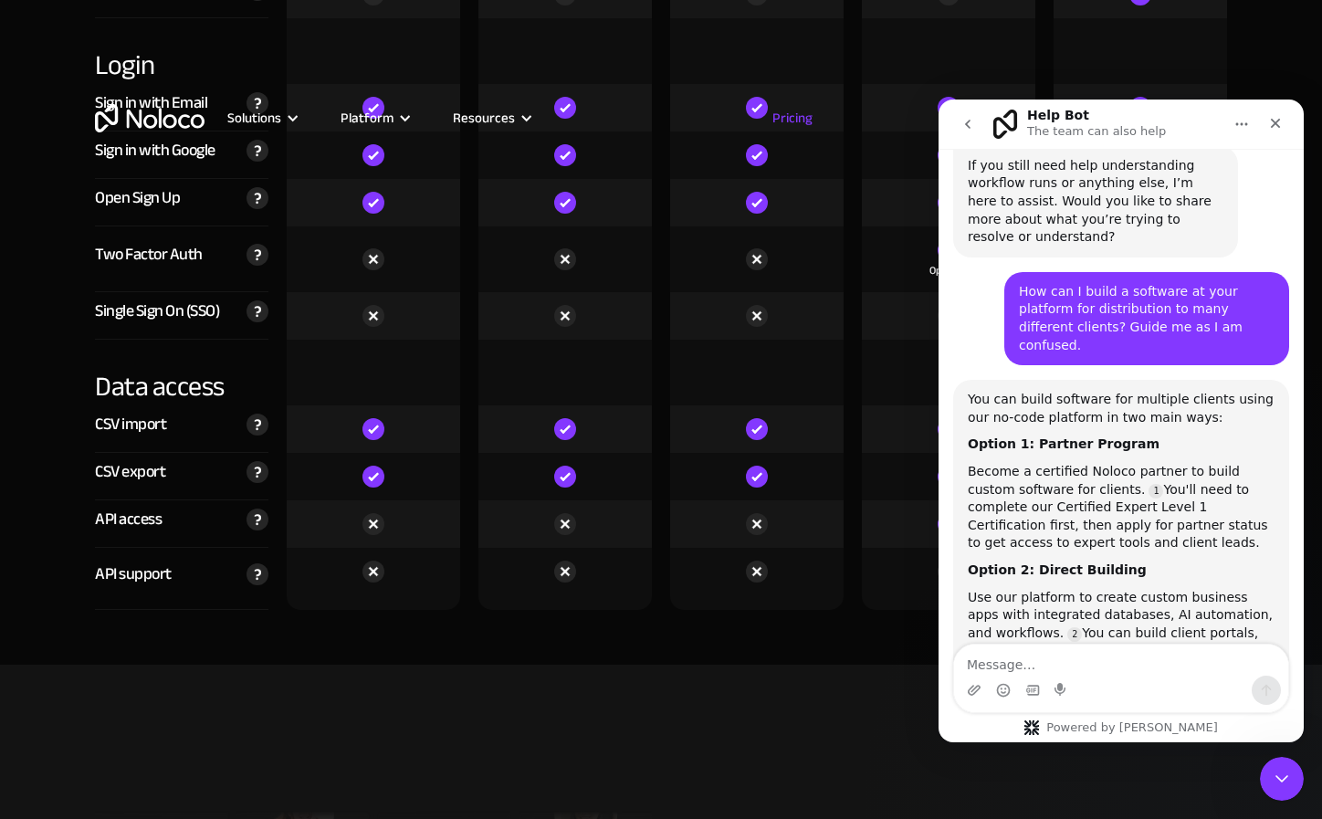
scroll to position [3419, 0]
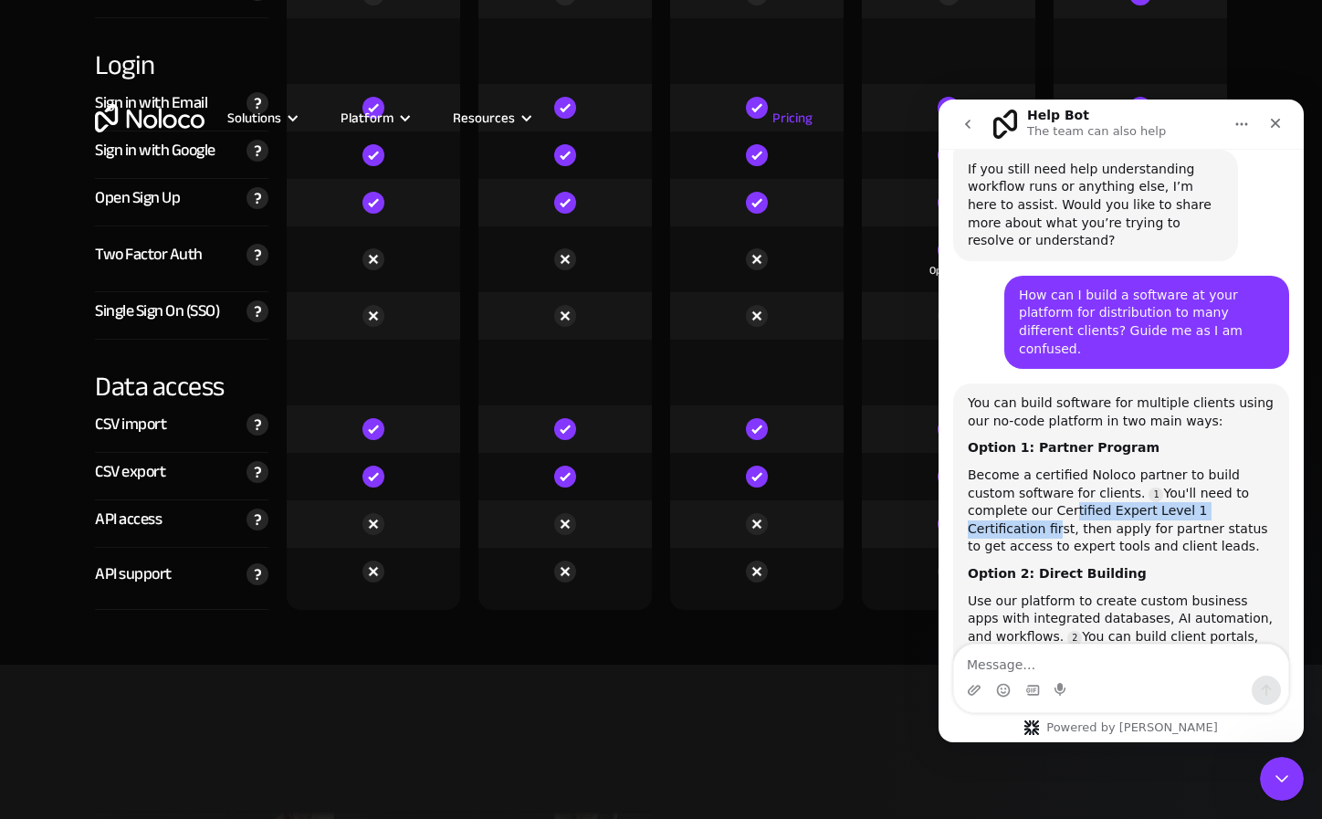
drag, startPoint x: 1006, startPoint y: 238, endPoint x: 1215, endPoint y: 239, distance: 208.2
click at [1215, 467] on div "Become a certified Noloco partner to build custom software for clients. You'll …" at bounding box center [1121, 511] width 307 height 89
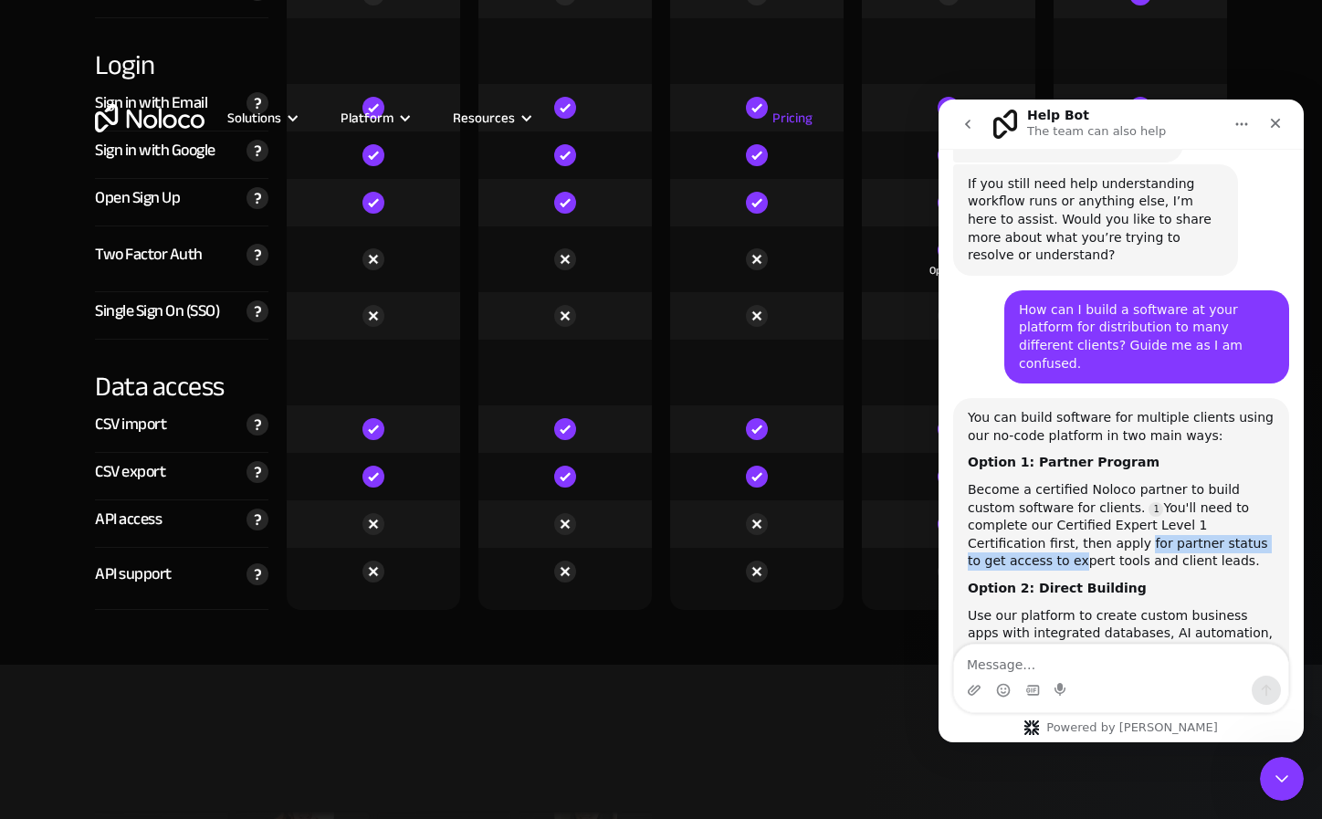
drag, startPoint x: 1002, startPoint y: 269, endPoint x: 1213, endPoint y: 271, distance: 211.0
click at [1213, 481] on div "Become a certified Noloco partner to build custom software for clients. You'll …" at bounding box center [1121, 525] width 307 height 89
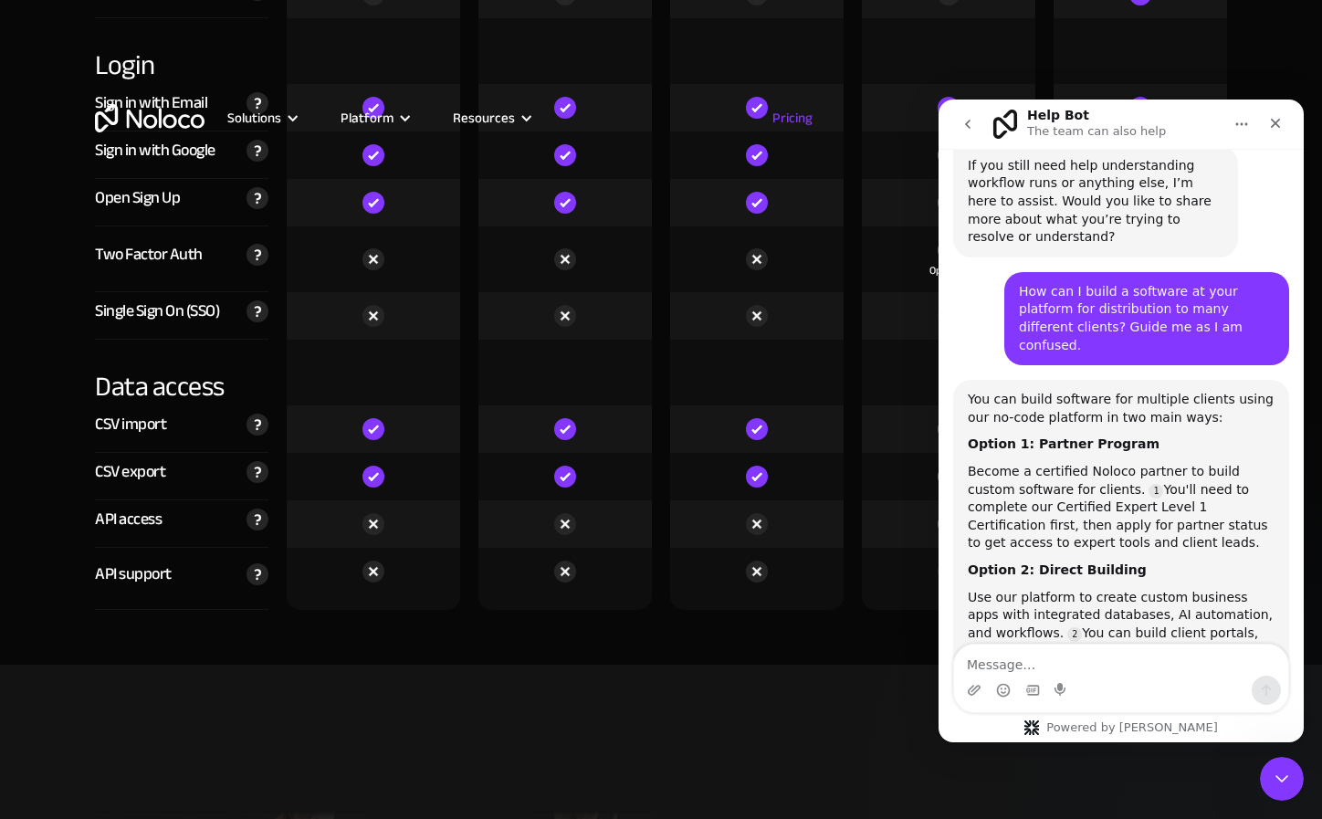
click at [1020, 562] on div "Option 2: Direct Building" at bounding box center [1121, 571] width 307 height 18
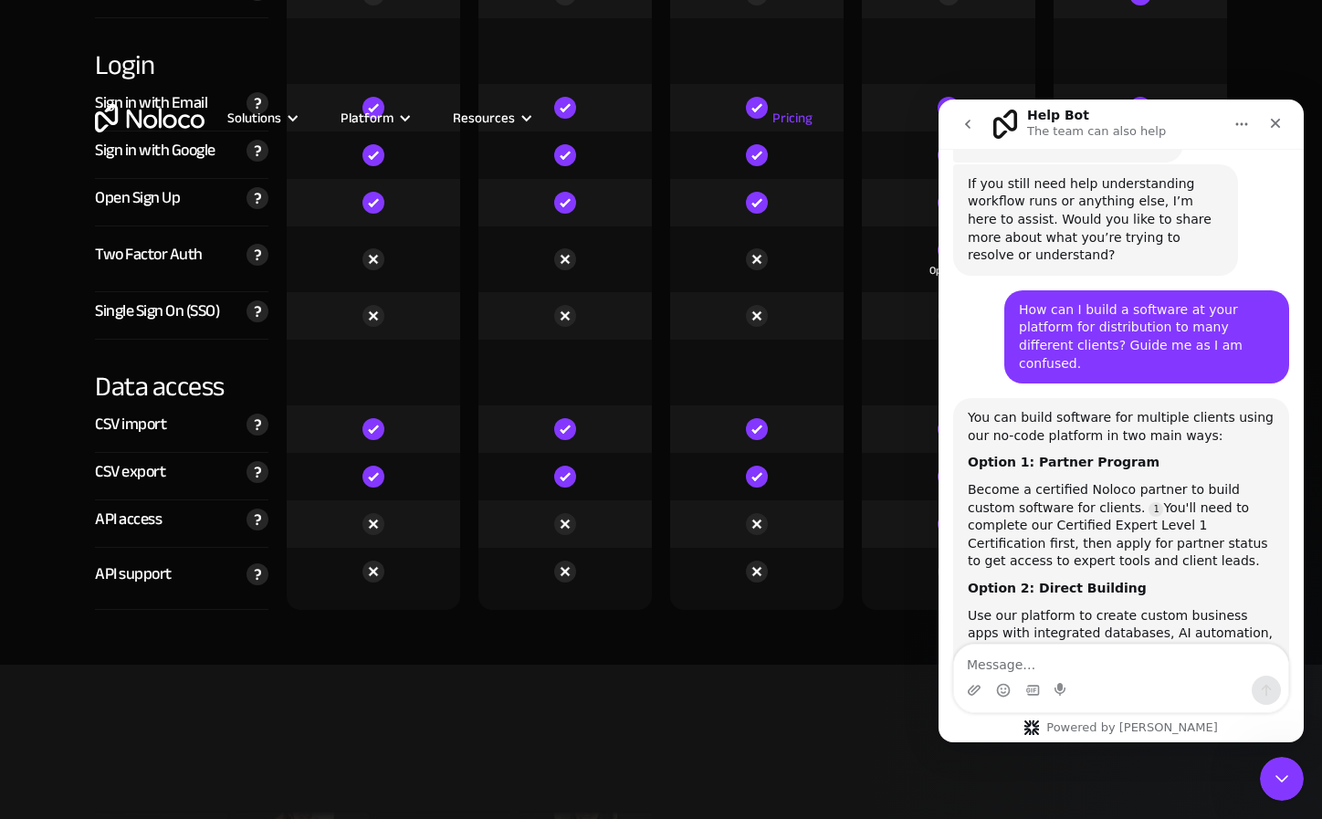
drag, startPoint x: 1031, startPoint y: 291, endPoint x: 1100, endPoint y: 288, distance: 69.5
click at [1100, 481] on div "Become a certified Noloco partner to build custom software for clients. You'll …" at bounding box center [1121, 525] width 307 height 89
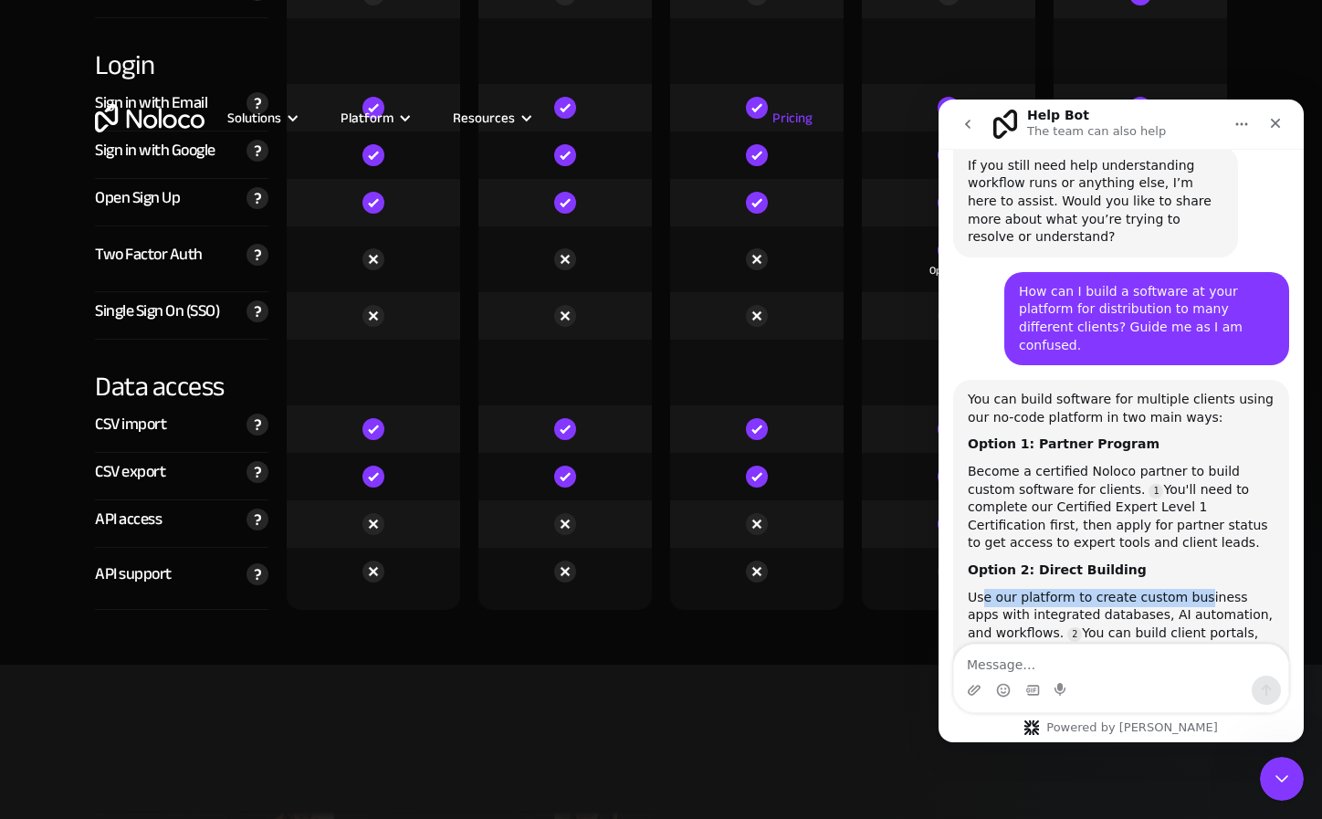
drag, startPoint x: 981, startPoint y: 324, endPoint x: 1195, endPoint y: 318, distance: 214.7
click at [1195, 589] on div "Use our platform to create custom business apps with integrated databases, AI a…" at bounding box center [1121, 633] width 307 height 89
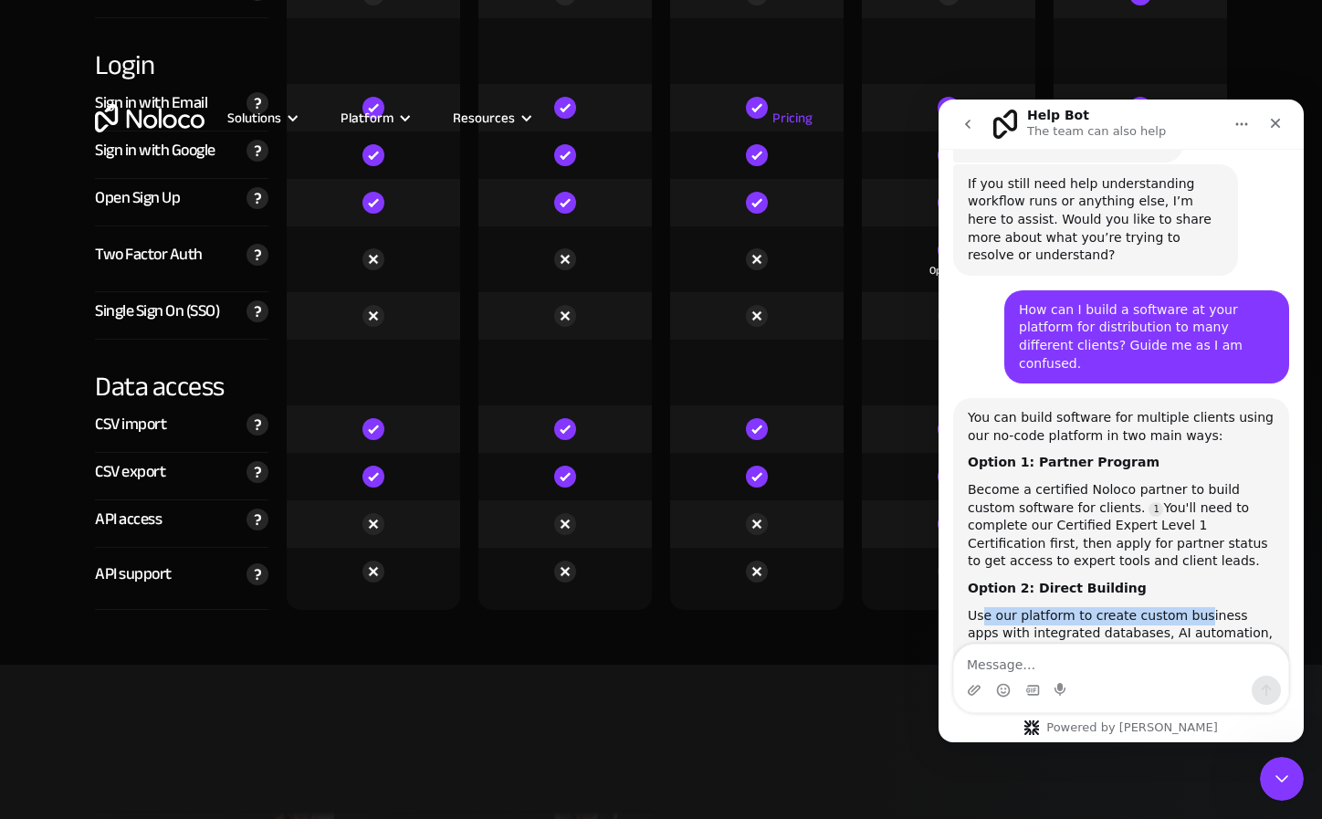
scroll to position [3404, 0]
click at [1183, 607] on div "Use our platform to create custom business apps with integrated databases, AI a…" at bounding box center [1121, 651] width 307 height 89
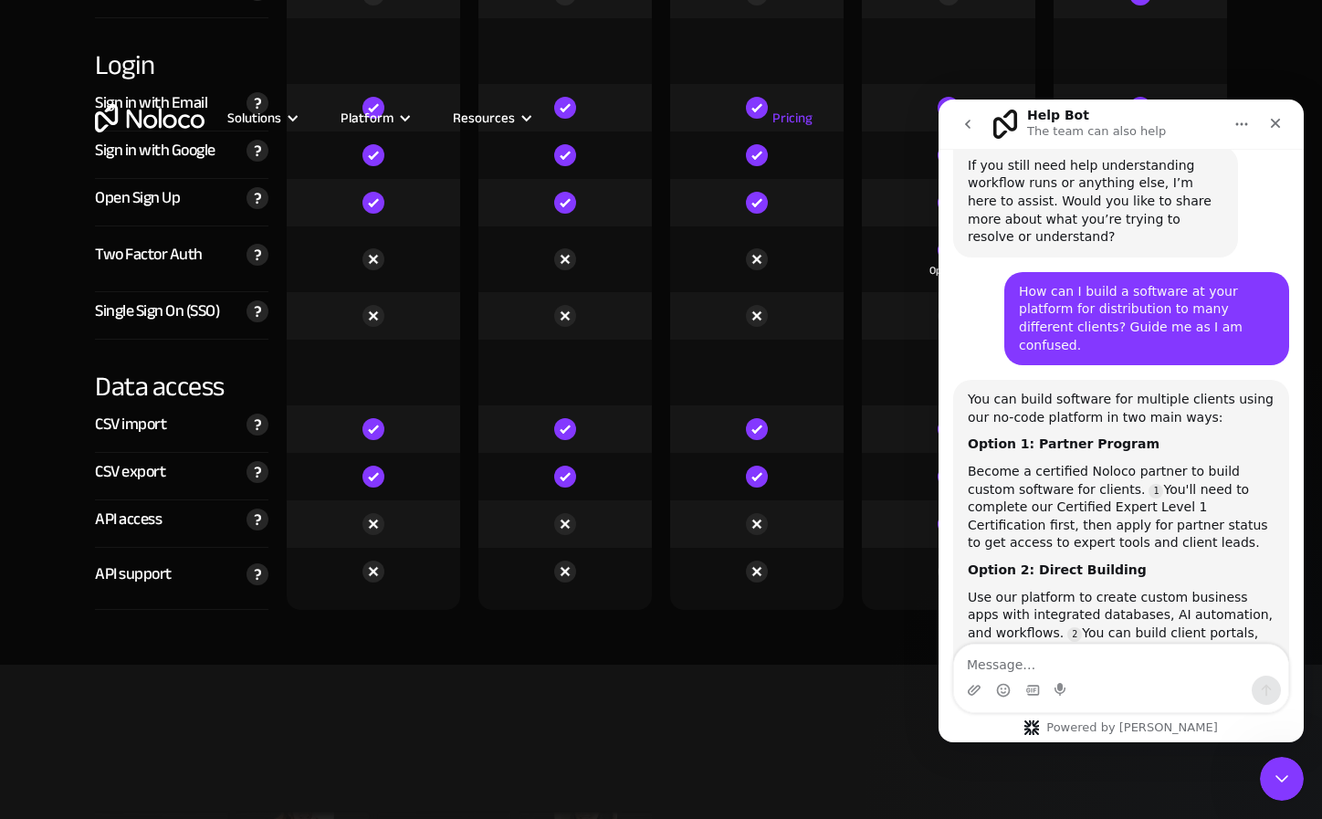
drag, startPoint x: 989, startPoint y: 434, endPoint x: 1121, endPoint y: 437, distance: 132.4
click at [1121, 688] on div "Each client gets their own branded app that you can customize for their specifi…" at bounding box center [1121, 732] width 307 height 89
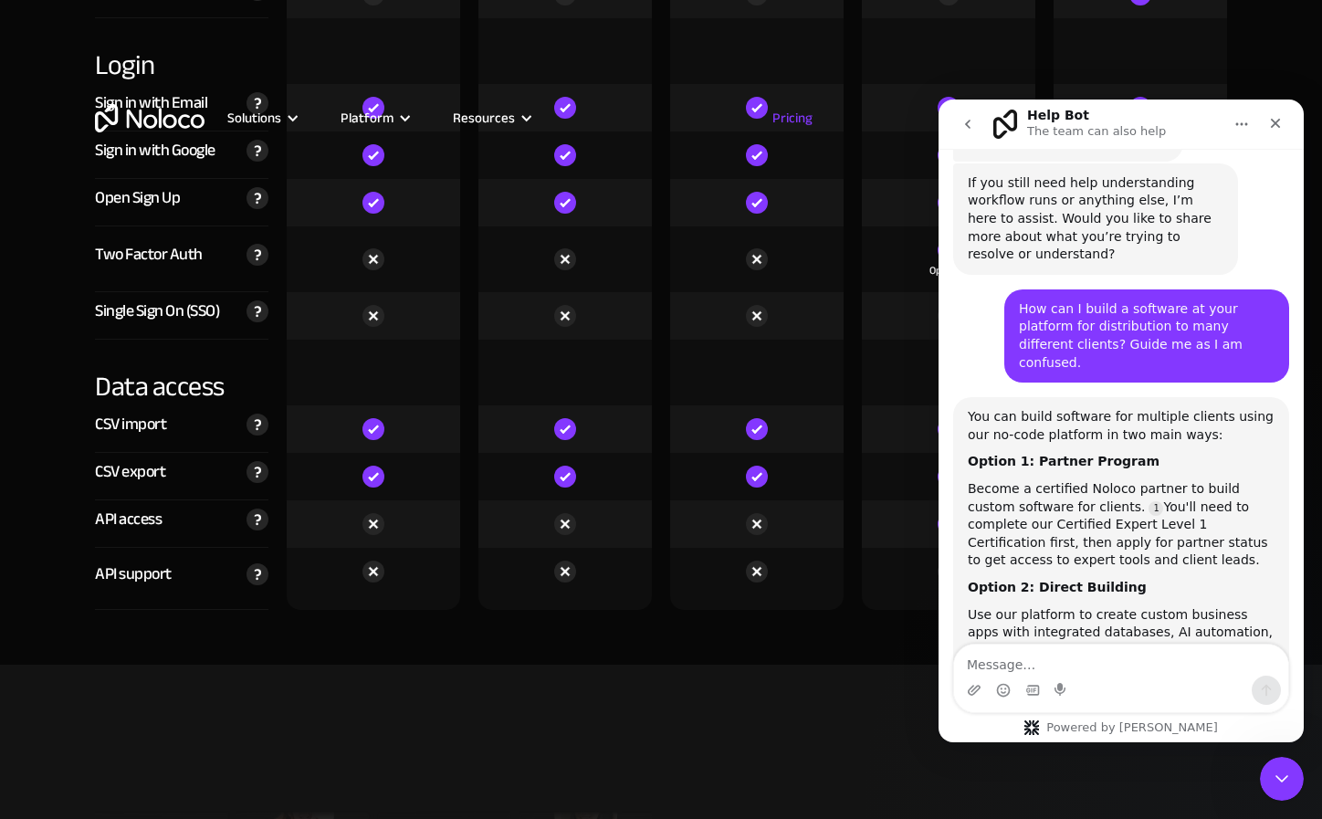
scroll to position [3404, 0]
click at [1172, 706] on div "Each client gets their own branded app that you can customize for their specifi…" at bounding box center [1121, 750] width 307 height 89
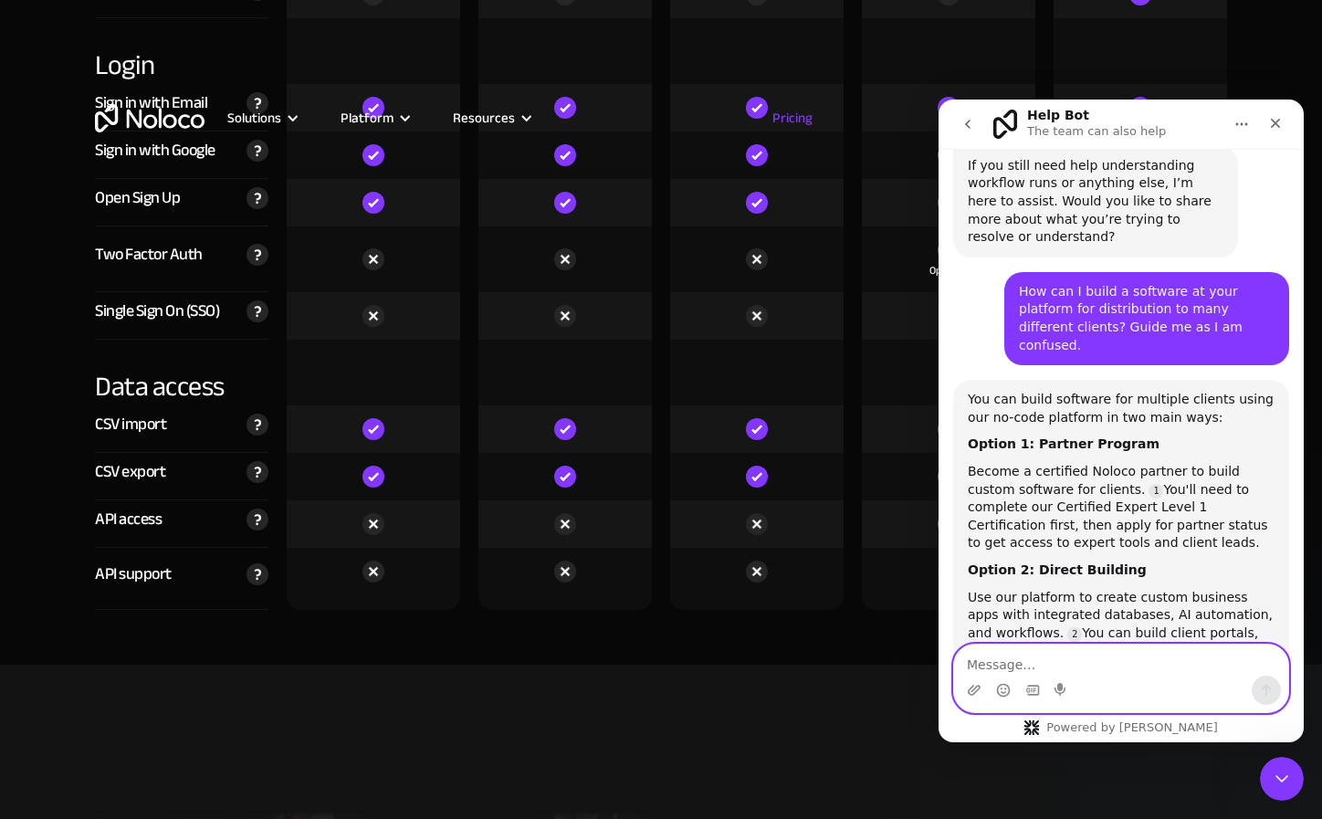
click at [1000, 671] on textarea "Message…" at bounding box center [1121, 660] width 334 height 31
type textarea "H"
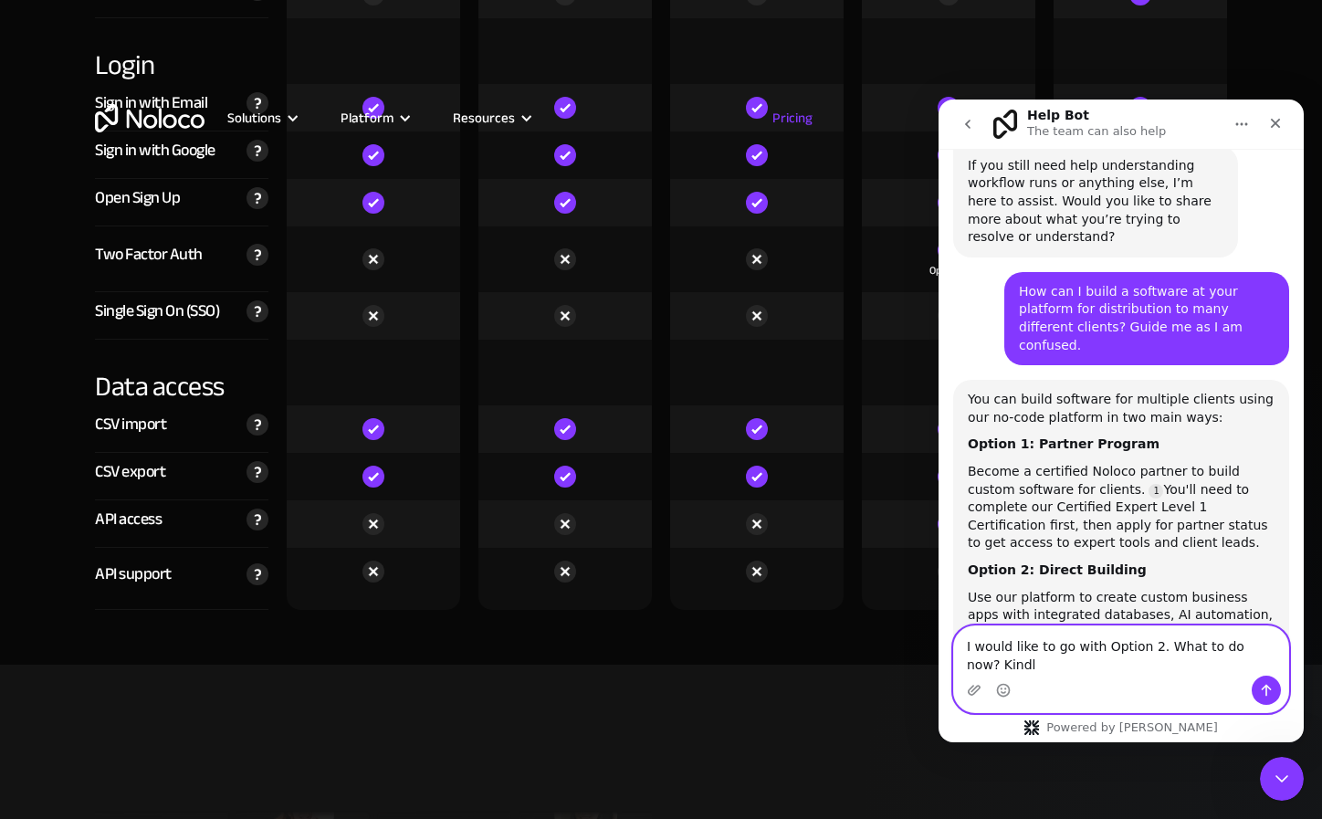
scroll to position [3441, 0]
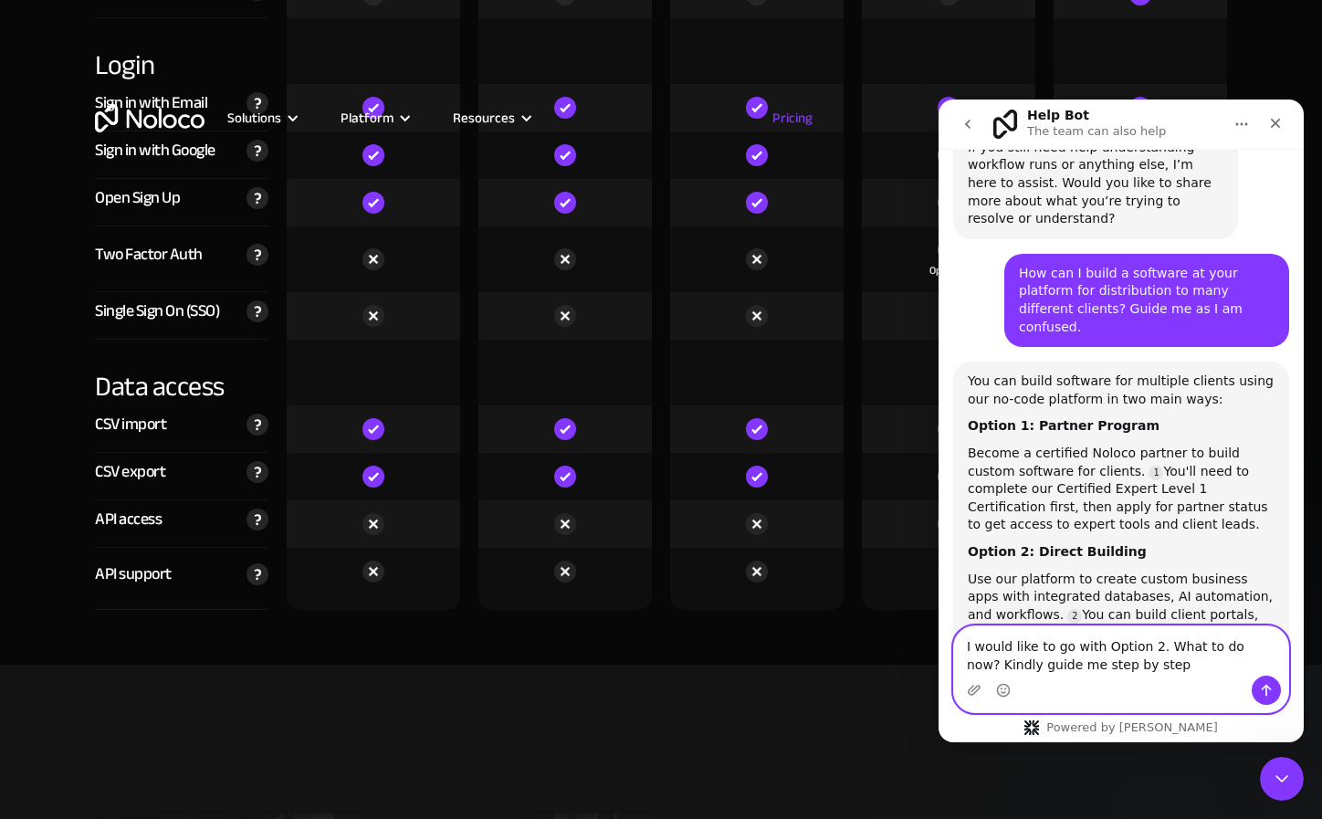
type textarea "I would like to go with Option 2. What to do now? Kindly guide me step by step."
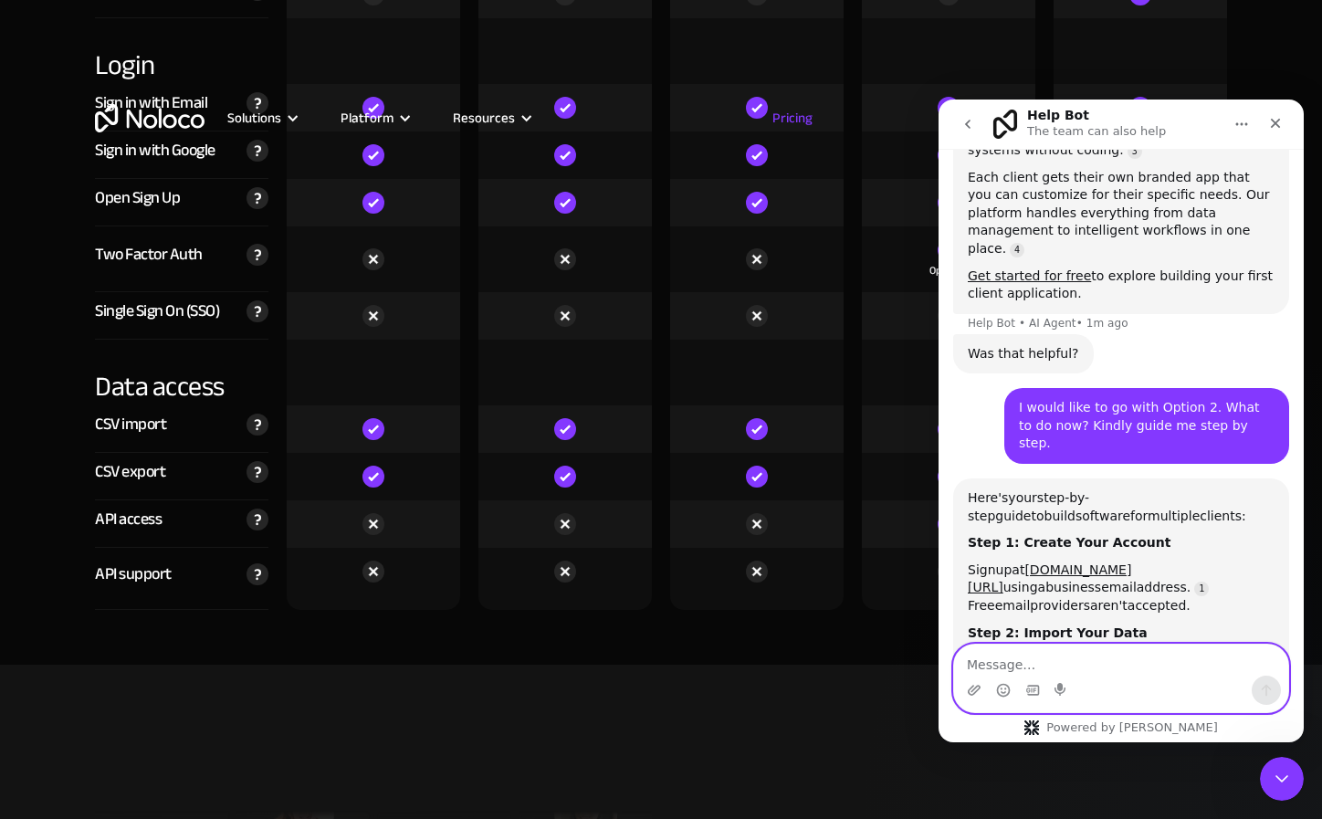
scroll to position [3954, 0]
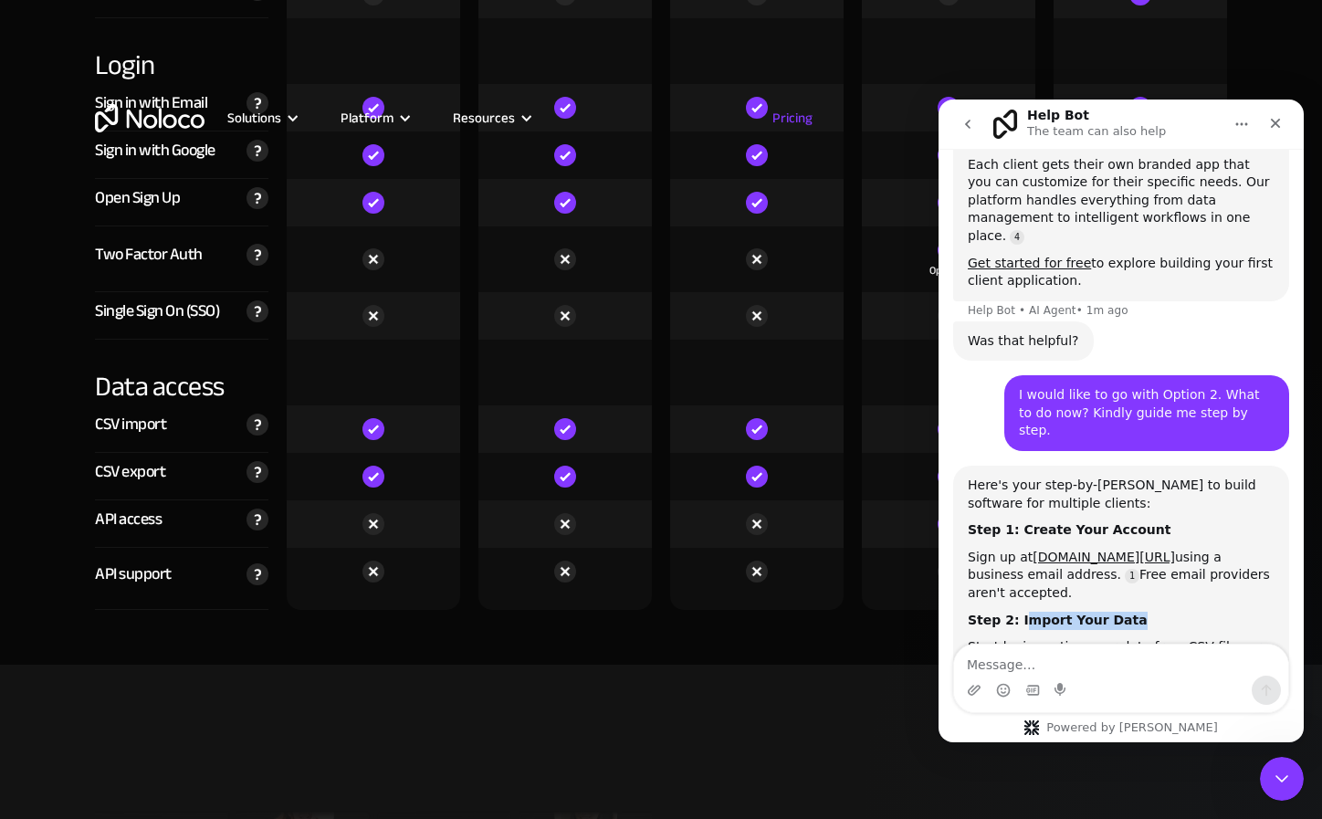
drag, startPoint x: 1024, startPoint y: 307, endPoint x: 1146, endPoint y: 310, distance: 122.4
click at [1146, 612] on div "Step 2: Import Your Data" at bounding box center [1121, 621] width 307 height 18
click at [1021, 638] on div "Start by importing your data from CSV files or connecting existing tools like G…" at bounding box center [1121, 665] width 307 height 54
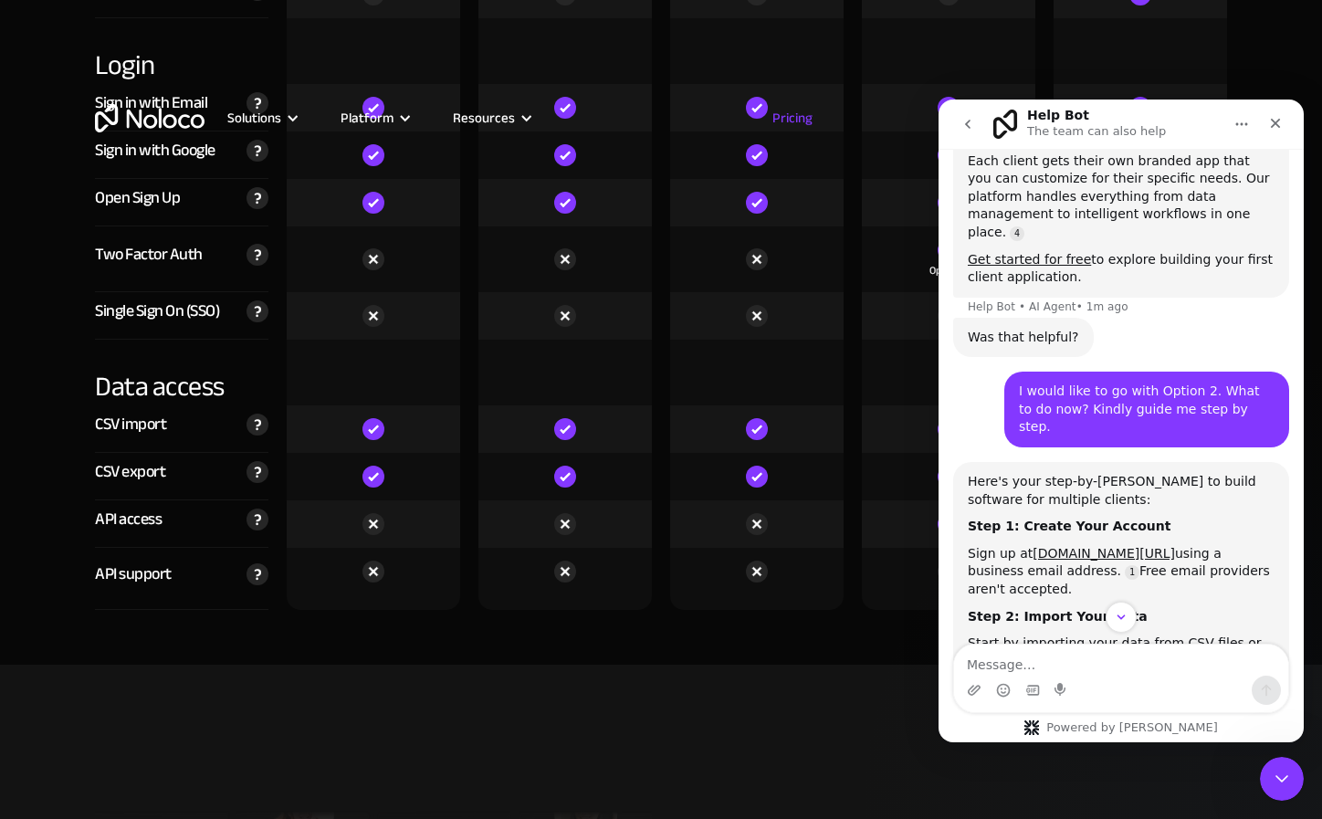
drag, startPoint x: 1040, startPoint y: 393, endPoint x: 1150, endPoint y: 393, distance: 109.6
click at [1150, 699] on b "Step 3: Use AI to Build Your App" at bounding box center [1084, 706] width 232 height 15
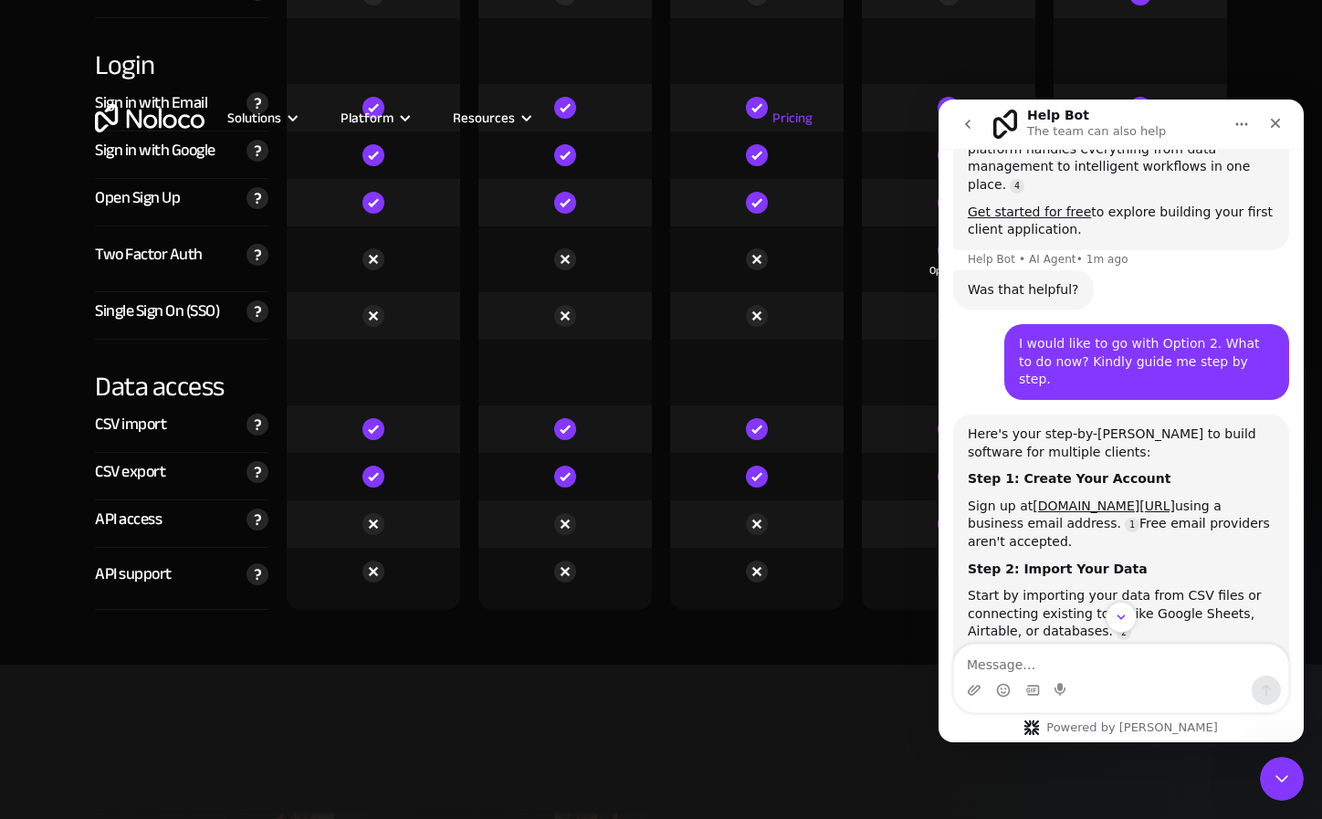
scroll to position [4009, 0]
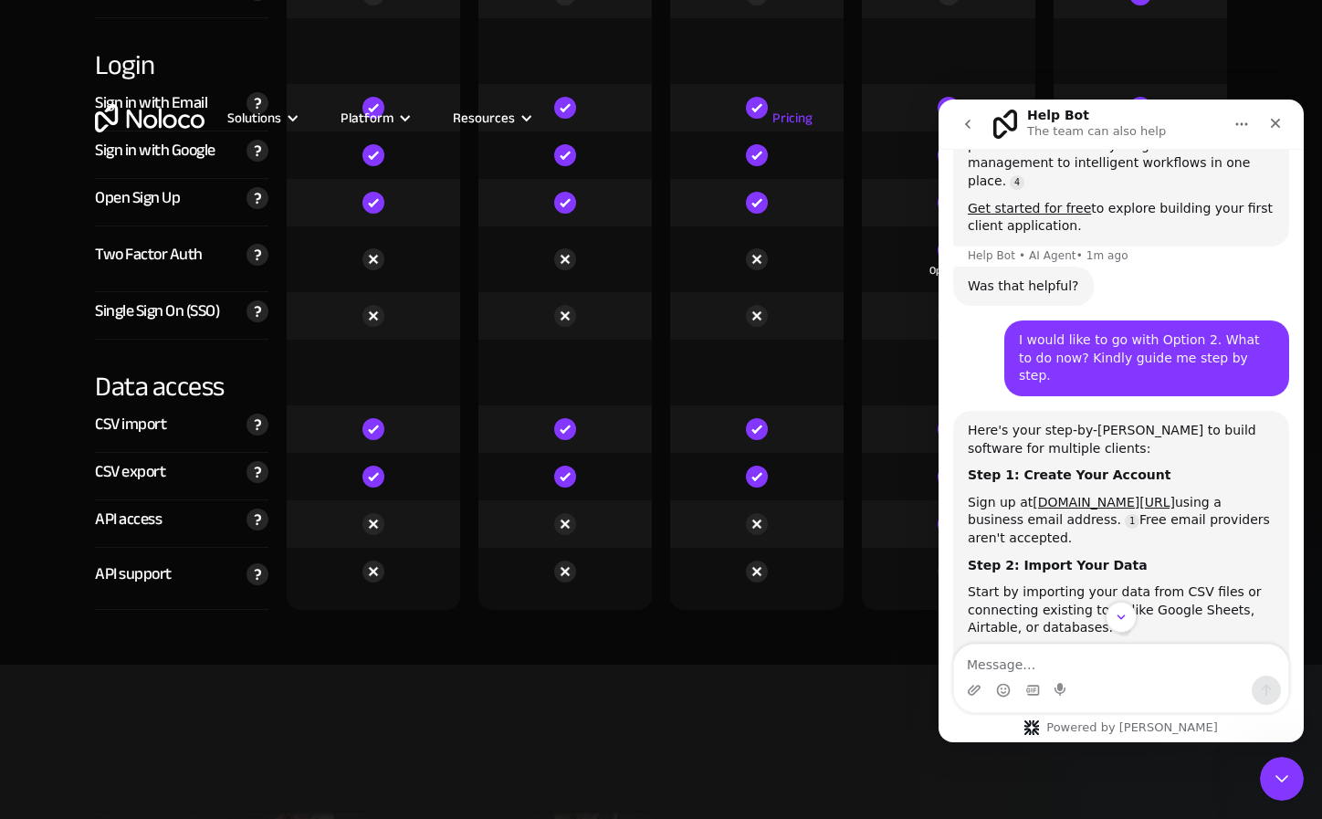
click at [1131, 674] on div "Name your app and describe what you want to build. Our AI builder will generate…" at bounding box center [1121, 701] width 307 height 54
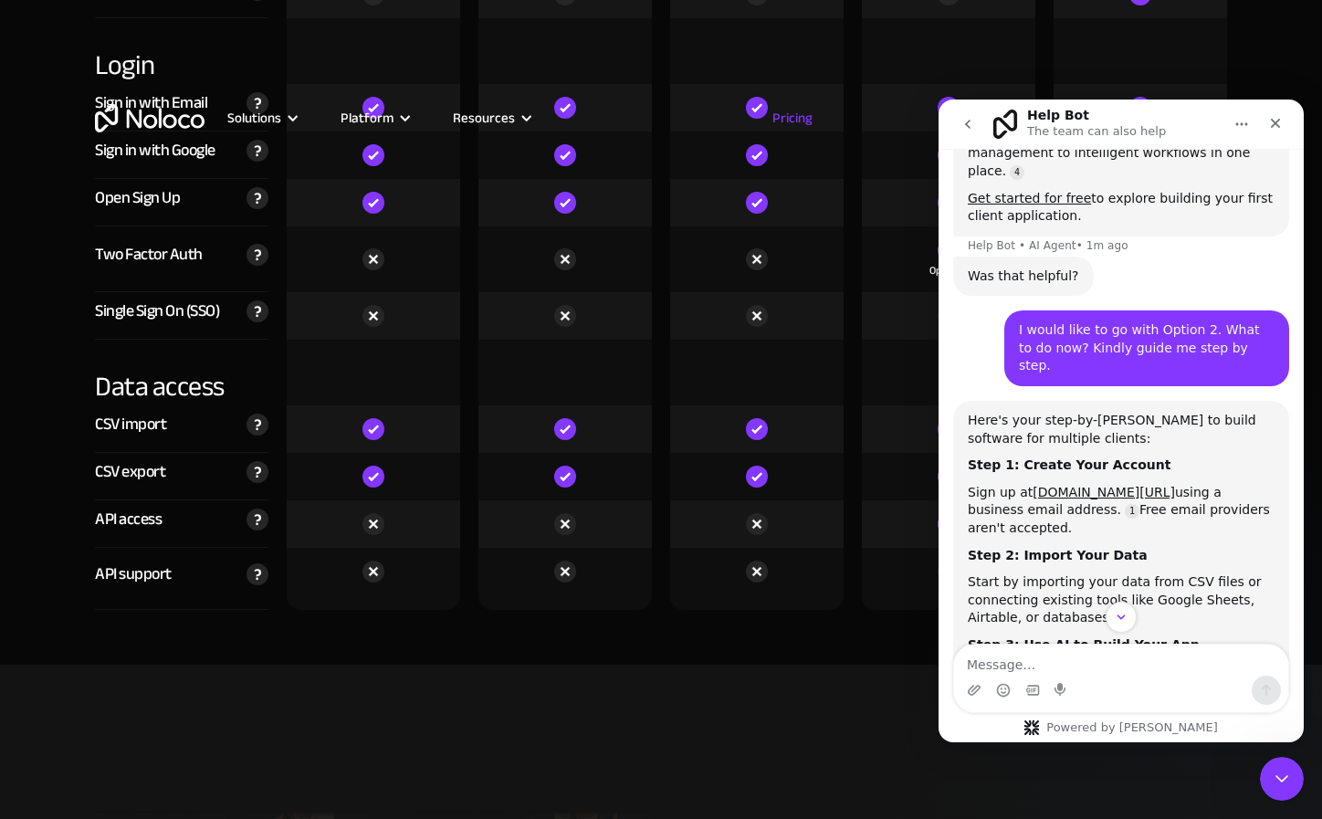
scroll to position [4023, 0]
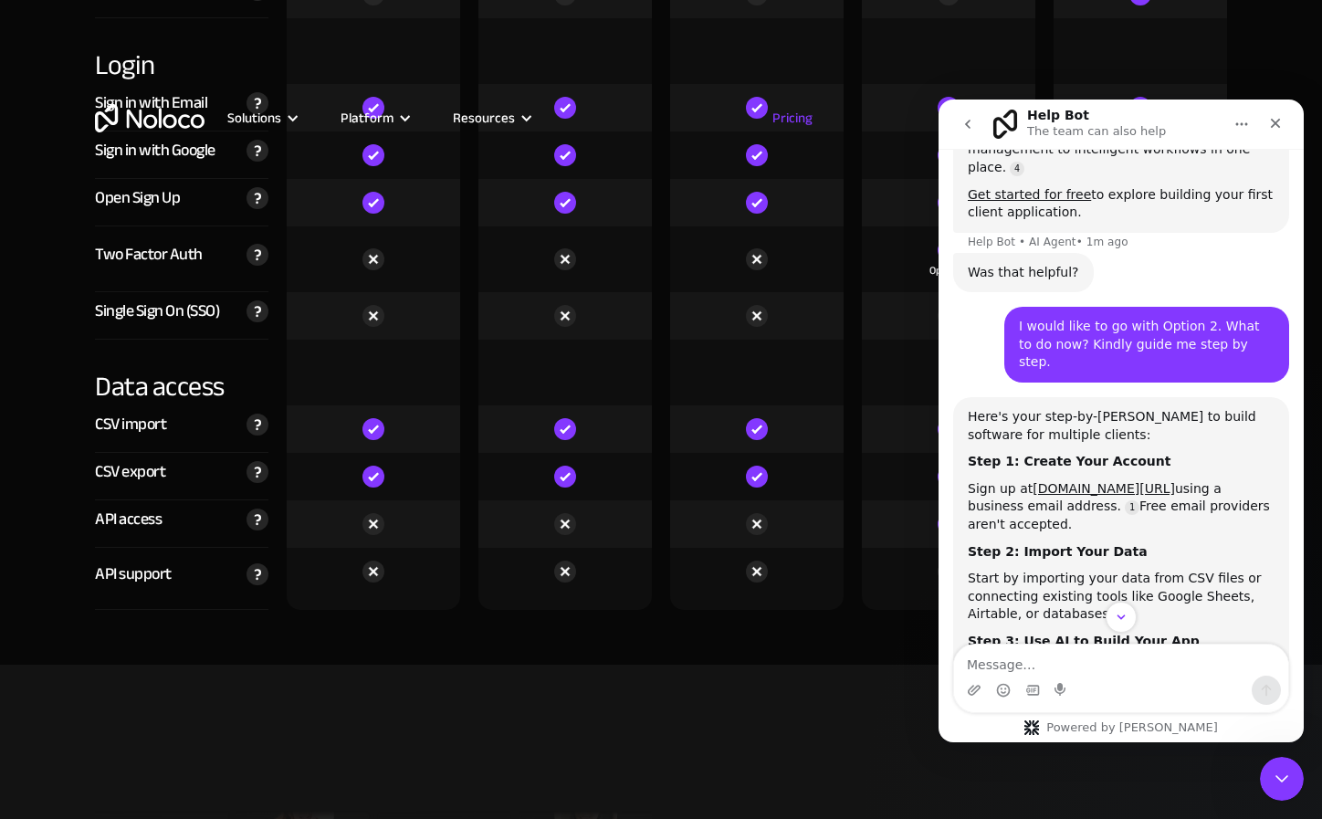
drag, startPoint x: 1106, startPoint y: 375, endPoint x: 1231, endPoint y: 377, distance: 125.1
click at [1231, 660] on div "Name your app and describe what you want to build. Our AI builder will generate…" at bounding box center [1121, 687] width 307 height 54
click at [1009, 660] on div "Name your app and describe what you want to build. Our AI builder will generate…" at bounding box center [1121, 687] width 307 height 54
drag, startPoint x: 1128, startPoint y: 390, endPoint x: 1171, endPoint y: 389, distance: 42.9
click at [1171, 660] on div "Name your app and describe what you want to build. Our AI builder will generate…" at bounding box center [1121, 687] width 307 height 54
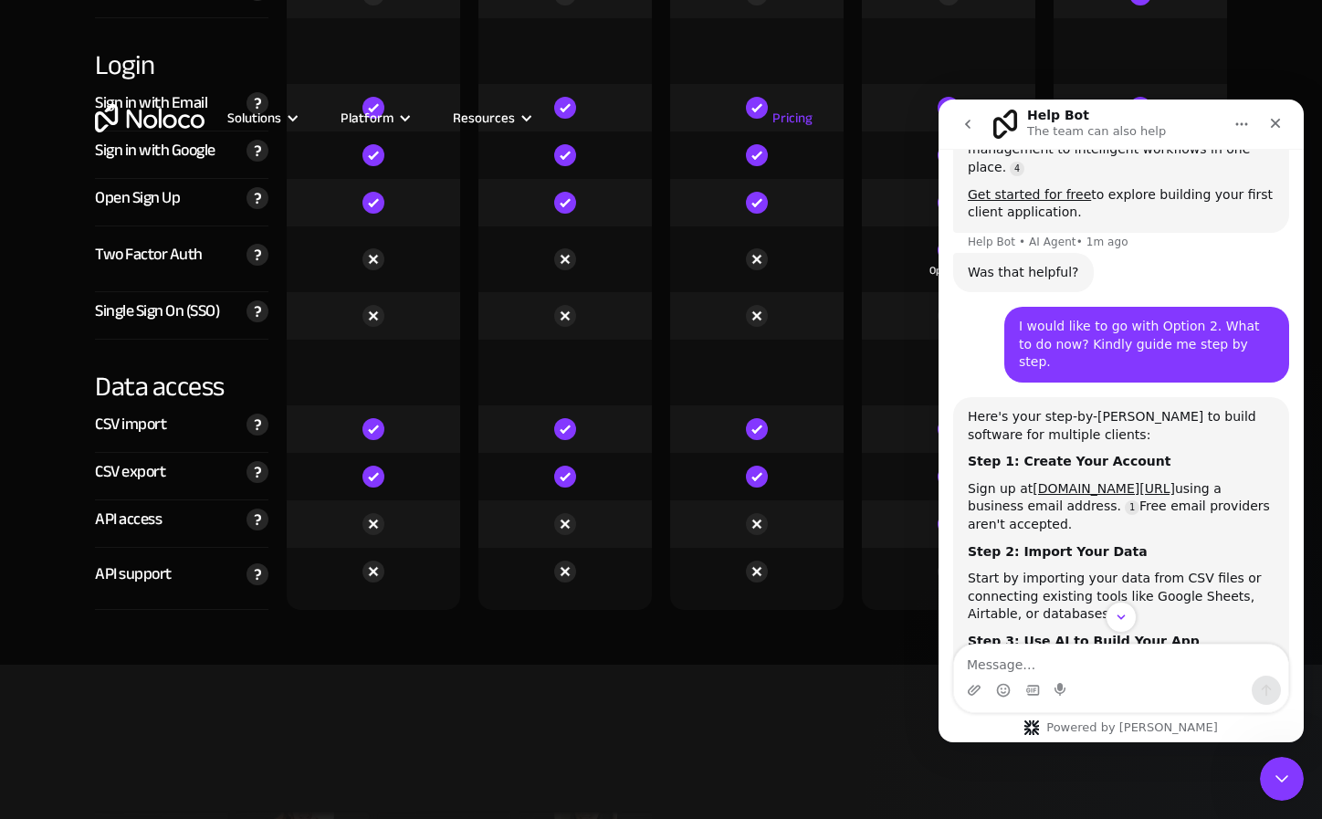
click at [1066, 660] on div "Name your app and describe what you want to build. Our AI builder will generate…" at bounding box center [1121, 687] width 307 height 54
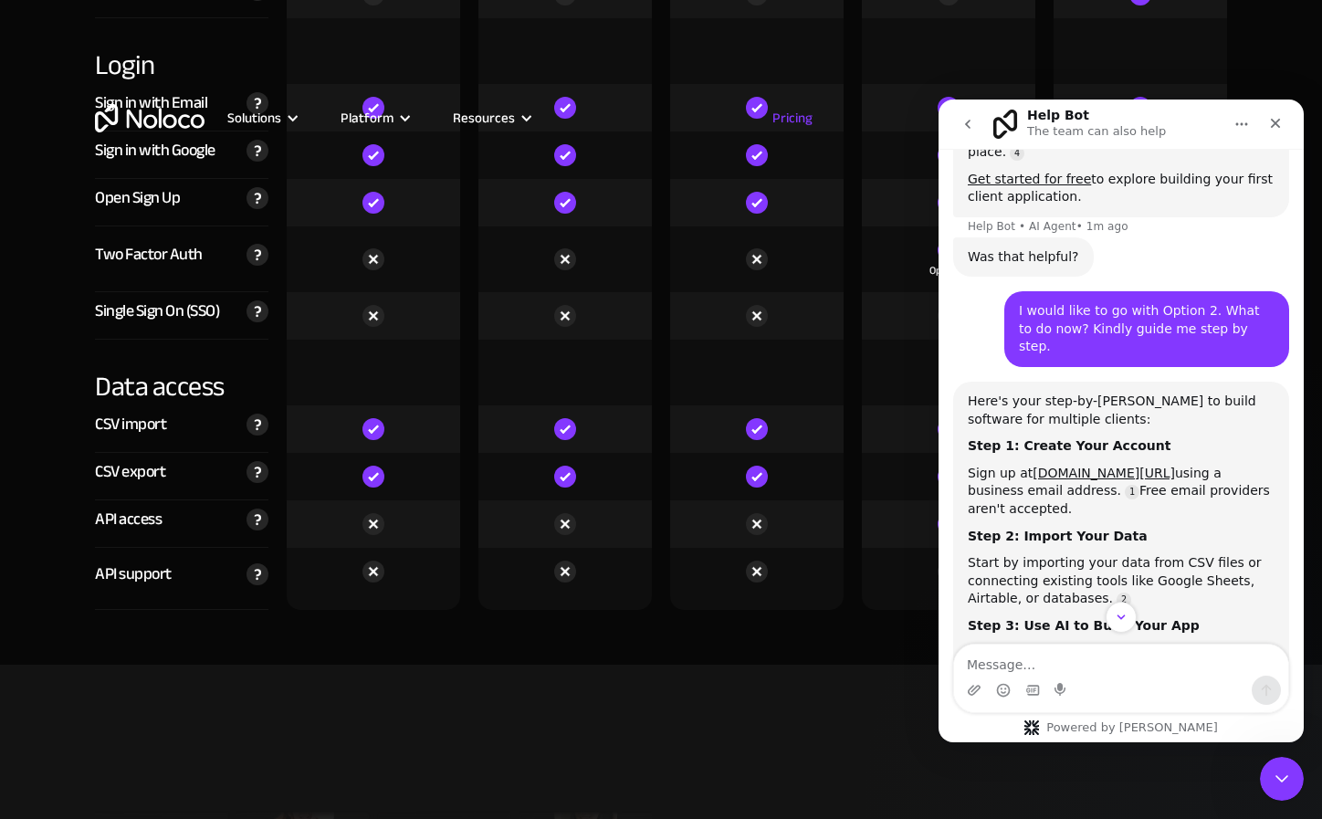
scroll to position [4042, 0]
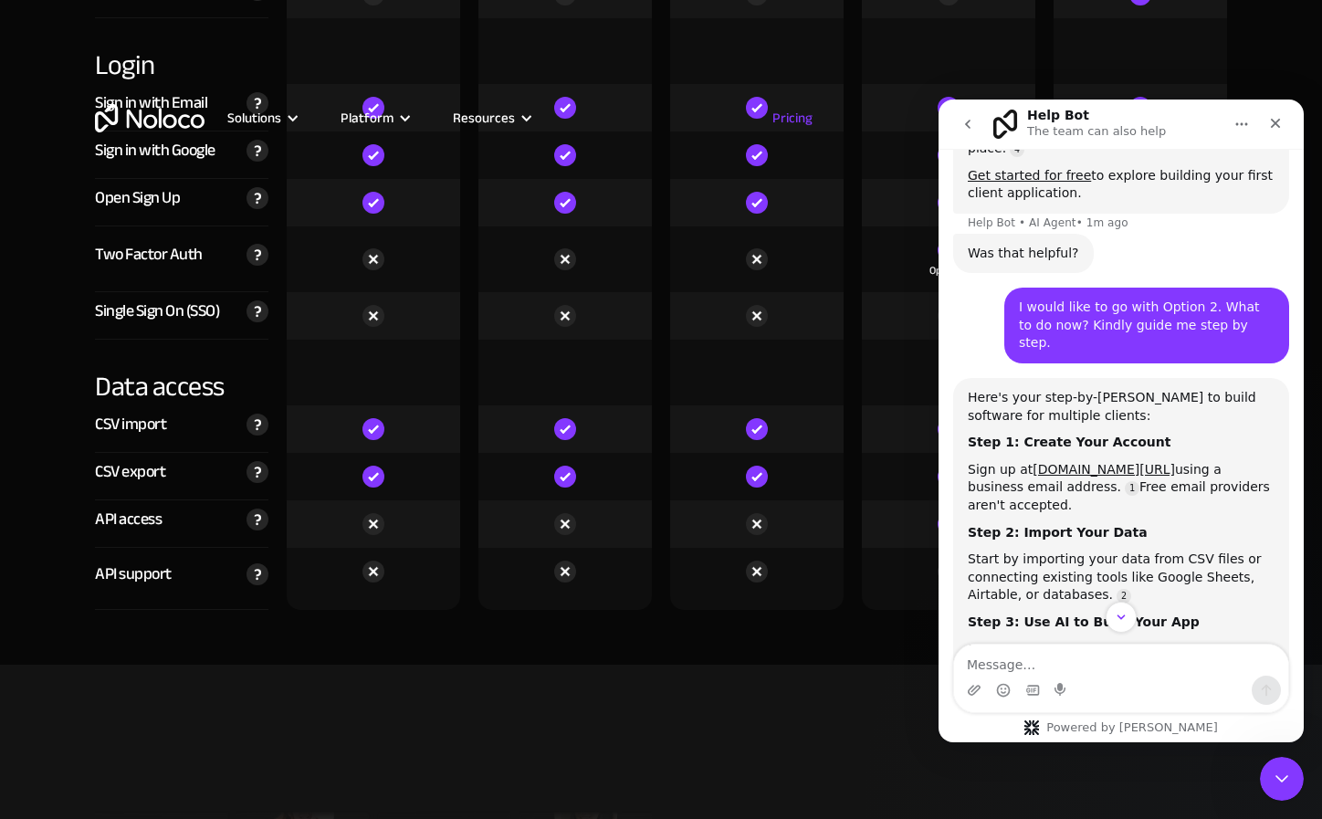
drag, startPoint x: 1043, startPoint y: 400, endPoint x: 1162, endPoint y: 399, distance: 118.7
click at [1162, 704] on b "Step 4: Customize for Each Client" at bounding box center [1088, 711] width 241 height 15
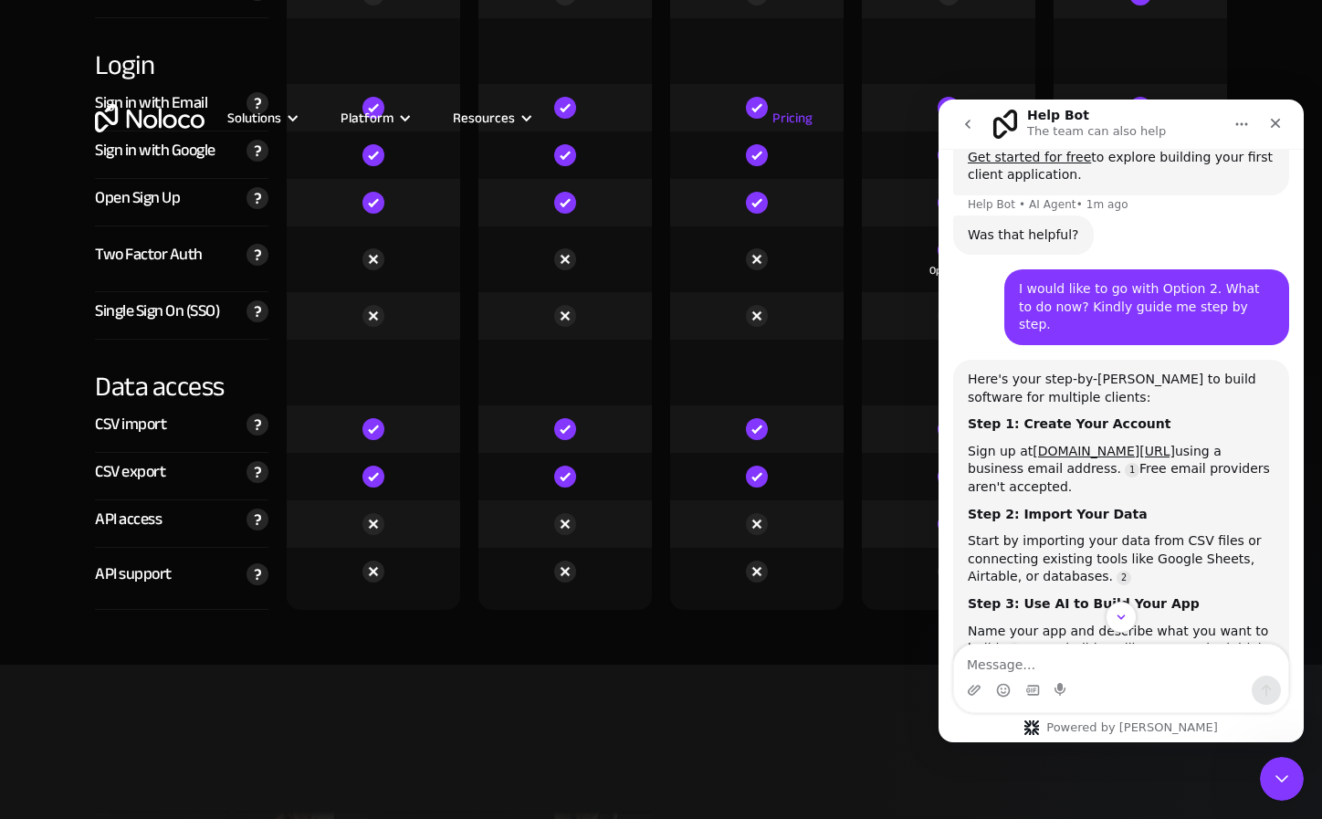
drag, startPoint x: 1005, startPoint y: 407, endPoint x: 1209, endPoint y: 399, distance: 204.7
click at [1209, 712] on div "Set up dashboards and workflows that match each client's specific needs. You ca…" at bounding box center [1121, 747] width 307 height 71
drag, startPoint x: 975, startPoint y: 423, endPoint x: 1120, endPoint y: 422, distance: 145.2
click at [1120, 712] on div "Set up dashboards and workflows that match each client's specific needs. You ca…" at bounding box center [1121, 747] width 307 height 71
click at [1063, 712] on div "Set up dashboards and workflows that match each client's specific needs. You ca…" at bounding box center [1121, 747] width 307 height 71
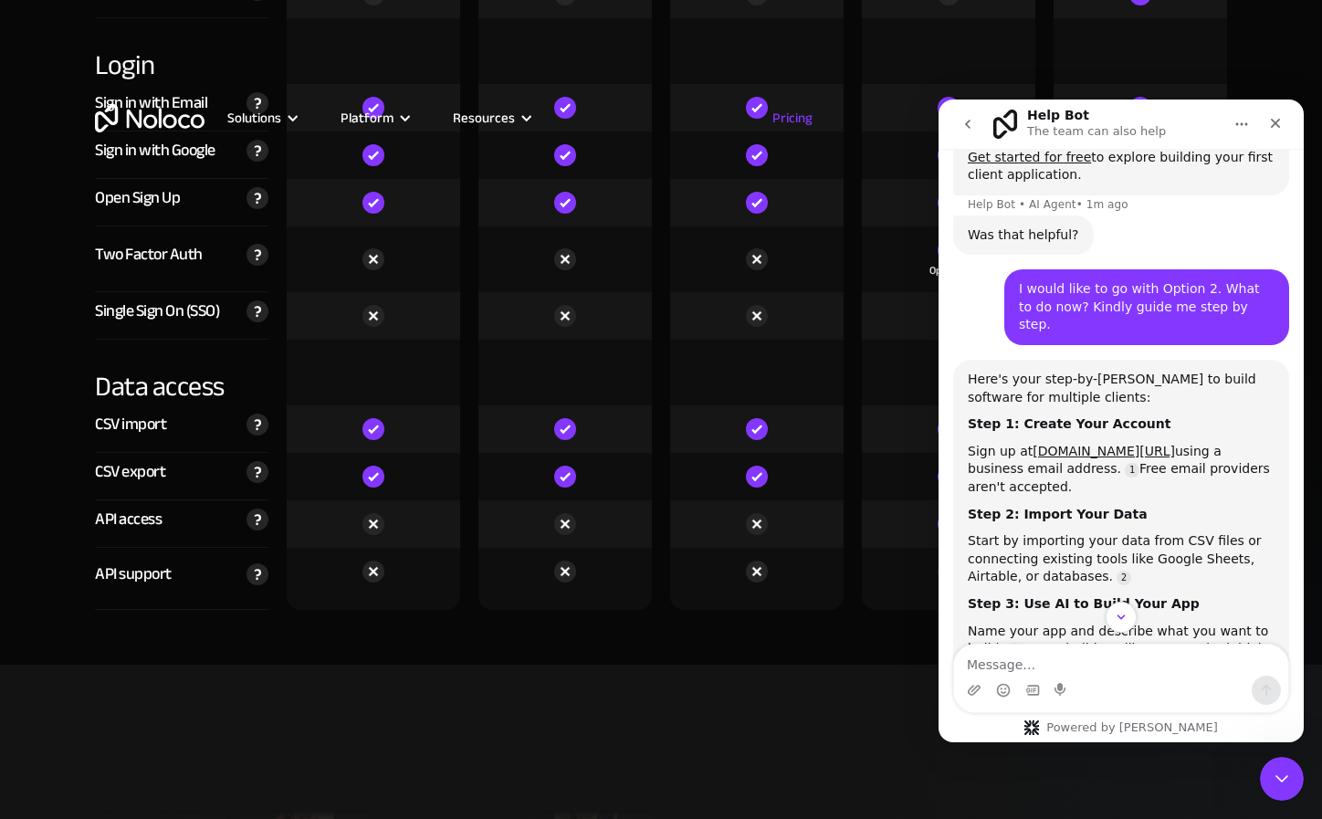
scroll to position [4064, 0]
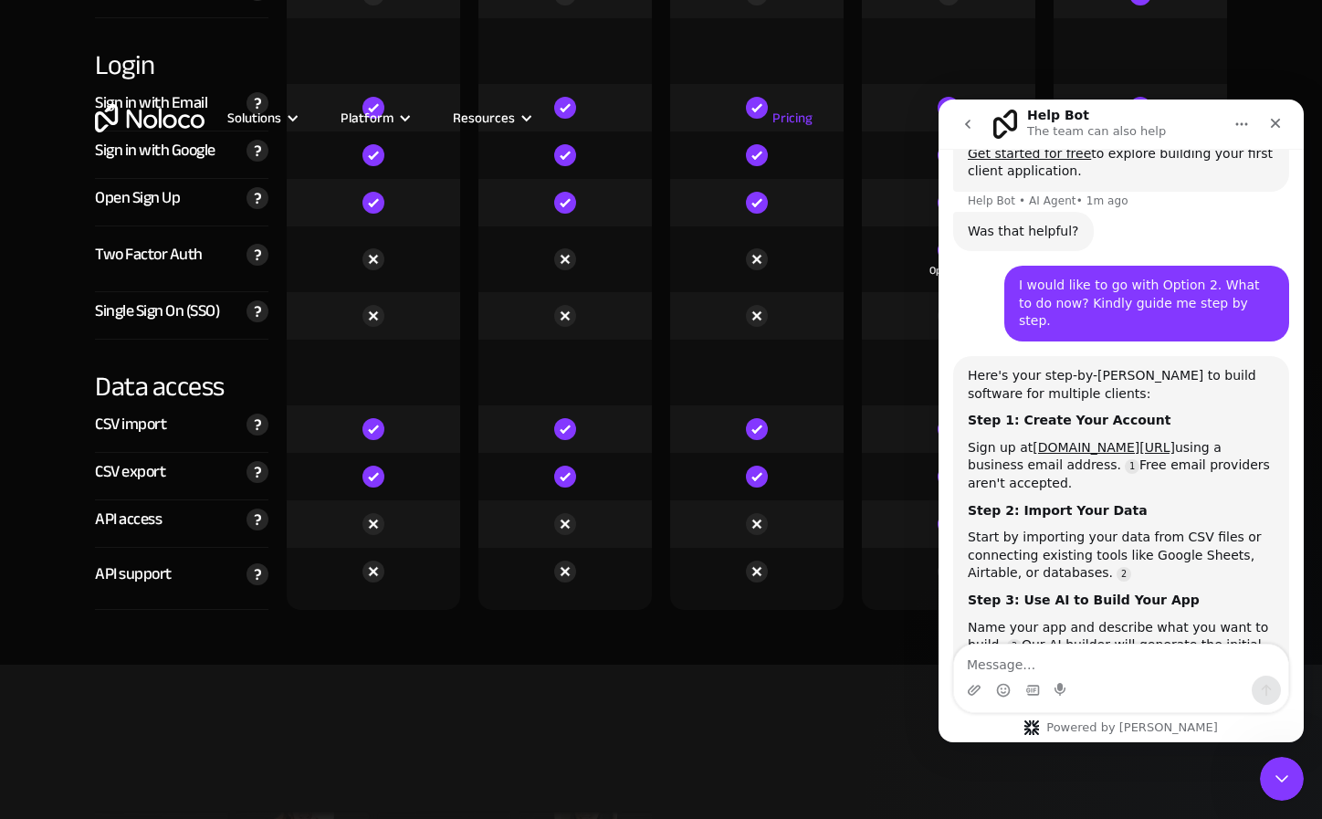
drag, startPoint x: 990, startPoint y: 436, endPoint x: 1231, endPoint y: 436, distance: 241.1
click at [1231, 709] on div "Set up dashboards and workflows that match each client's specific needs. You ca…" at bounding box center [1121, 744] width 307 height 71
click at [990, 709] on div "Set up dashboards and workflows that match each client's specific needs. You ca…" at bounding box center [1121, 744] width 307 height 71
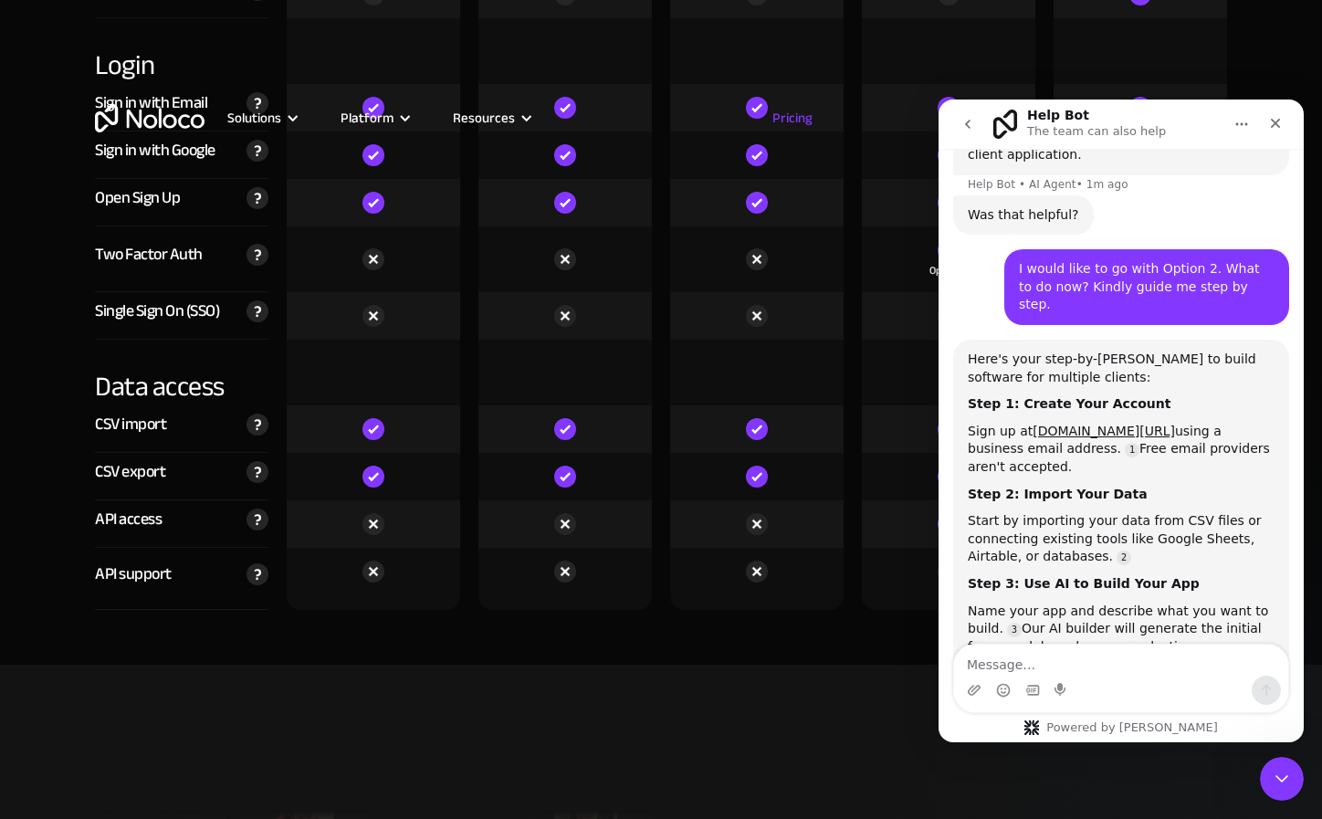
scroll to position [4106, 0]
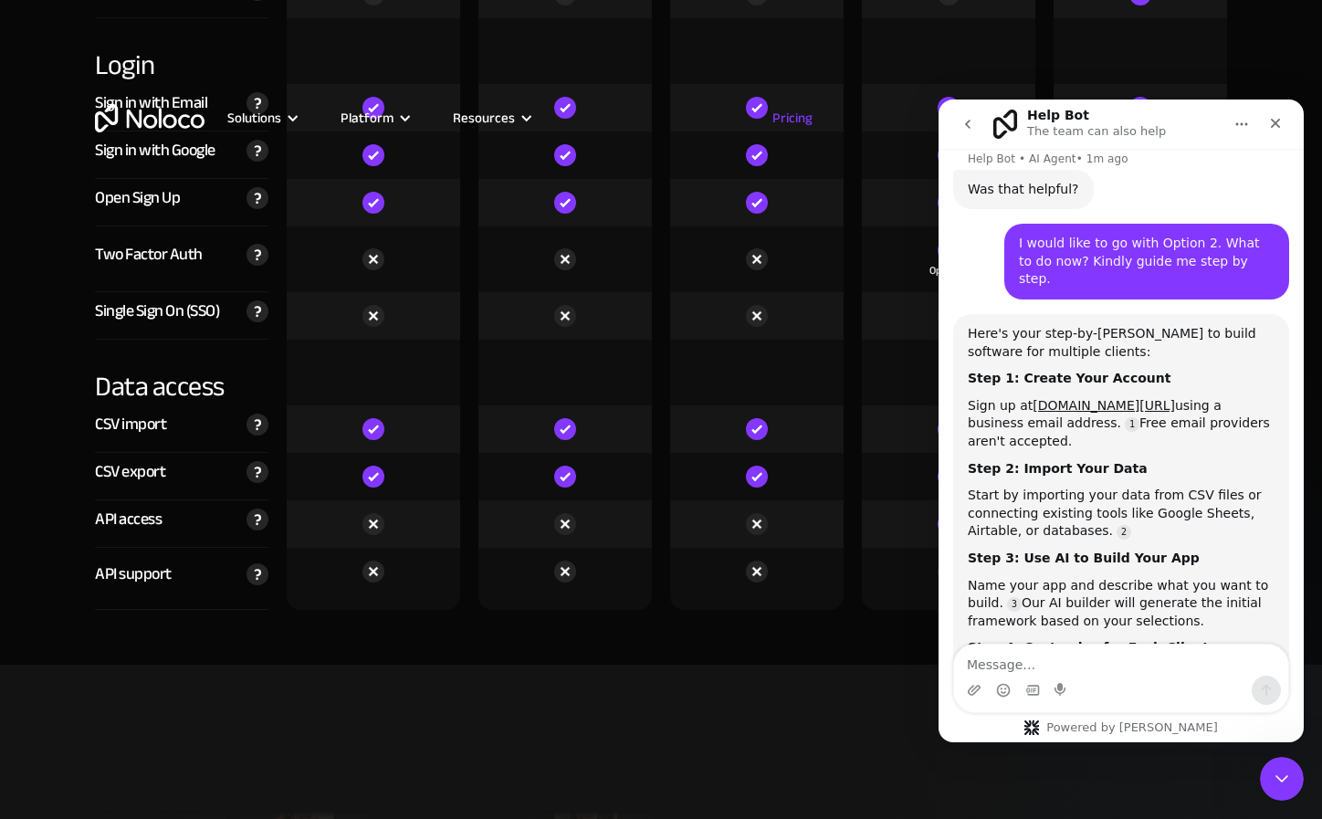
drag, startPoint x: 979, startPoint y: 464, endPoint x: 1179, endPoint y: 464, distance: 200.0
click at [1179, 774] on div "Create workflows to automate emails, status updates, and reporting. This saves …" at bounding box center [1121, 801] width 307 height 54
click at [1128, 774] on div "Create workflows to automate emails, status updates, and reporting. This saves …" at bounding box center [1121, 801] width 307 height 54
drag, startPoint x: 974, startPoint y: 358, endPoint x: 1212, endPoint y: 359, distance: 237.4
click at [1212, 667] on div "Set up dashboards and workflows that match each client's specific needs. You ca…" at bounding box center [1121, 702] width 307 height 71
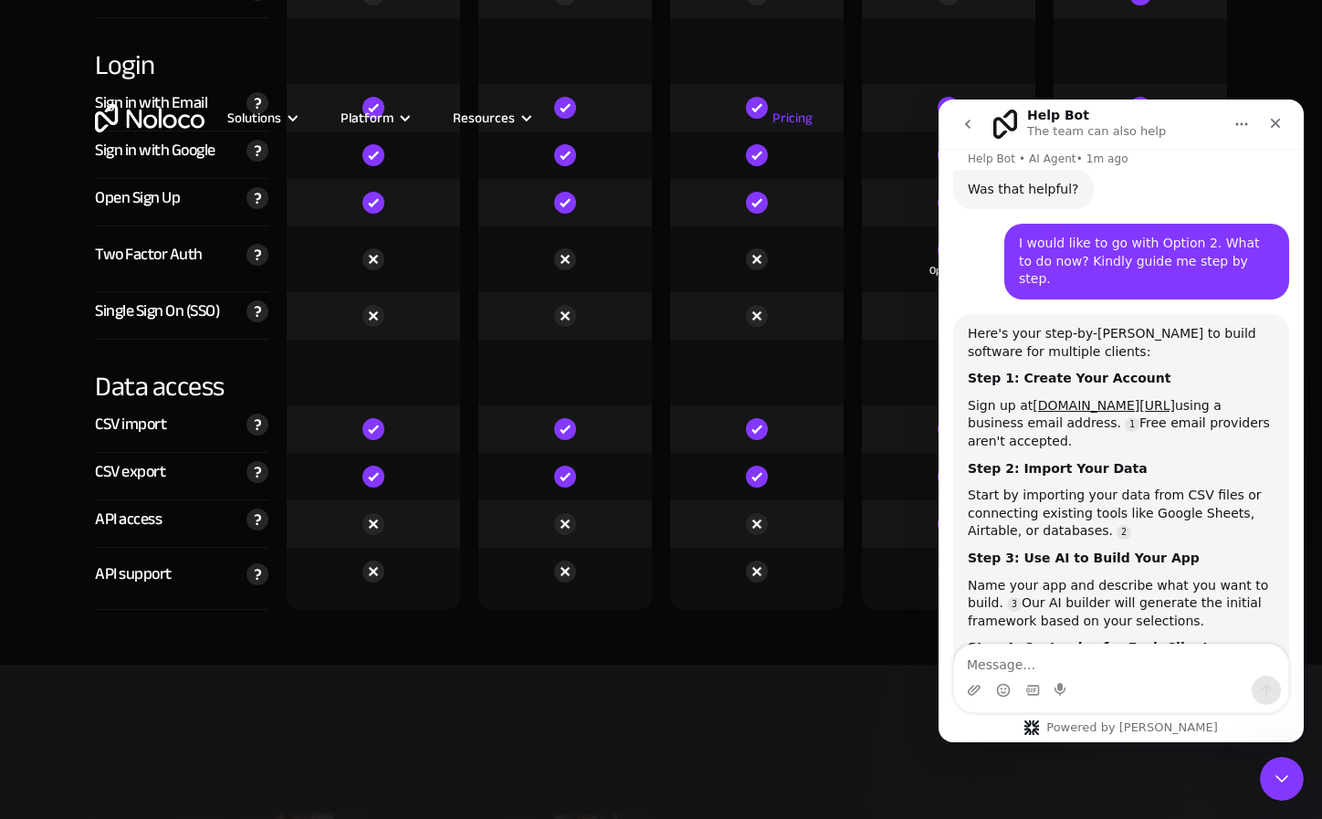
click at [1134, 415] on div "Here's your step-by-step guide to build software for multiple clients: Step 1: …" at bounding box center [1121, 607] width 307 height 565
click at [1028, 663] on textarea "Message…" at bounding box center [1121, 660] width 334 height 31
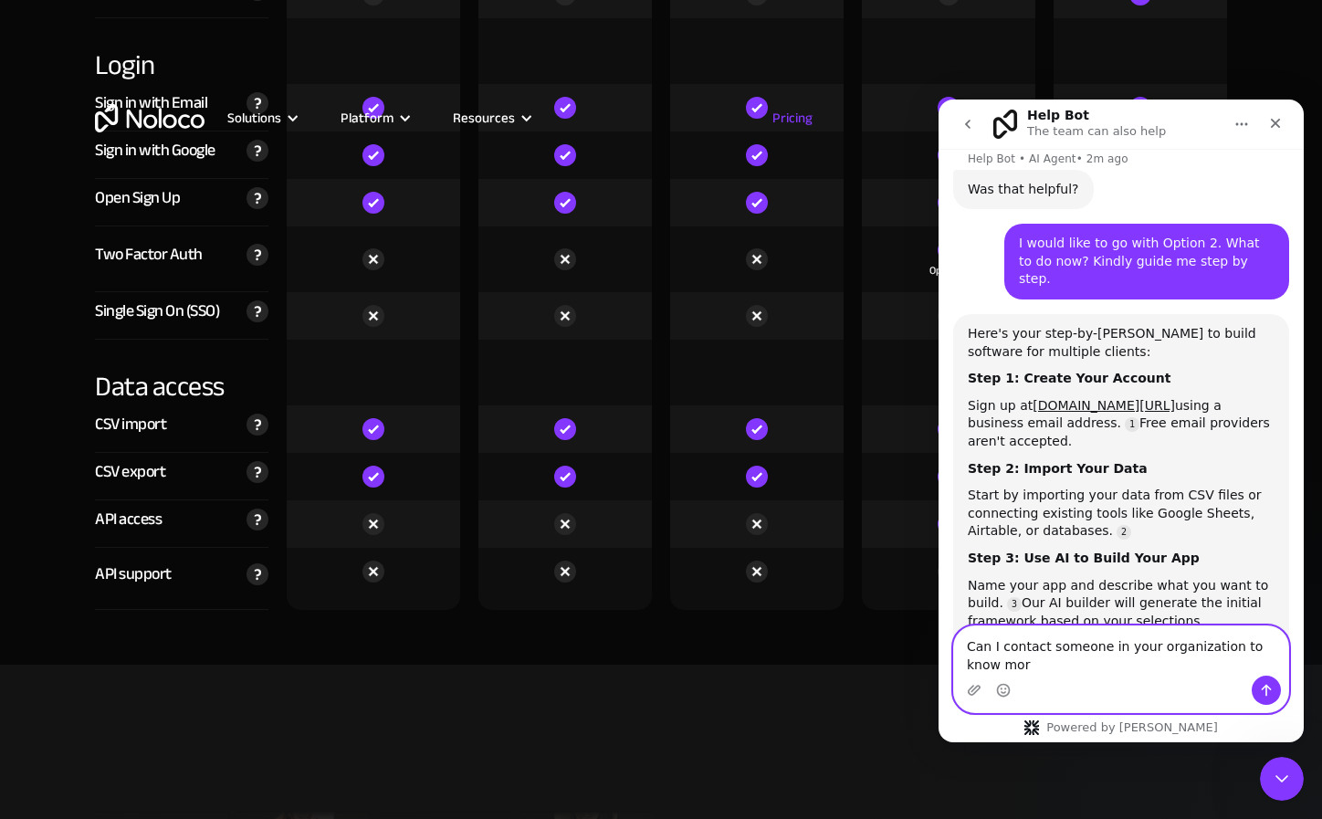
scroll to position [4124, 0]
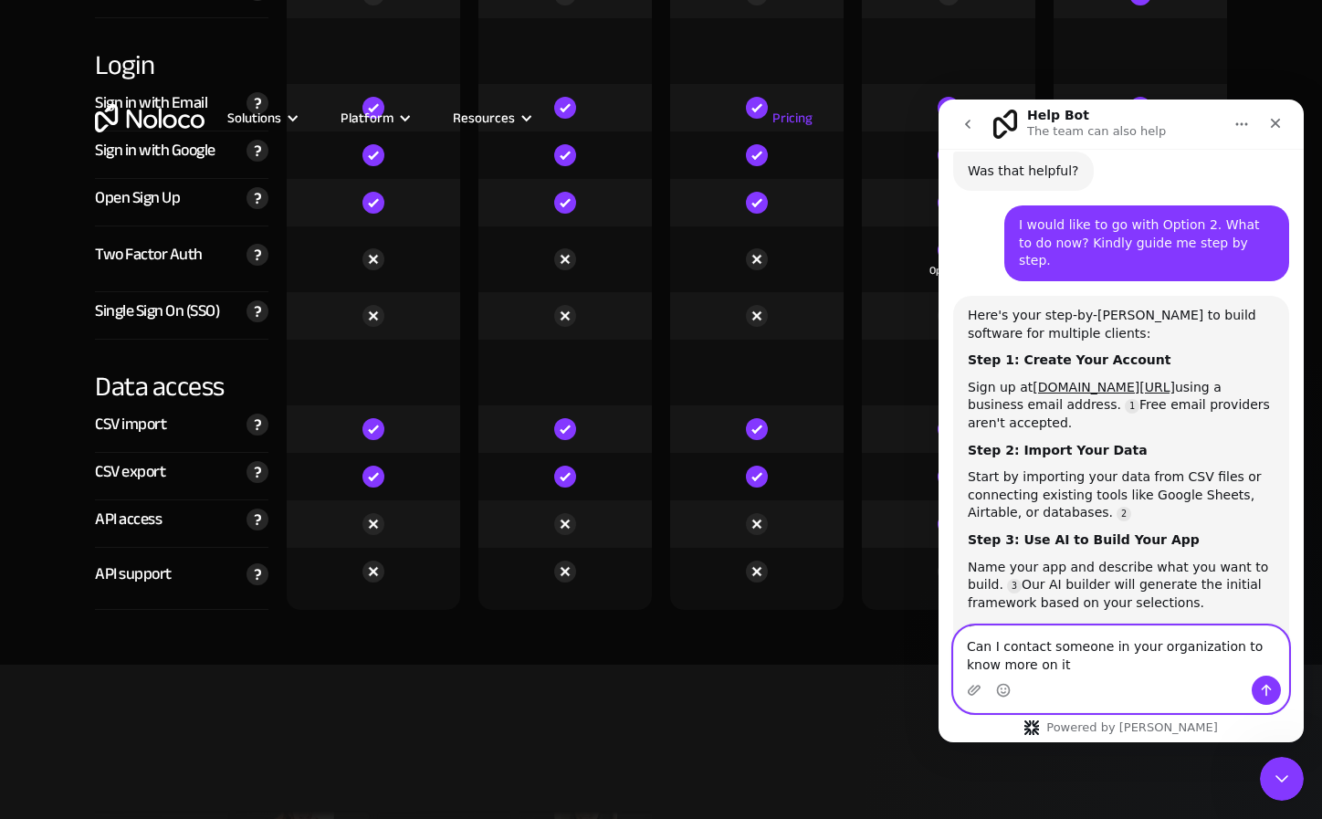
type textarea "Can I contact someone in your organization to know more on it?"
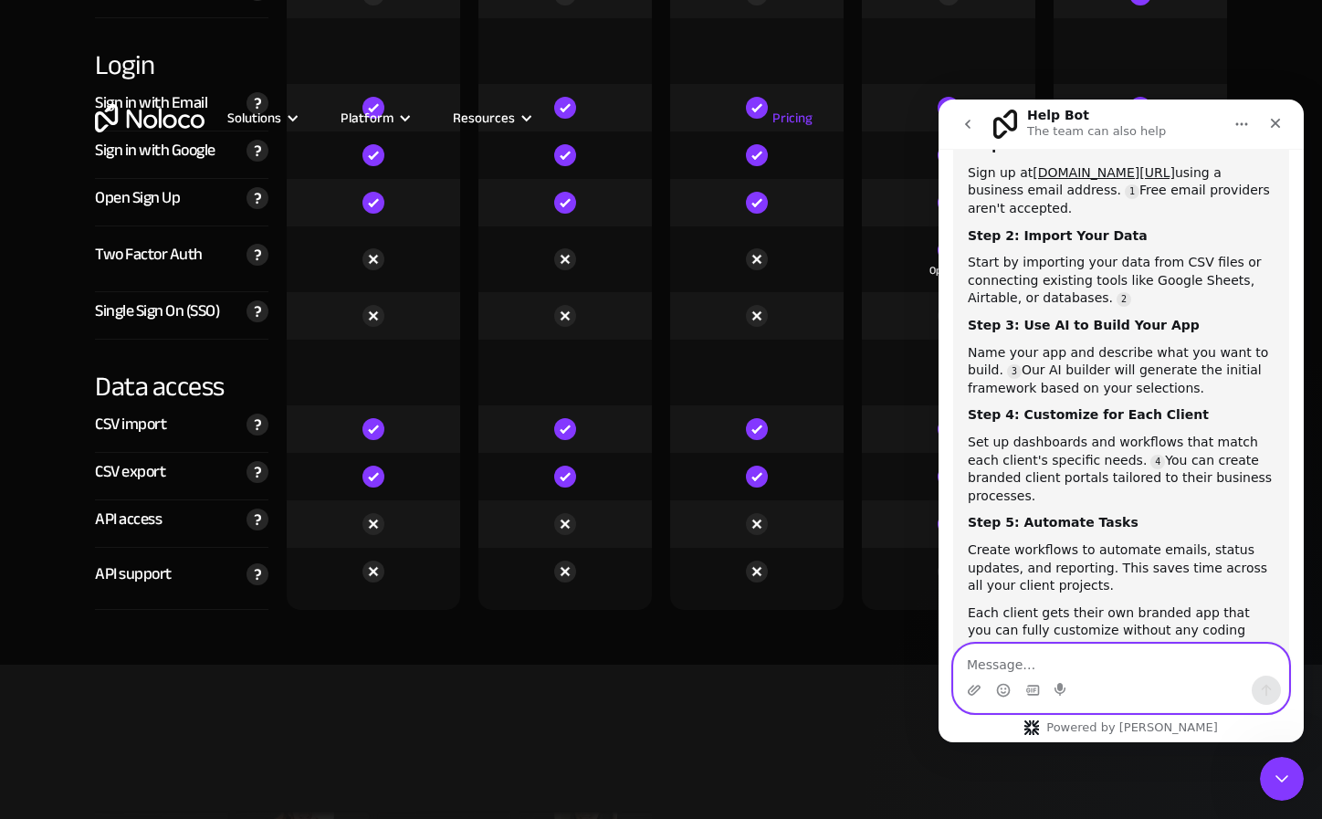
scroll to position [4581, 0]
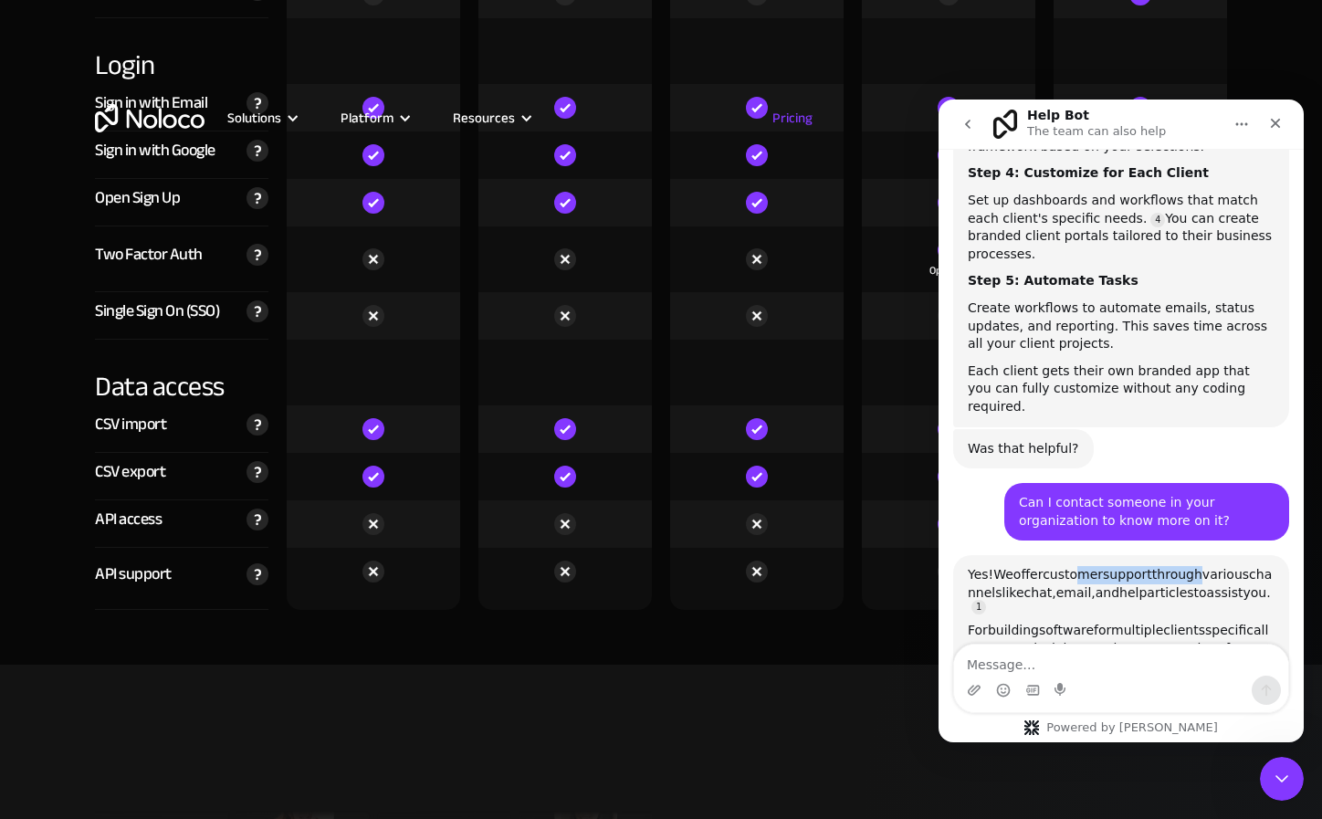
drag, startPoint x: 1073, startPoint y: 235, endPoint x: 1197, endPoint y: 240, distance: 124.3
click at [1197, 566] on div "Yes! We offer customer support through various channels like chat, email, and h…" at bounding box center [1121, 589] width 307 height 47
drag, startPoint x: 1012, startPoint y: 249, endPoint x: 1230, endPoint y: 249, distance: 218.3
click at [1230, 566] on div "Yes! We offer customer support through various channels like chat, email, and h…" at bounding box center [1121, 589] width 307 height 47
click at [1191, 585] on span "articles" at bounding box center [1170, 592] width 47 height 15
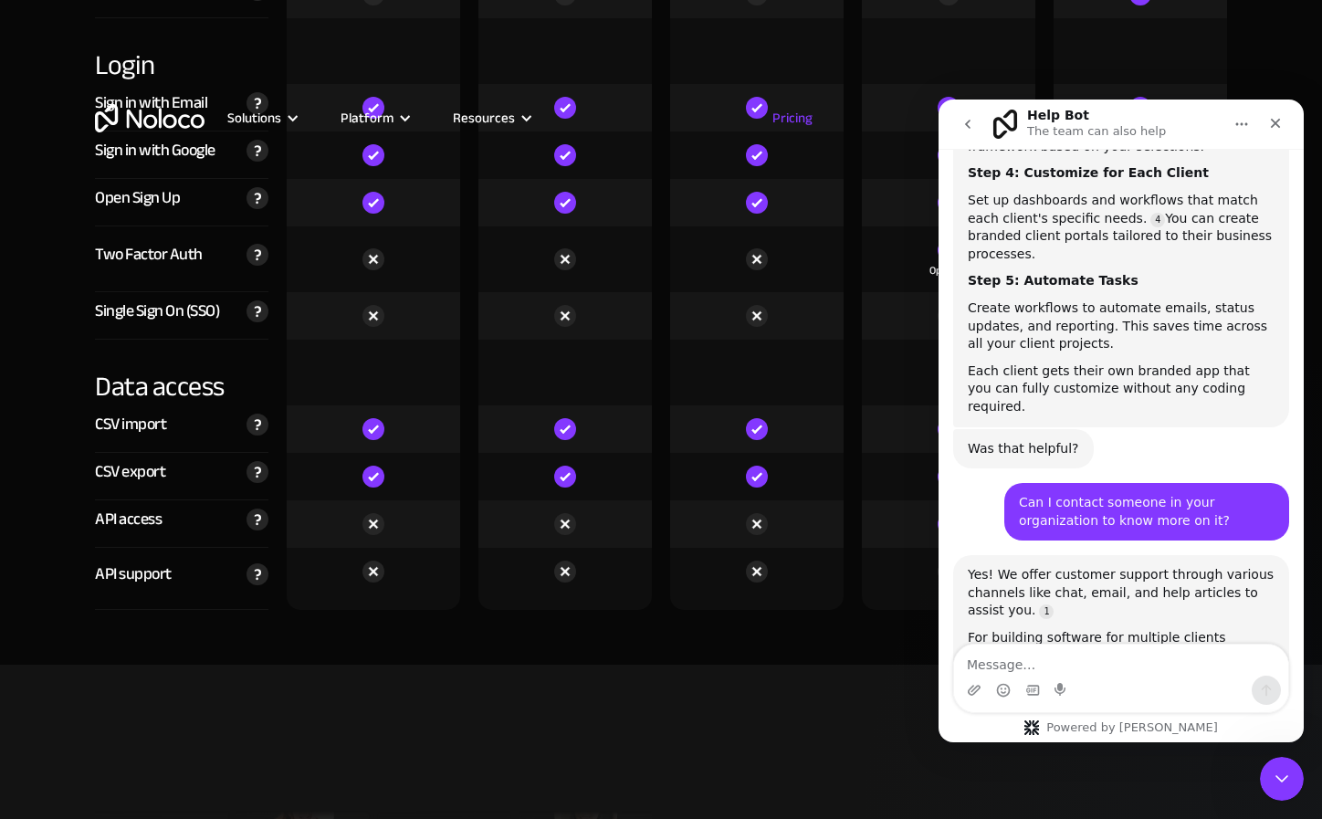
drag, startPoint x: 998, startPoint y: 298, endPoint x: 1106, endPoint y: 299, distance: 107.8
click at [973, 629] on div "For building software for multiple clients specifically, you can also join our …" at bounding box center [1121, 673] width 307 height 89
click at [1013, 629] on div "For building software for multiple clients specifically, you can also join our …" at bounding box center [1121, 673] width 307 height 89
drag, startPoint x: 995, startPoint y: 352, endPoint x: 1232, endPoint y: 353, distance: 236.5
click at [1232, 629] on div "For building software for multiple clients specifically, you can also join our …" at bounding box center [1121, 673] width 307 height 89
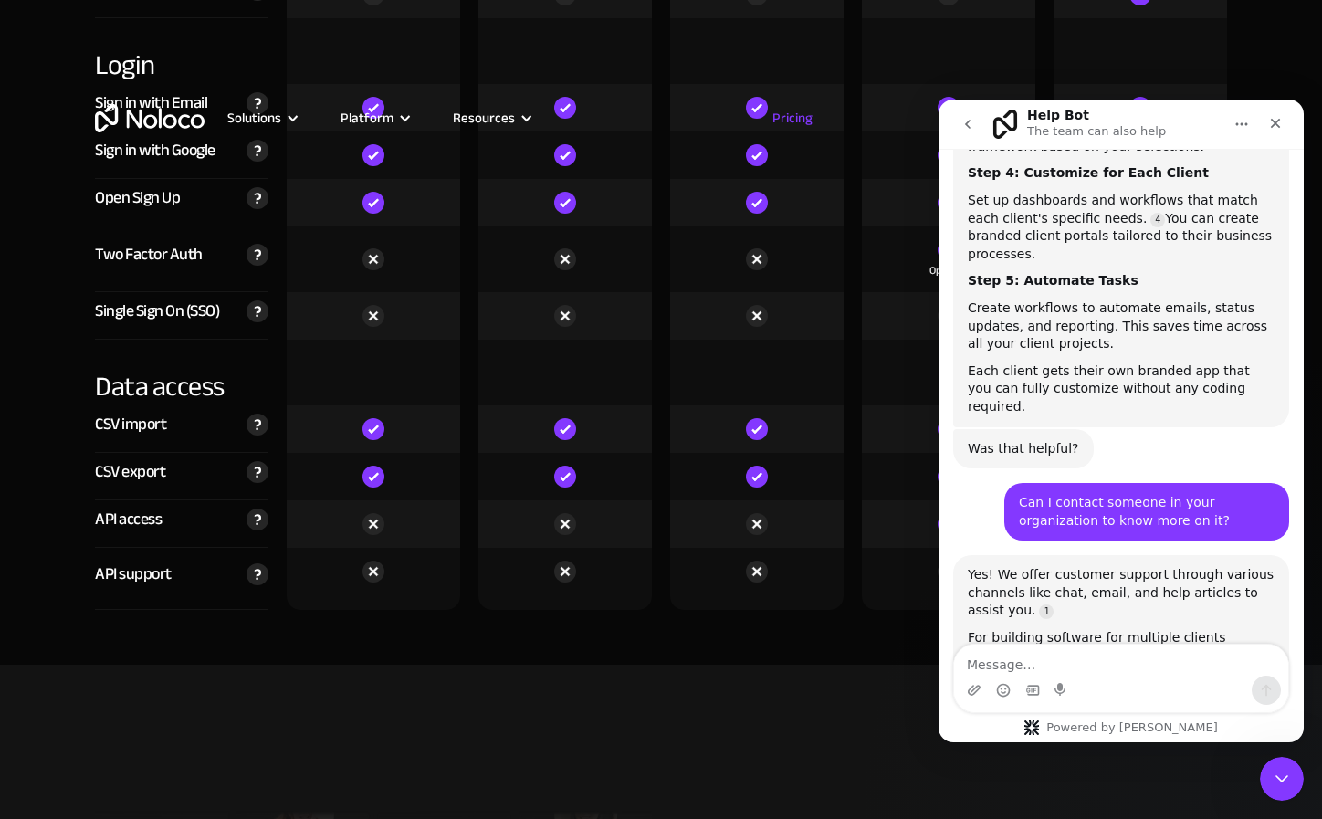
click at [1231, 629] on div "For building software for multiple clients specifically, you can also join our …" at bounding box center [1121, 673] width 307 height 89
drag, startPoint x: 1031, startPoint y: 410, endPoint x: 1202, endPoint y: 407, distance: 170.8
click at [1202, 728] on div "If you're interested in our Expert Program for agencies, you can learn more and…" at bounding box center [1121, 755] width 307 height 54
click at [1135, 728] on div "If you're interested in our Expert Program for agencies, you can learn more and…" at bounding box center [1121, 755] width 307 height 54
drag, startPoint x: 984, startPoint y: 472, endPoint x: 1169, endPoint y: 472, distance: 185.4
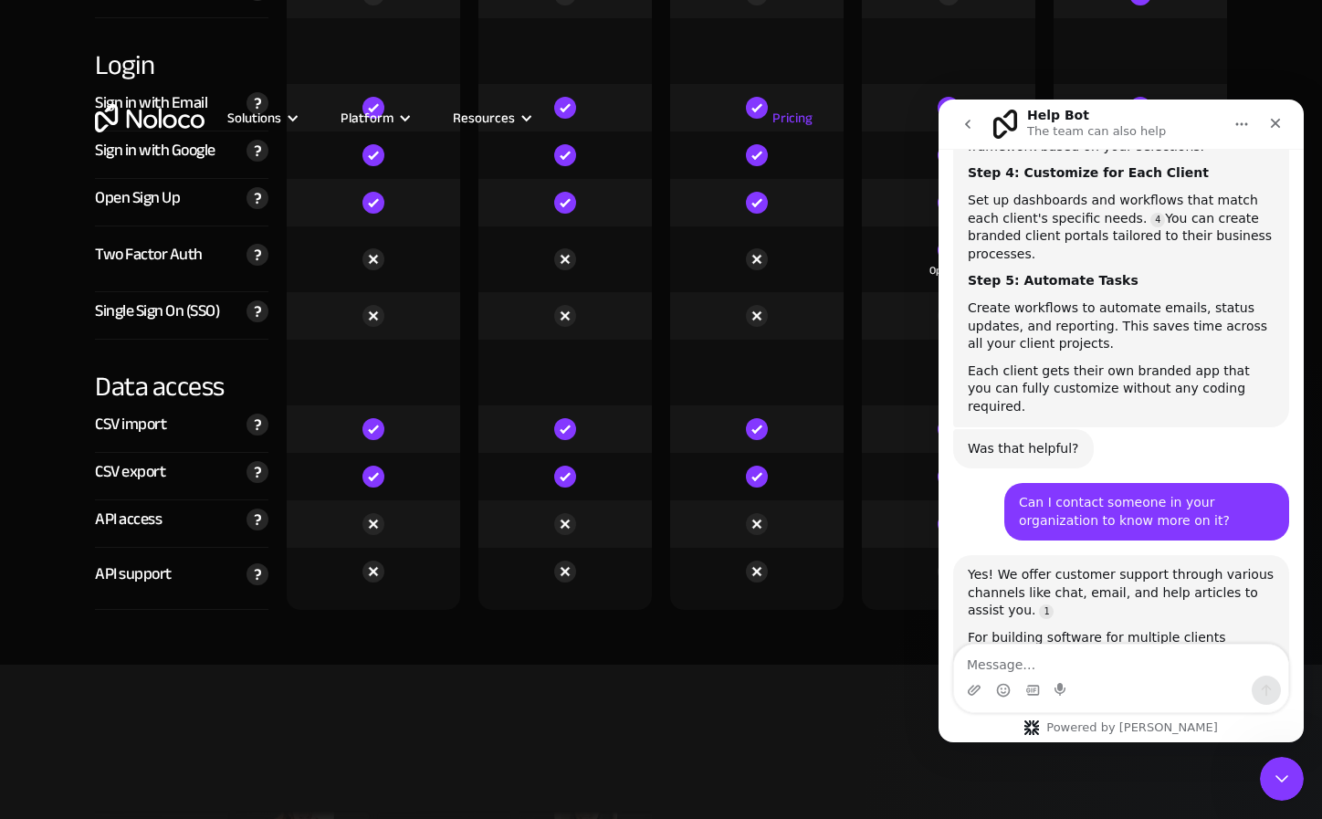
click at [1169, 791] on div "You can continue asking questions here, or reach out through any of these chann…" at bounding box center [1121, 818] width 307 height 54
click at [1216, 791] on div "You can continue asking questions here, or reach out through any of these chann…" at bounding box center [1121, 818] width 307 height 54
click at [1041, 670] on div "Introducing the Noloco Community" at bounding box center [1109, 676] width 234 height 12
drag, startPoint x: 1278, startPoint y: 118, endPoint x: 1291, endPoint y: 118, distance: 12.8
click at [1278, 117] on icon "Close" at bounding box center [1275, 123] width 15 height 15
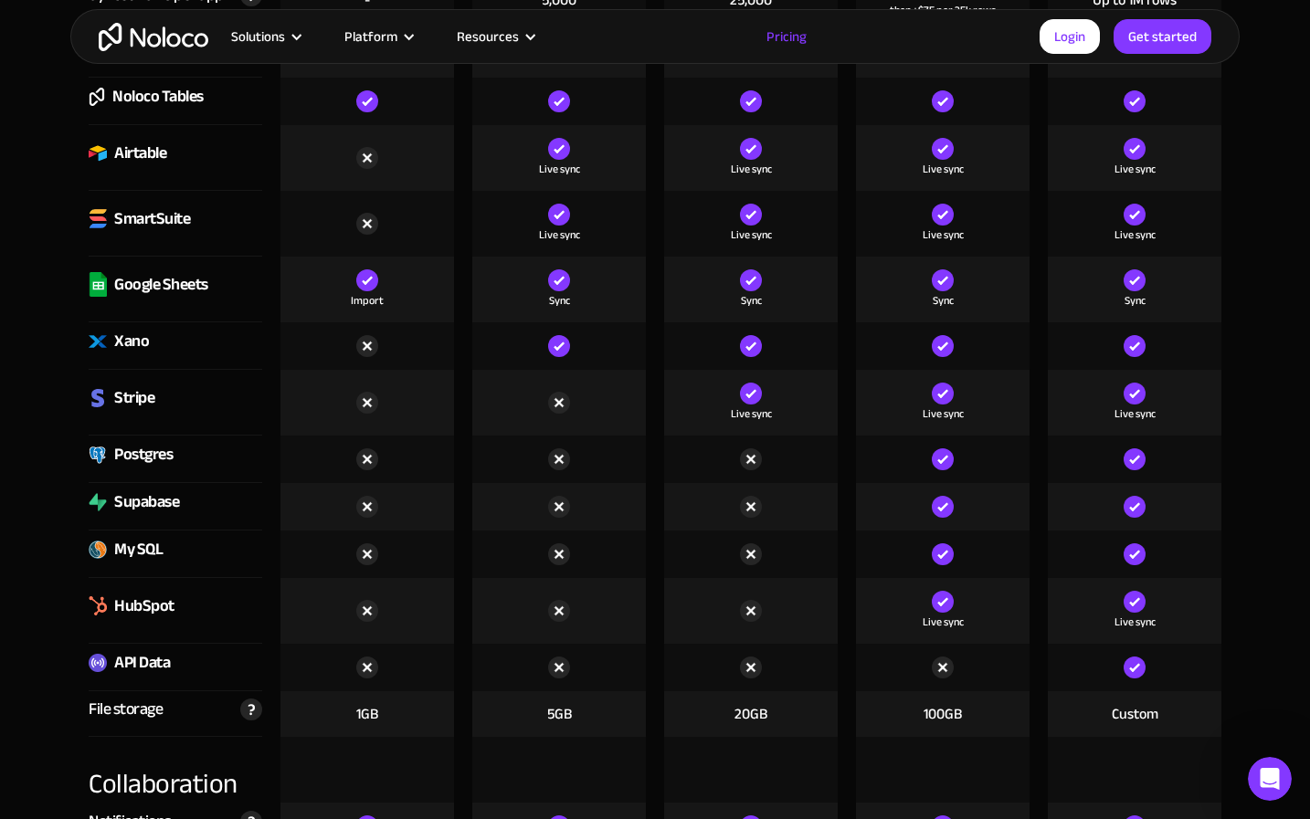
scroll to position [1411, 0]
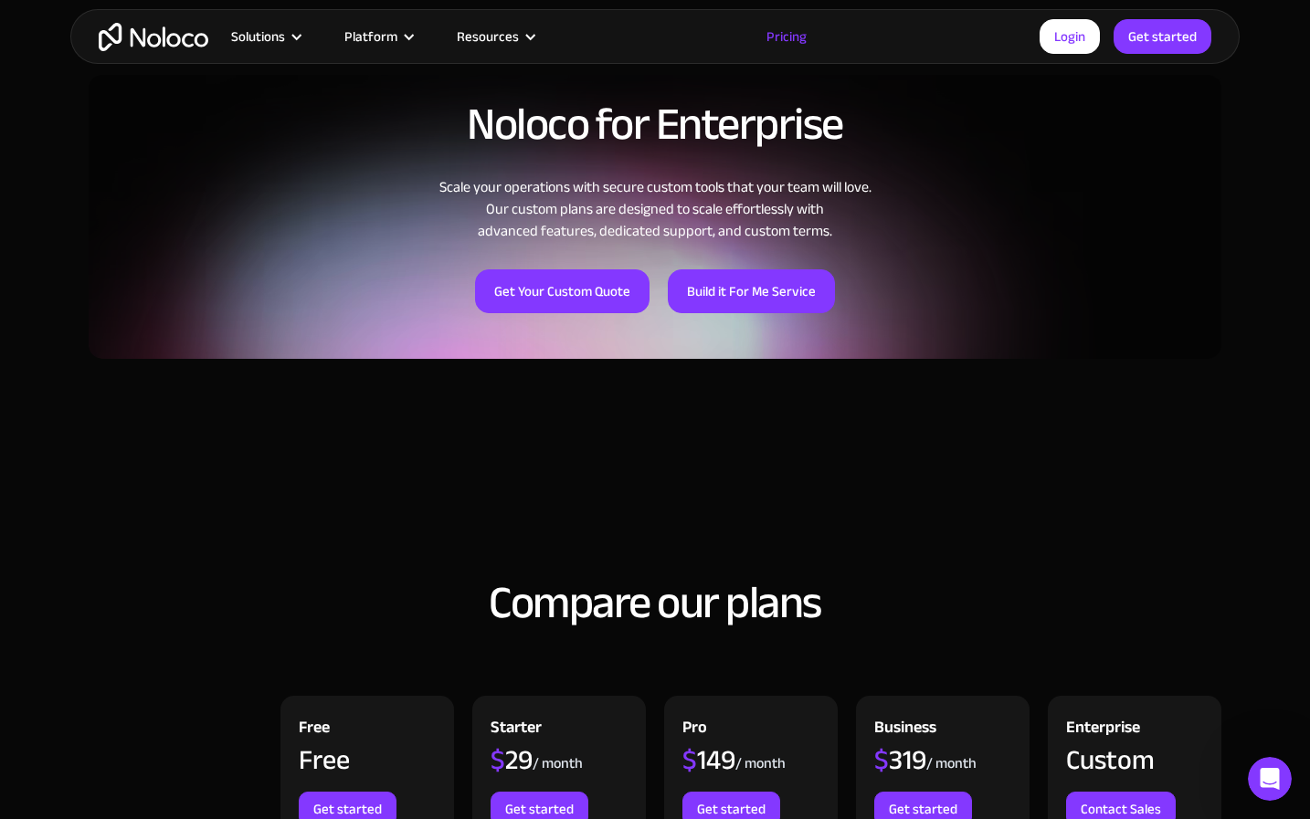
click at [174, 37] on img "home" at bounding box center [154, 37] width 110 height 28
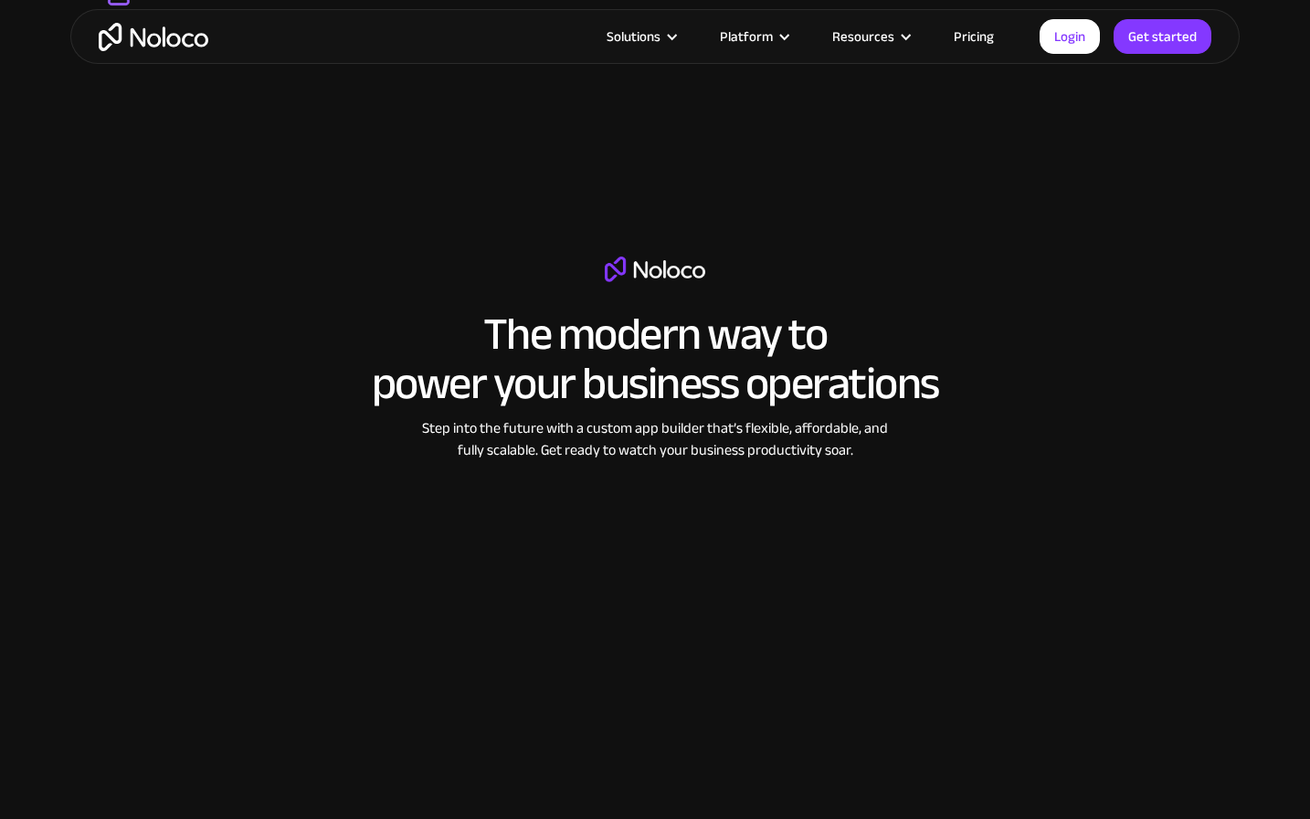
scroll to position [1846, 0]
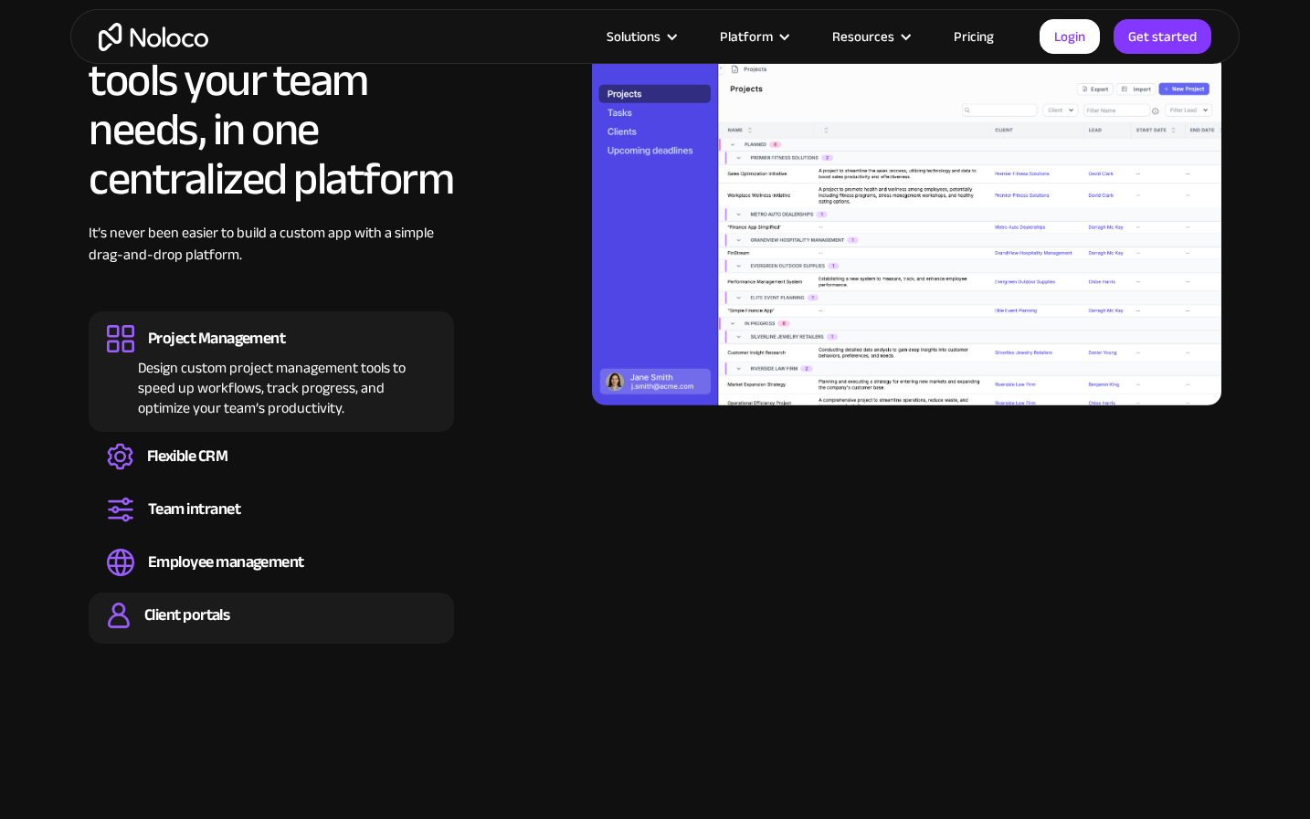
click at [200, 616] on div "Client portals" at bounding box center [186, 615] width 85 height 20
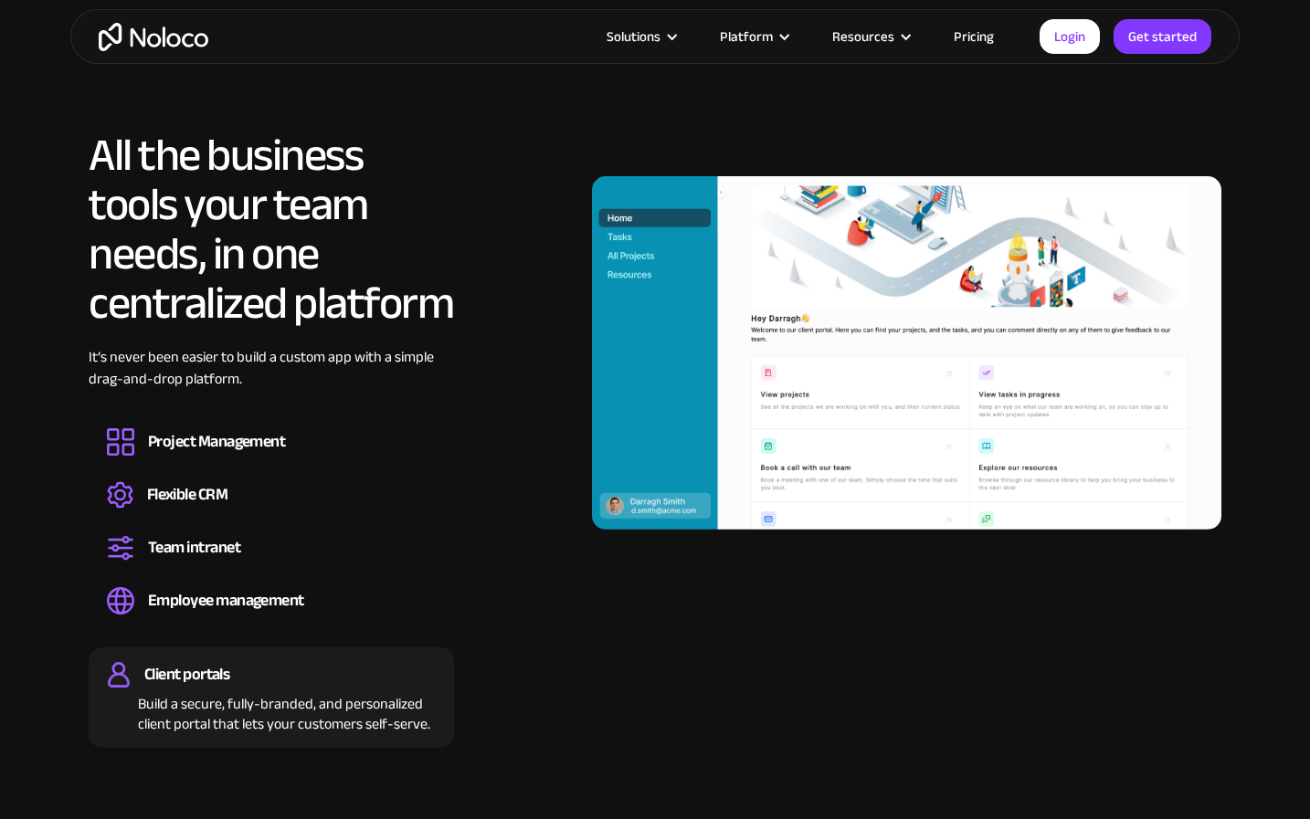
scroll to position [1767, 0]
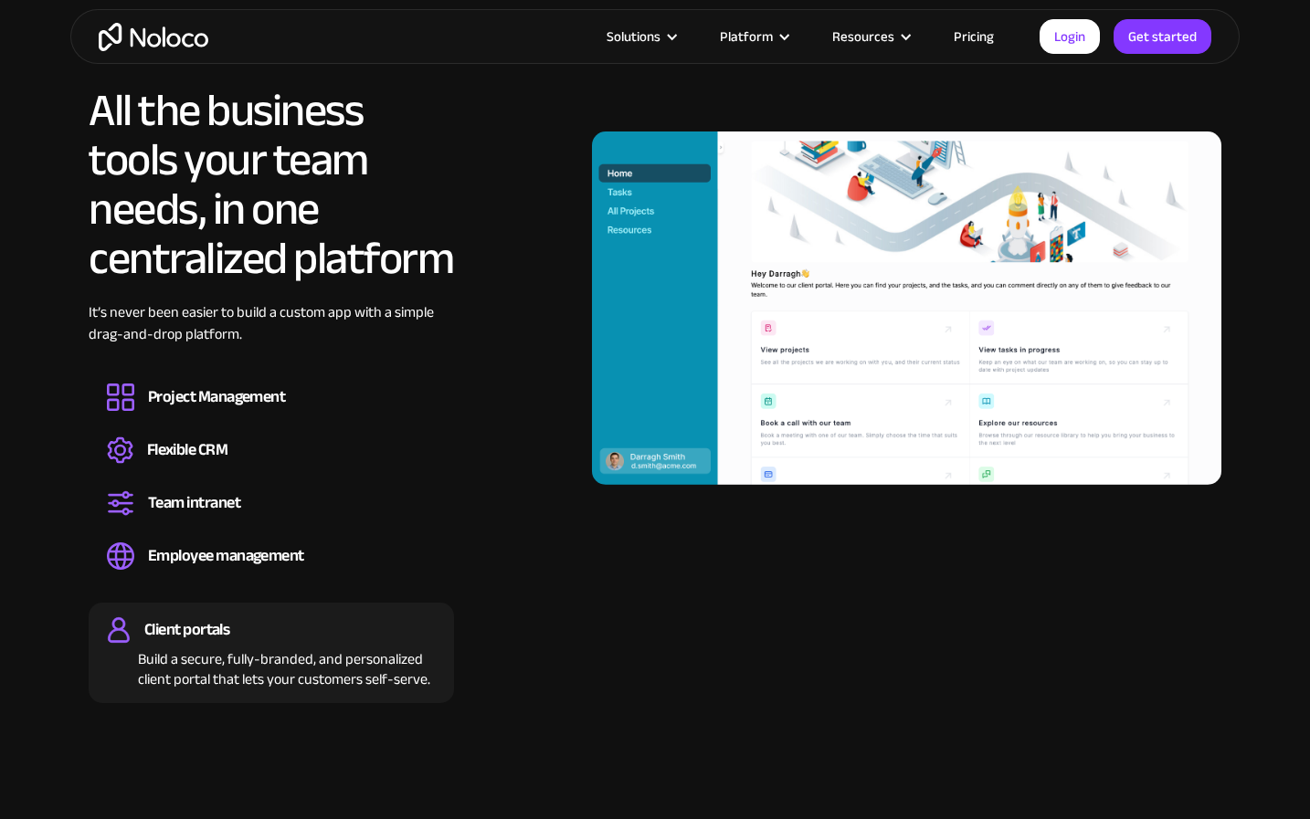
click at [228, 664] on div "Build a secure, fully-branded, and personalized client portal that lets your cu…" at bounding box center [271, 667] width 329 height 46
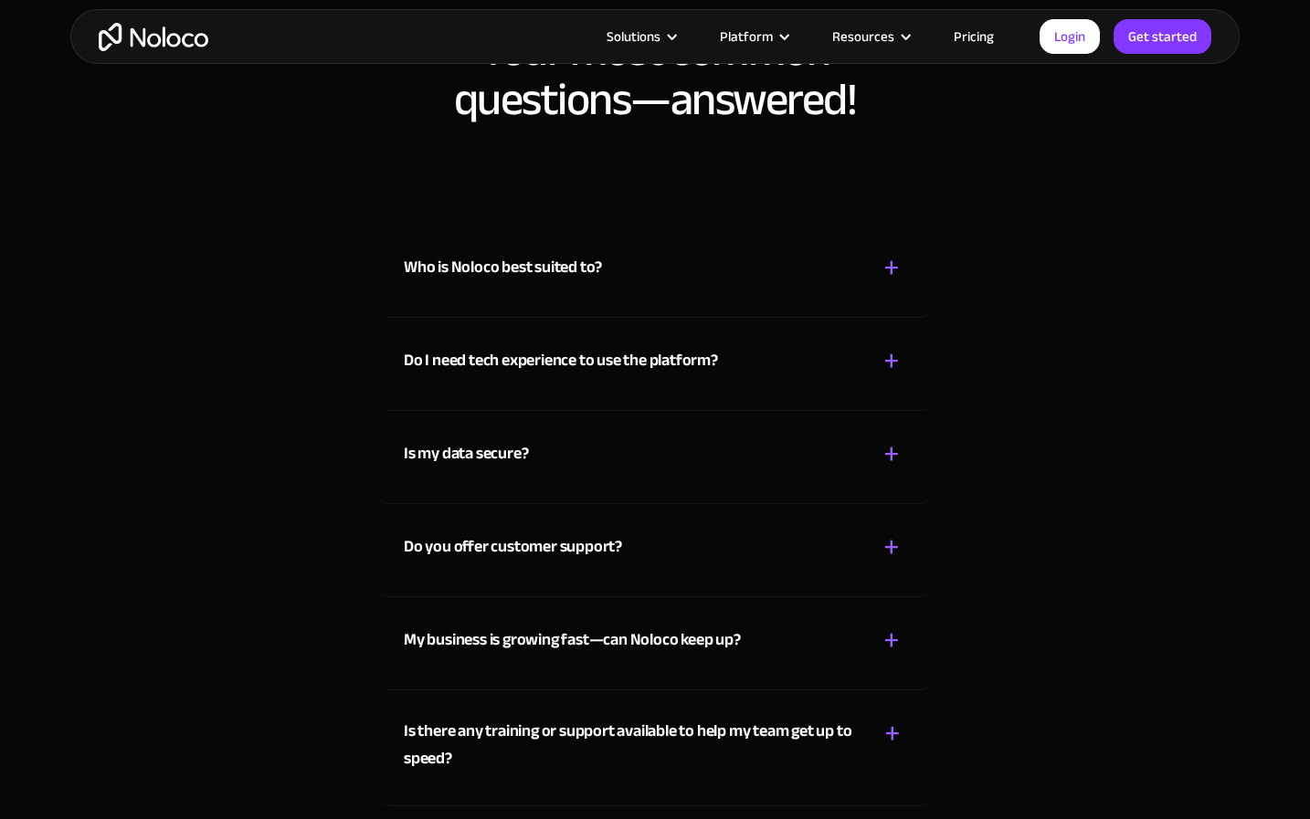
scroll to position [9954, 0]
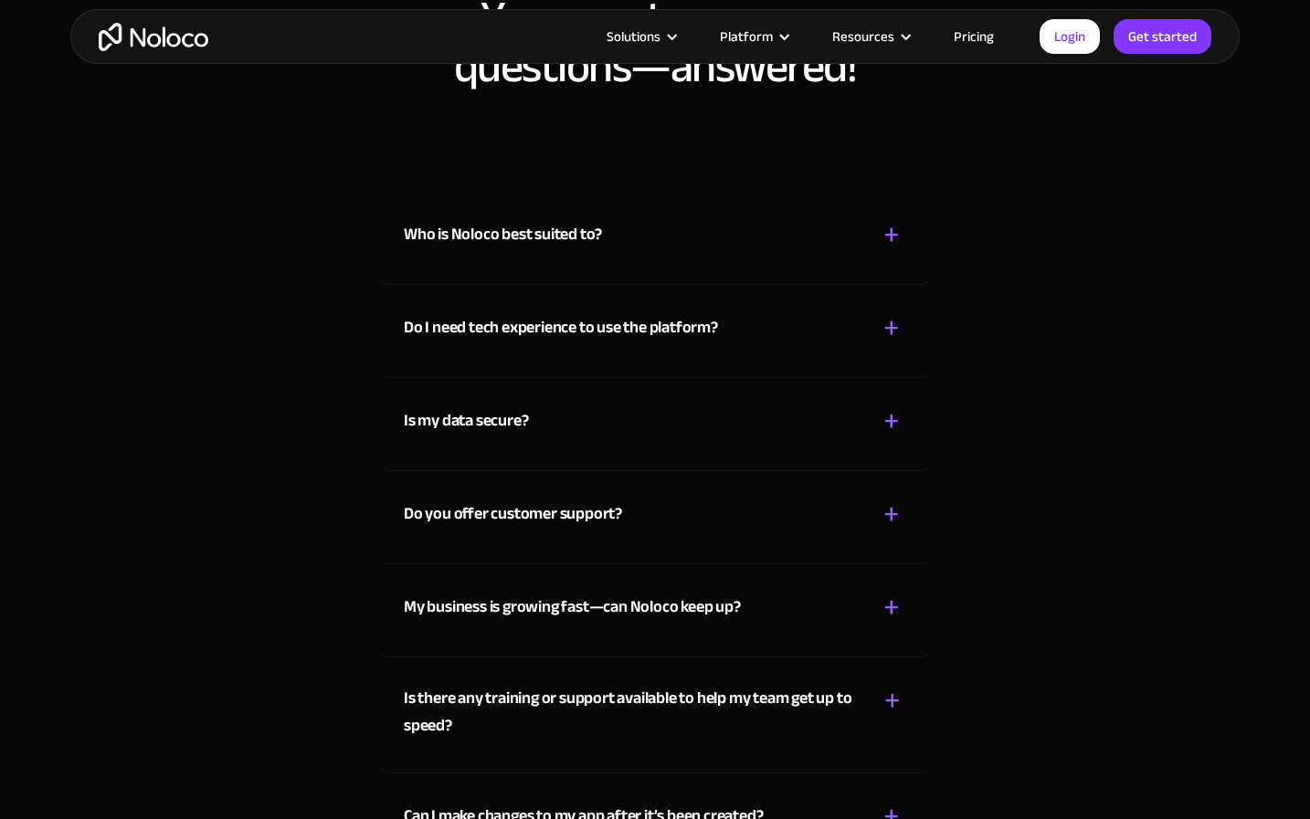
click at [895, 320] on div "+" at bounding box center [891, 328] width 16 height 32
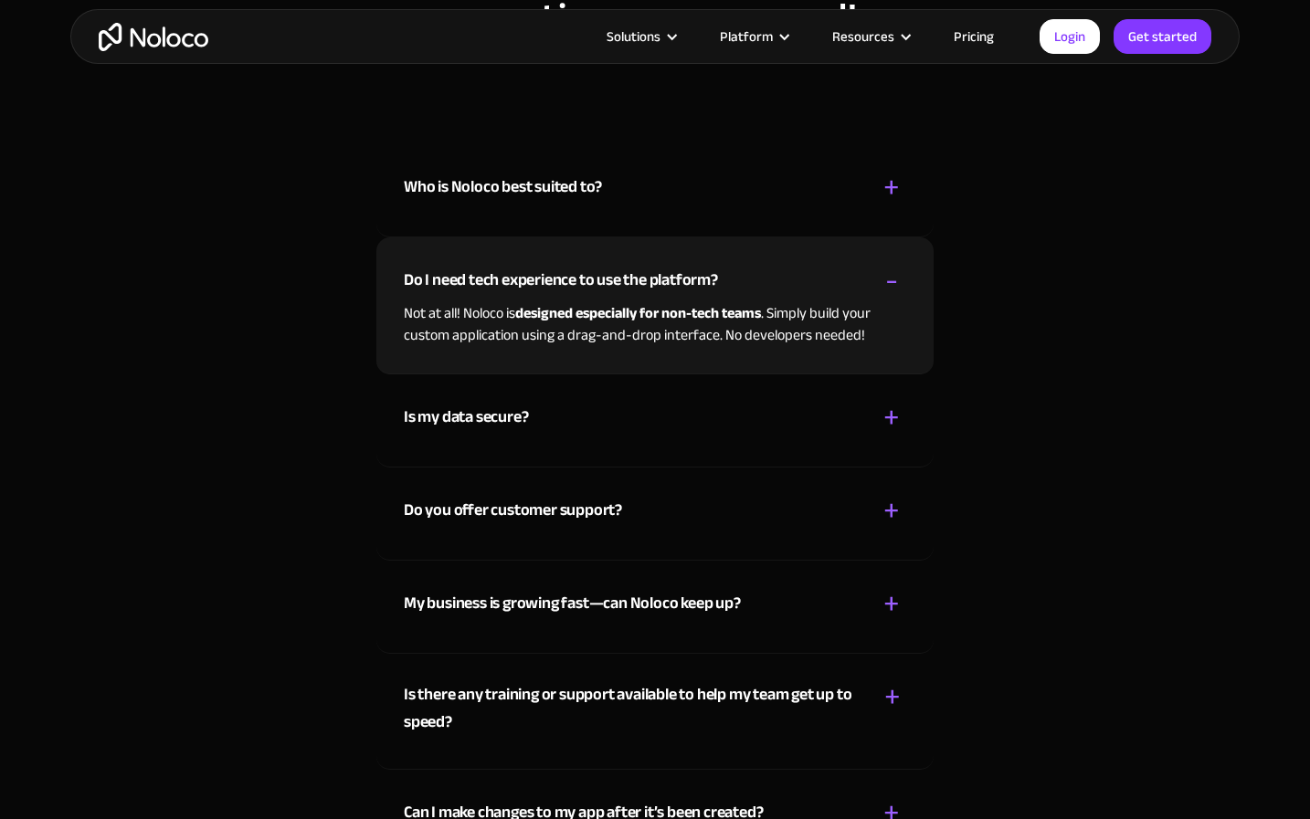
scroll to position [10005, 0]
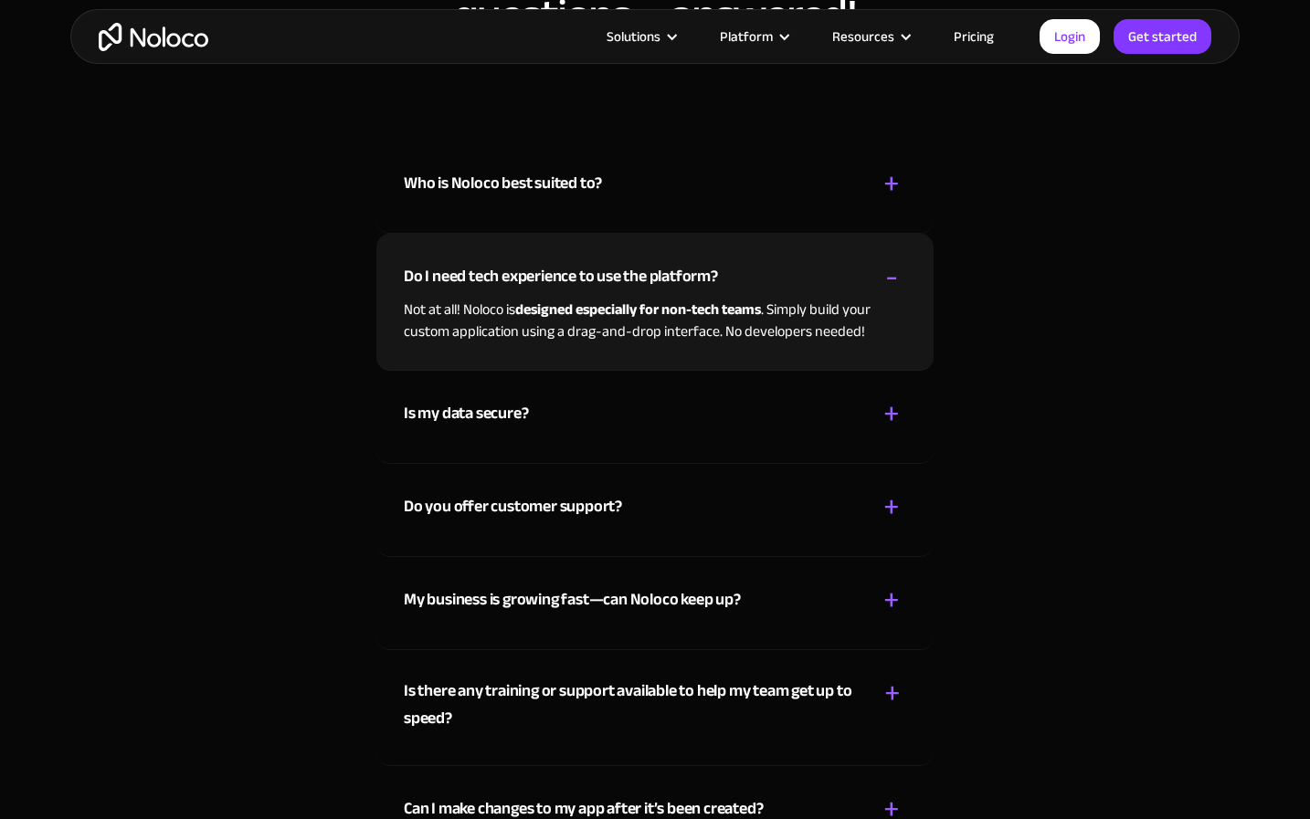
click at [519, 414] on div "Is my data secure?" at bounding box center [466, 413] width 124 height 27
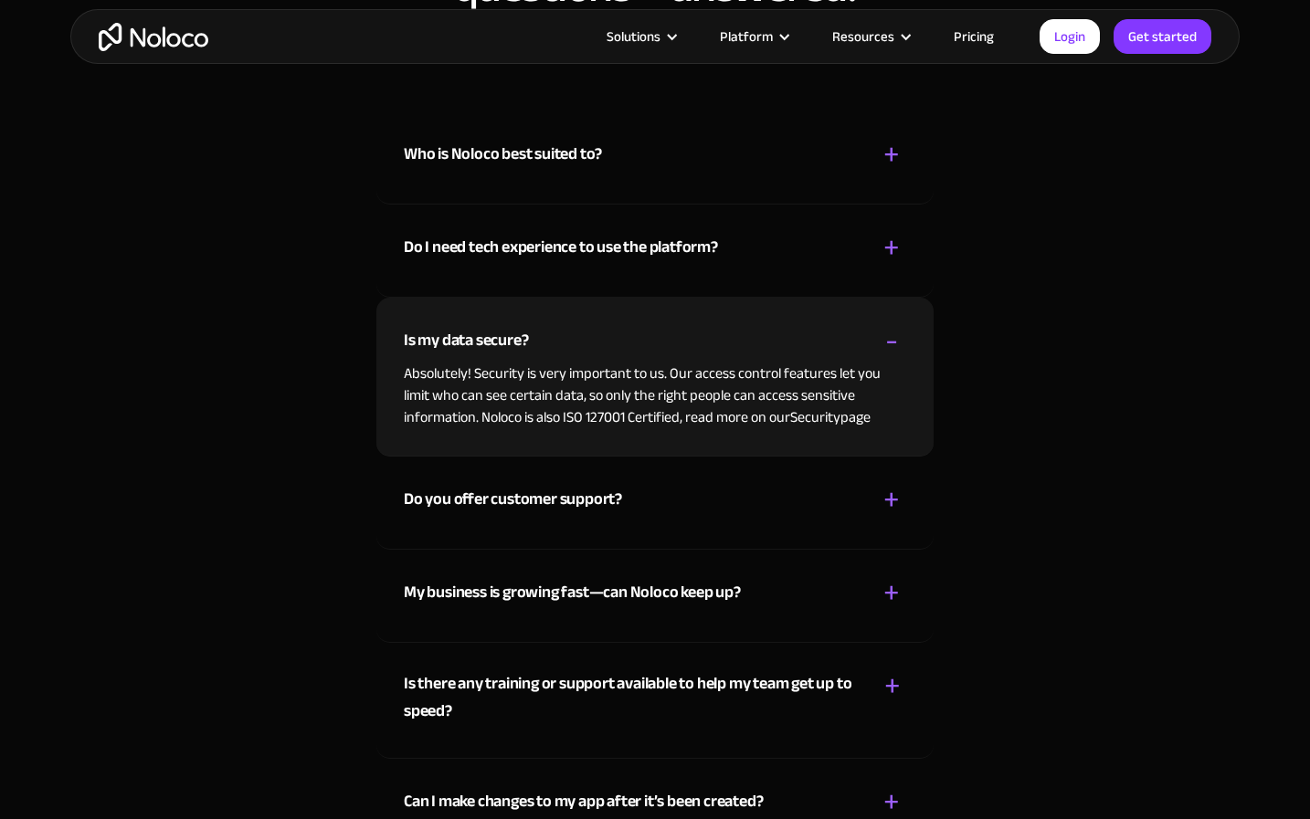
scroll to position [10124, 0]
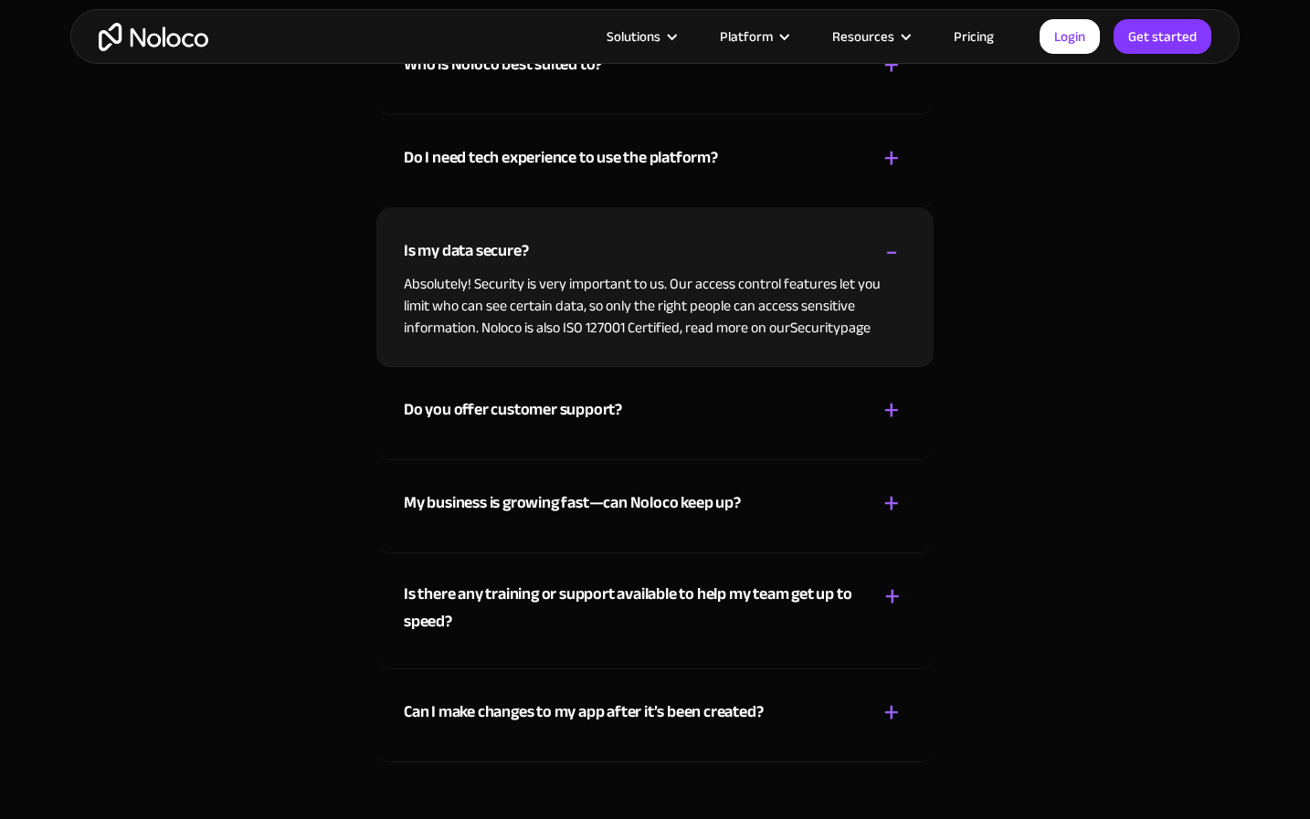
click at [535, 406] on div "Do you offer customer support?" at bounding box center [513, 409] width 218 height 27
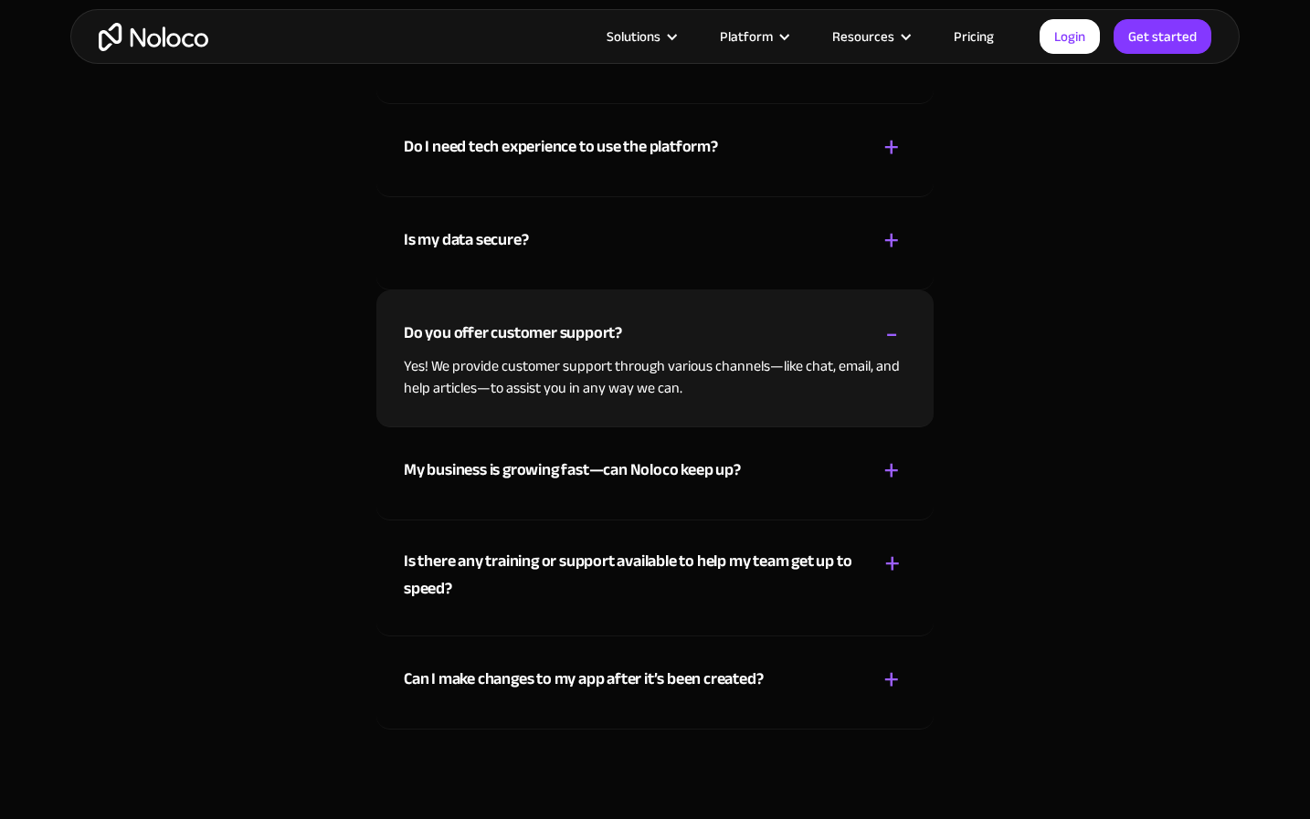
scroll to position [10141, 0]
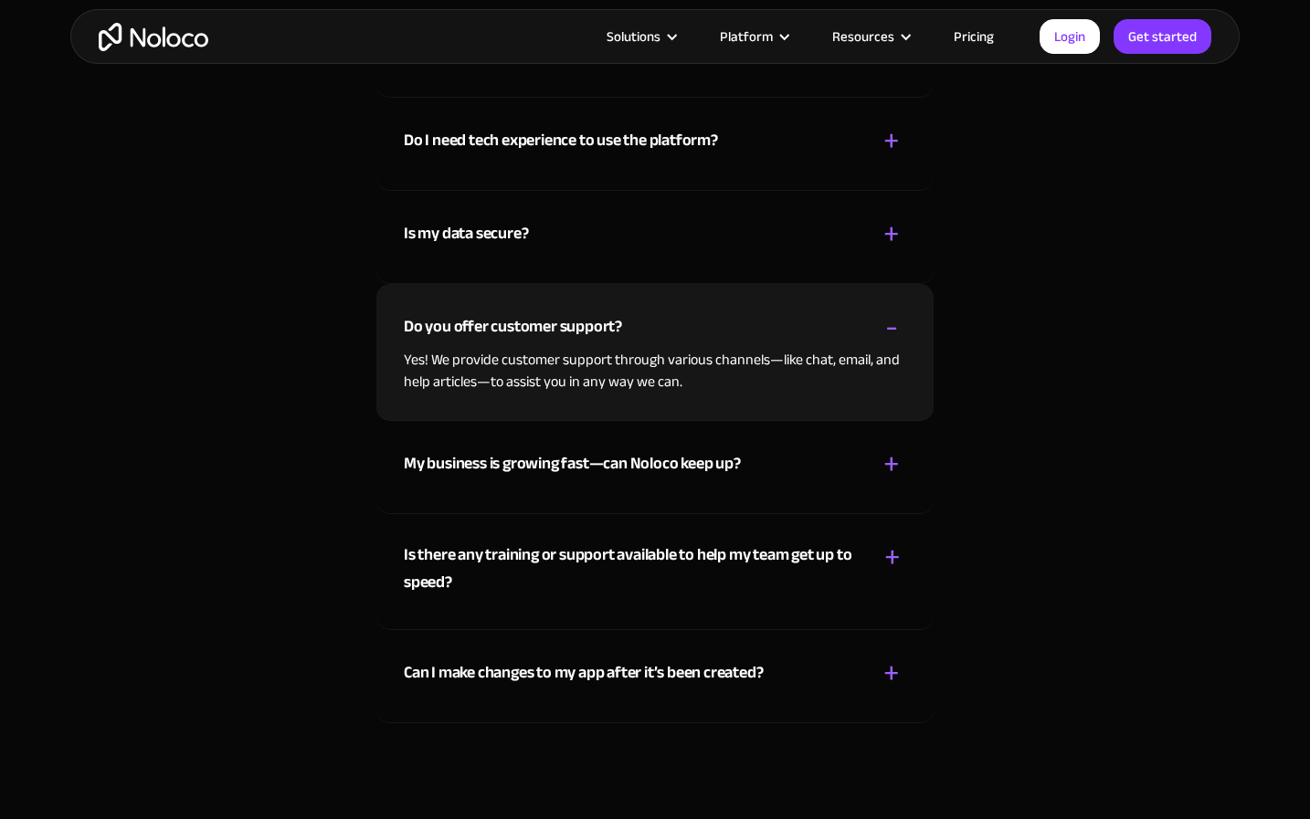
click at [544, 461] on div "My business is growing fast—can Noloco keep up?" at bounding box center [572, 463] width 337 height 27
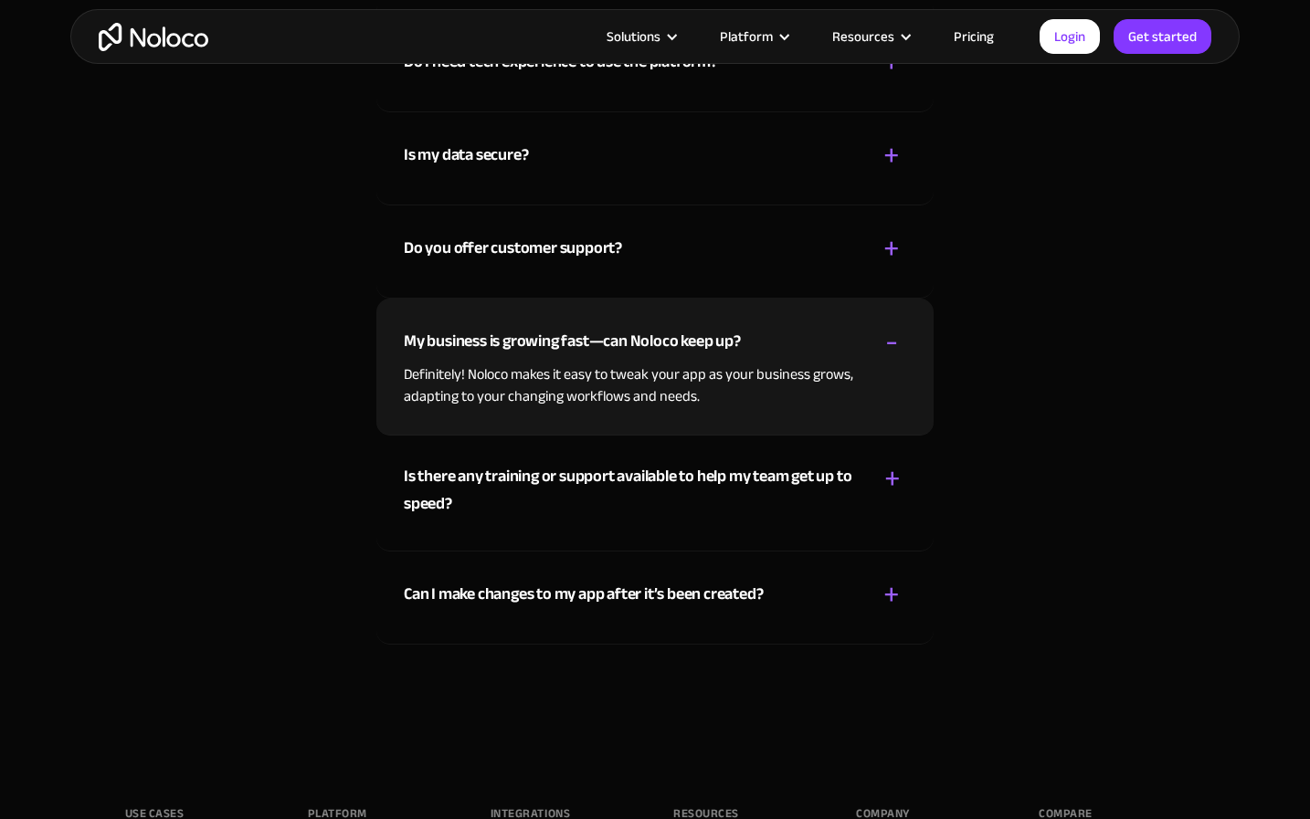
scroll to position [10223, 0]
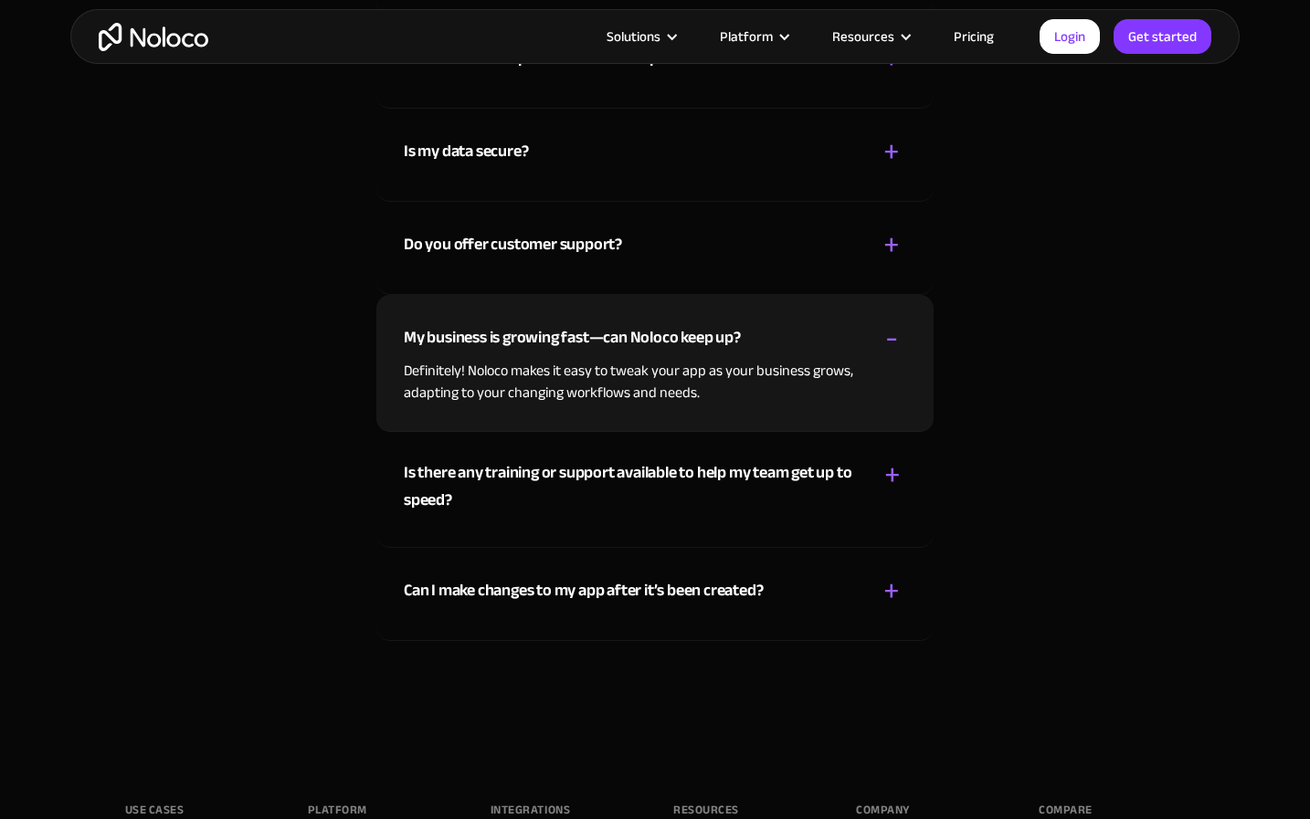
click at [546, 470] on div "Is there any training or support available to help my team get up to speed?" at bounding box center [631, 486] width 454 height 55
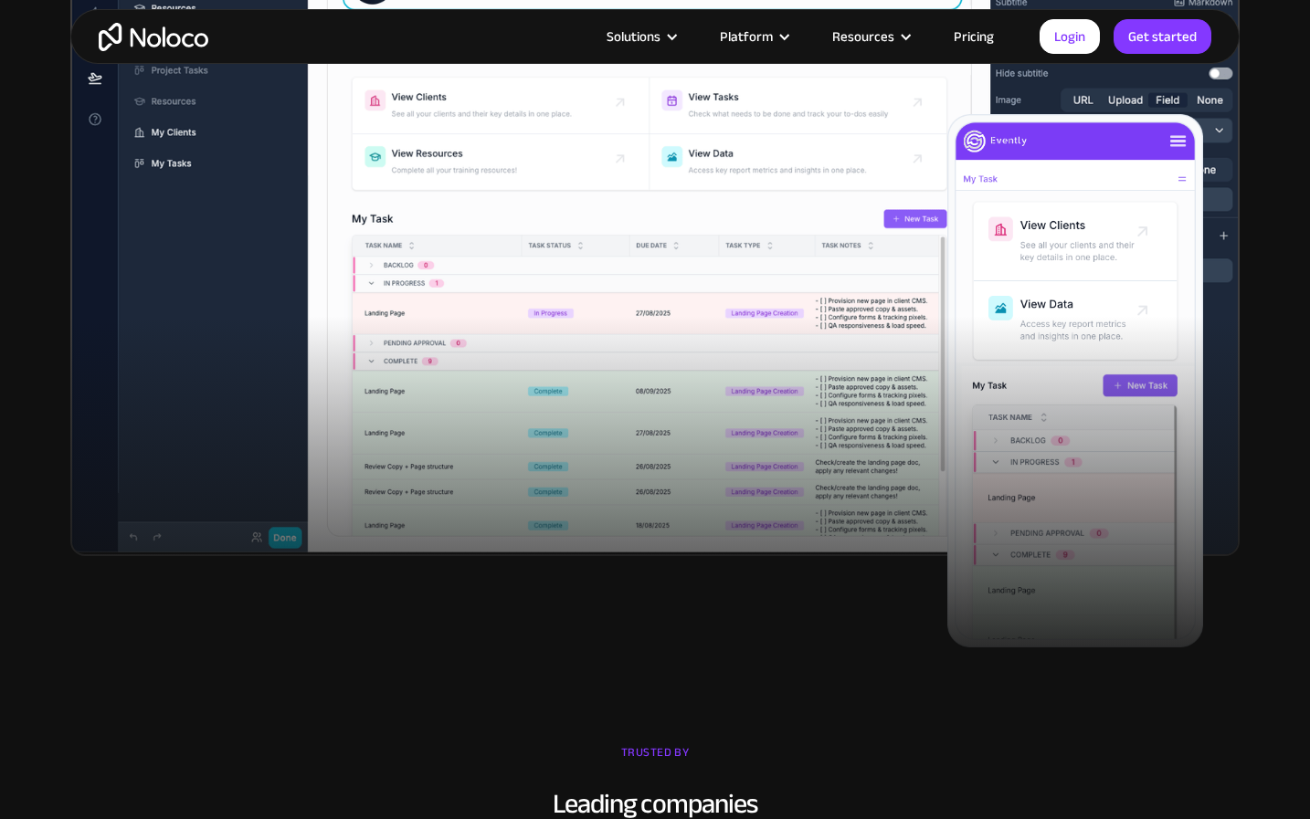
scroll to position [0, 0]
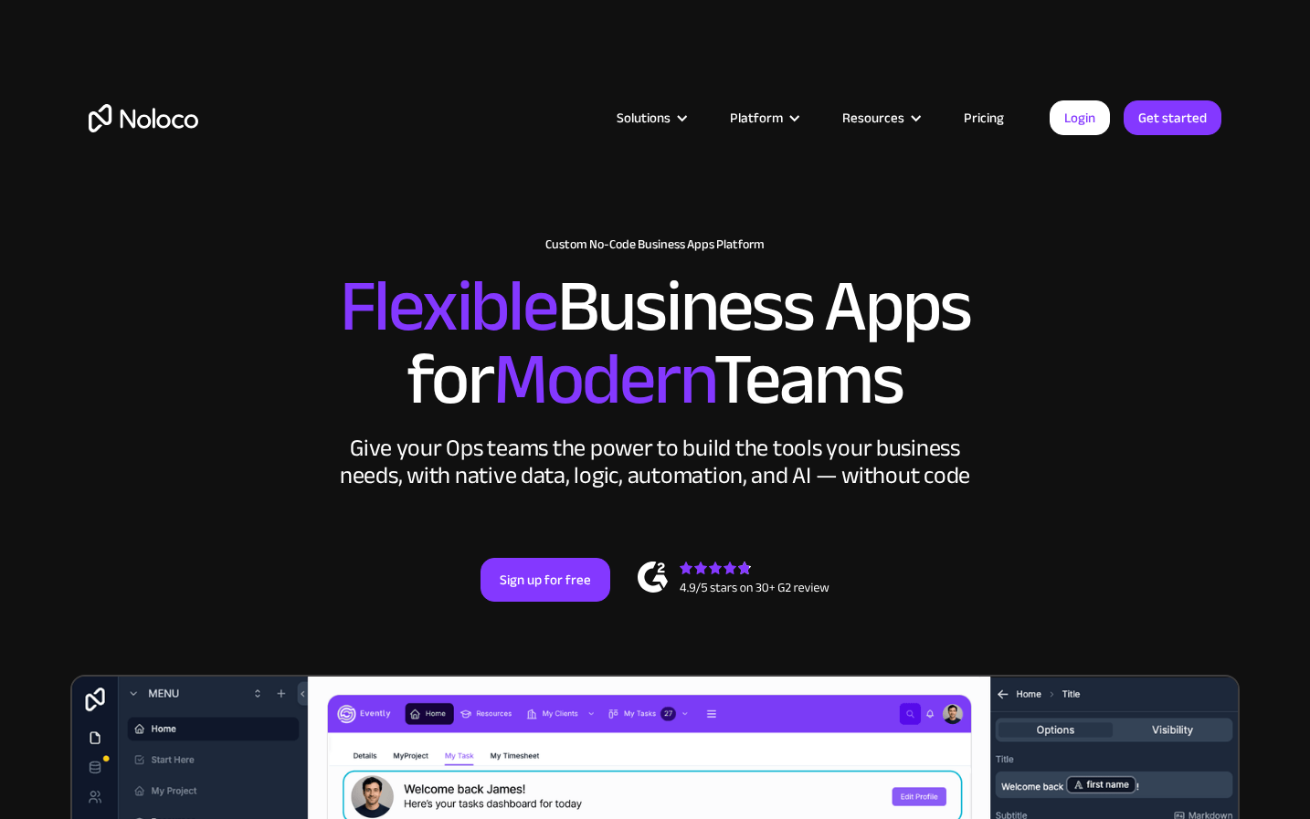
click at [984, 115] on link "Pricing" at bounding box center [984, 118] width 86 height 24
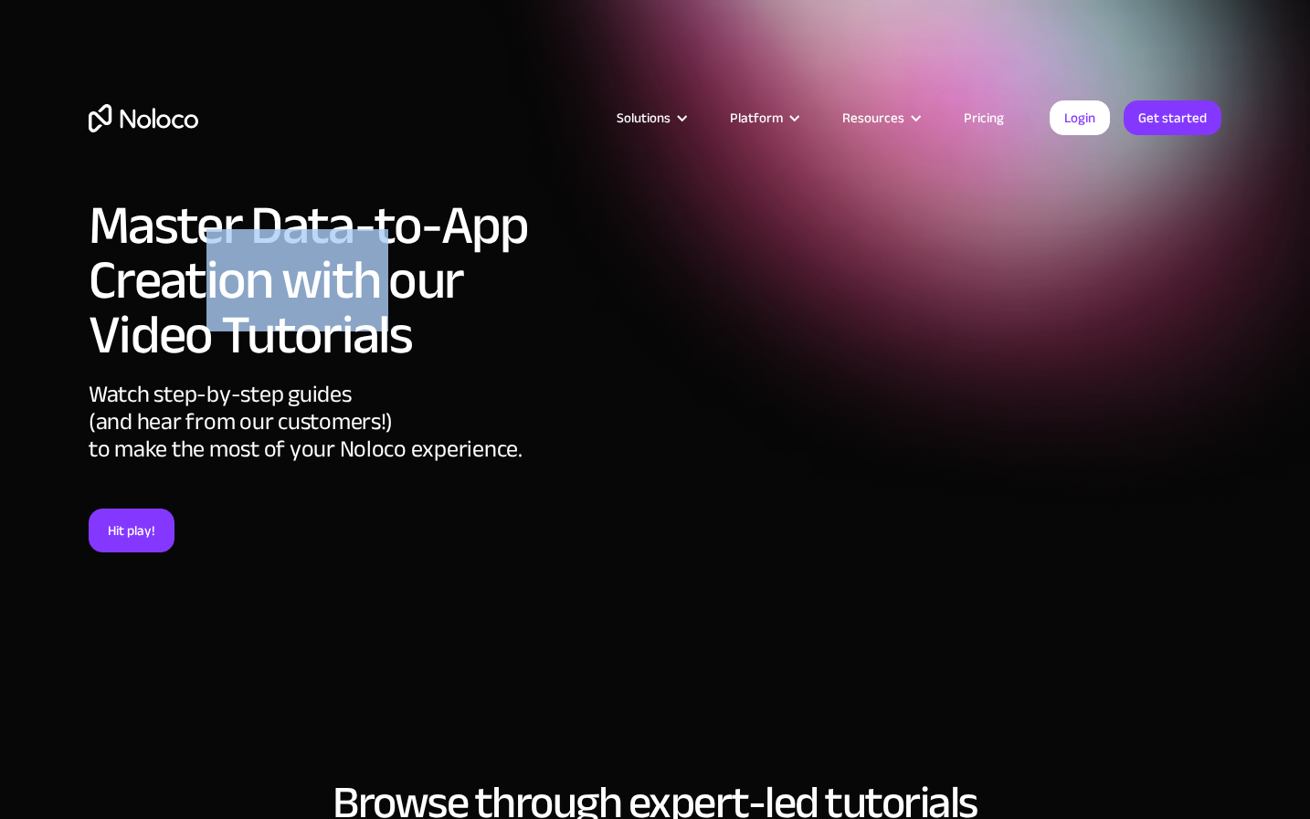
drag, startPoint x: 198, startPoint y: 279, endPoint x: 397, endPoint y: 270, distance: 199.3
click at [397, 270] on h1 "Master Data-to-App Creation with our Video Tutorials" at bounding box center [319, 280] width 461 height 164
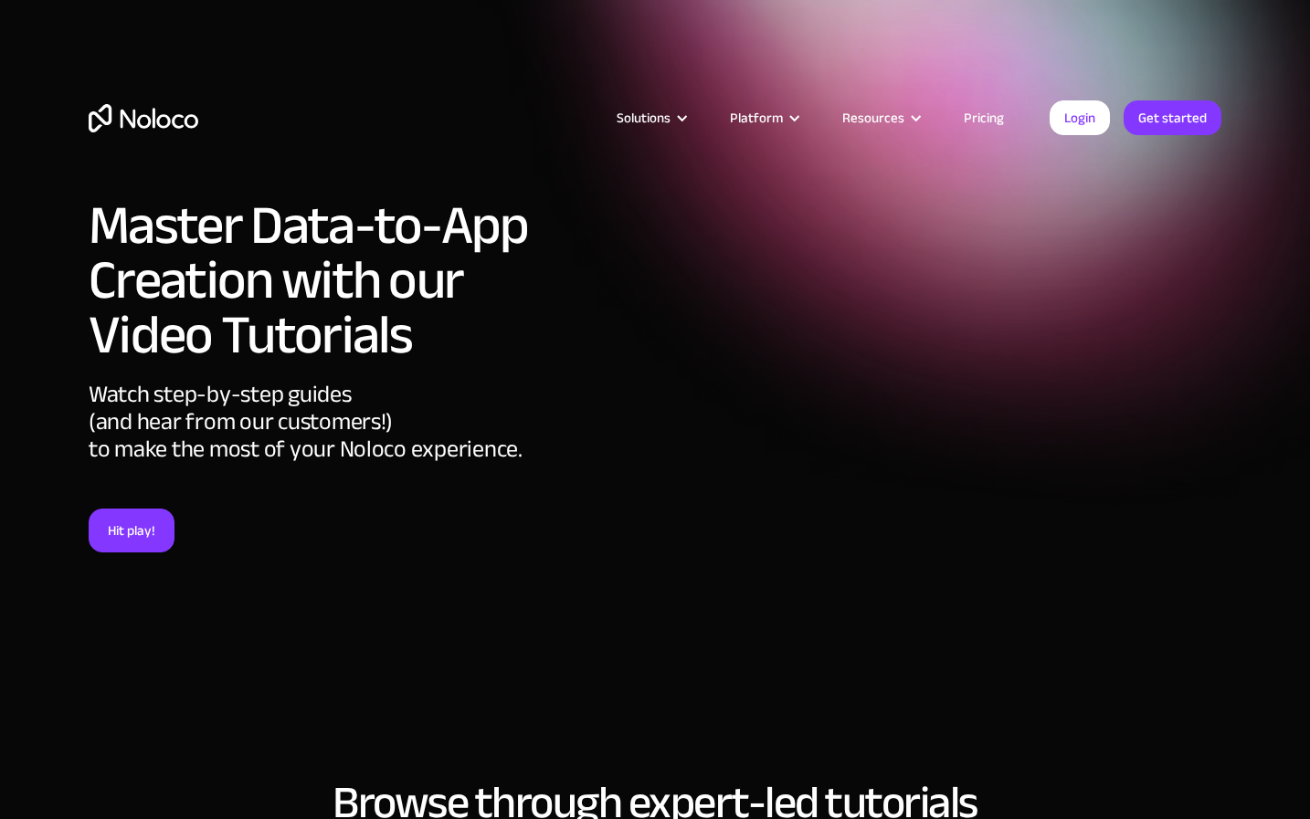
click at [321, 307] on h1 "Master Data-to-App Creation with our Video Tutorials" at bounding box center [319, 280] width 461 height 164
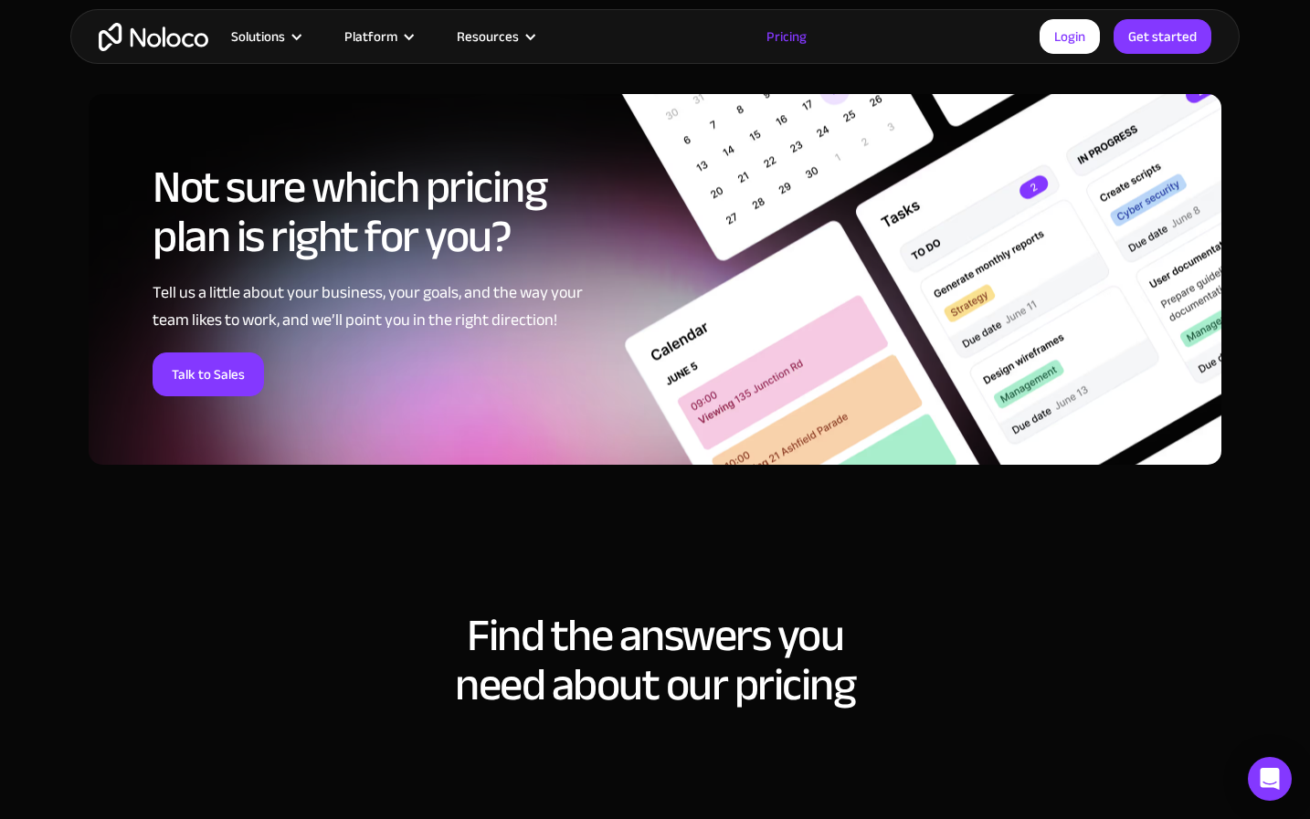
scroll to position [9387, 0]
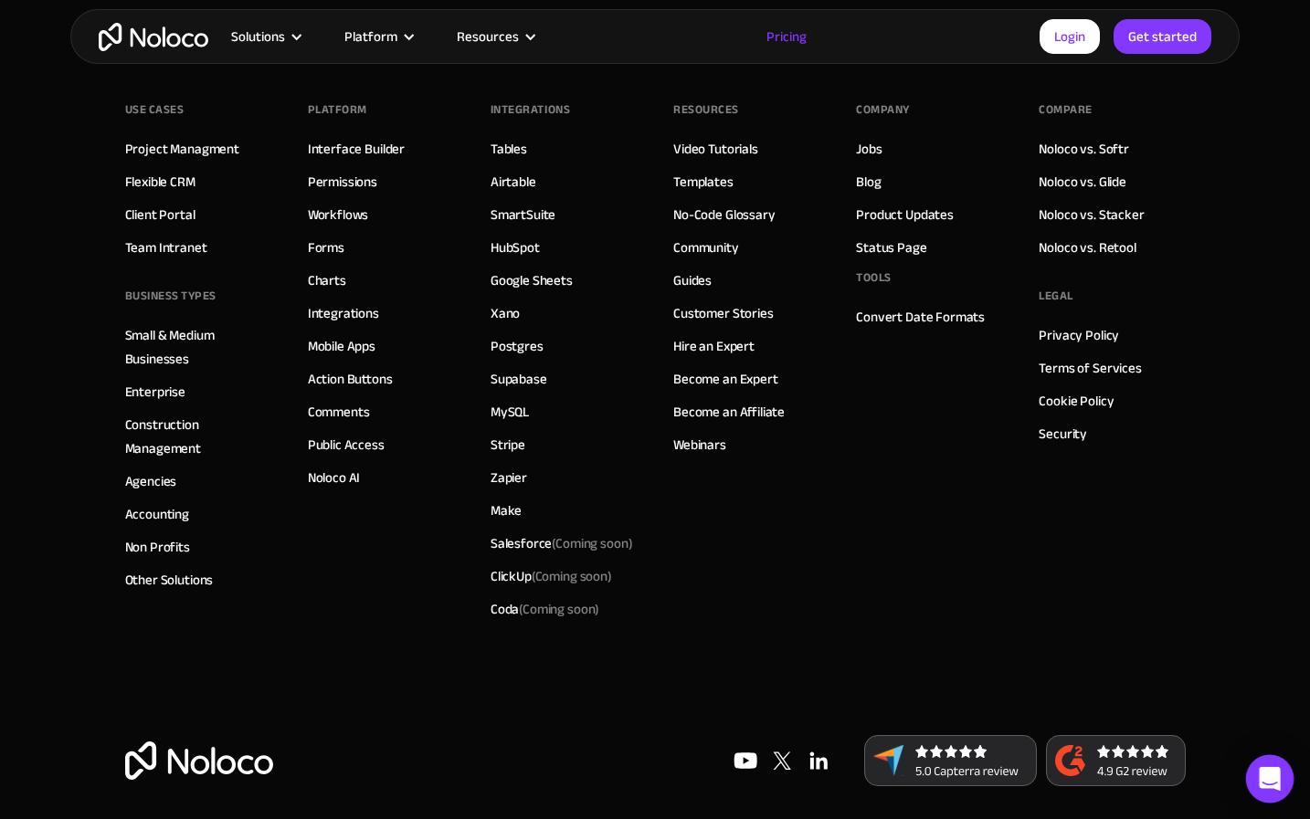
click at [1268, 777] on icon "Open Intercom Messenger" at bounding box center [1268, 779] width 21 height 24
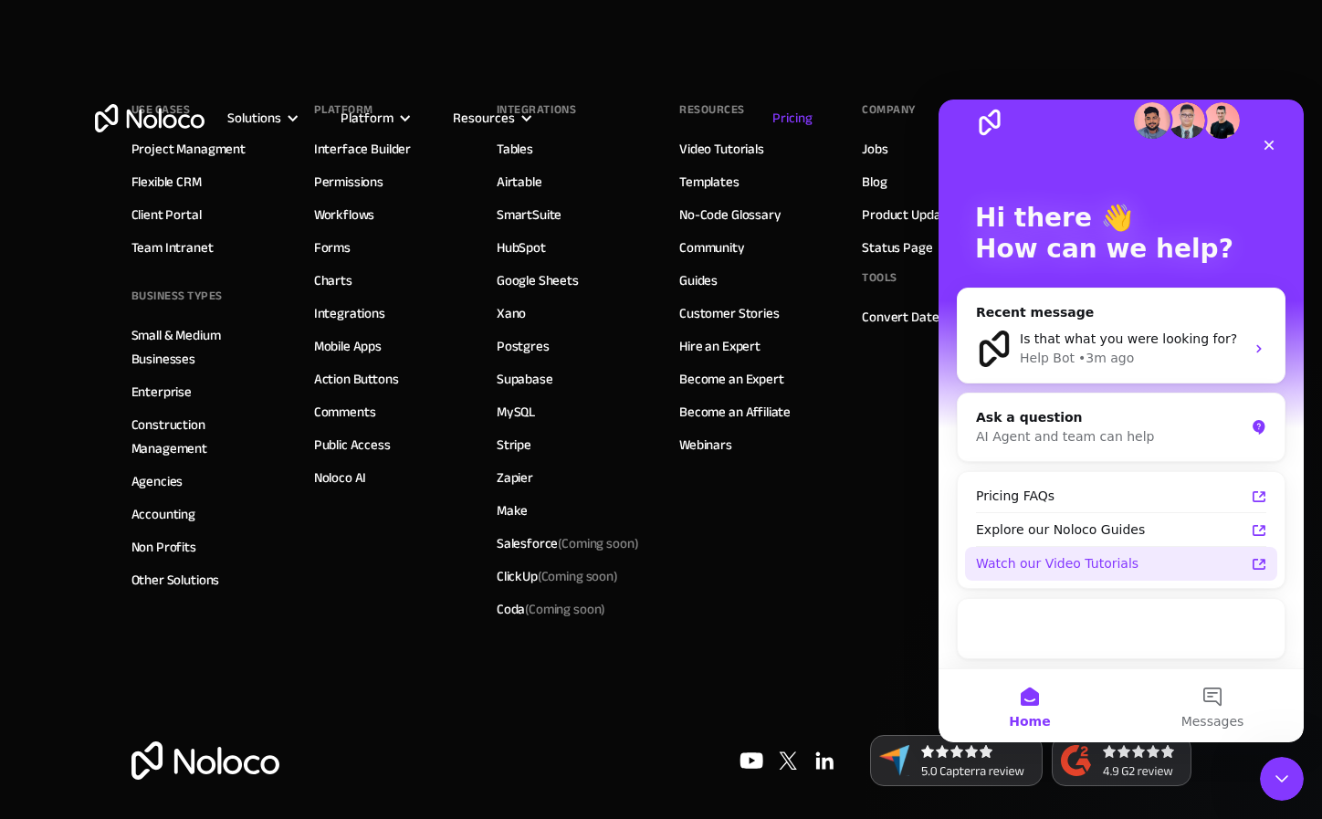
scroll to position [26, 0]
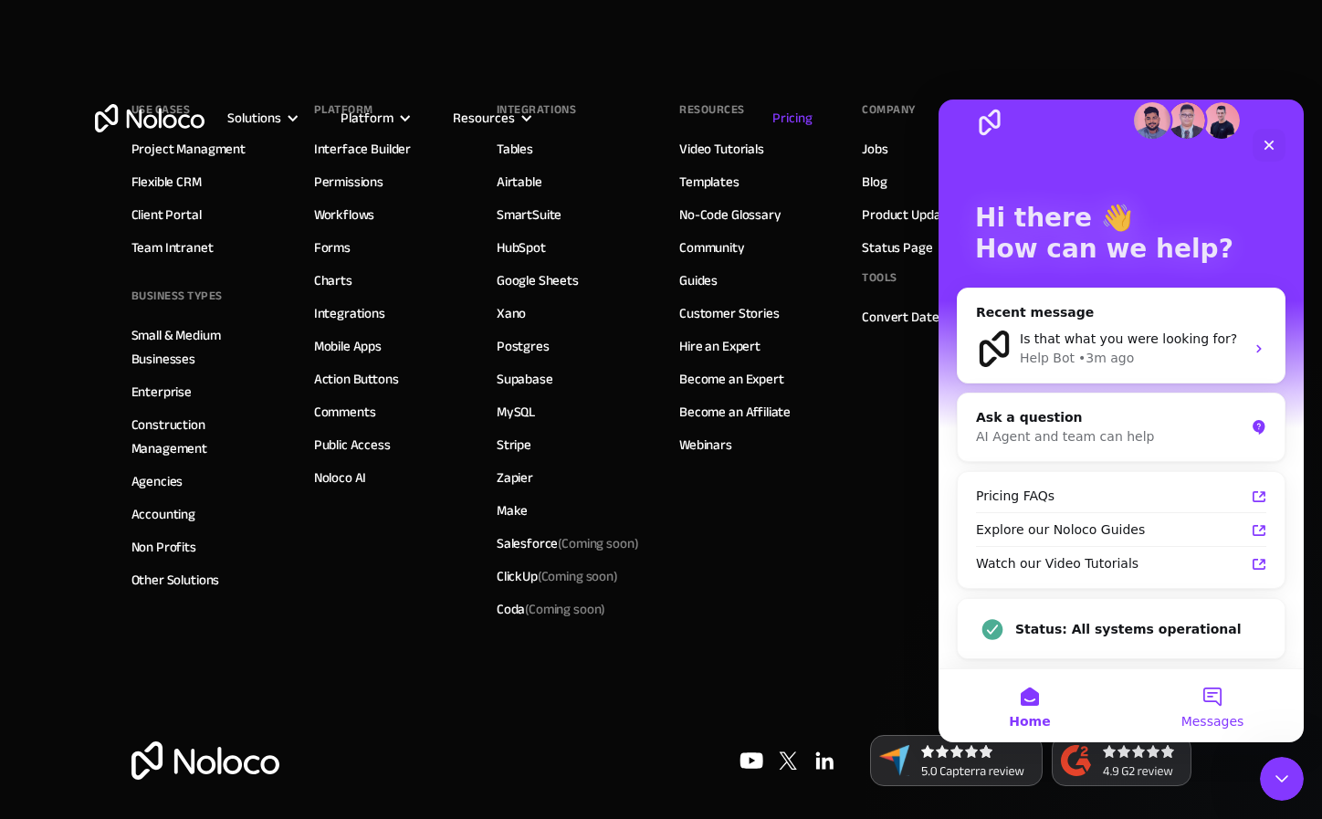
click at [1224, 694] on button "Messages" at bounding box center [1212, 705] width 183 height 73
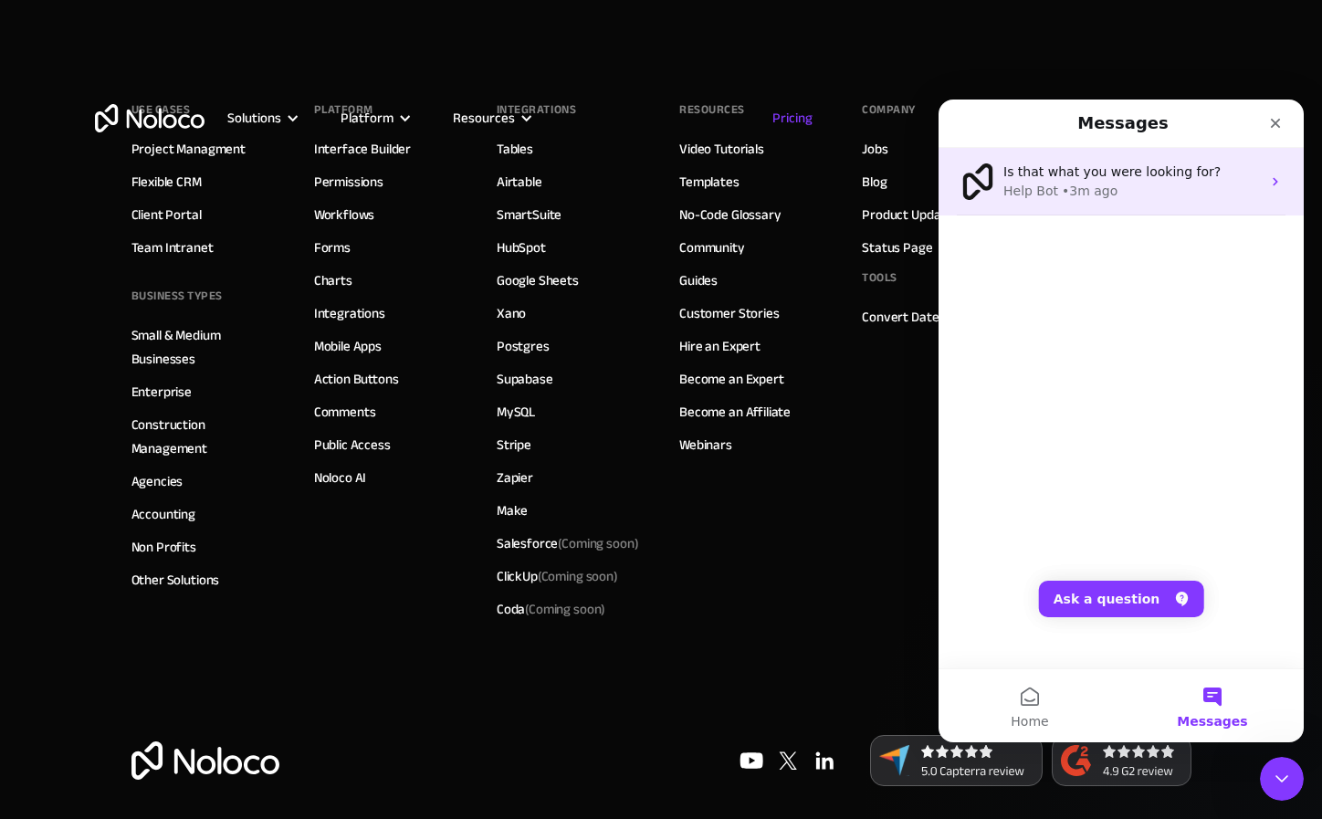
click at [1268, 183] on icon "Intercom messenger" at bounding box center [1275, 181] width 15 height 15
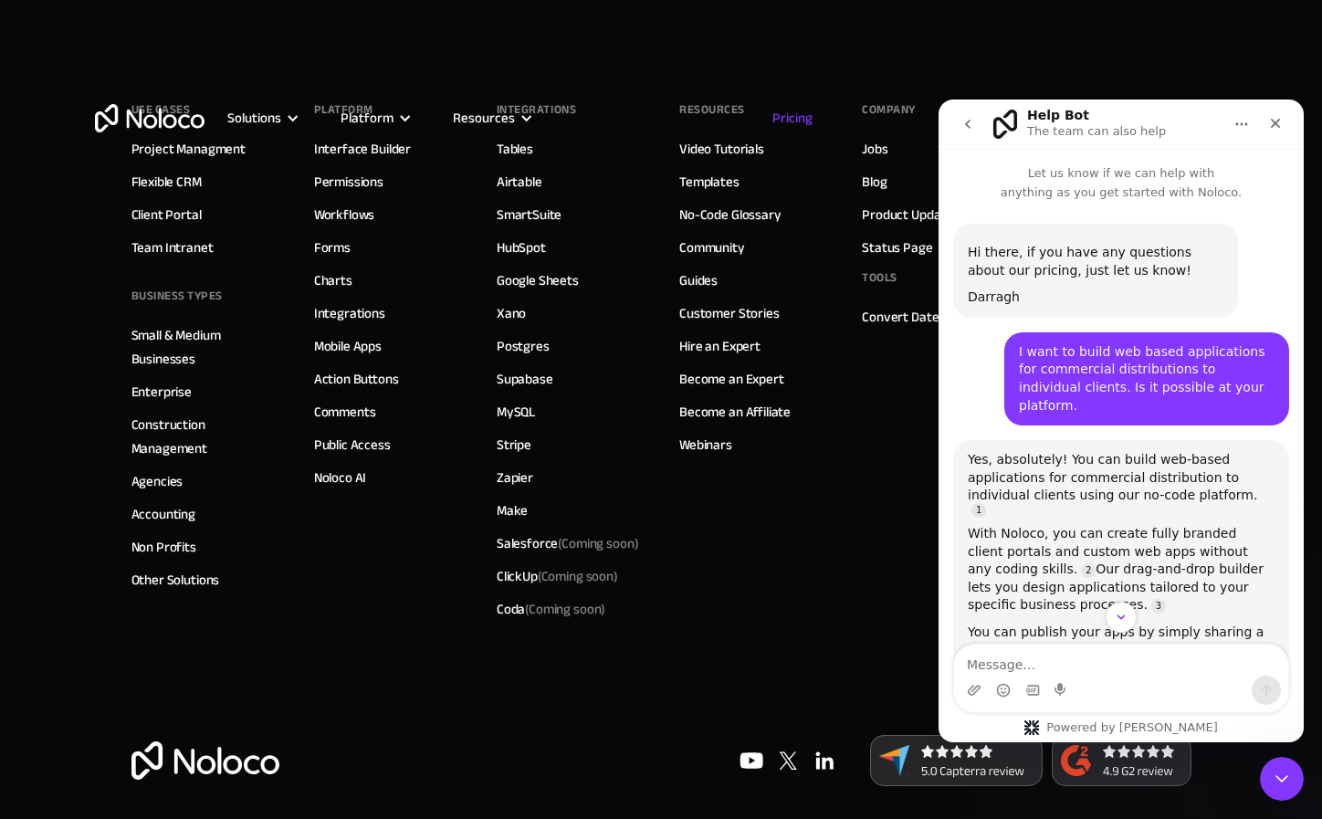
scroll to position [4, 0]
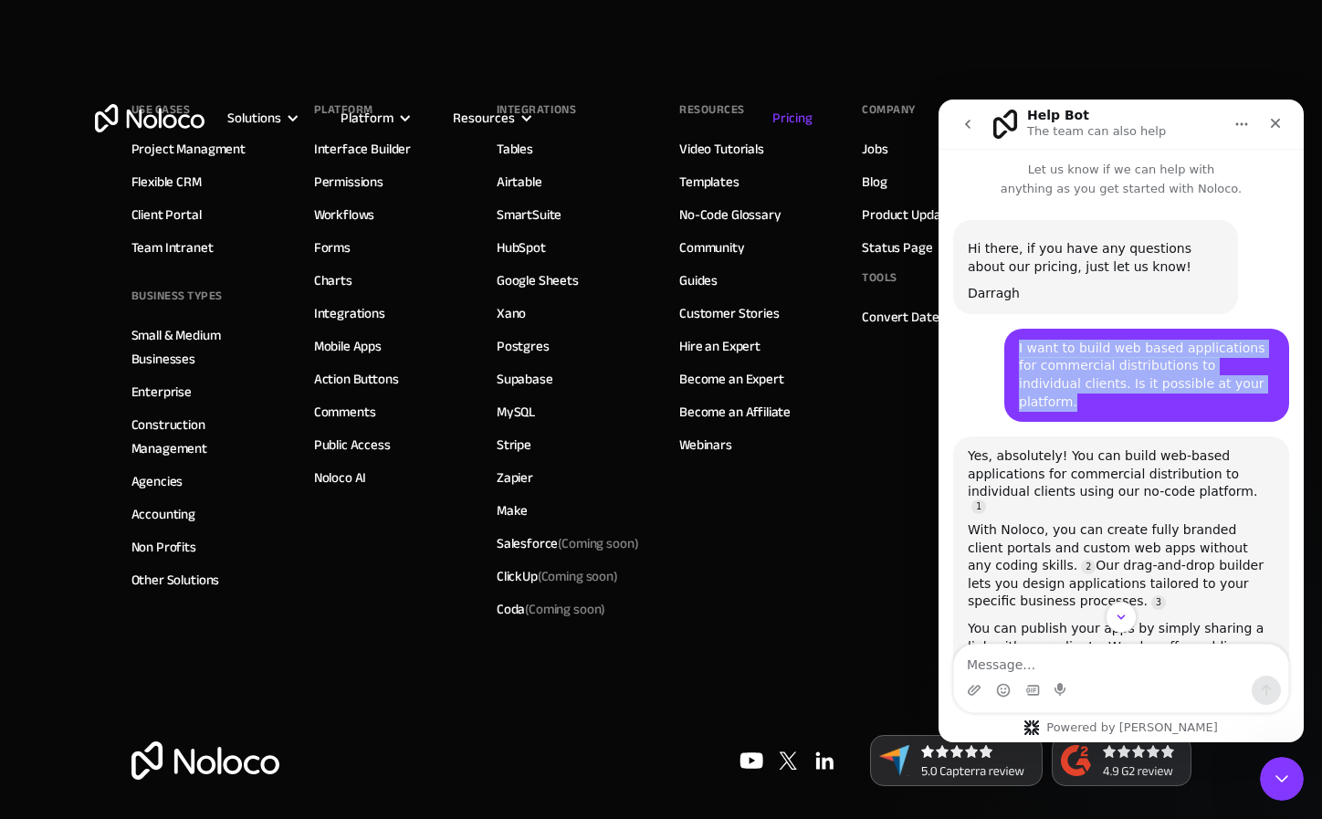
drag, startPoint x: 1010, startPoint y: 348, endPoint x: 1232, endPoint y: 379, distance: 224.1
click at [1232, 379] on div "I want to build web based applications for commercial distributions to individu…" at bounding box center [1147, 375] width 256 height 71
copy div "I want to build web based applications for commercial distributions to individu…"
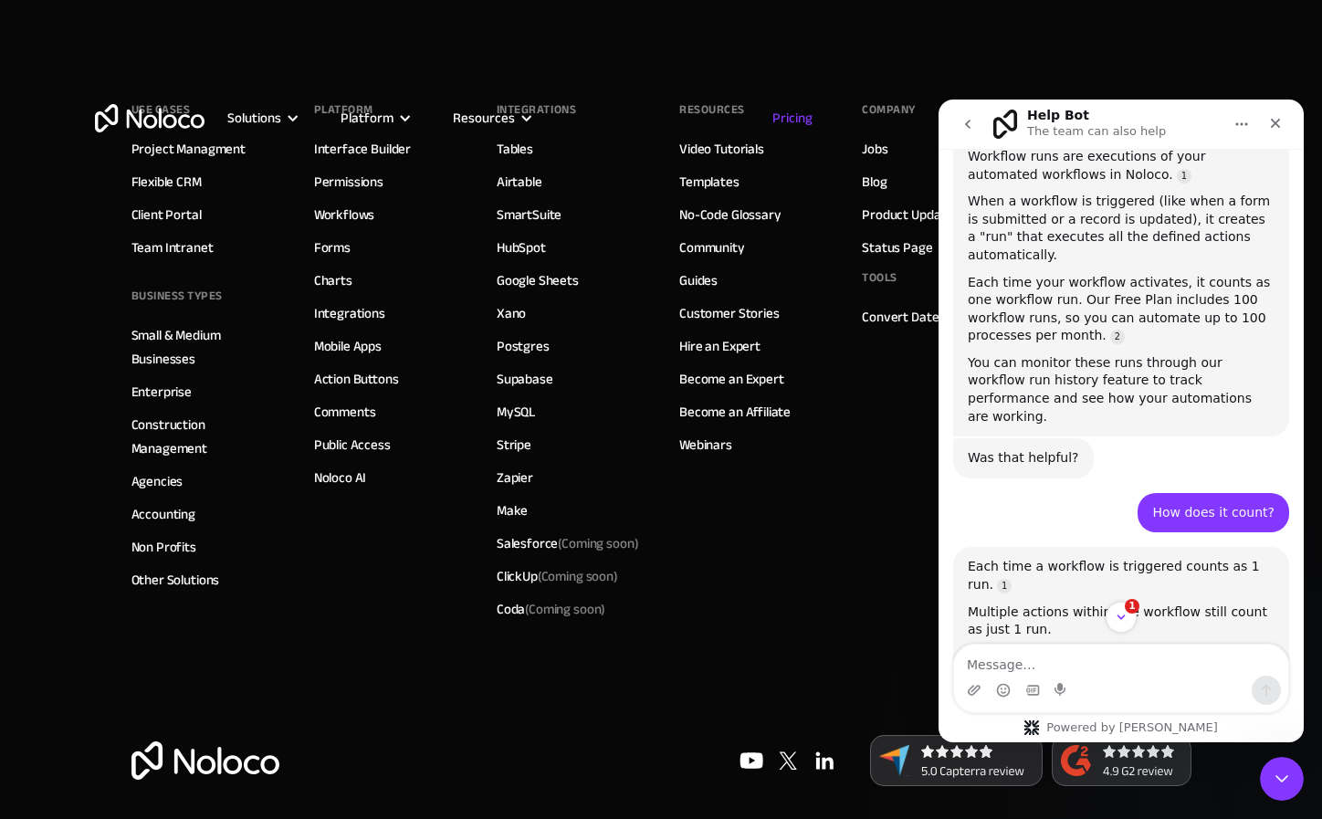
scroll to position [1878, 0]
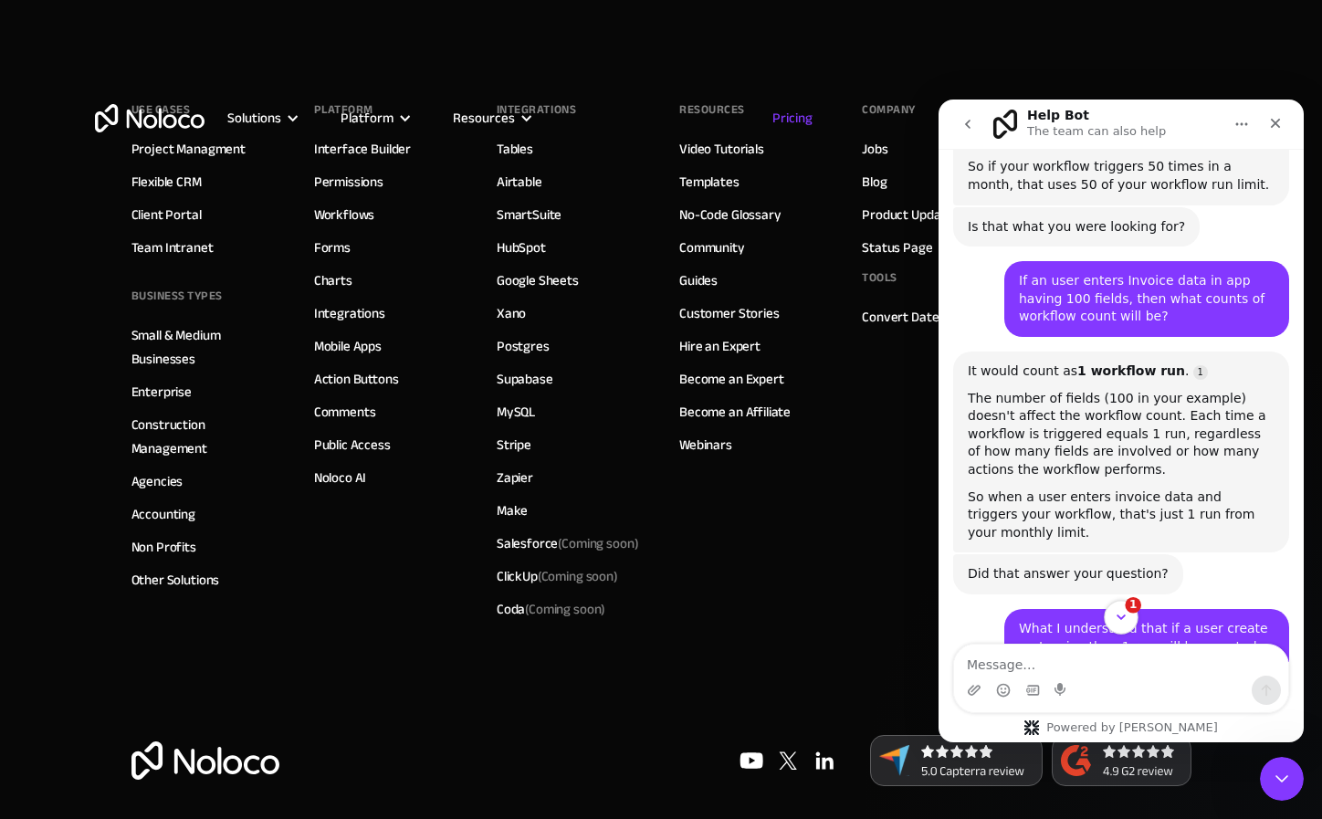
click at [1115, 621] on icon "Scroll to bottom" at bounding box center [1121, 617] width 16 height 16
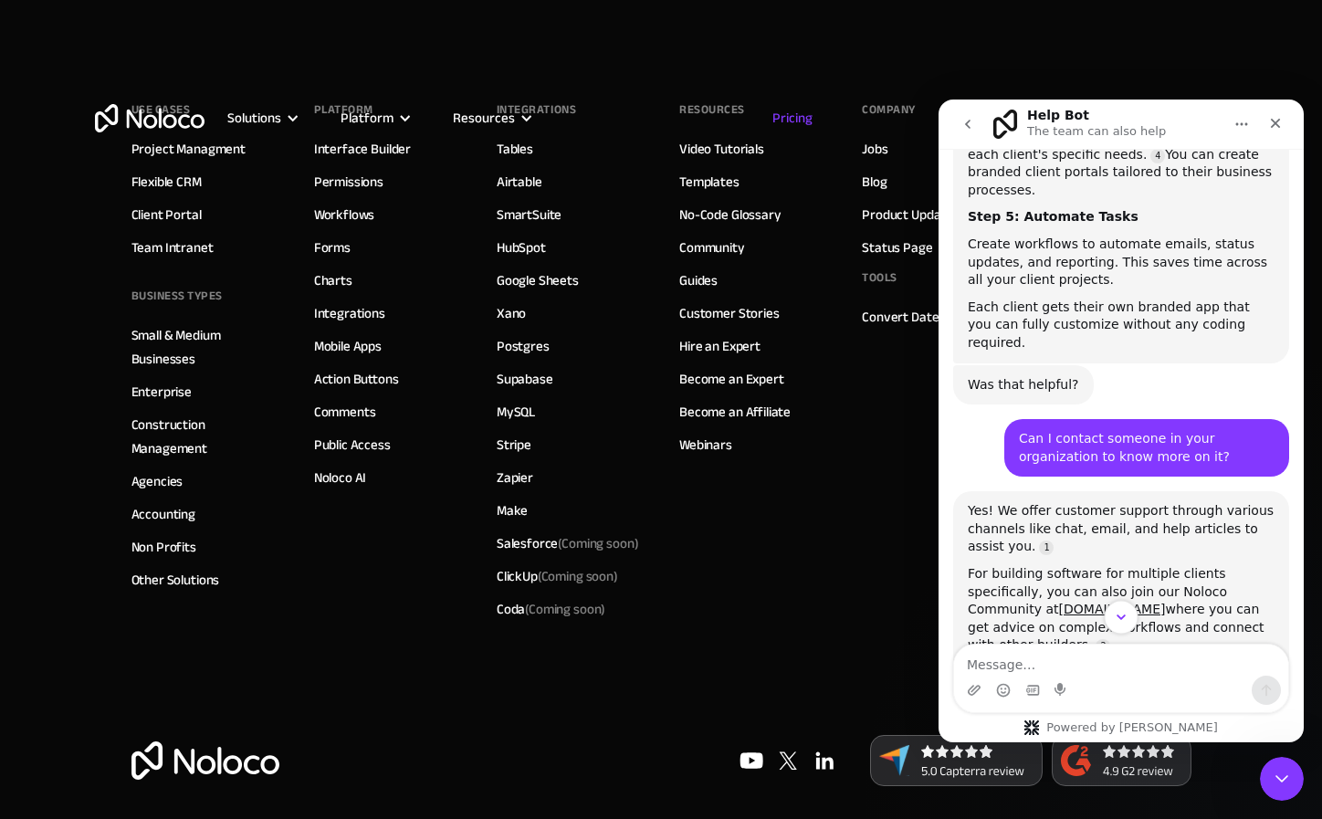
scroll to position [4647, 0]
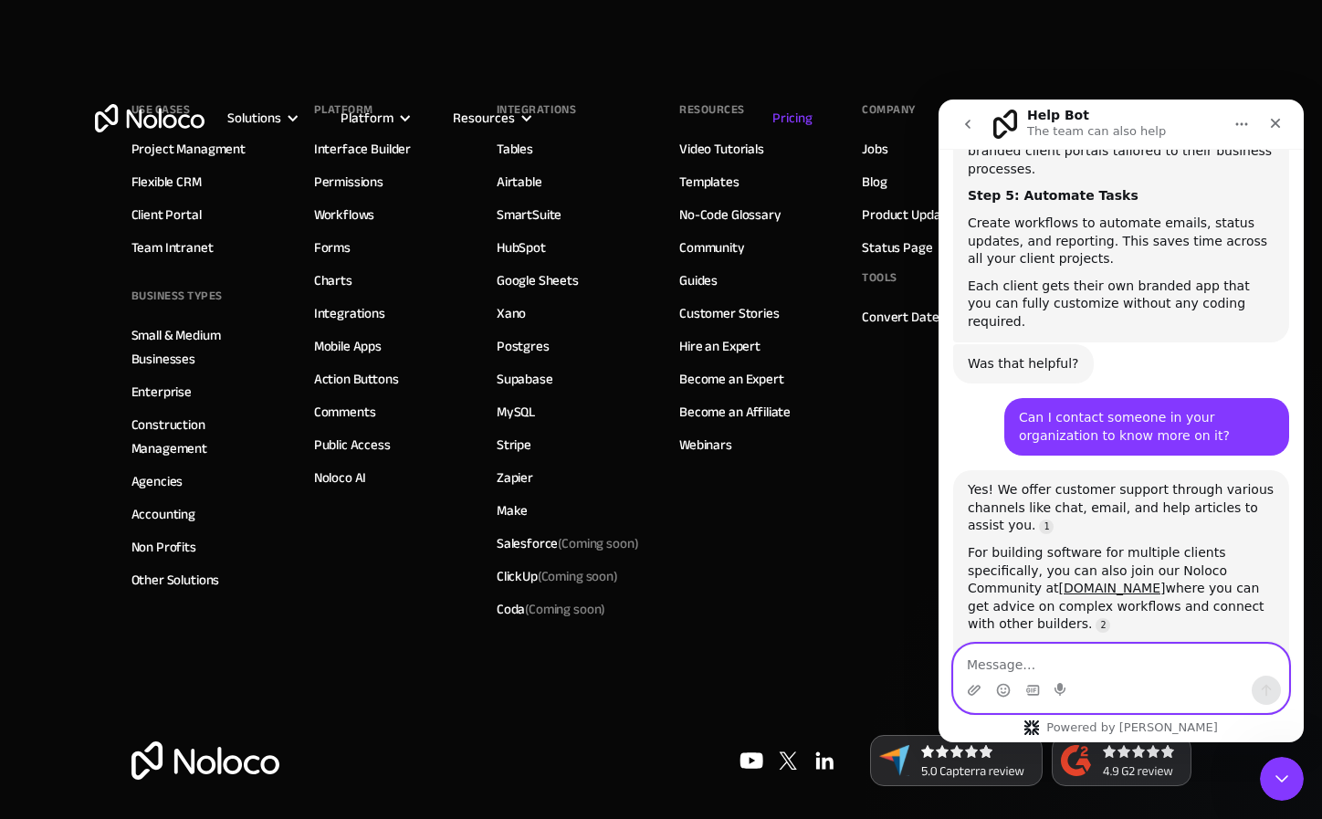
click at [1051, 662] on textarea "Message…" at bounding box center [1121, 660] width 334 height 31
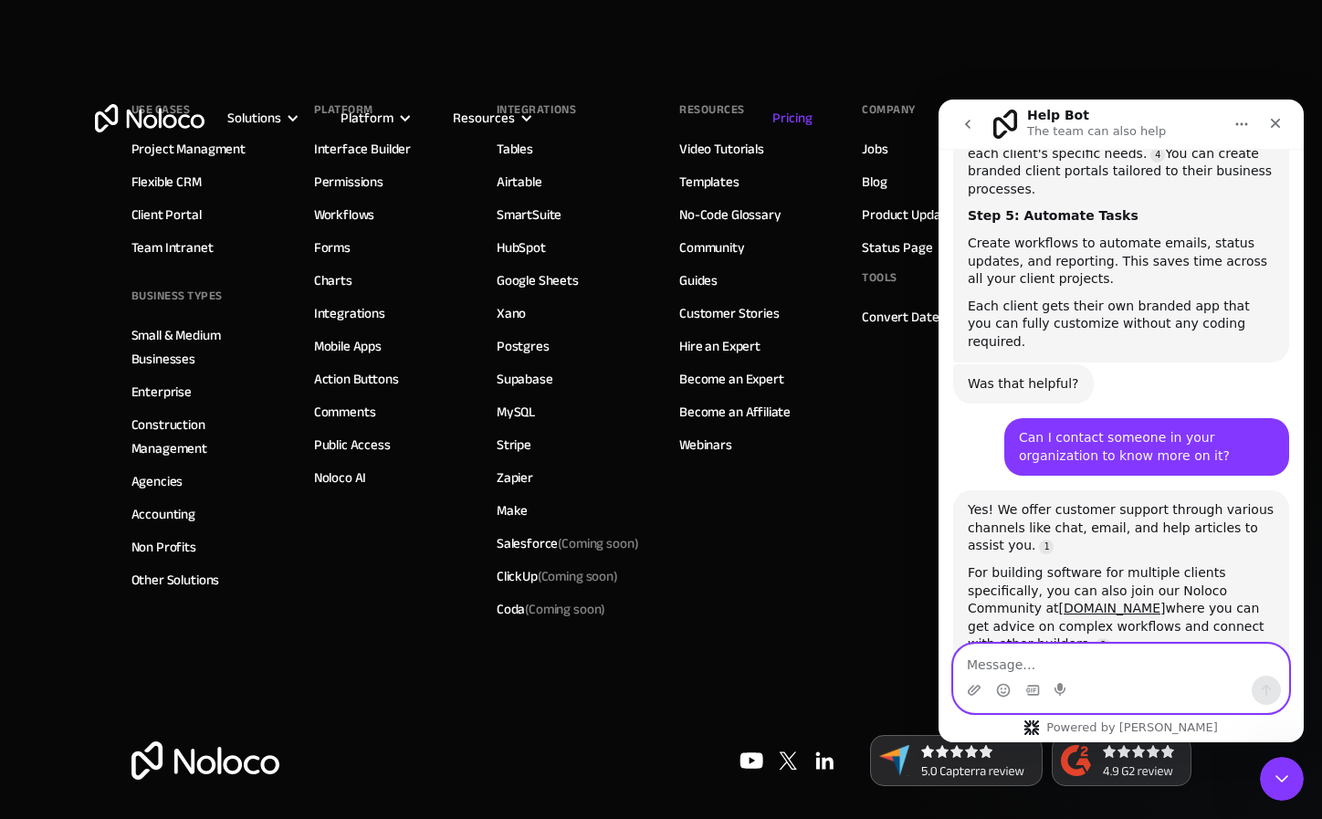
paste textarea "Let's say if I am creating item master for 100 different items, then how much W…"
type textarea "Let's say if I am creating item master for 100 different items, then how much W…"
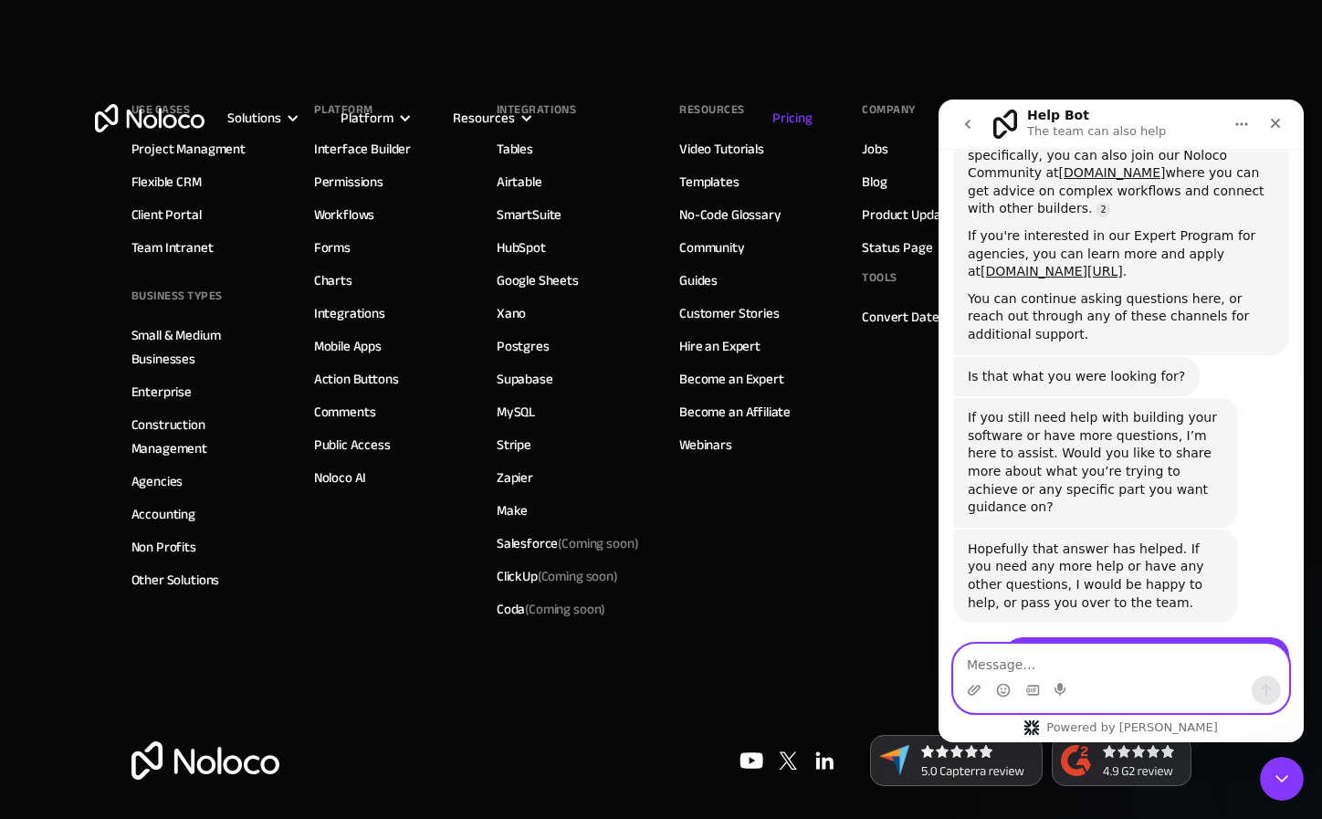
scroll to position [5112, 0]
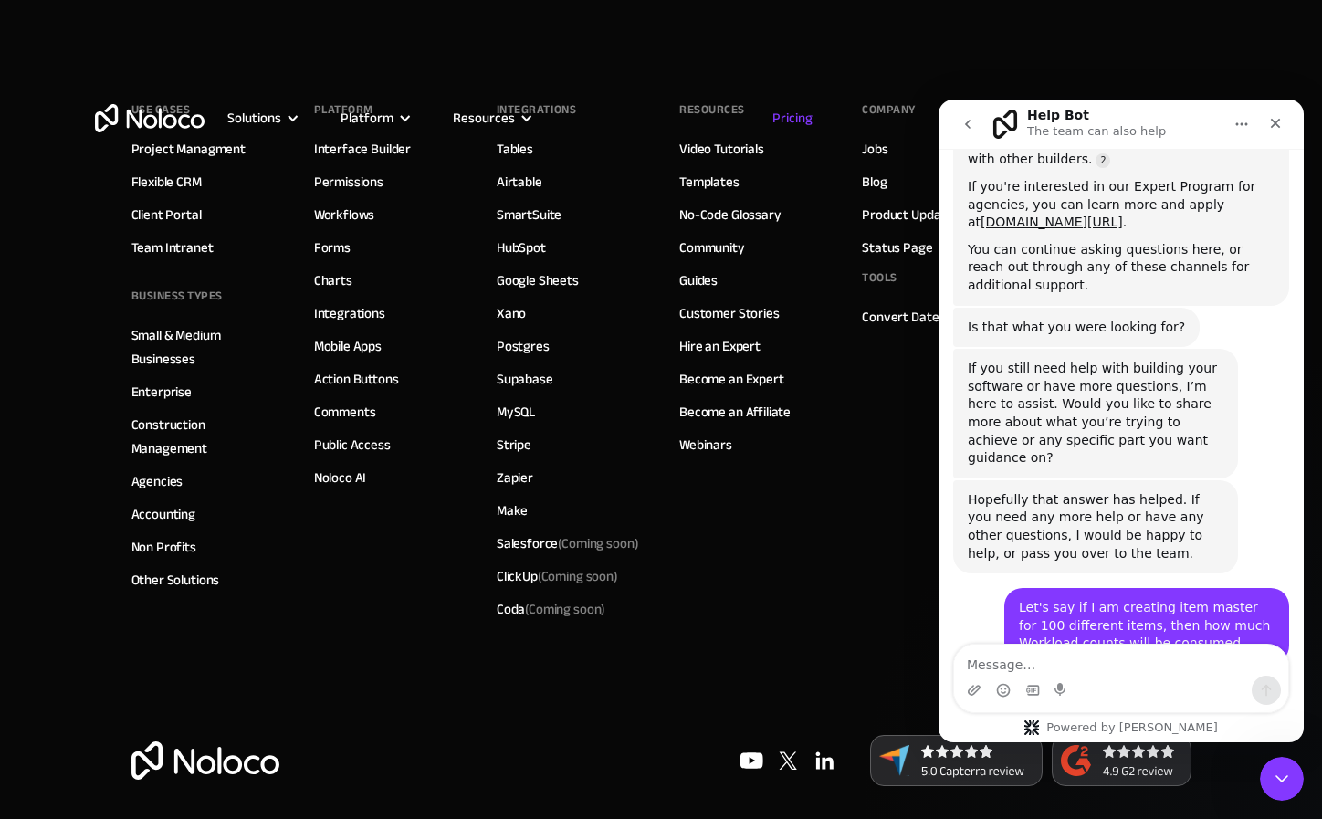
drag, startPoint x: 1026, startPoint y: 344, endPoint x: 1170, endPoint y: 345, distance: 144.3
click at [1170, 689] on div "Creating 100 different items in your item master would consume 100 workflow run…" at bounding box center [1121, 716] width 307 height 54
click at [1206, 689] on div "Creating 100 different items in your item master would consume 100 workflow run…" at bounding box center [1121, 716] width 307 height 54
drag, startPoint x: 1002, startPoint y: 389, endPoint x: 1209, endPoint y: 390, distance: 207.3
click at [1209, 752] on div "Each time a workflow is triggered equals 1 run, regardless of how many fields o…" at bounding box center [1121, 779] width 307 height 54
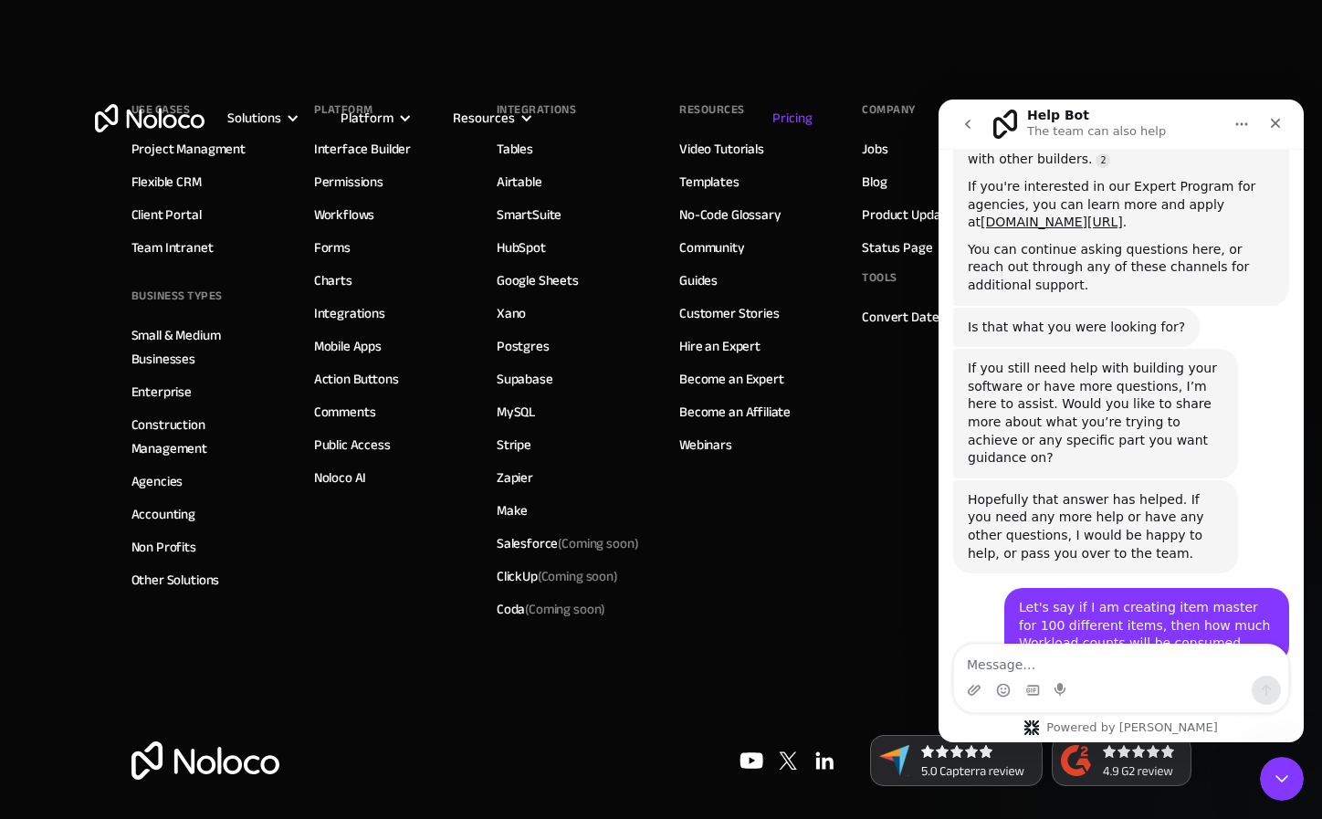
scroll to position [5130, 0]
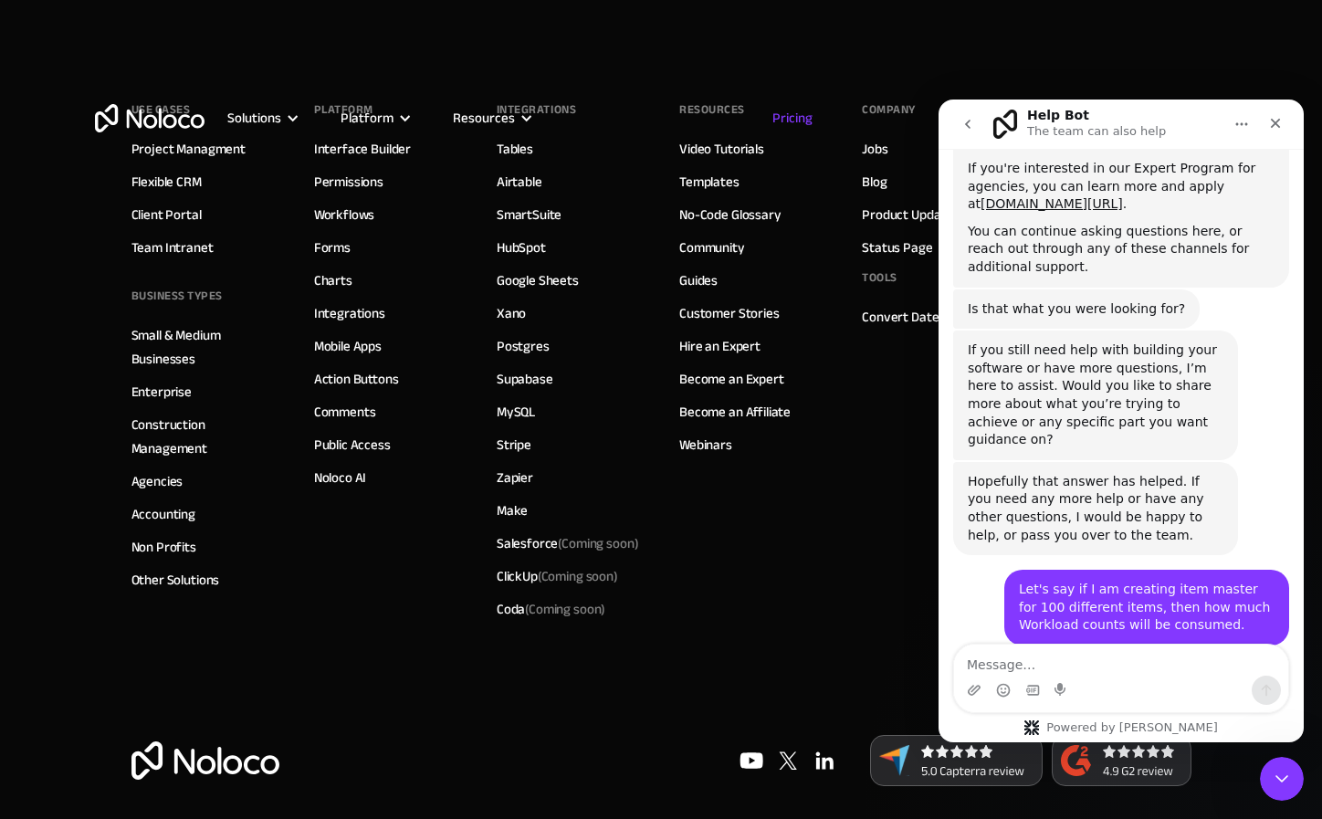
drag, startPoint x: 988, startPoint y: 387, endPoint x: 1128, endPoint y: 386, distance: 139.7
click at [1128, 734] on div "Each time a workflow is triggered equals 1 run, regardless of how many fields o…" at bounding box center [1121, 761] width 307 height 54
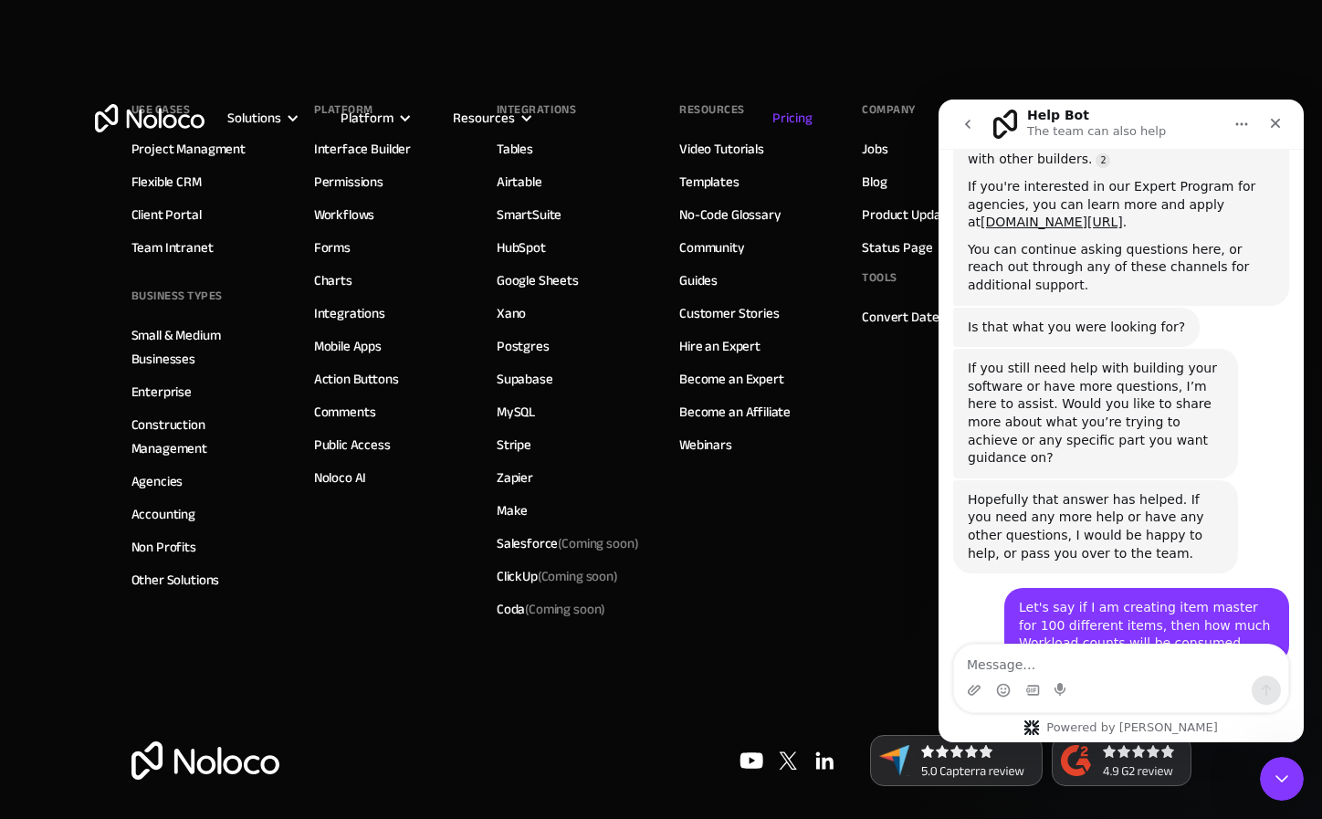
scroll to position [5112, 0]
drag, startPoint x: 990, startPoint y: 447, endPoint x: 1124, endPoint y: 446, distance: 134.3
drag, startPoint x: 1028, startPoint y: 468, endPoint x: 1215, endPoint y: 464, distance: 186.3
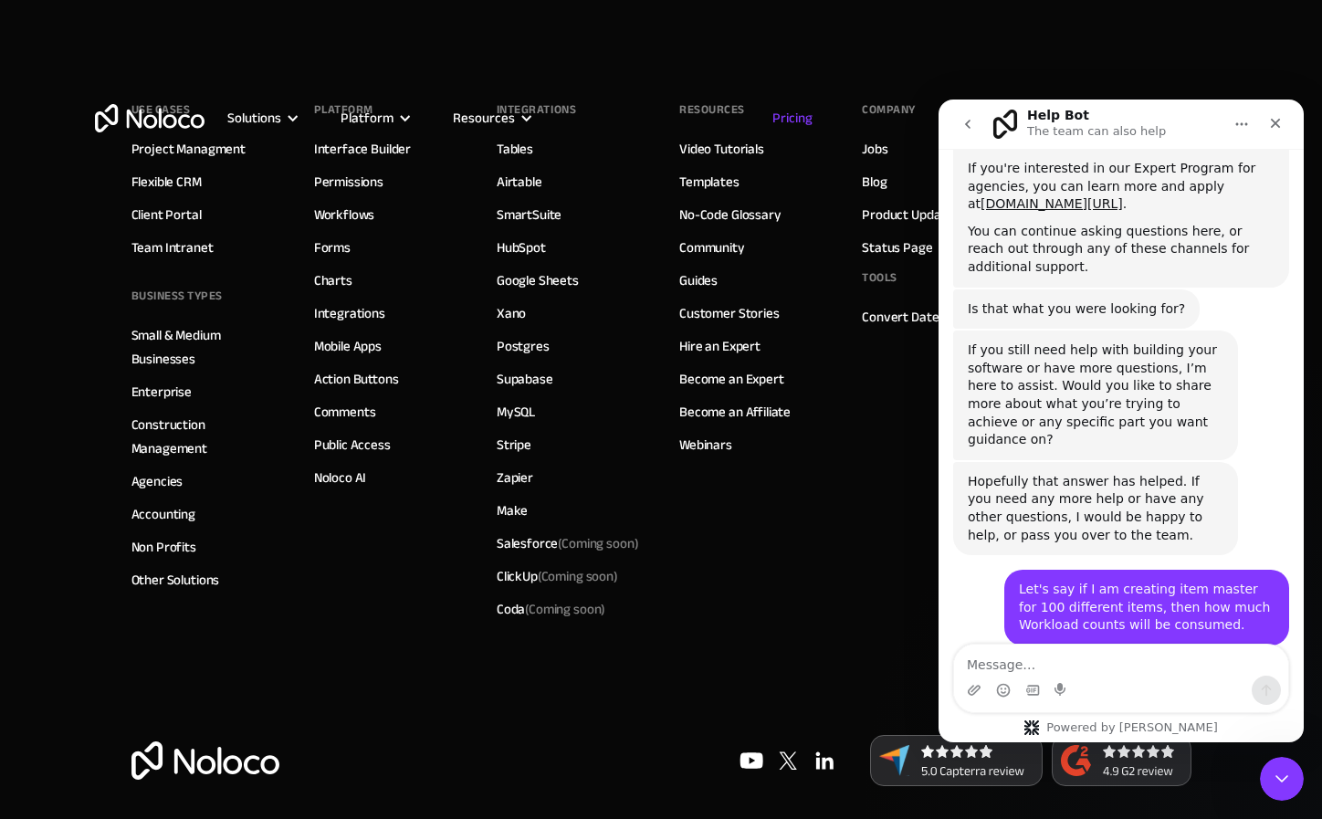
drag, startPoint x: 1002, startPoint y: 466, endPoint x: 1132, endPoint y: 459, distance: 130.7
click at [1132, 796] on div "So if you have a workflow that runs when an item is created, adding 100 items w…" at bounding box center [1121, 823] width 307 height 54
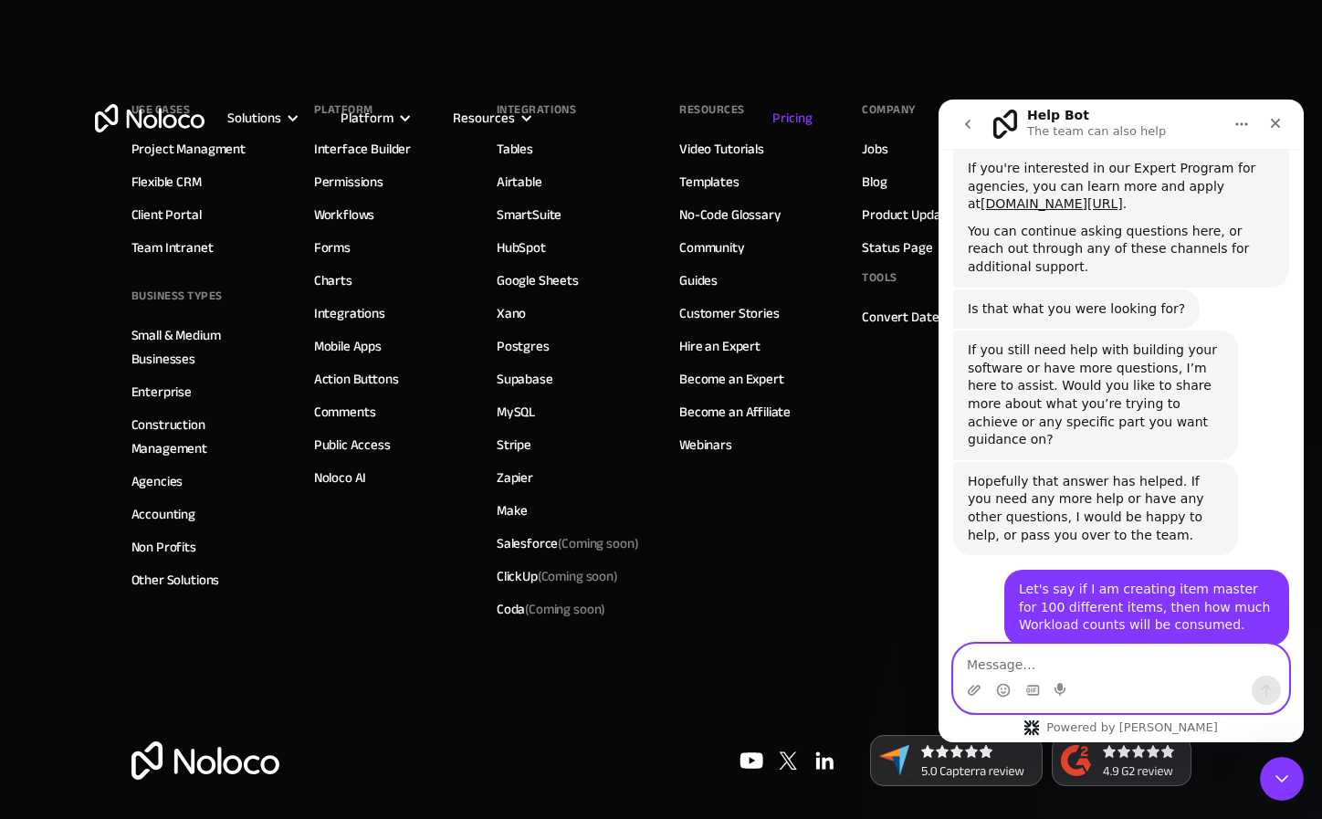
click at [1029, 669] on textarea "Message…" at bounding box center [1121, 660] width 334 height 31
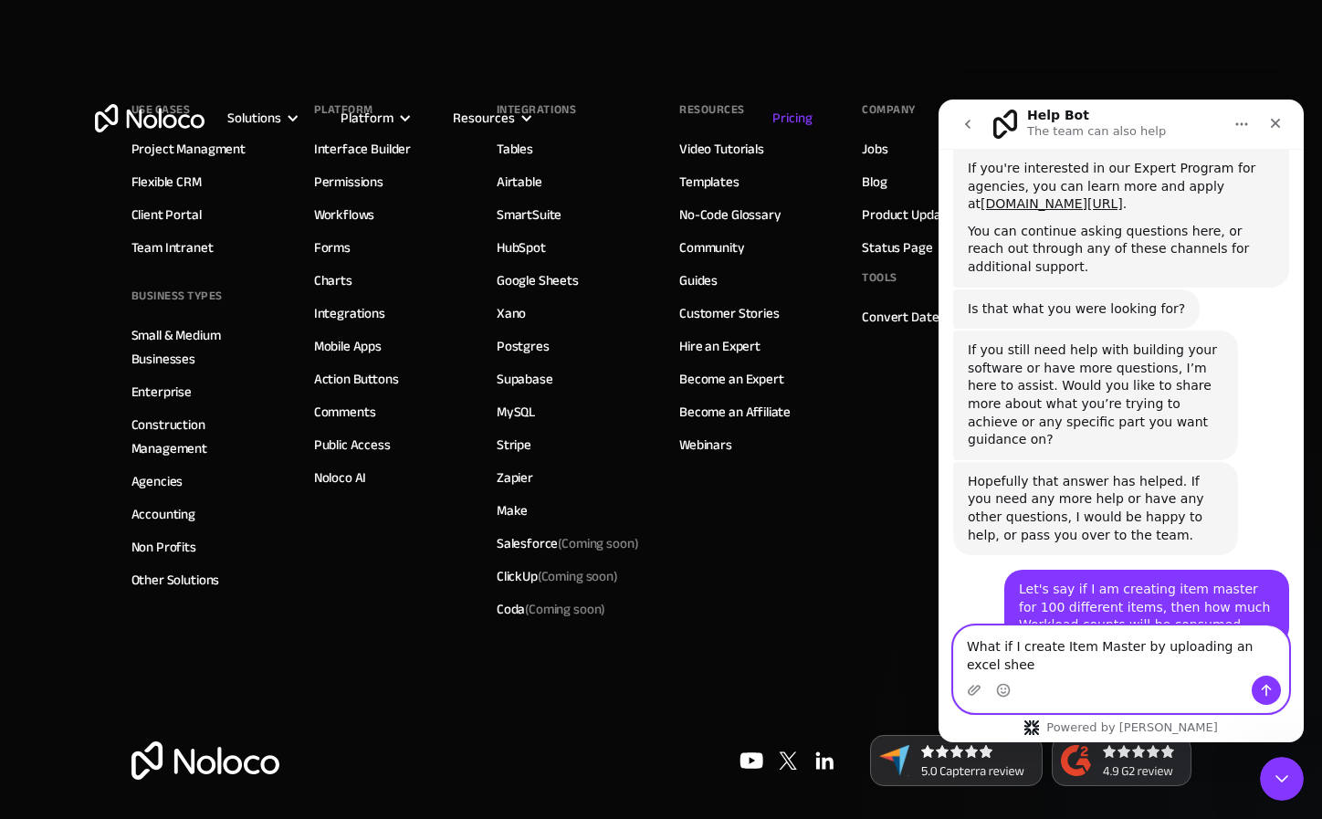
scroll to position [5149, 0]
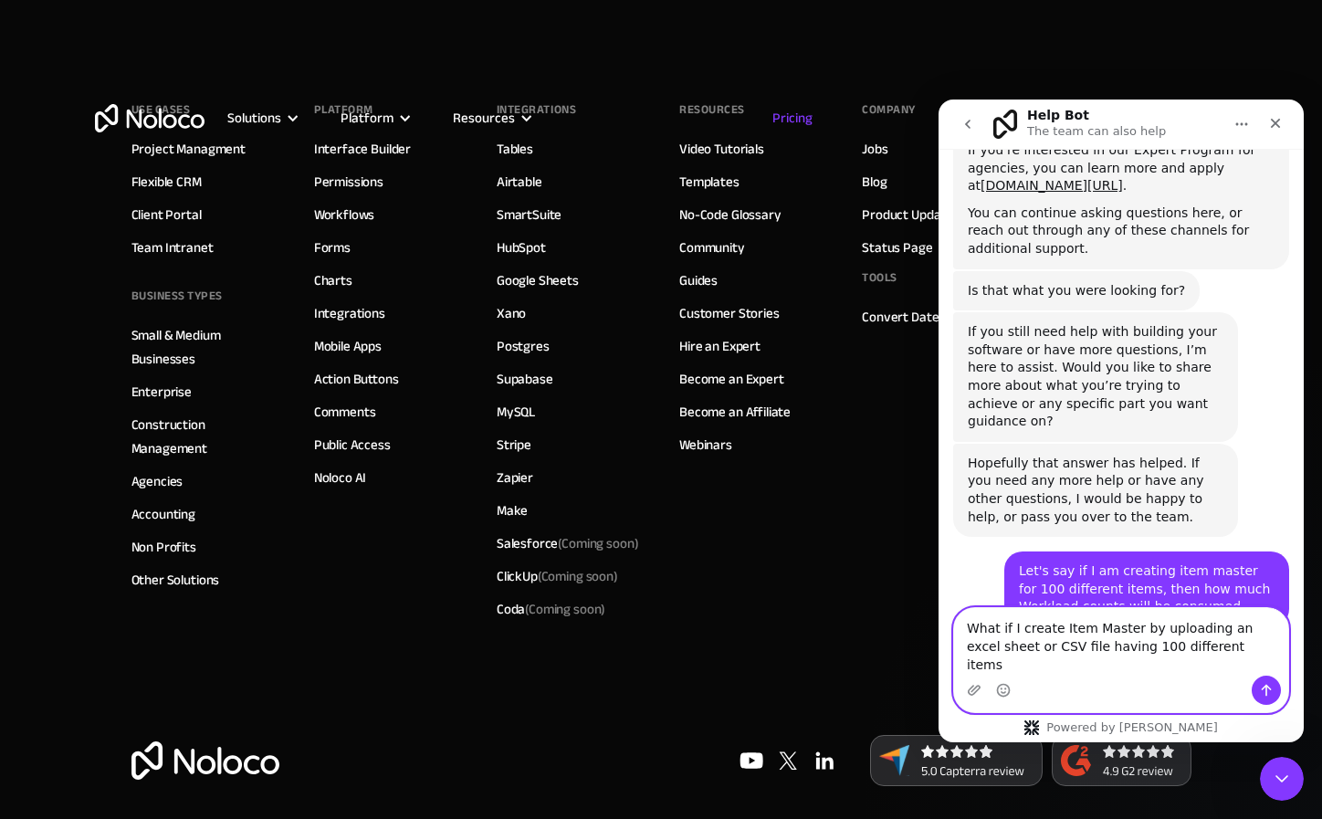
type textarea "What if I create Item Master by uploading an excel sheet or CSV file having 100…"
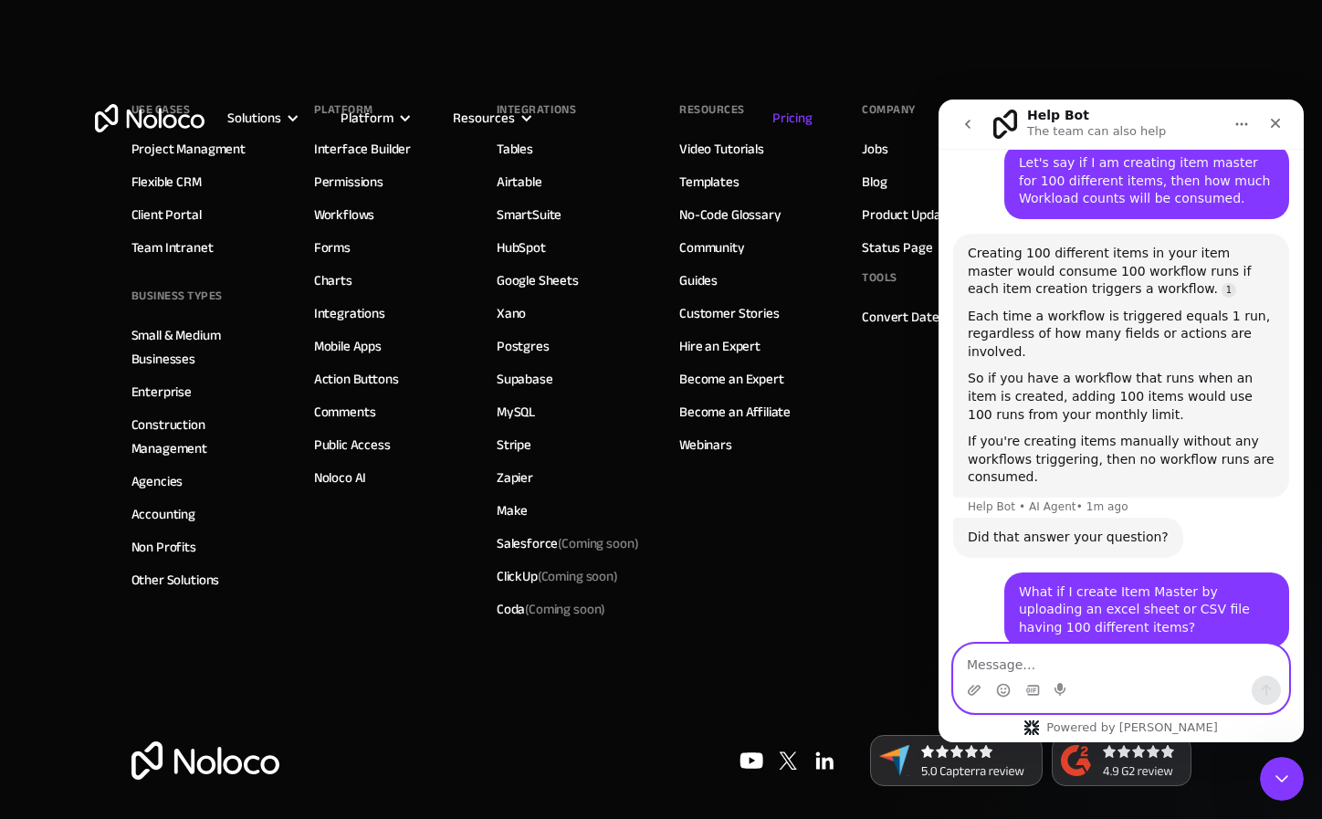
scroll to position [5606, 0]
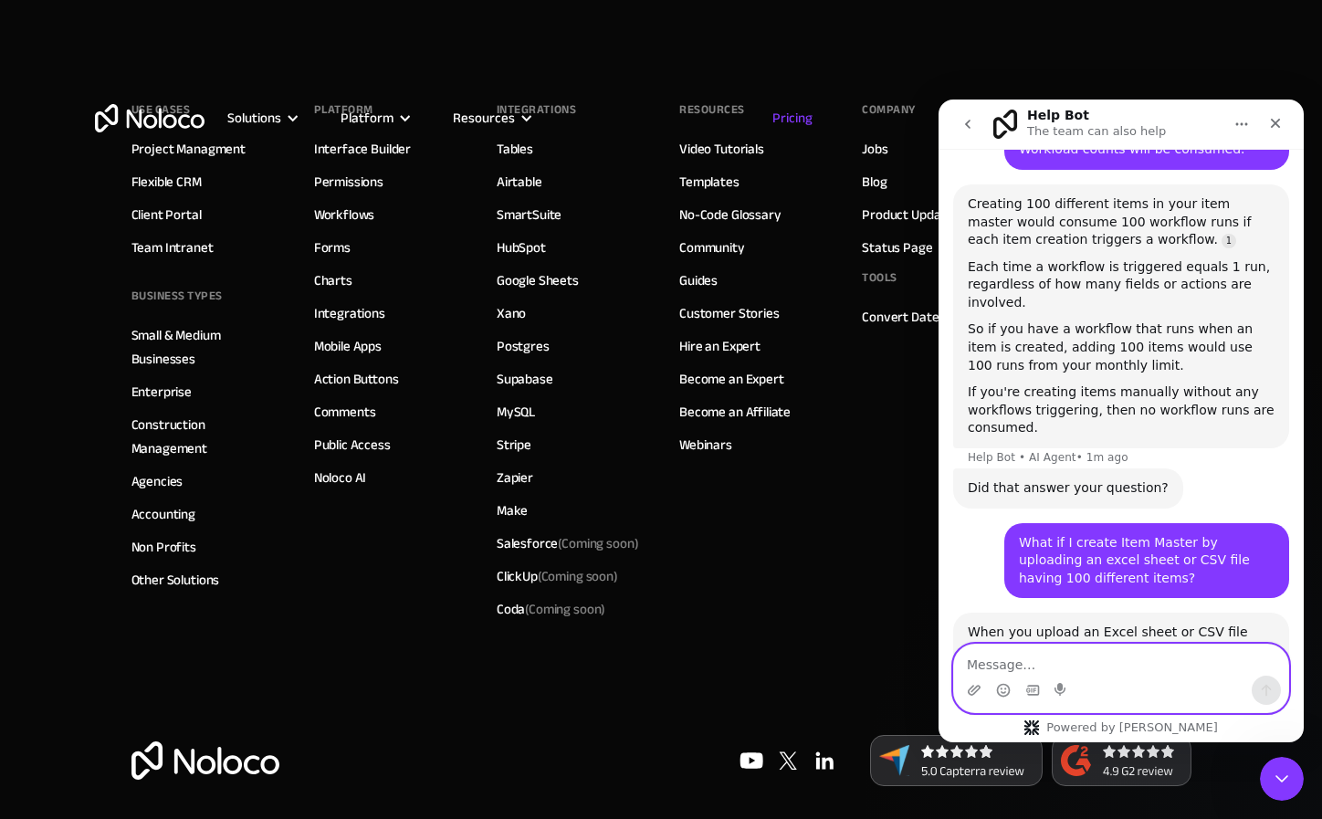
click at [1049, 659] on textarea "Message…" at bounding box center [1121, 660] width 334 height 31
paste textarea "After creating Item Master I will create an Invoice in which 10 different Produ…"
type textarea "After creating Item Master I will create an Invoice in which 10 different Produ…"
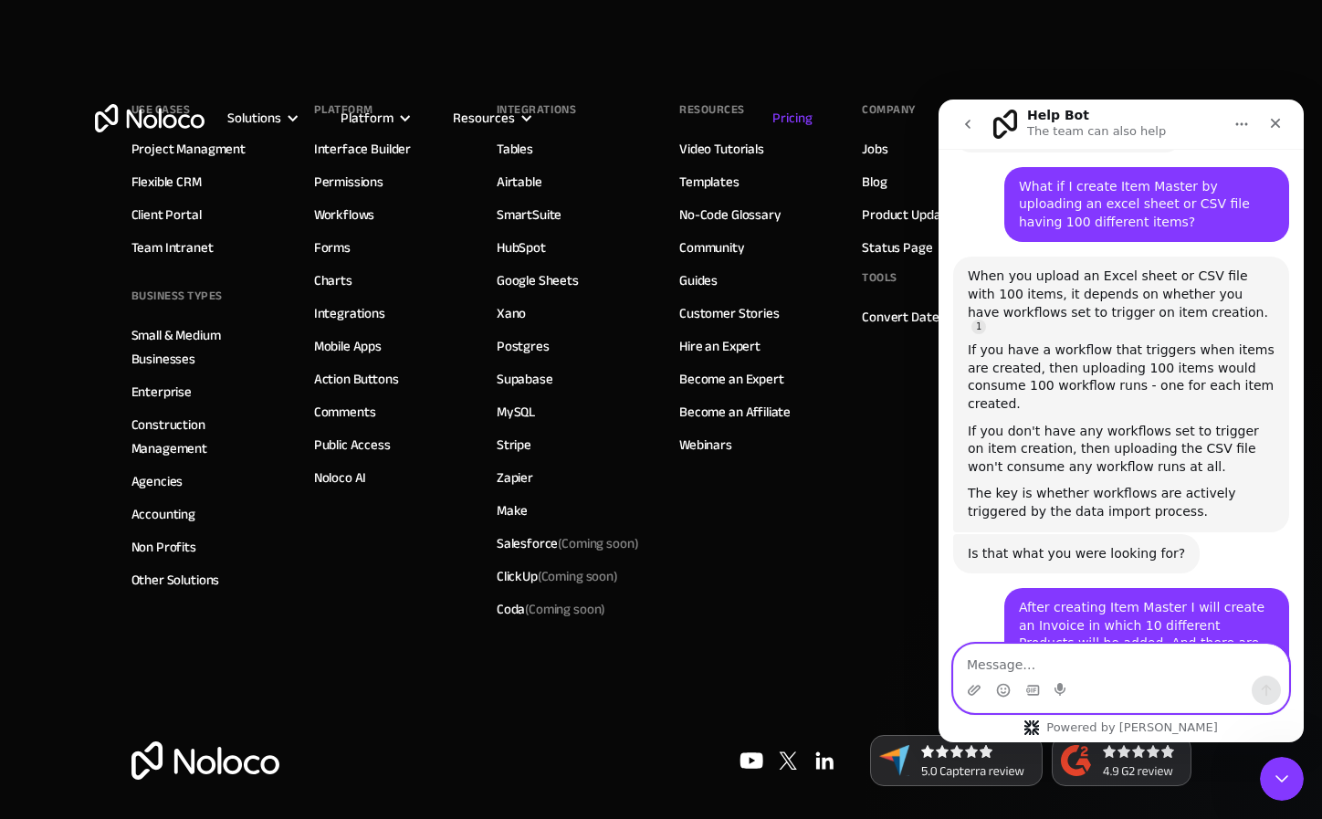
scroll to position [6008, 0]
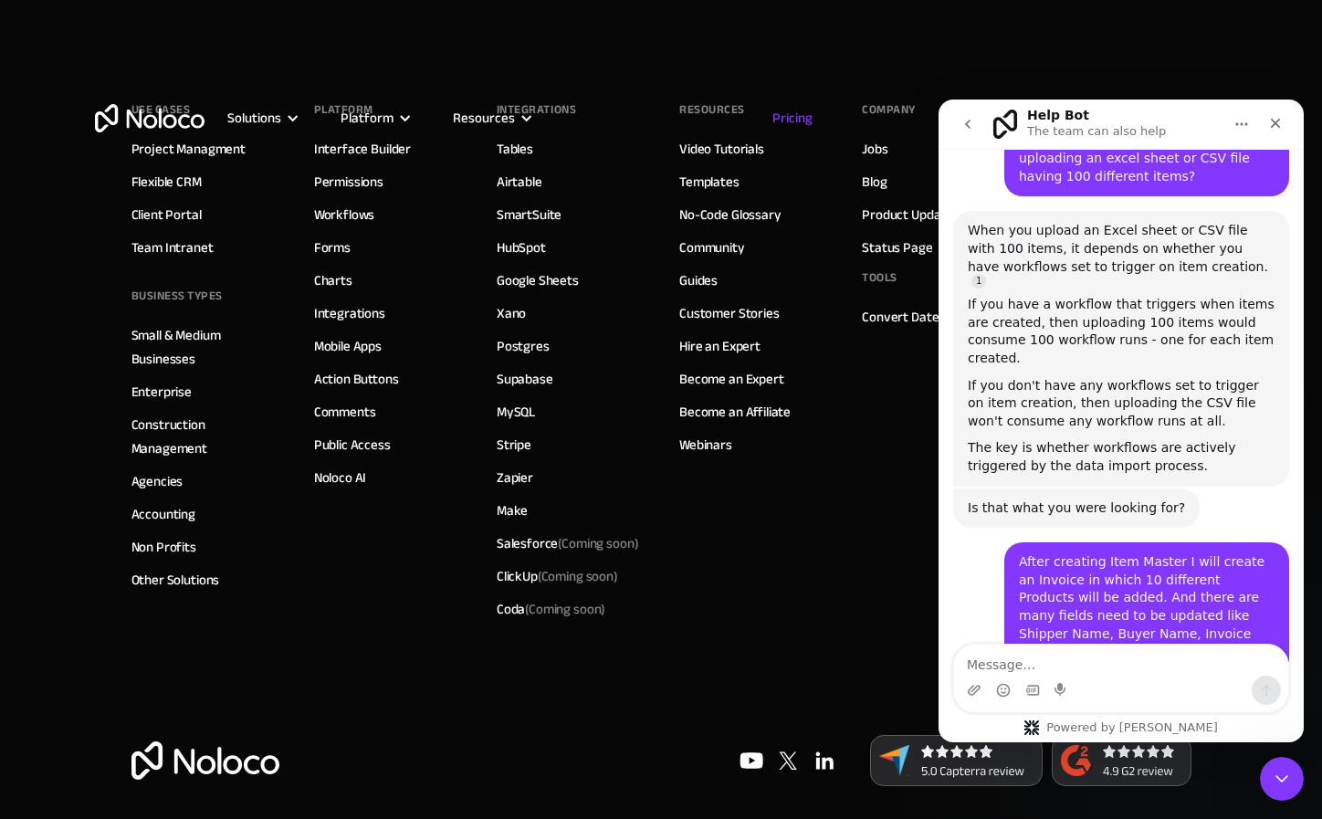
click at [795, 593] on div "Resources Video Tutorials Templates No-Code Glossary Community Guides Customer …" at bounding box center [752, 361] width 146 height 530
click at [1270, 781] on icon "Close Intercom Messenger" at bounding box center [1279, 776] width 22 height 22
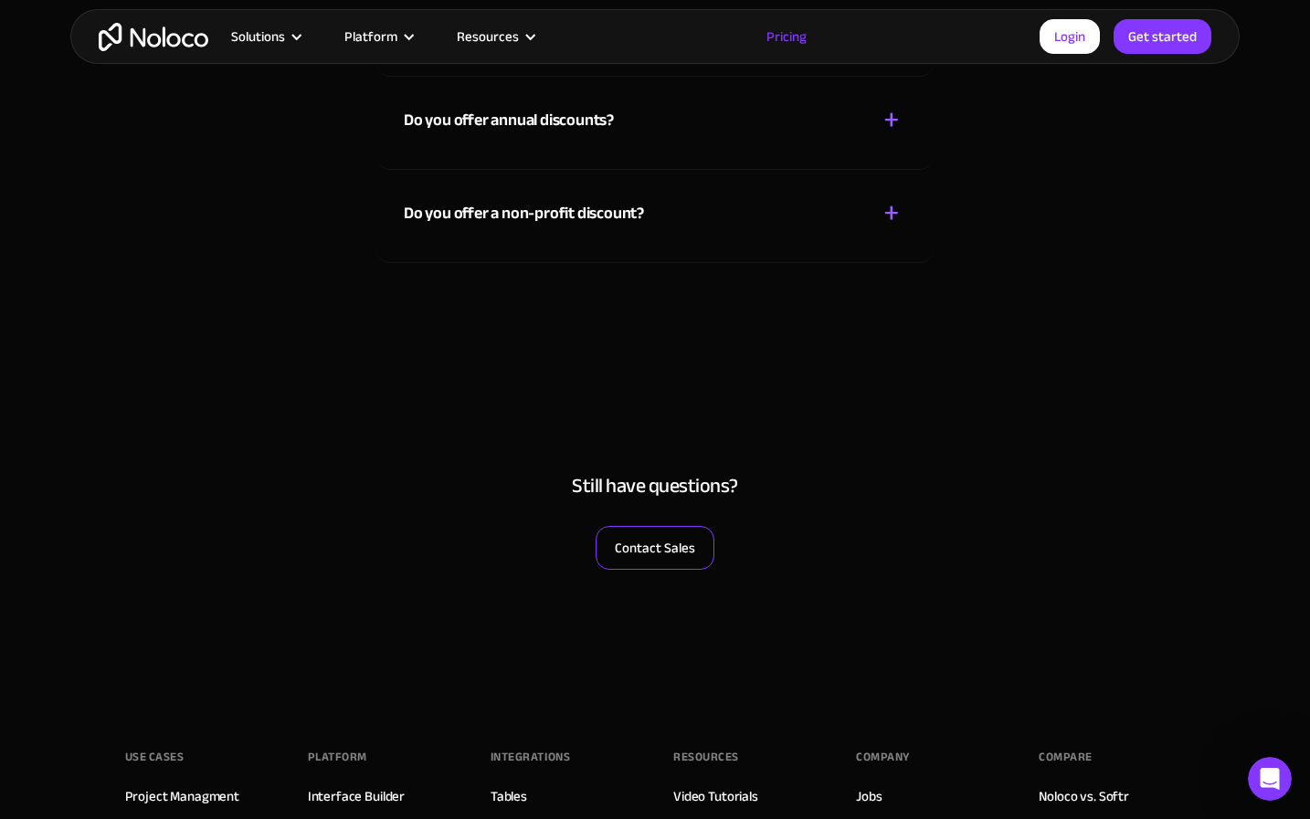
scroll to position [0, 0]
click at [661, 550] on link "Contact Sales" at bounding box center [654, 548] width 119 height 44
